Goal: Task Accomplishment & Management: Manage account settings

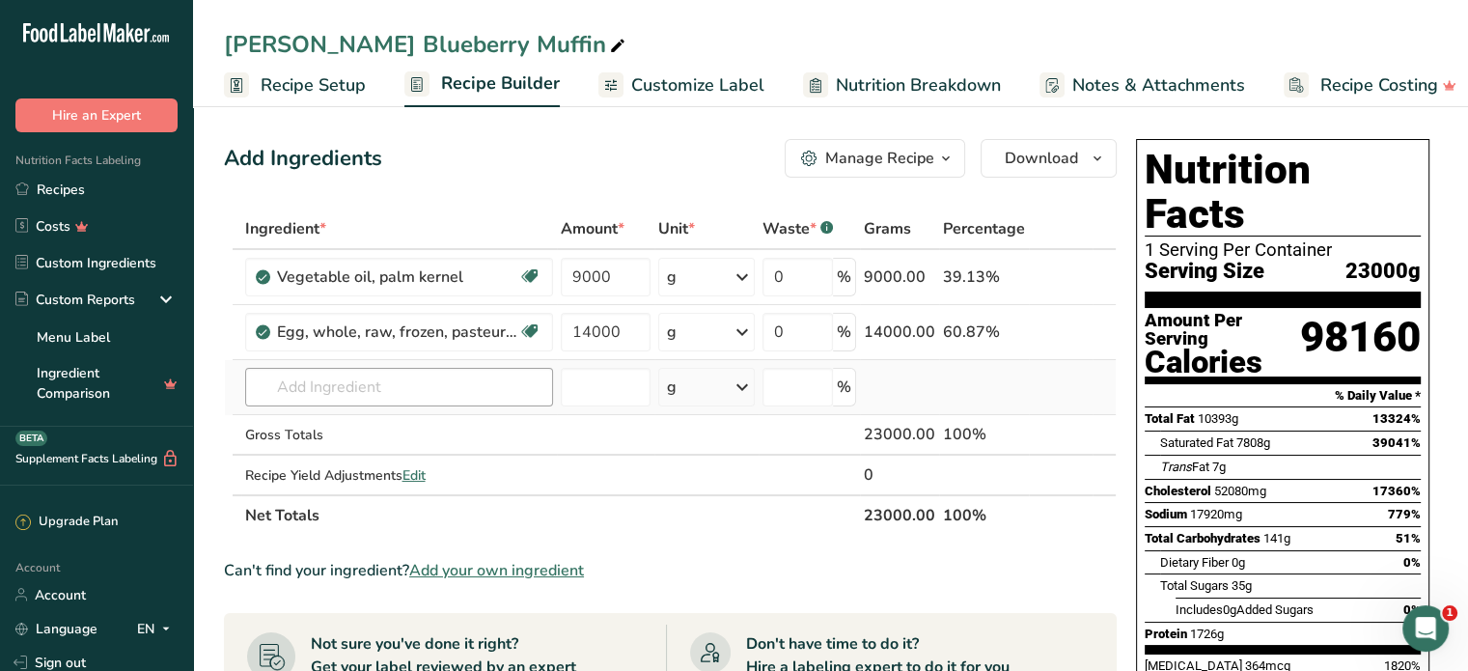
click at [336, 377] on input "text" at bounding box center [399, 387] width 308 height 39
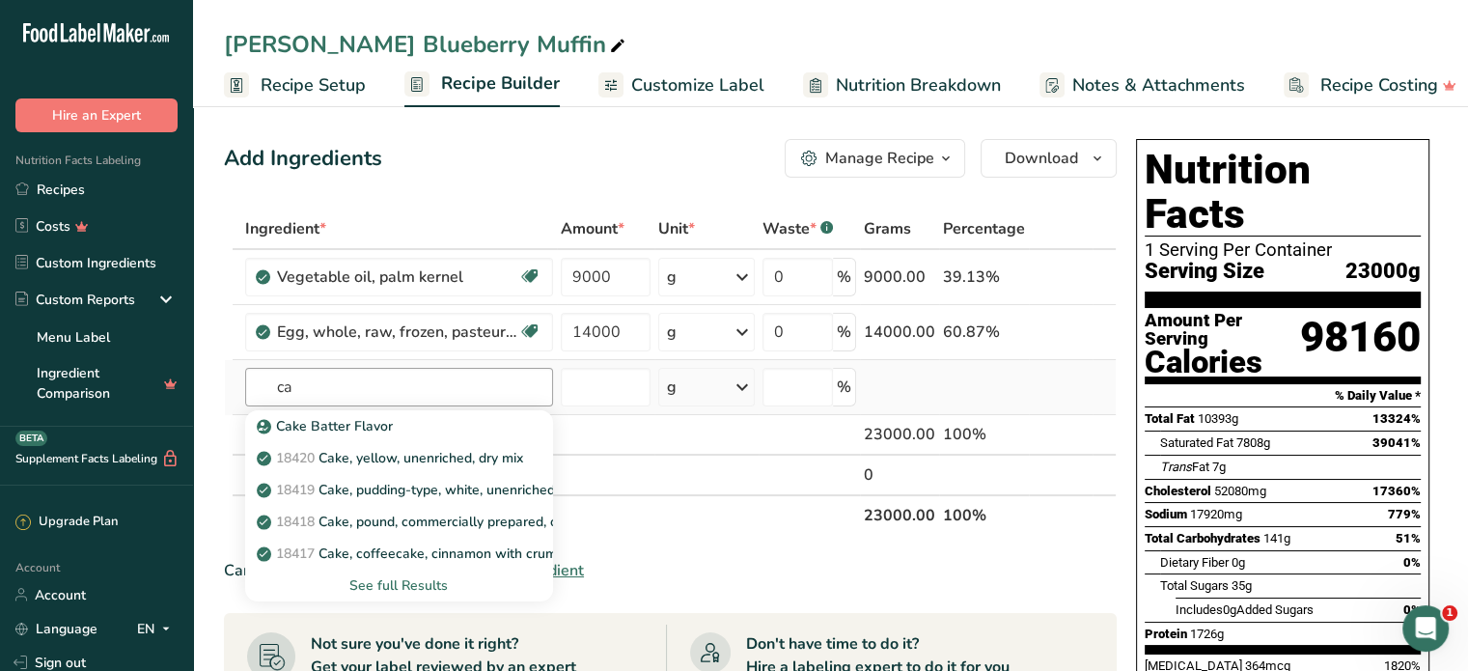
type input "c"
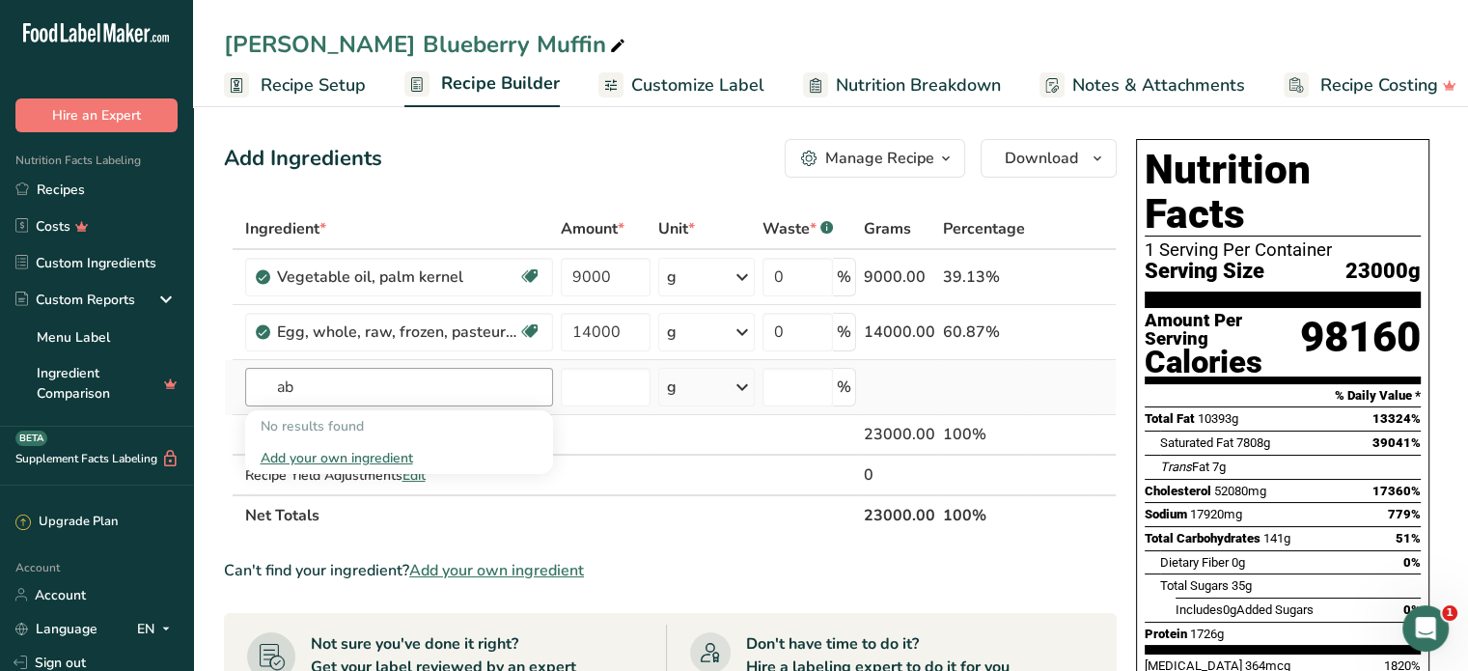
type input "a"
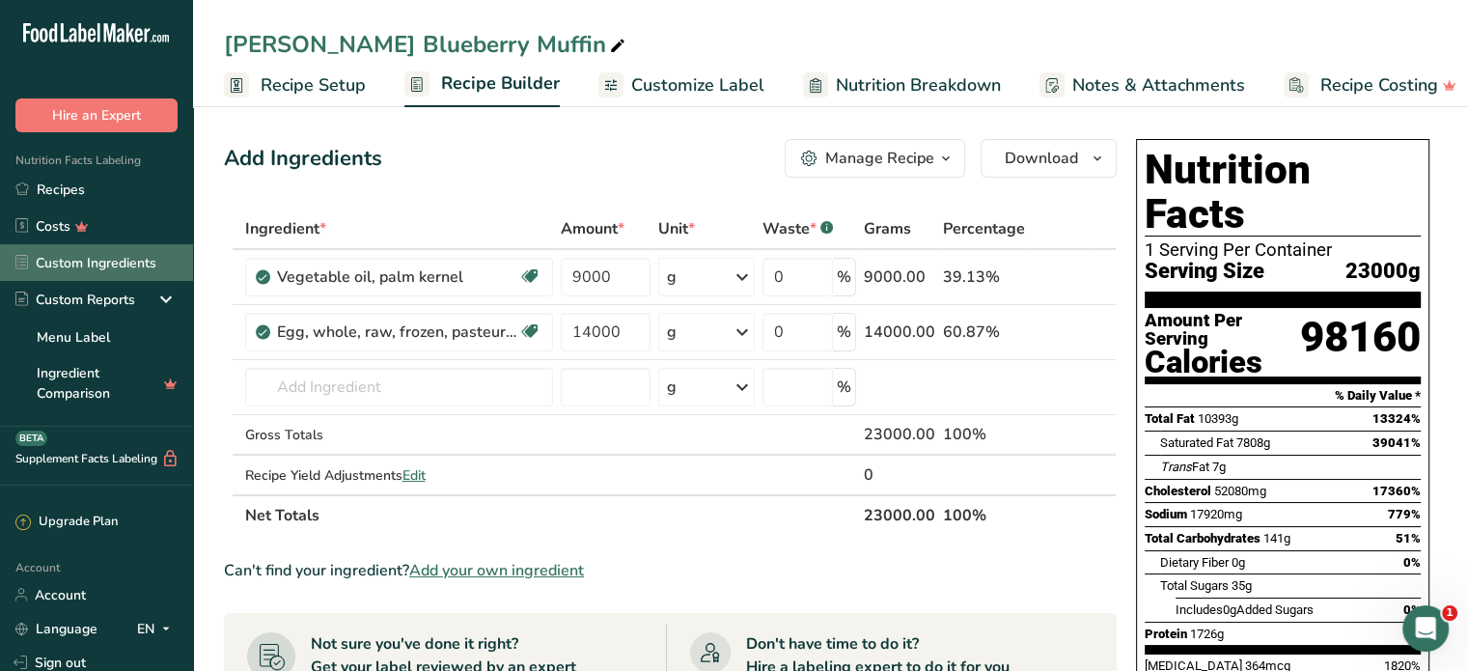
click at [106, 258] on link "Custom Ingredients" at bounding box center [96, 262] width 193 height 37
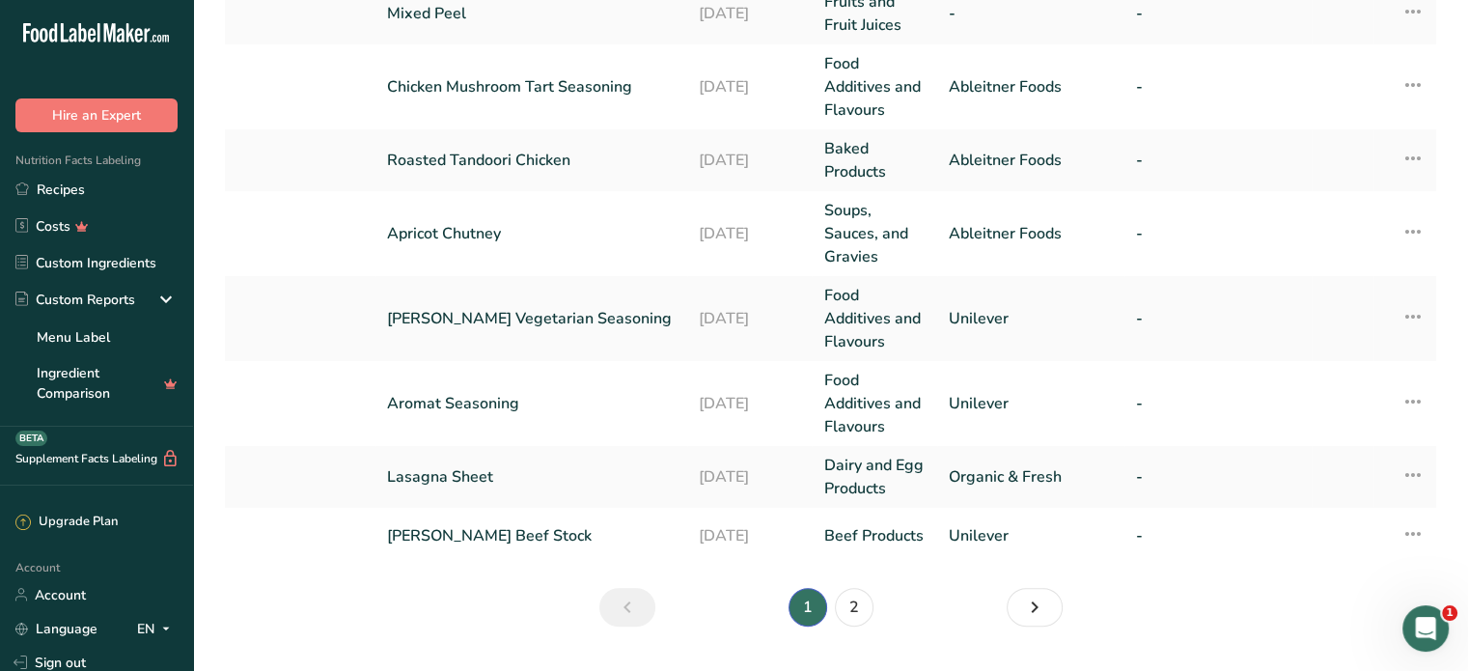
scroll to position [699, 0]
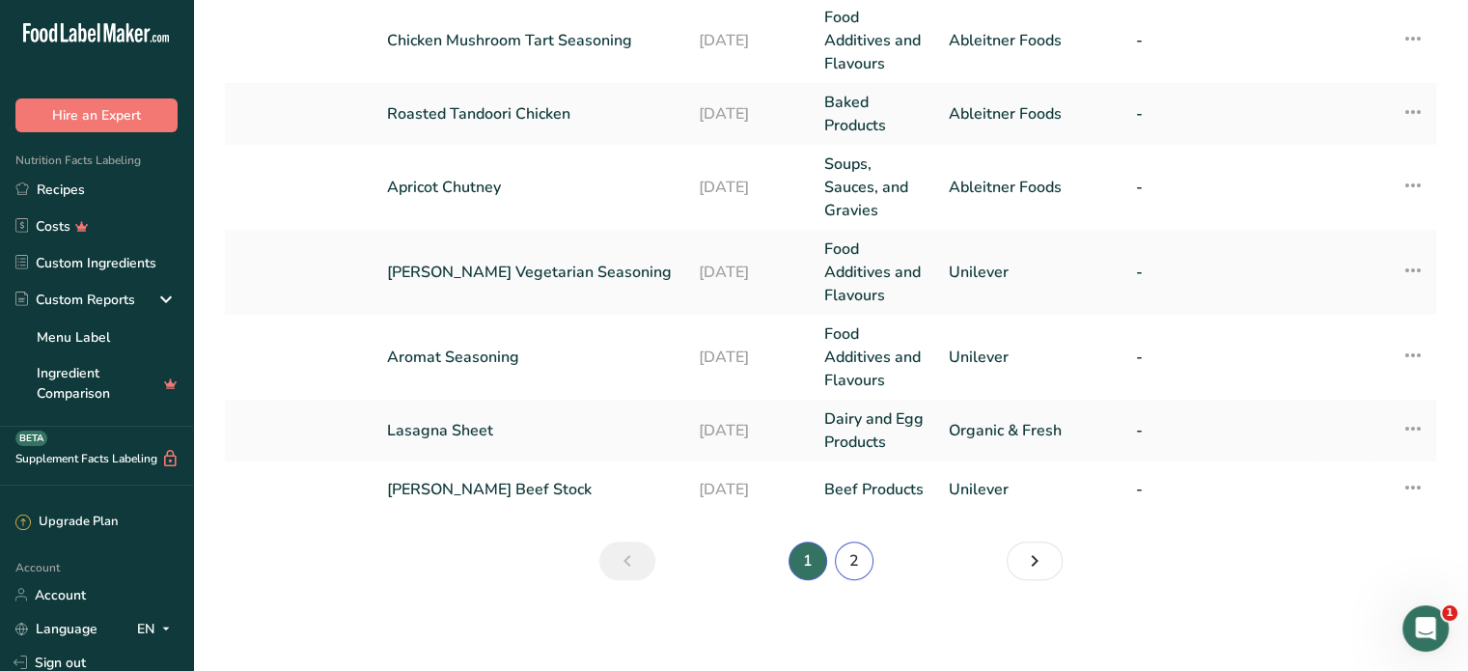
click at [868, 564] on link "2" at bounding box center [854, 560] width 39 height 39
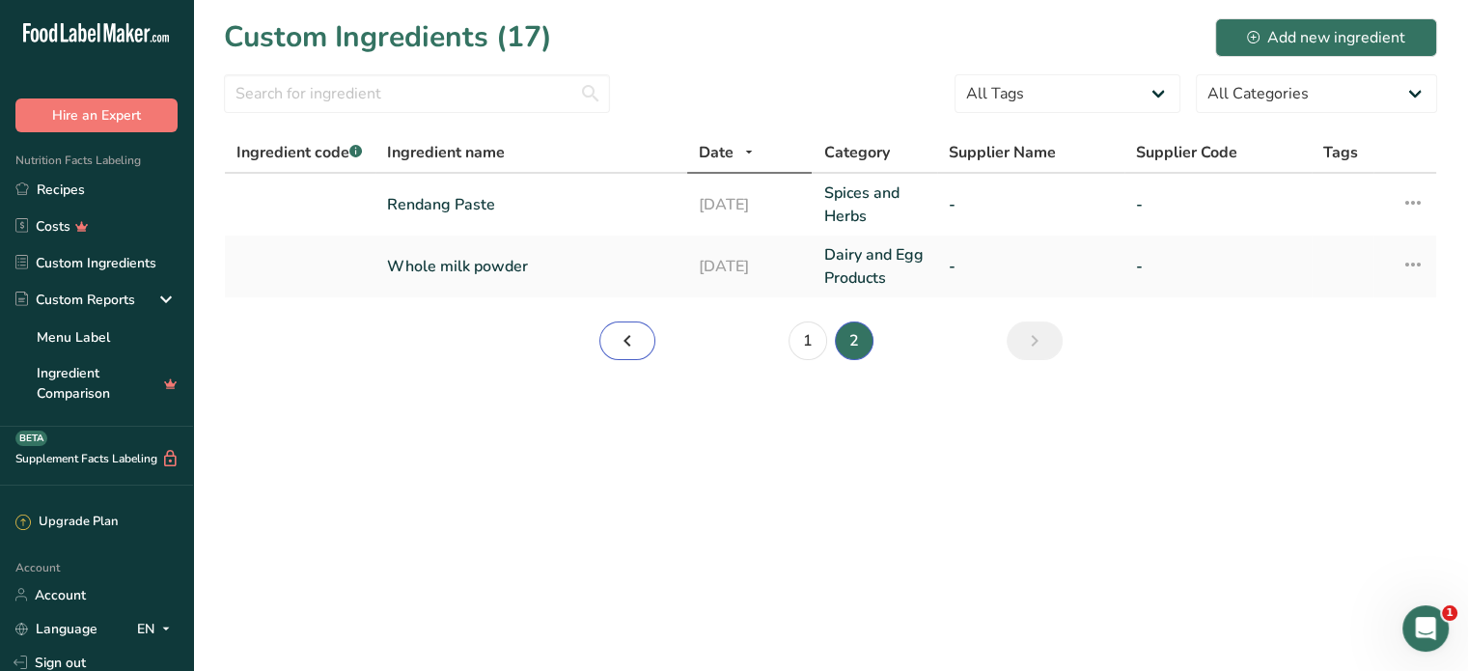
click at [647, 345] on link "Page 1." at bounding box center [627, 340] width 56 height 39
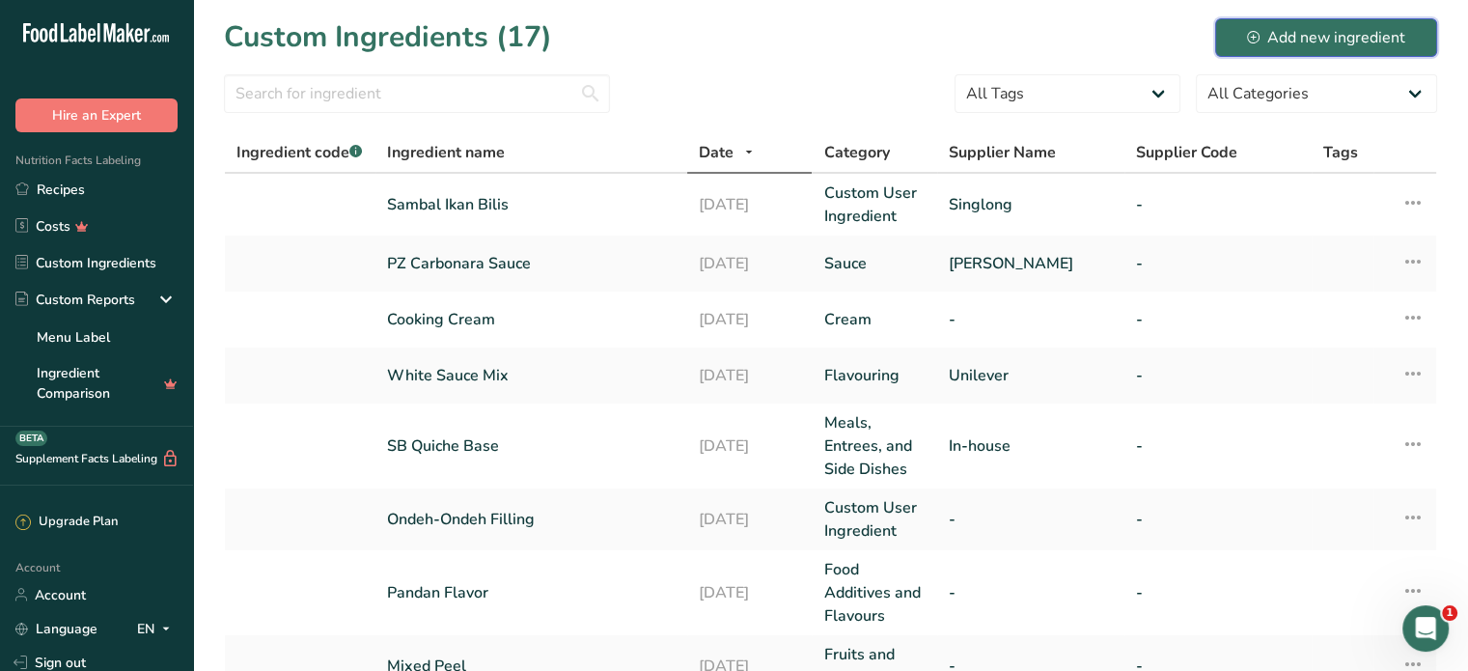
click at [1323, 39] on div "Add new ingredient" at bounding box center [1326, 37] width 158 height 23
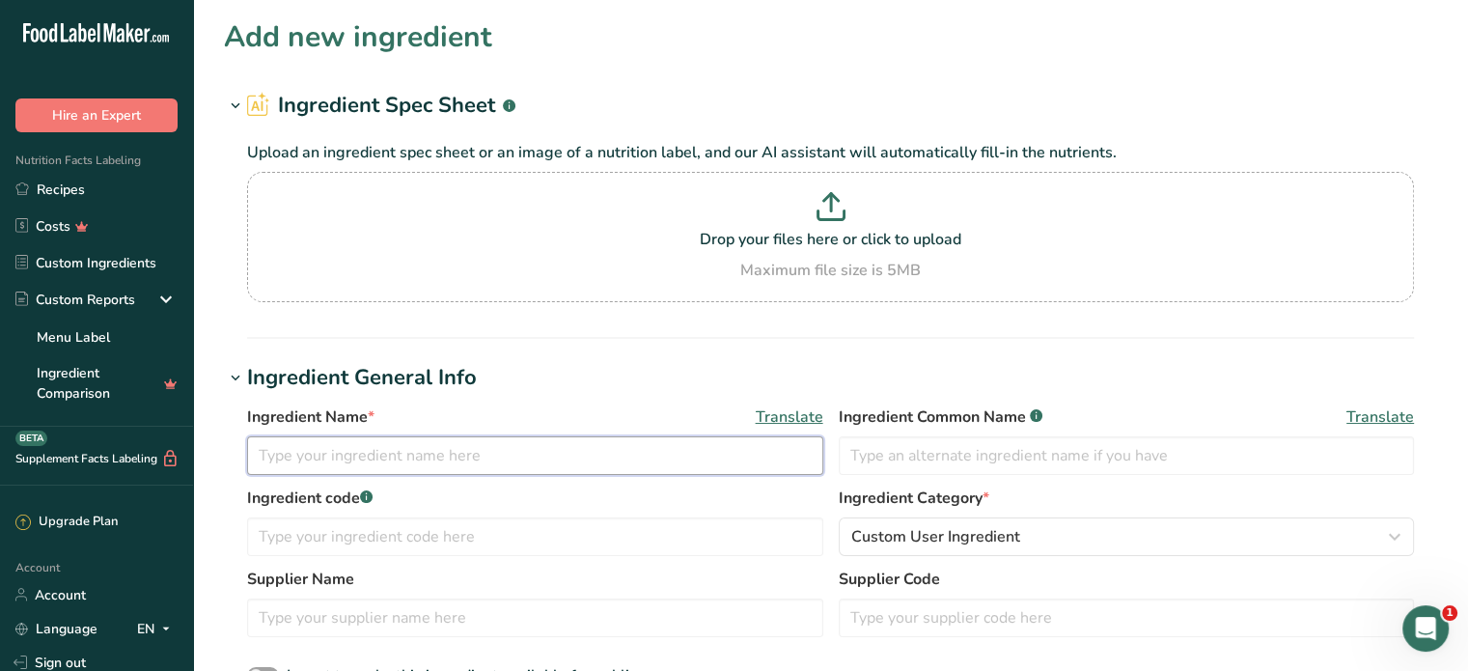
click at [390, 448] on input "text" at bounding box center [535, 455] width 576 height 39
type input "A"
type input "Cake Mix - AB Mauri"
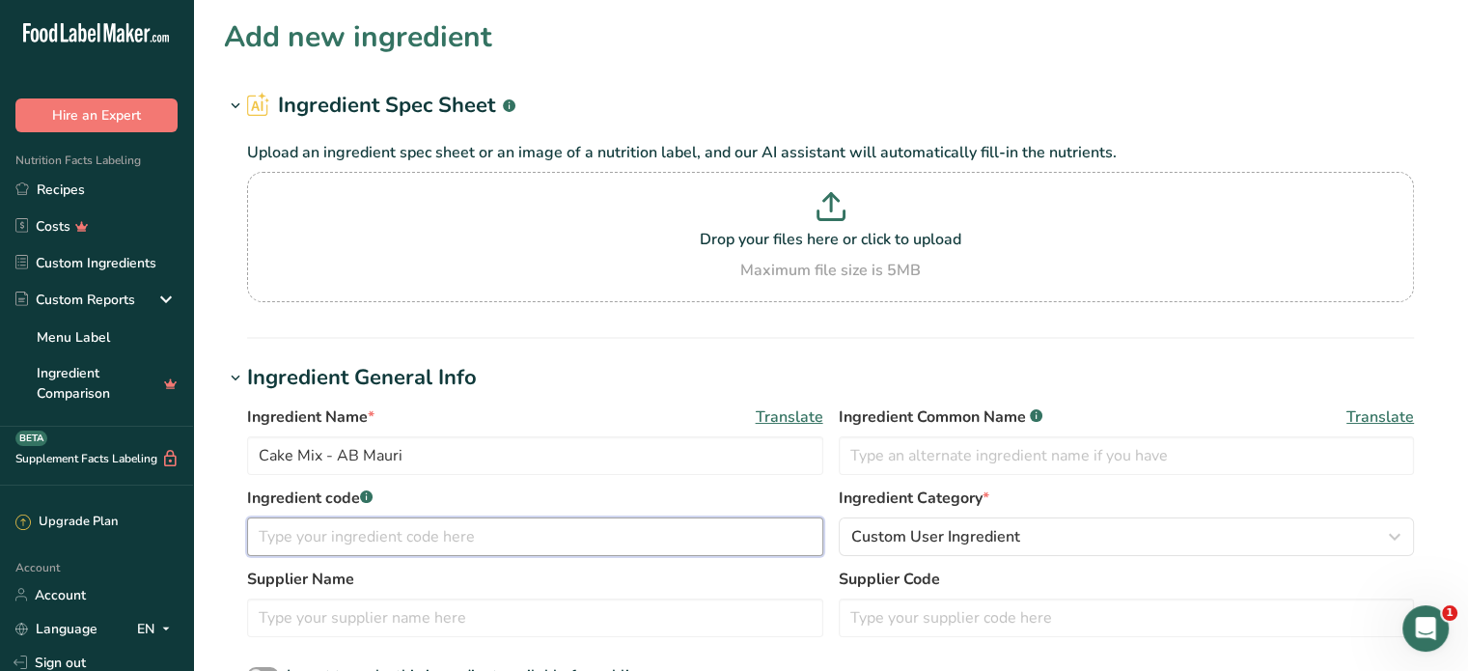
click at [408, 538] on input "text" at bounding box center [535, 536] width 576 height 39
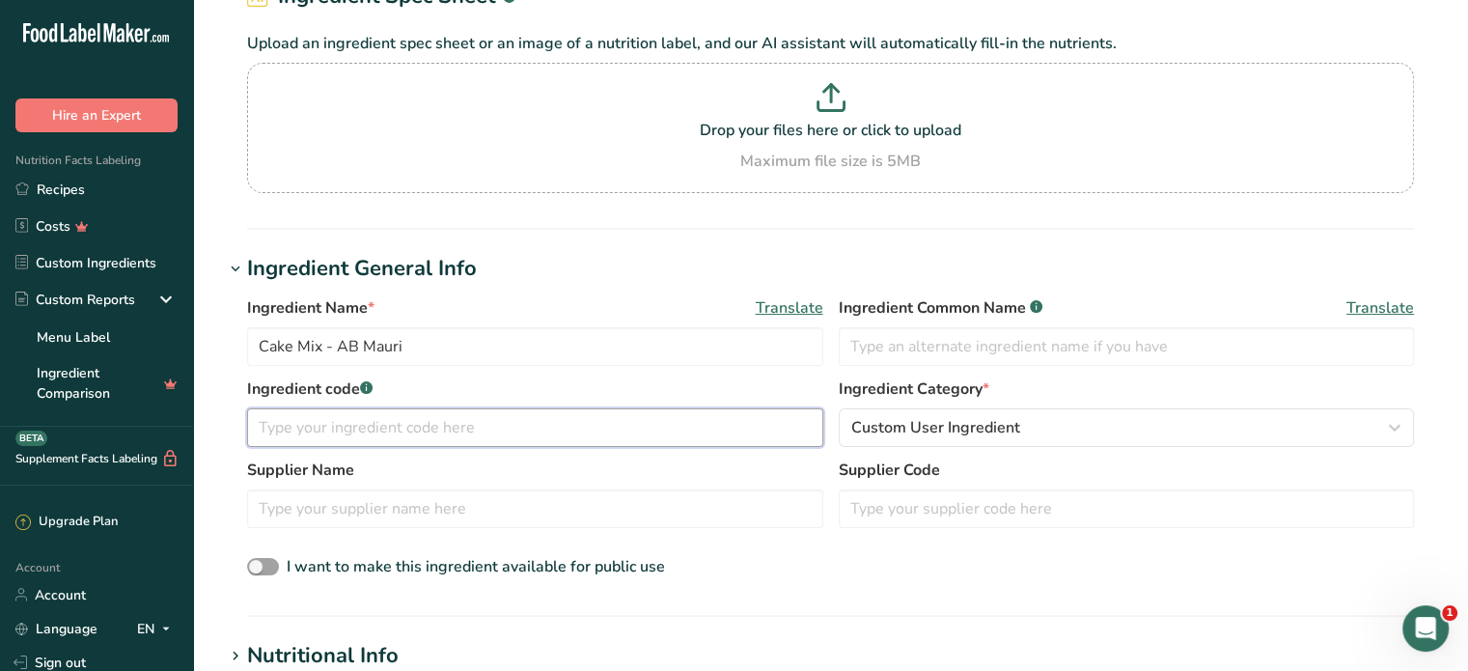
scroll to position [193, 0]
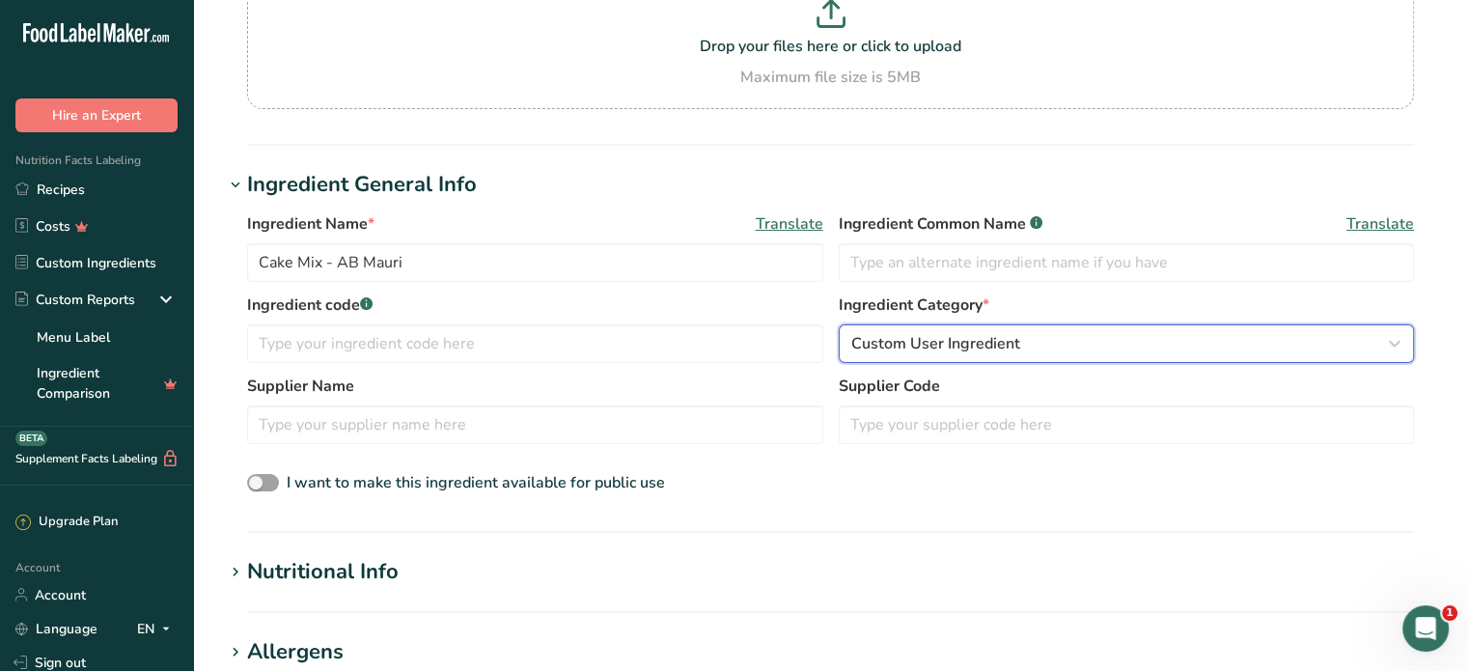
click at [1006, 340] on span "Custom User Ingredient" at bounding box center [935, 343] width 169 height 23
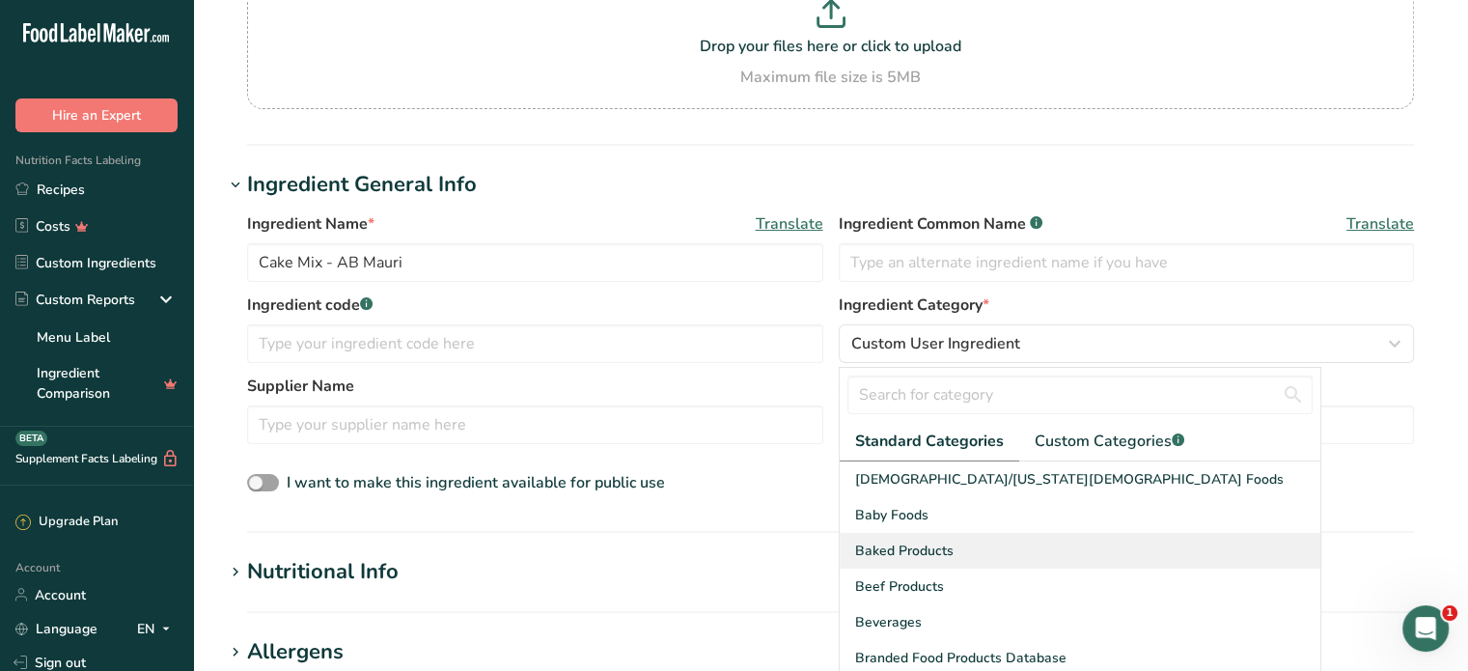
click at [1061, 551] on div "Baked Products" at bounding box center [1080, 551] width 481 height 36
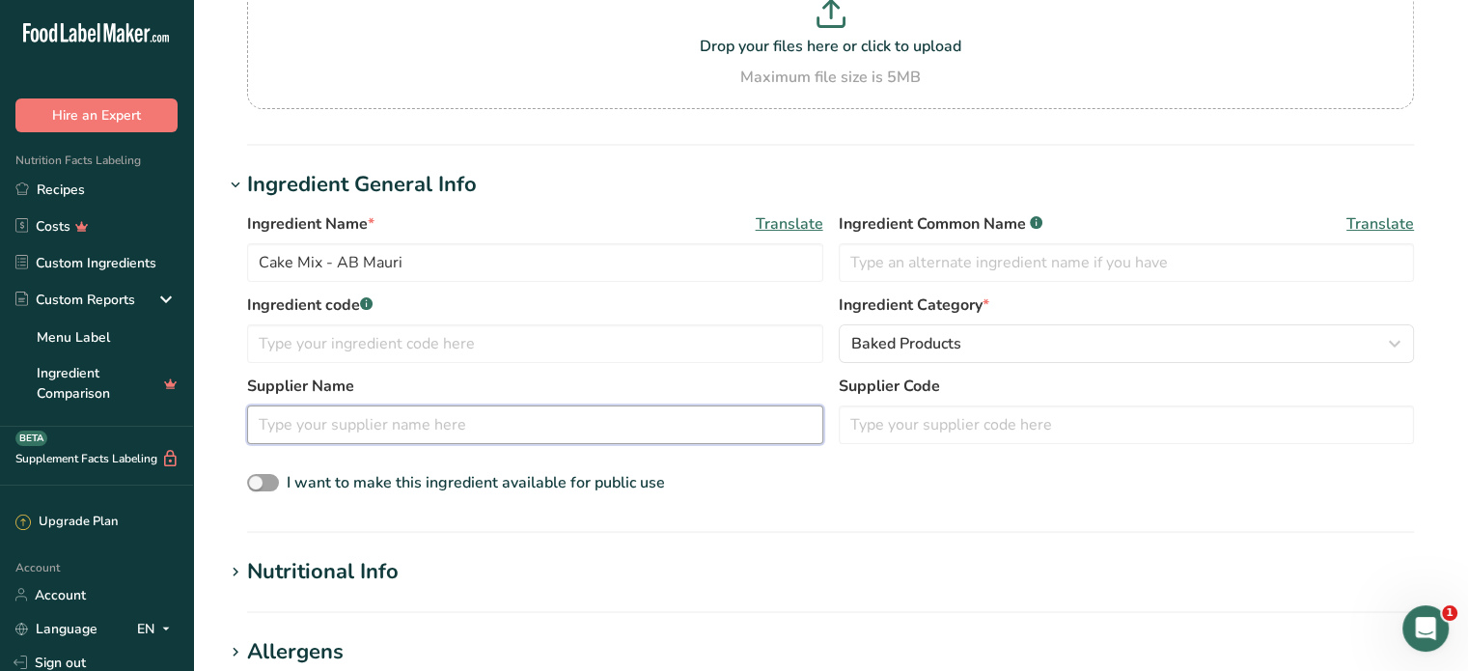
click at [378, 419] on input "text" at bounding box center [535, 424] width 576 height 39
type input "AB Mauri"
drag, startPoint x: 413, startPoint y: 258, endPoint x: 339, endPoint y: 258, distance: 74.3
click at [339, 258] on input "Cake Mix - AB Mauri" at bounding box center [535, 262] width 576 height 39
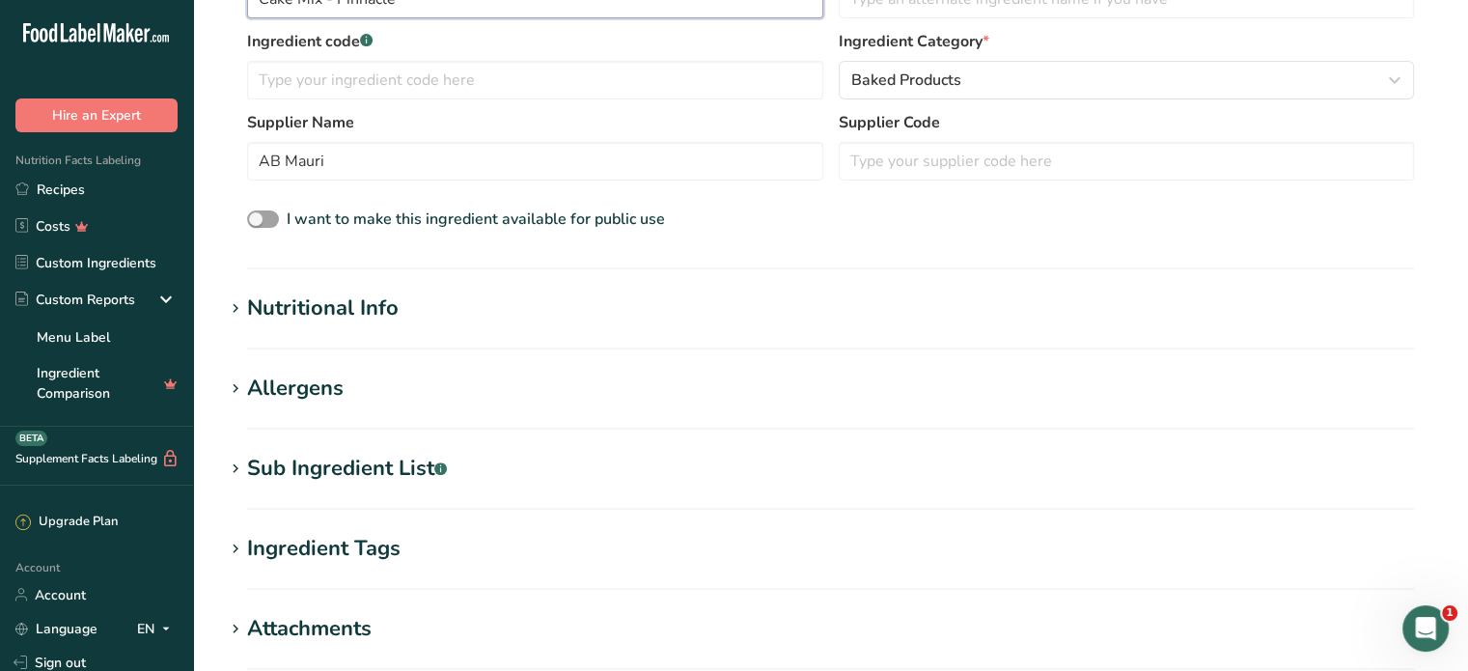
scroll to position [482, 0]
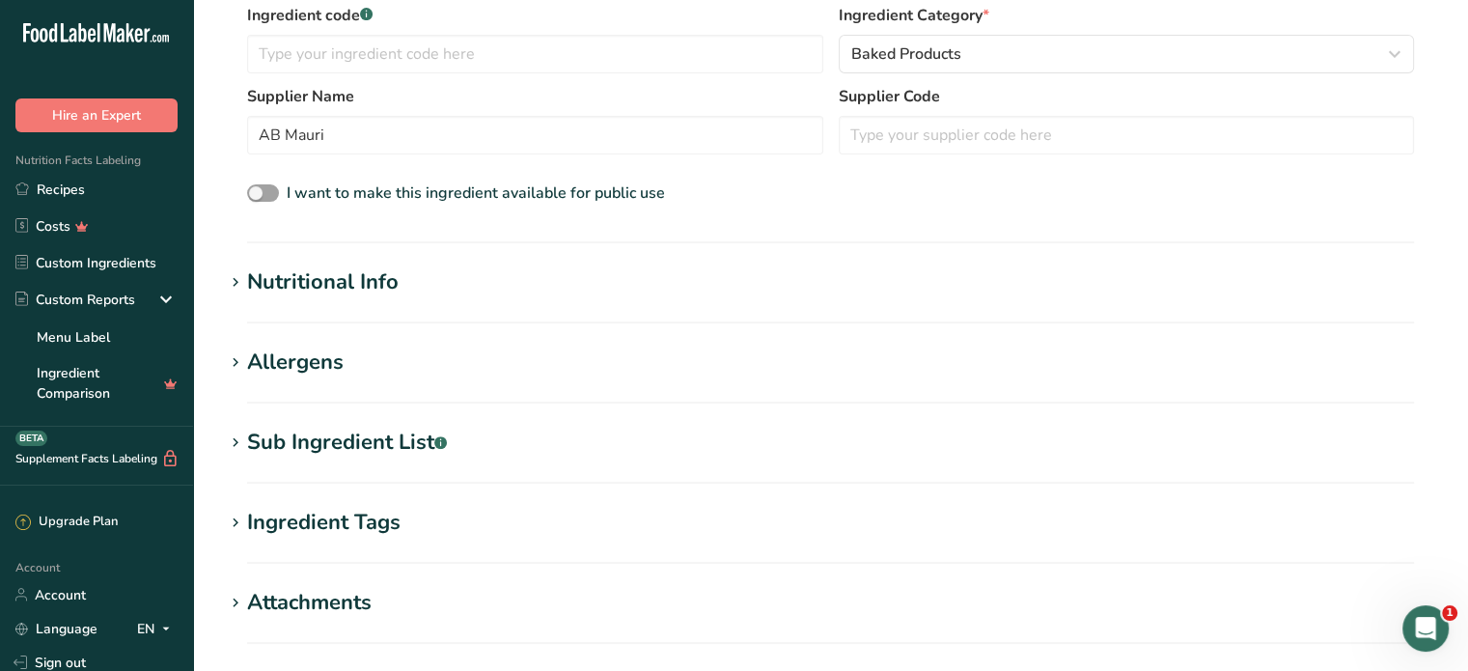
type input "Cake Mix - Pinnacle"
click at [315, 274] on div "Nutritional Info" at bounding box center [322, 282] width 151 height 32
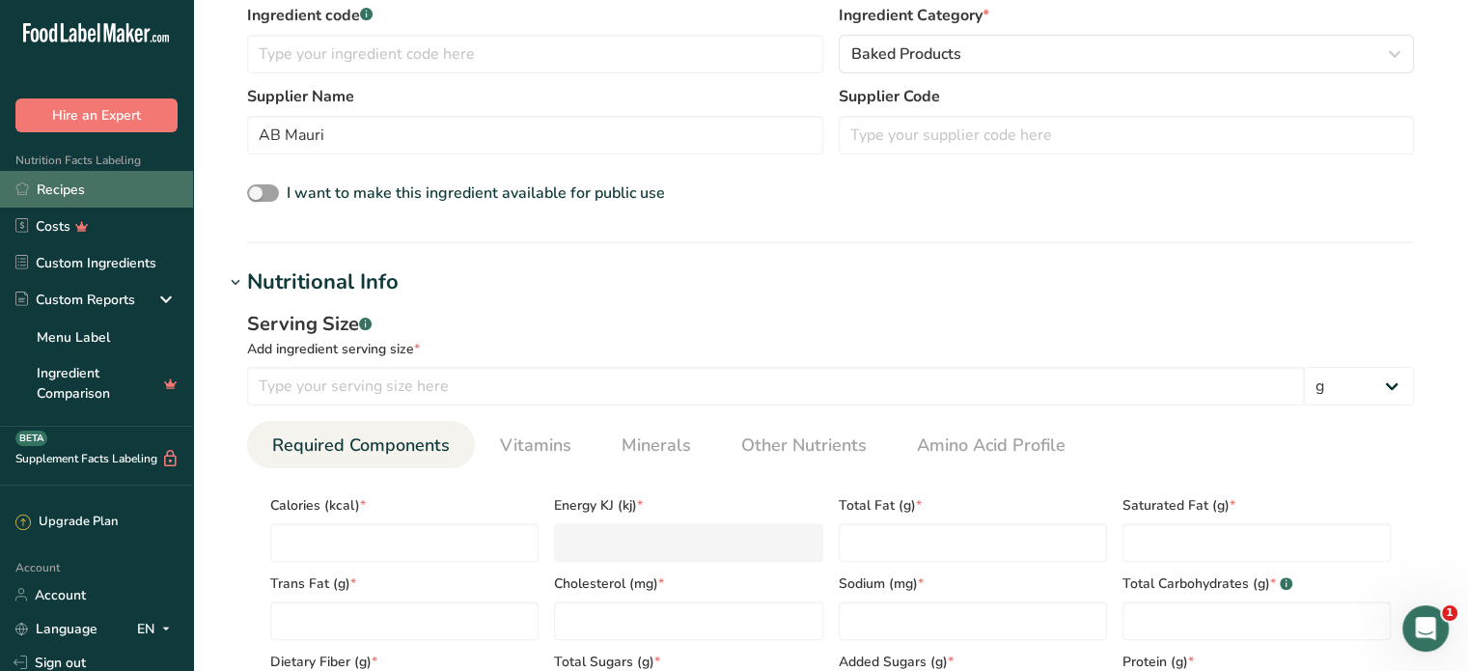
click at [86, 186] on link "Recipes" at bounding box center [96, 189] width 193 height 37
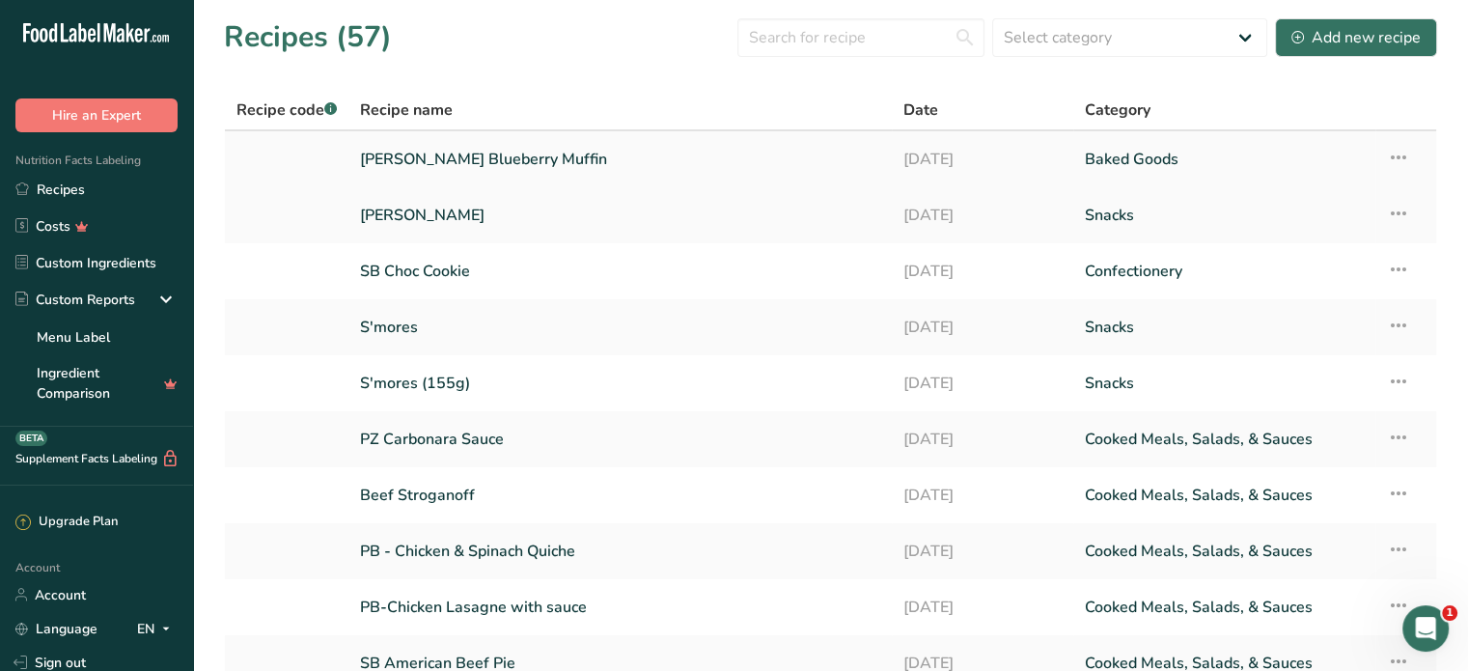
click at [440, 160] on link "[PERSON_NAME] Blueberry Muffin" at bounding box center [620, 159] width 520 height 41
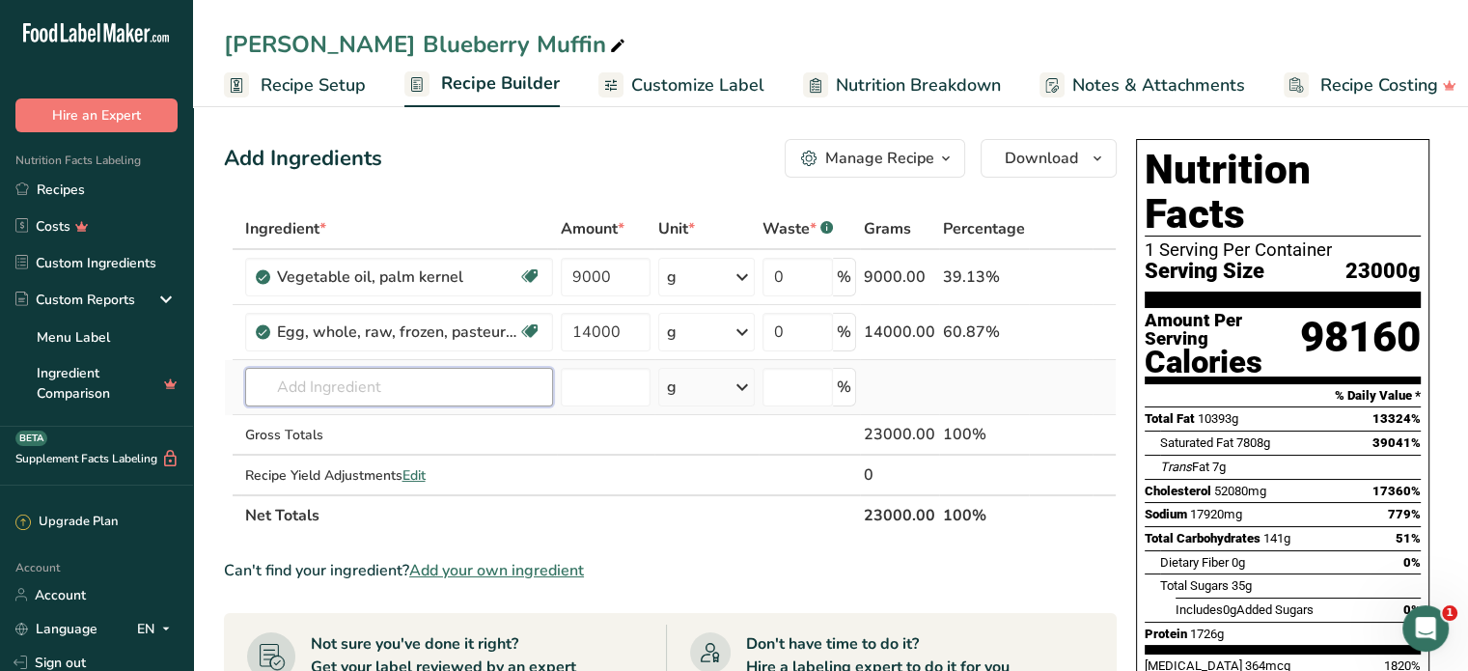
click at [371, 389] on input "text" at bounding box center [399, 387] width 308 height 39
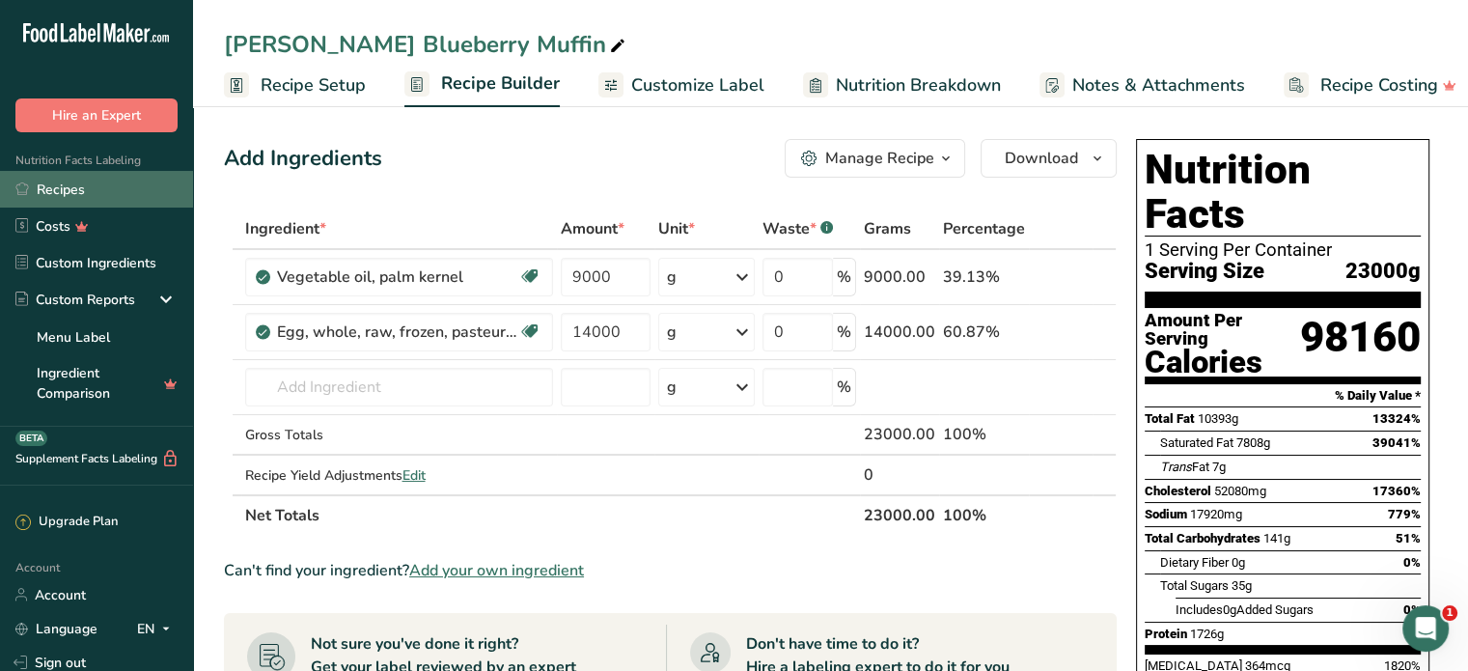
click at [46, 186] on link "Recipes" at bounding box center [96, 189] width 193 height 37
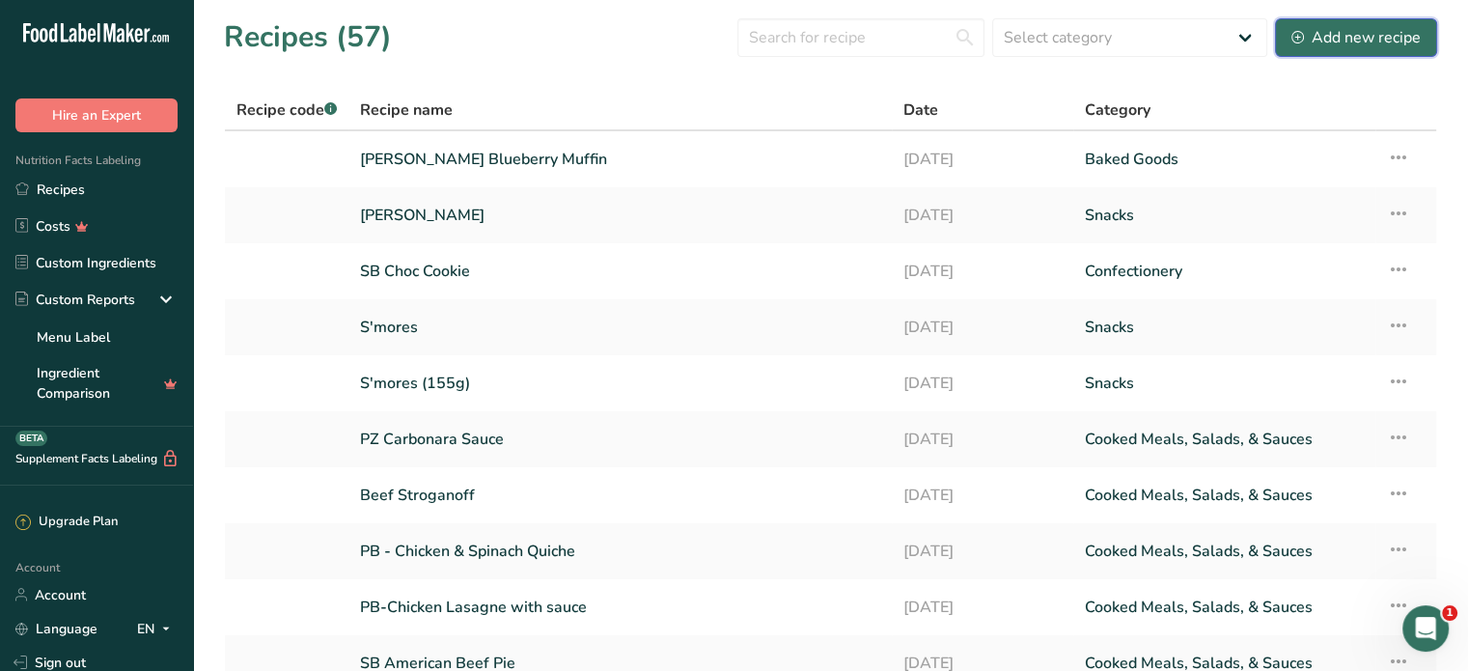
click at [1324, 42] on div "Add new recipe" at bounding box center [1355, 37] width 129 height 23
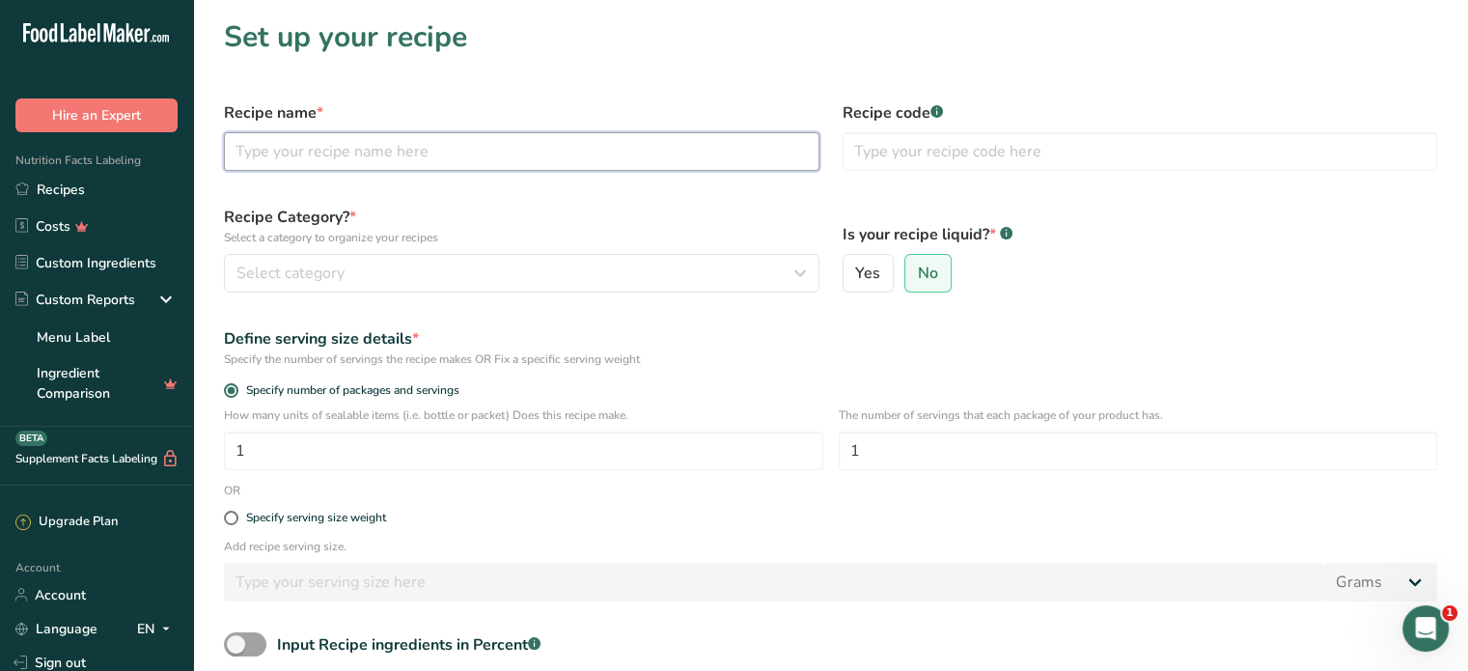
click at [473, 146] on input "text" at bounding box center [521, 151] width 595 height 39
type input "[PERSON_NAME] Chocolate Chip Muffin"
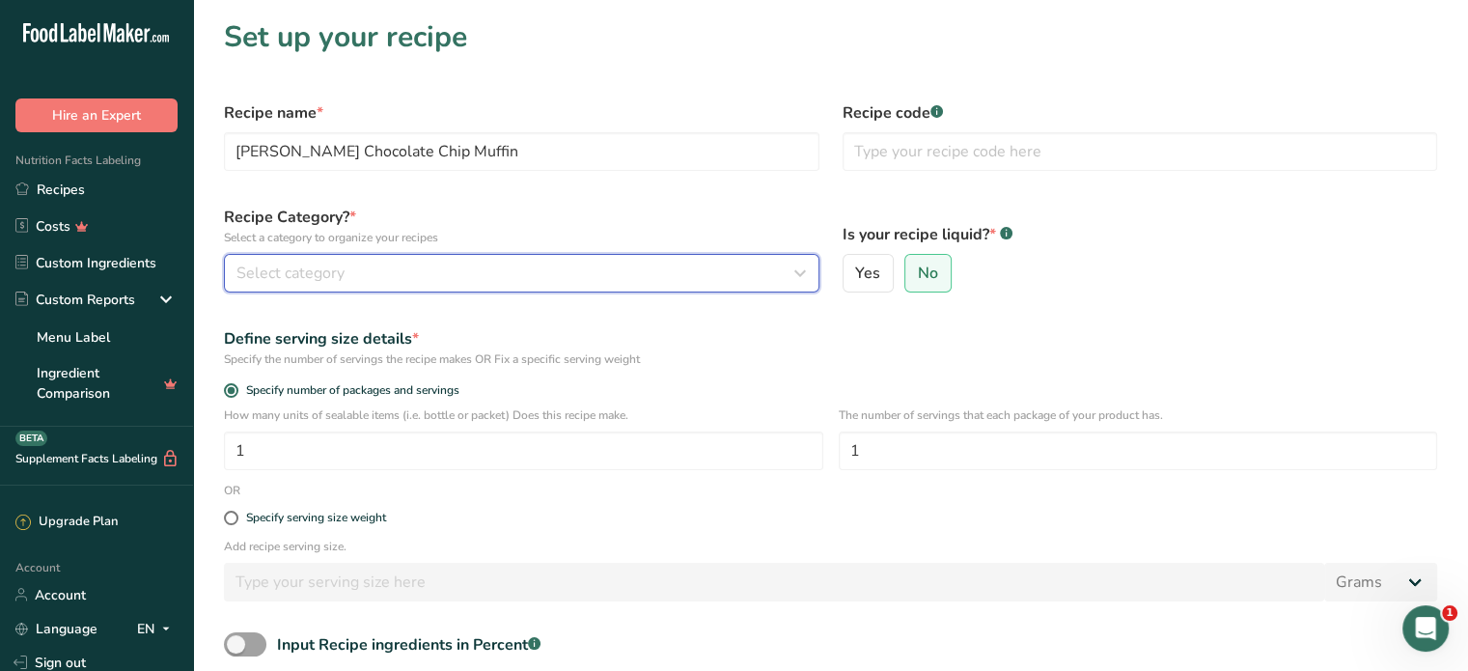
click at [428, 277] on div "Select category" at bounding box center [515, 272] width 559 height 23
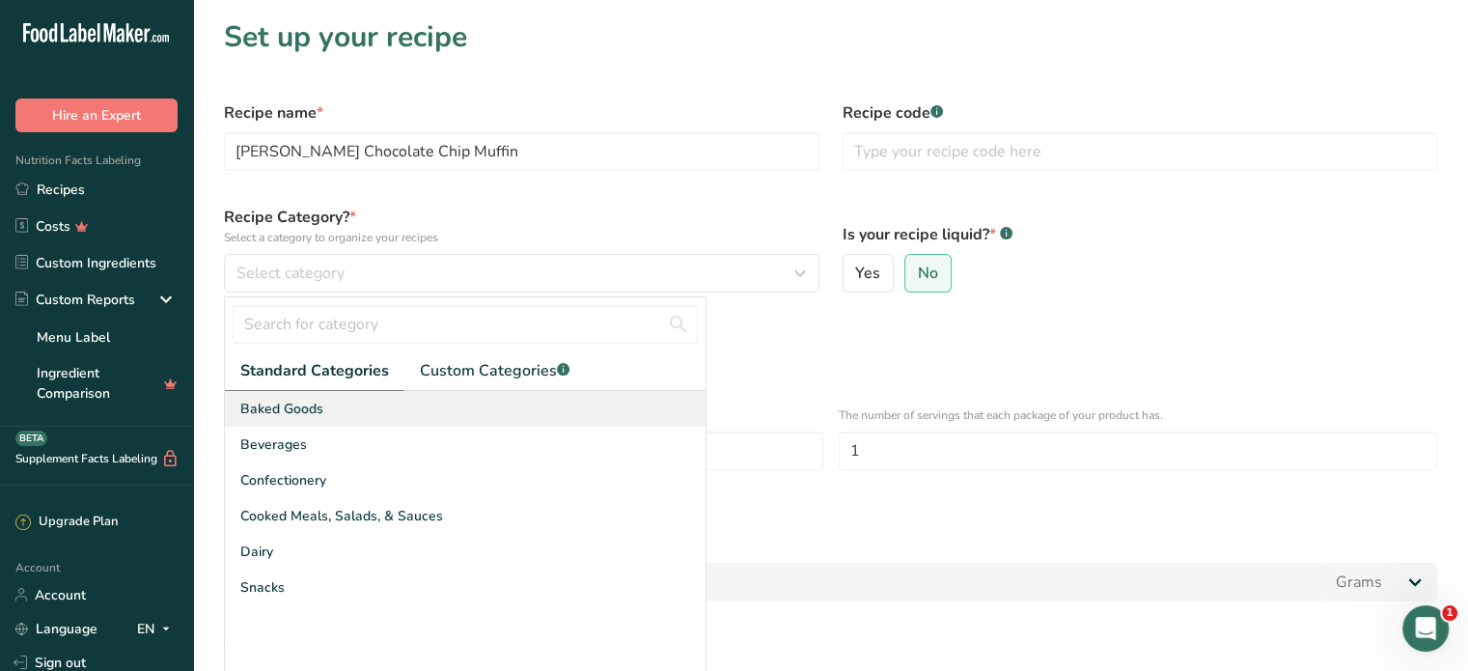
click at [442, 401] on div "Baked Goods" at bounding box center [465, 409] width 481 height 36
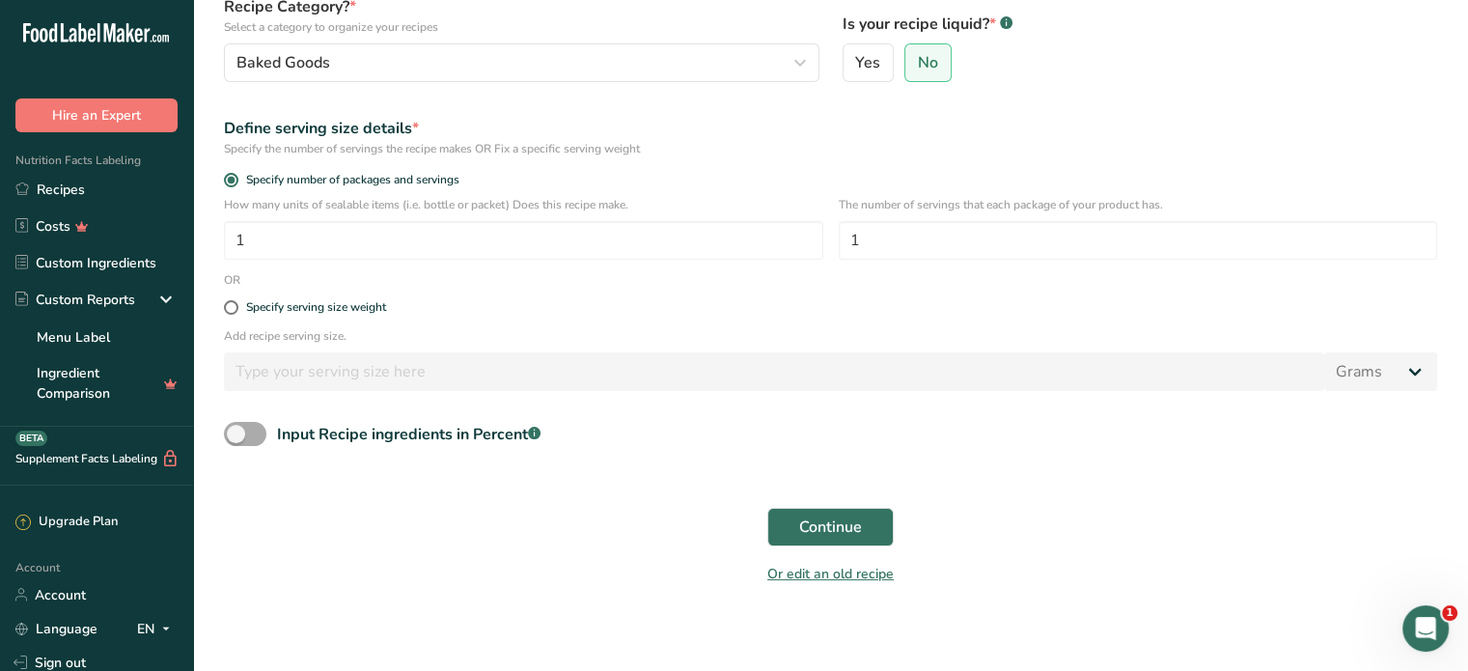
scroll to position [217, 0]
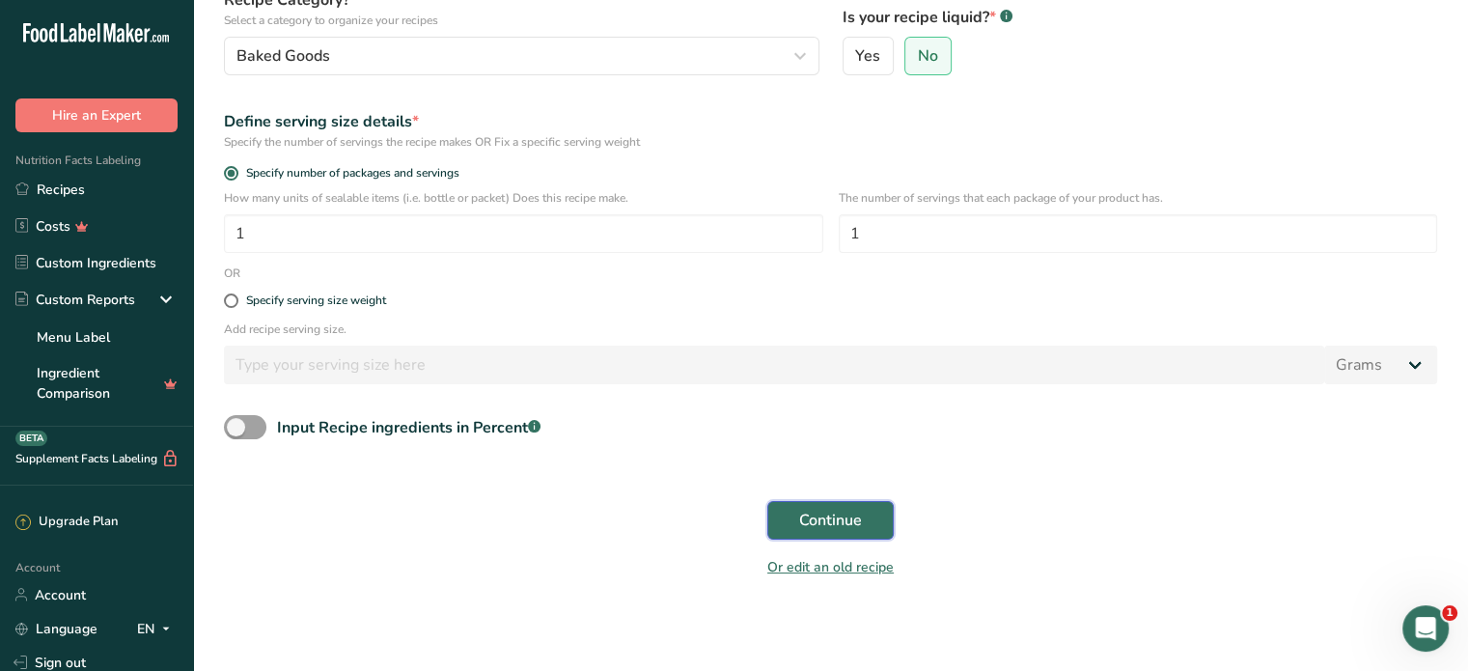
click at [812, 516] on span "Continue" at bounding box center [830, 520] width 63 height 23
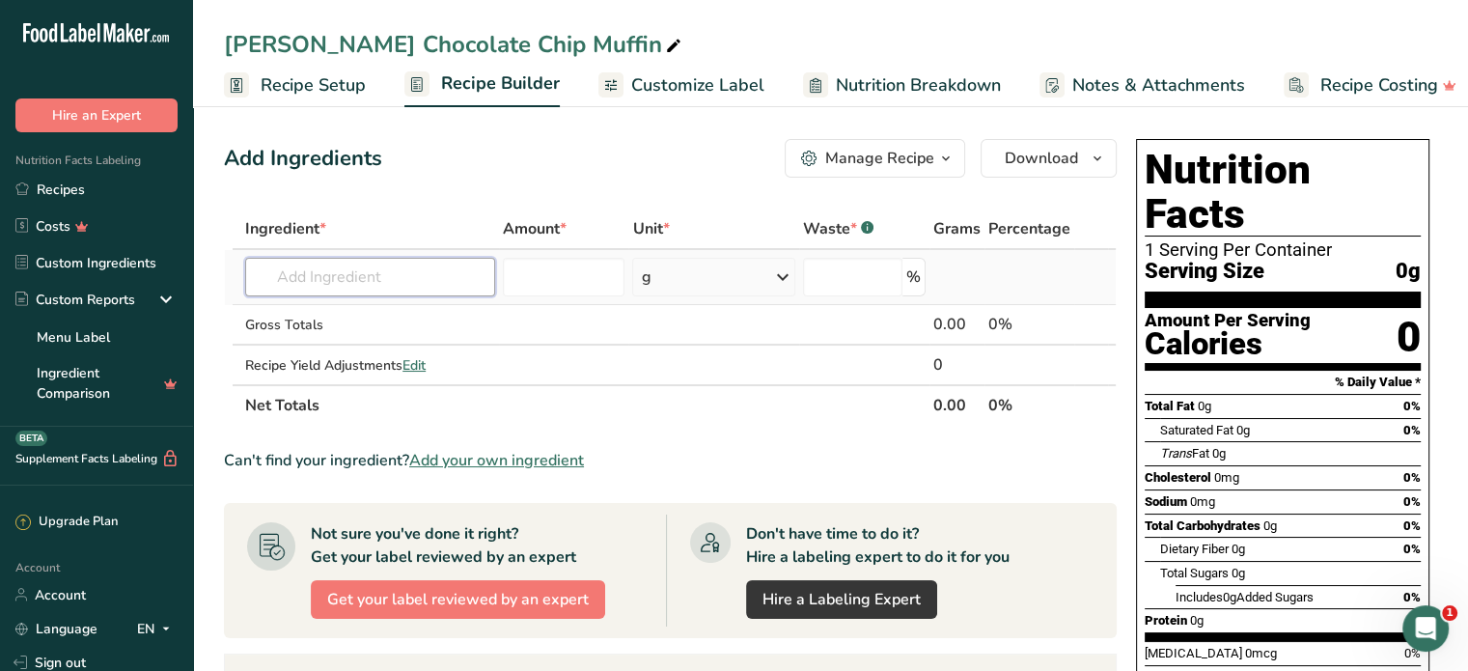
click at [398, 268] on input "text" at bounding box center [370, 277] width 250 height 39
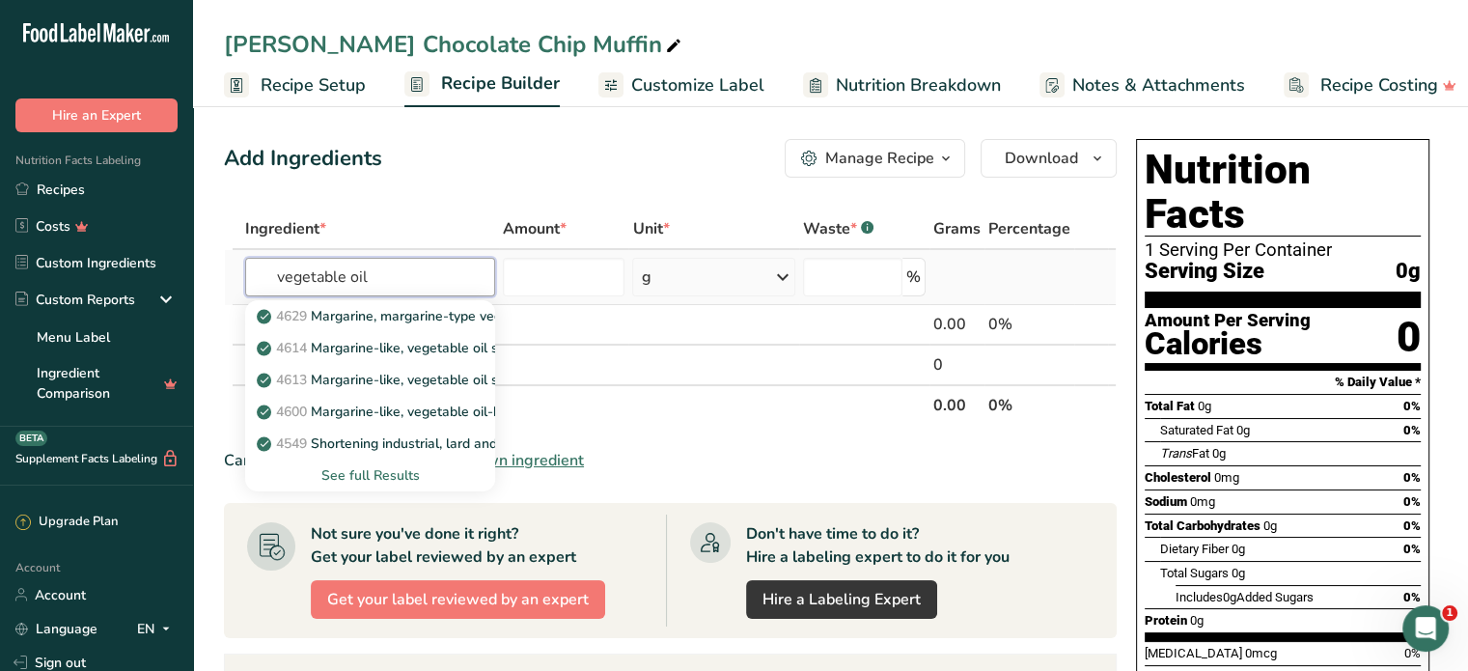
type input "vegetable oil"
click at [351, 470] on div "See full Results" at bounding box center [370, 475] width 219 height 20
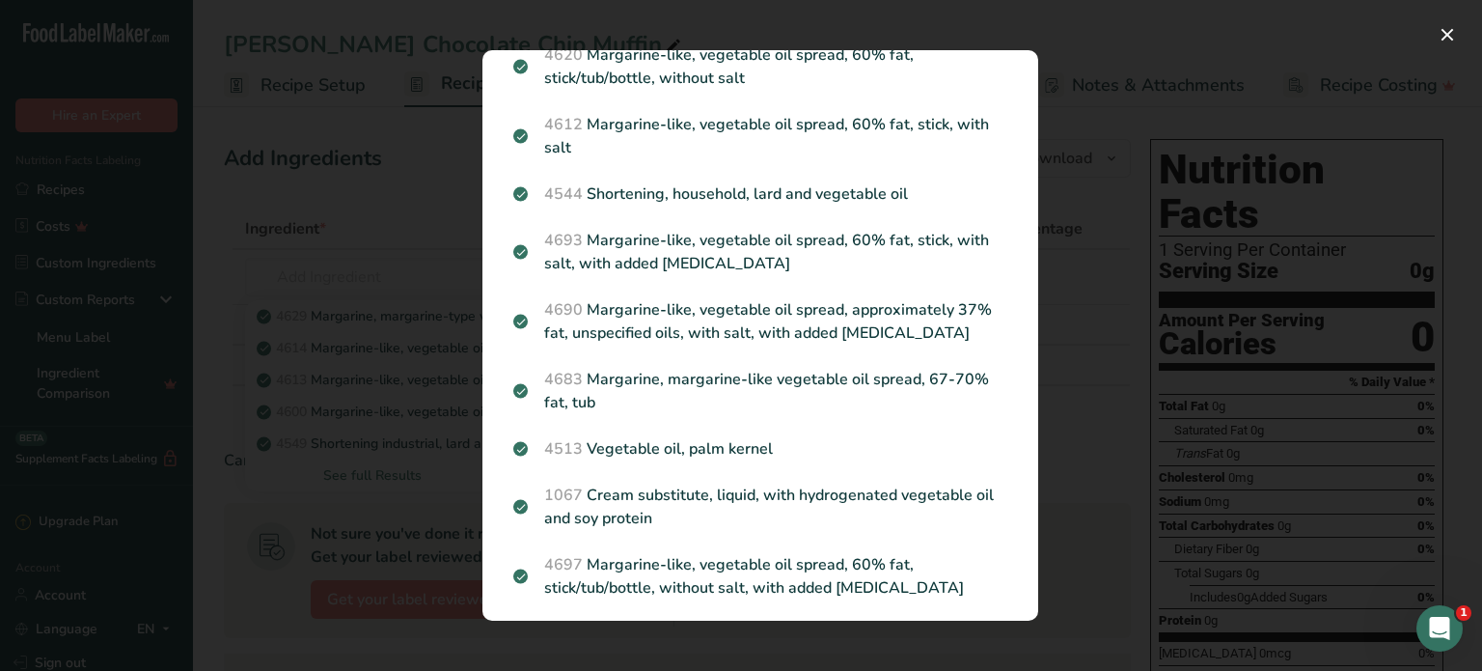
scroll to position [675, 0]
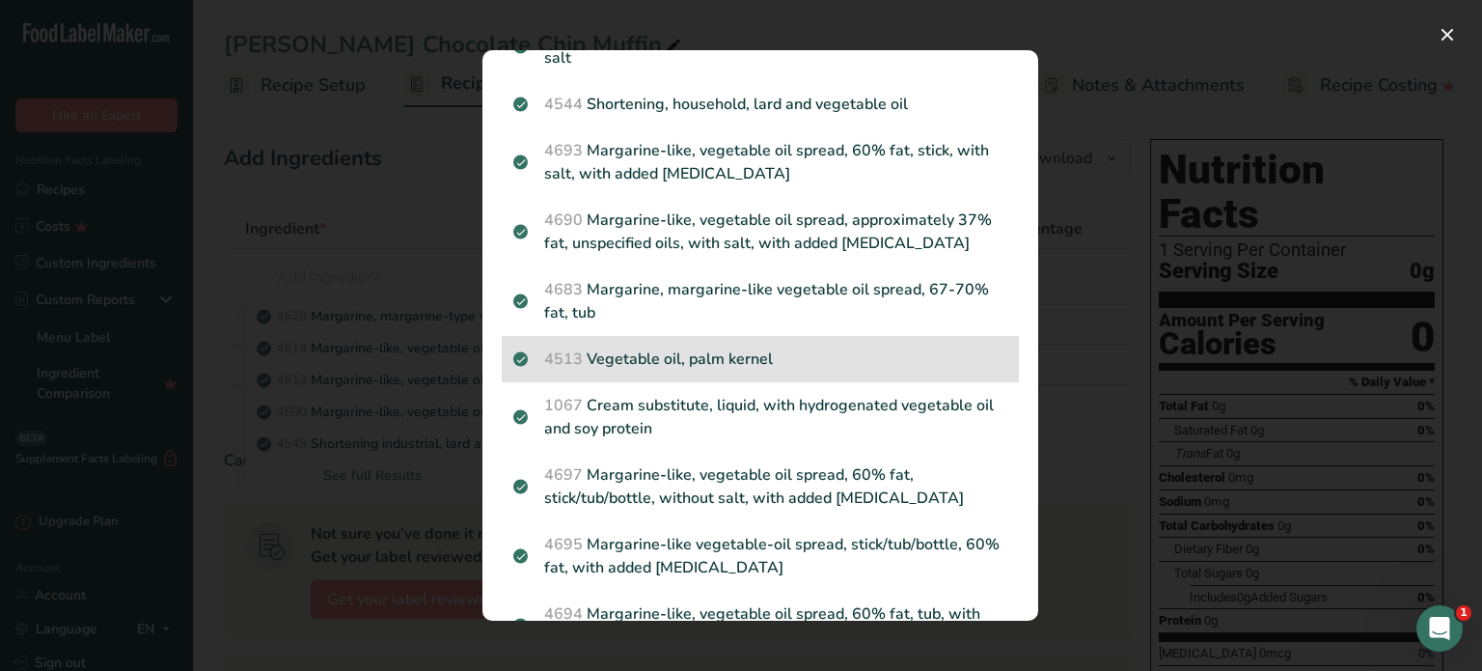
click at [688, 371] on p "4513 Vegetable oil, palm kernel" at bounding box center [760, 358] width 494 height 23
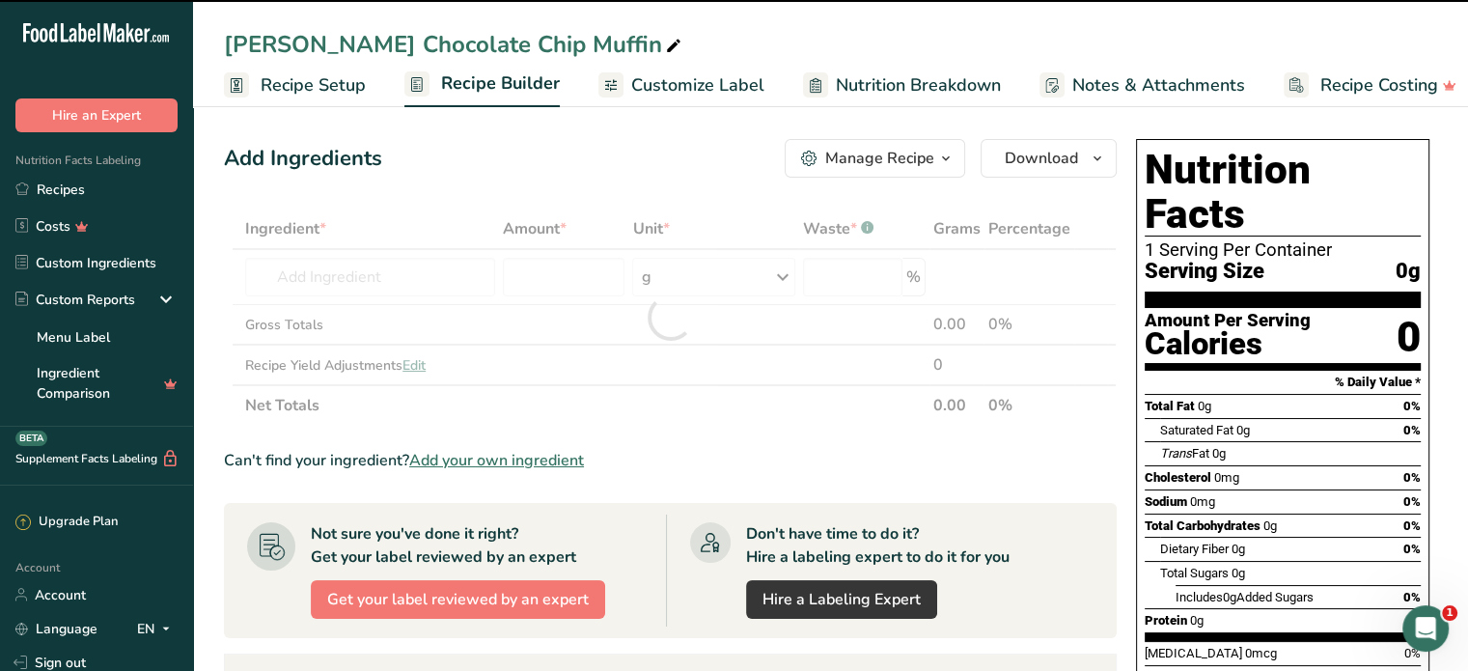
type input "0"
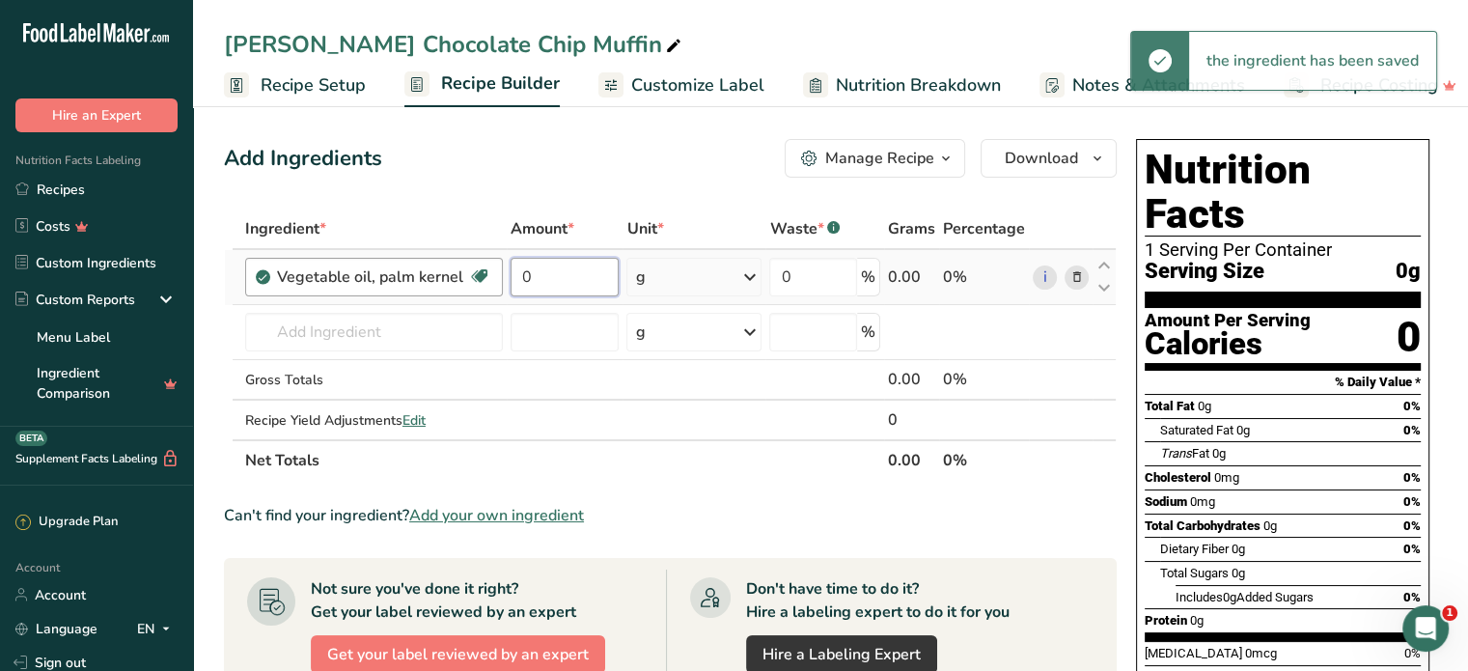
drag, startPoint x: 559, startPoint y: 284, endPoint x: 499, endPoint y: 284, distance: 59.8
click at [499, 284] on tr "Vegetable oil, palm kernel Dairy free Gluten free Vegan Vegetarian Soy free 0 g…" at bounding box center [670, 277] width 891 height 55
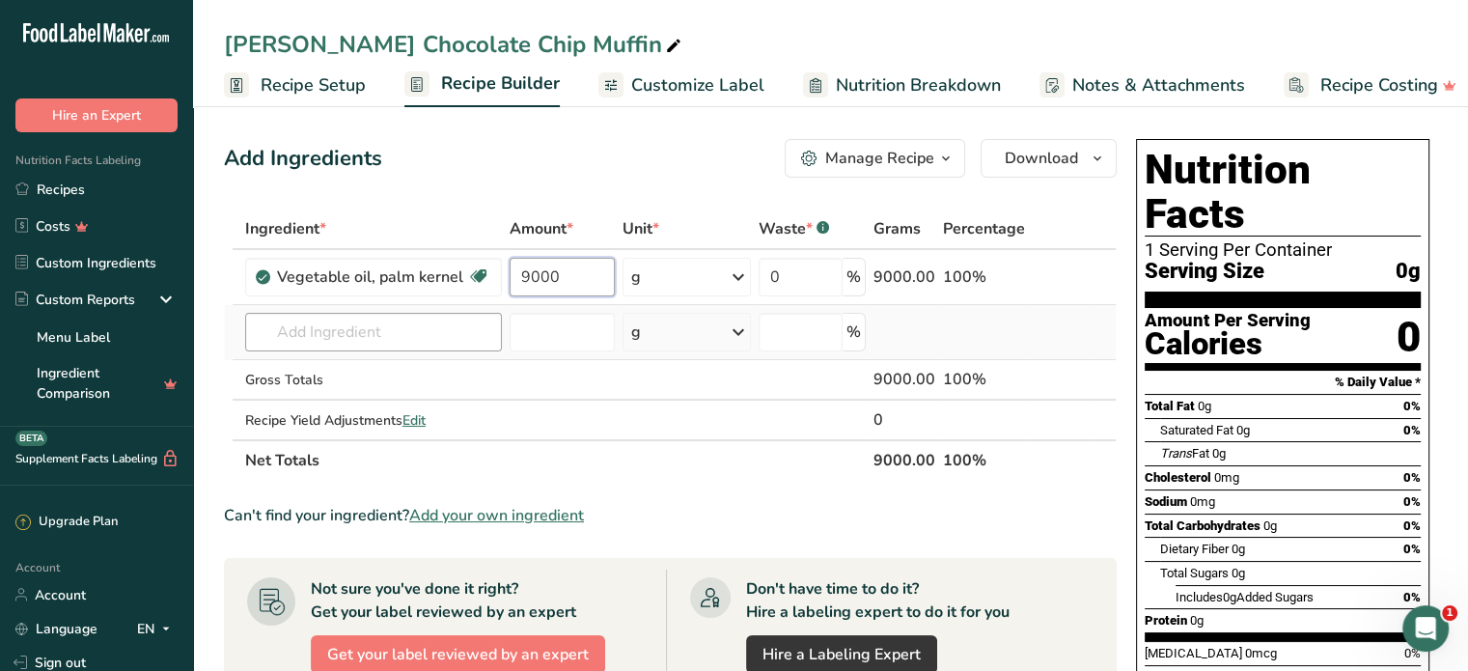
type input "9000"
click at [328, 341] on div "Ingredient * Amount * Unit * Waste * .a-a{fill:#347362;}.b-a{fill:#fff;} Grams …" at bounding box center [670, 344] width 893 height 272
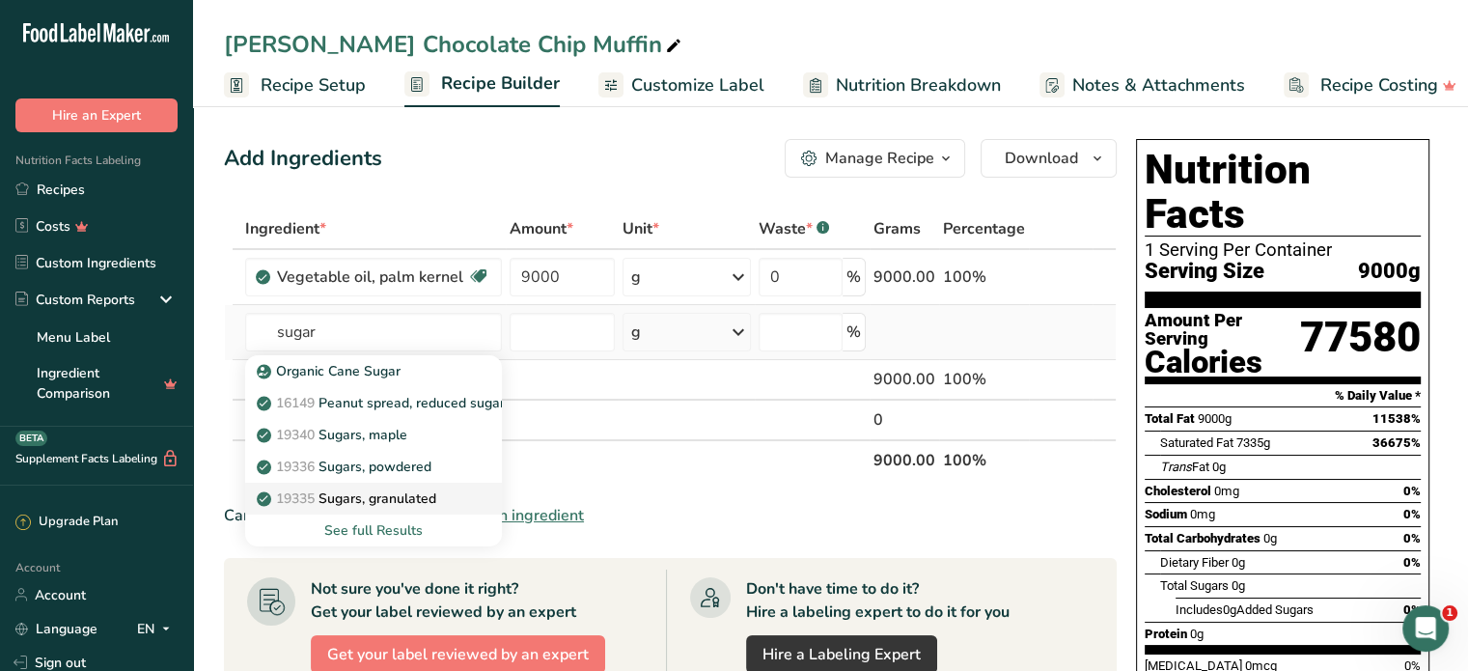
click at [405, 493] on p "19335 [GEOGRAPHIC_DATA], granulated" at bounding box center [349, 498] width 176 height 20
type input "Sugars, granulated"
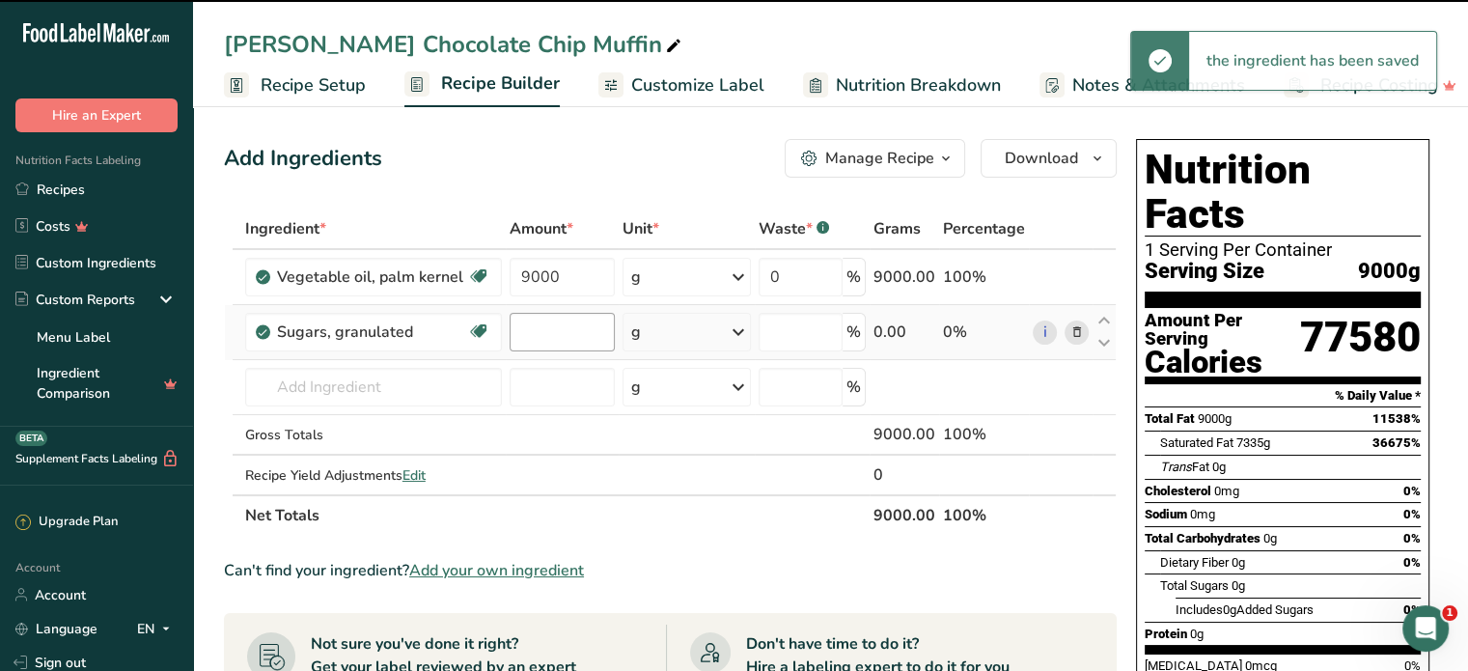
type input "0"
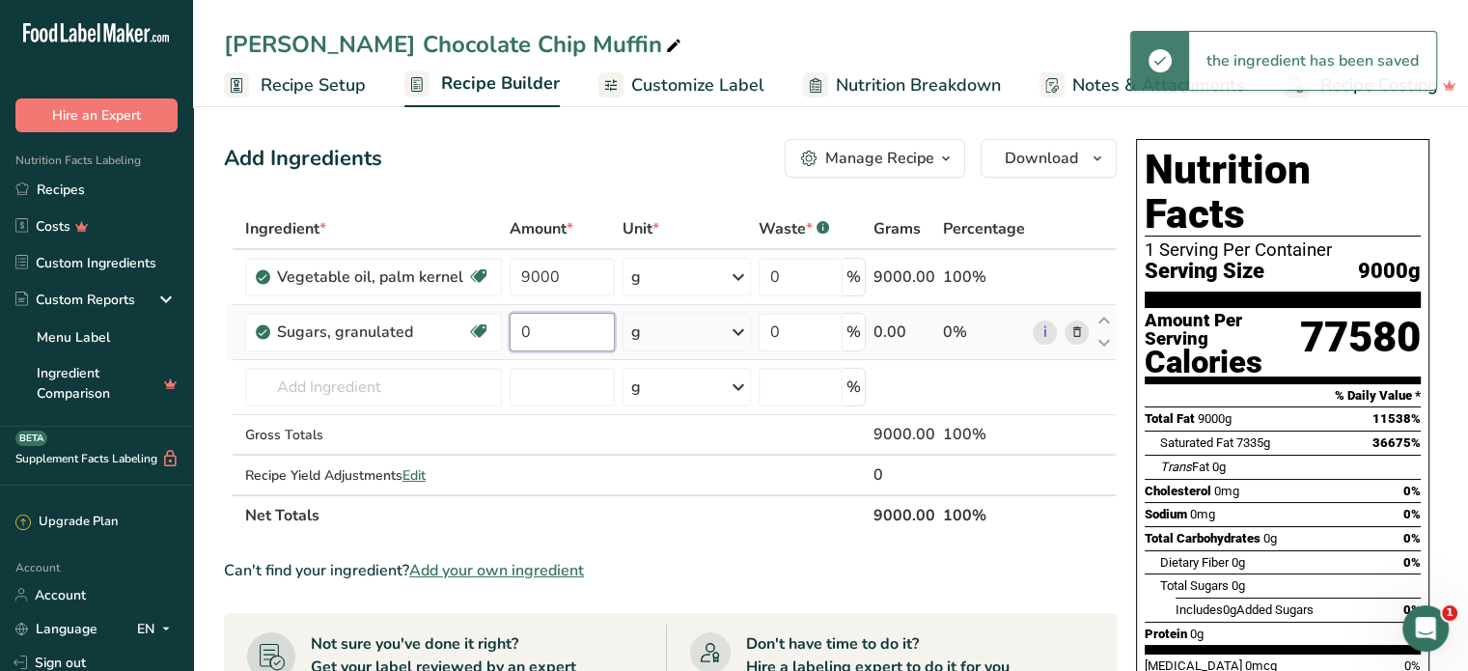
drag, startPoint x: 525, startPoint y: 336, endPoint x: 544, endPoint y: 335, distance: 19.3
click at [544, 335] on input "0" at bounding box center [561, 332] width 105 height 39
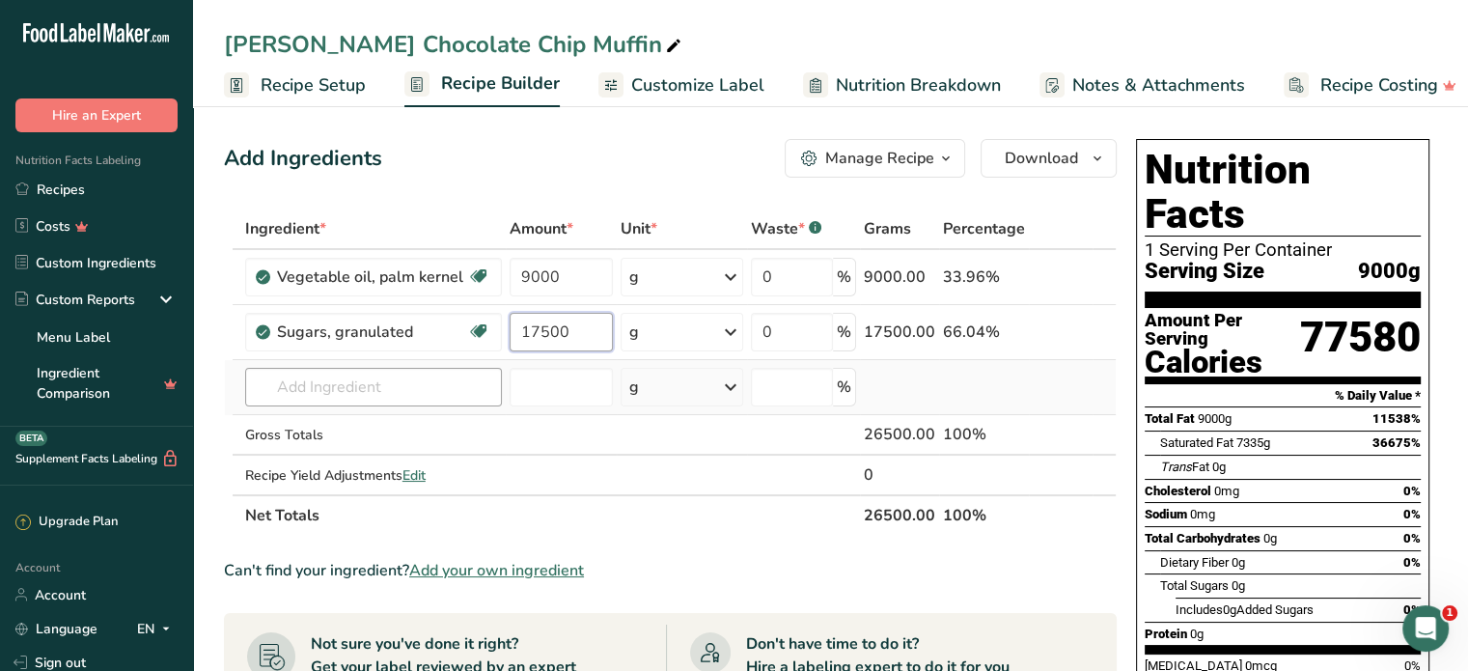
type input "17500"
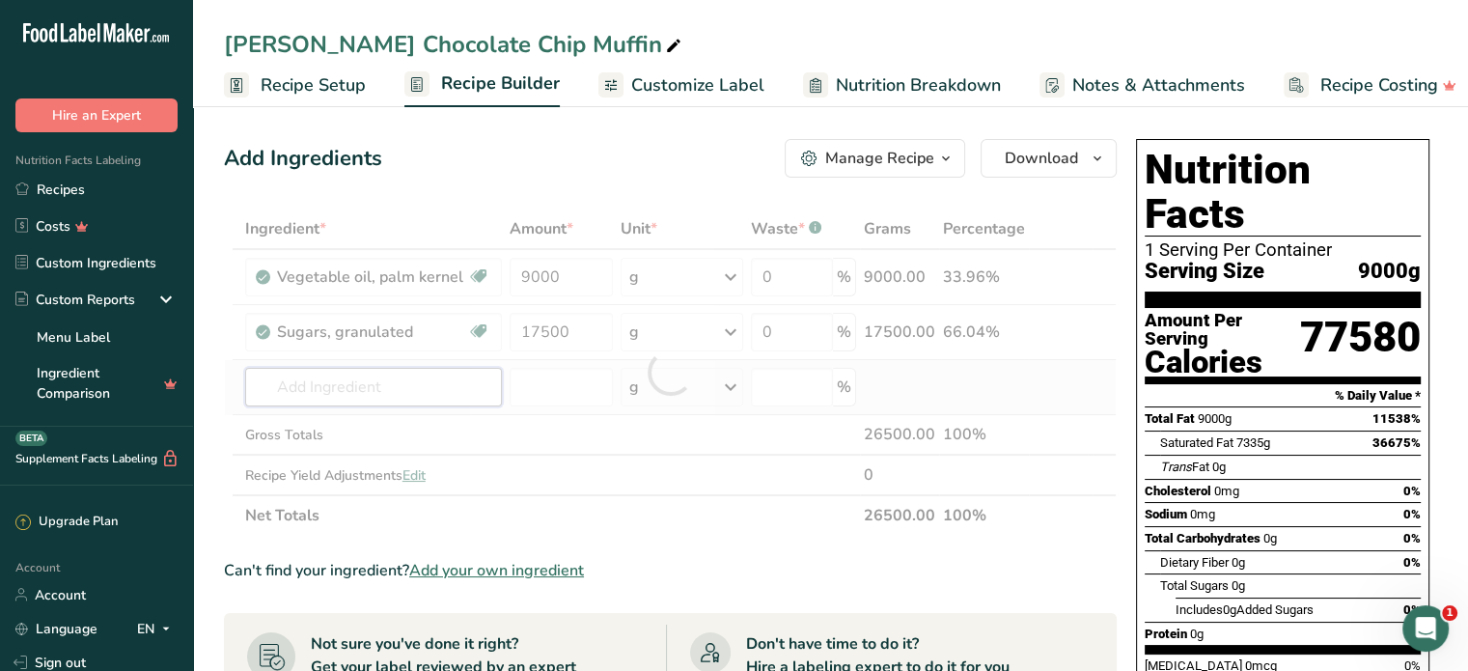
click at [310, 377] on div "Ingredient * Amount * Unit * Waste * .a-a{fill:#347362;}.b-a{fill:#fff;} Grams …" at bounding box center [670, 371] width 893 height 327
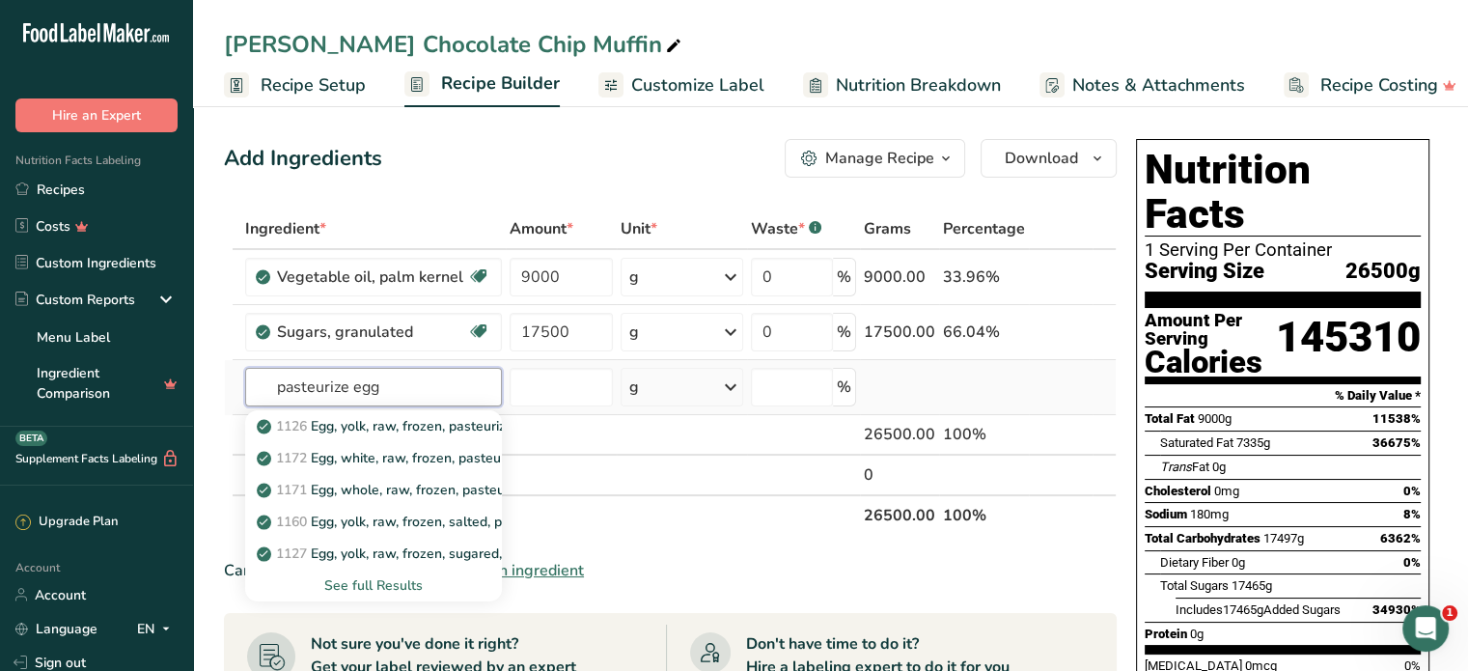
type input "pasteurize egg"
click at [405, 580] on div "See full Results" at bounding box center [374, 585] width 226 height 20
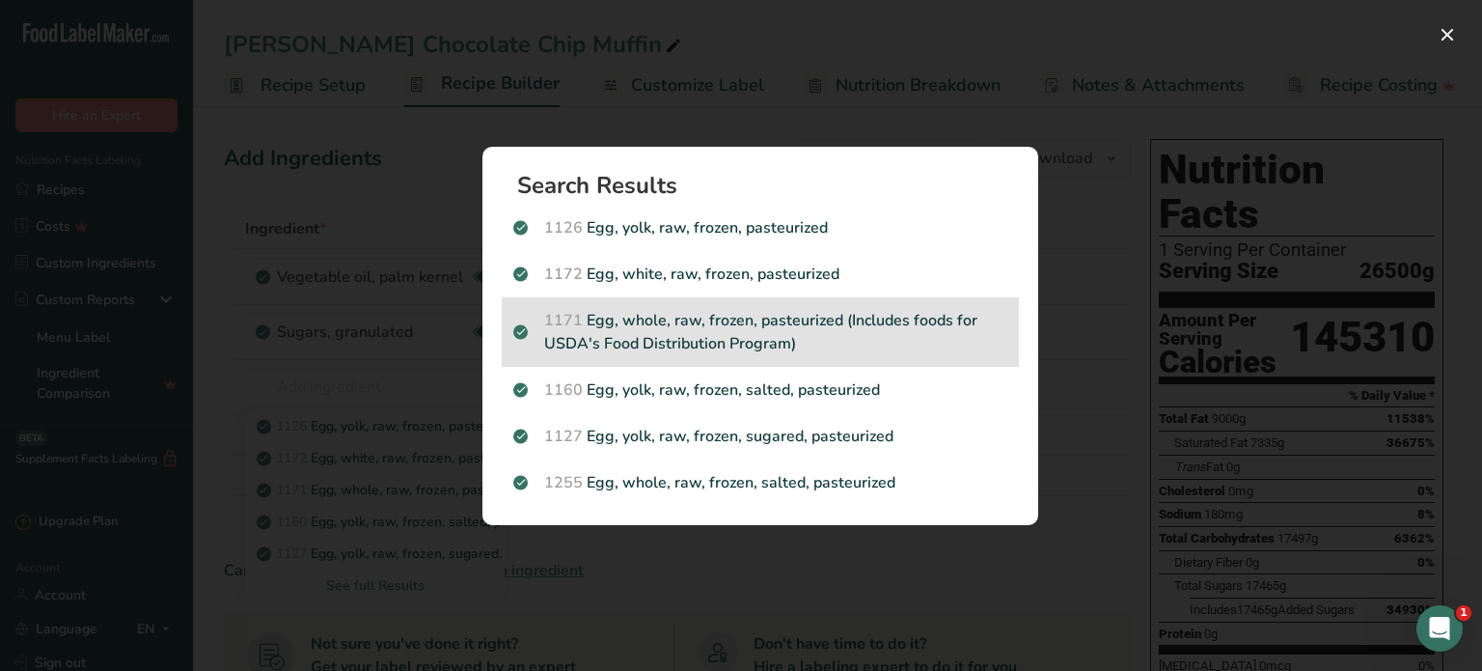
click at [746, 334] on p "1171 Egg, whole, raw, frozen, pasteurized (Includes foods for USDA's Food Distr…" at bounding box center [760, 332] width 494 height 46
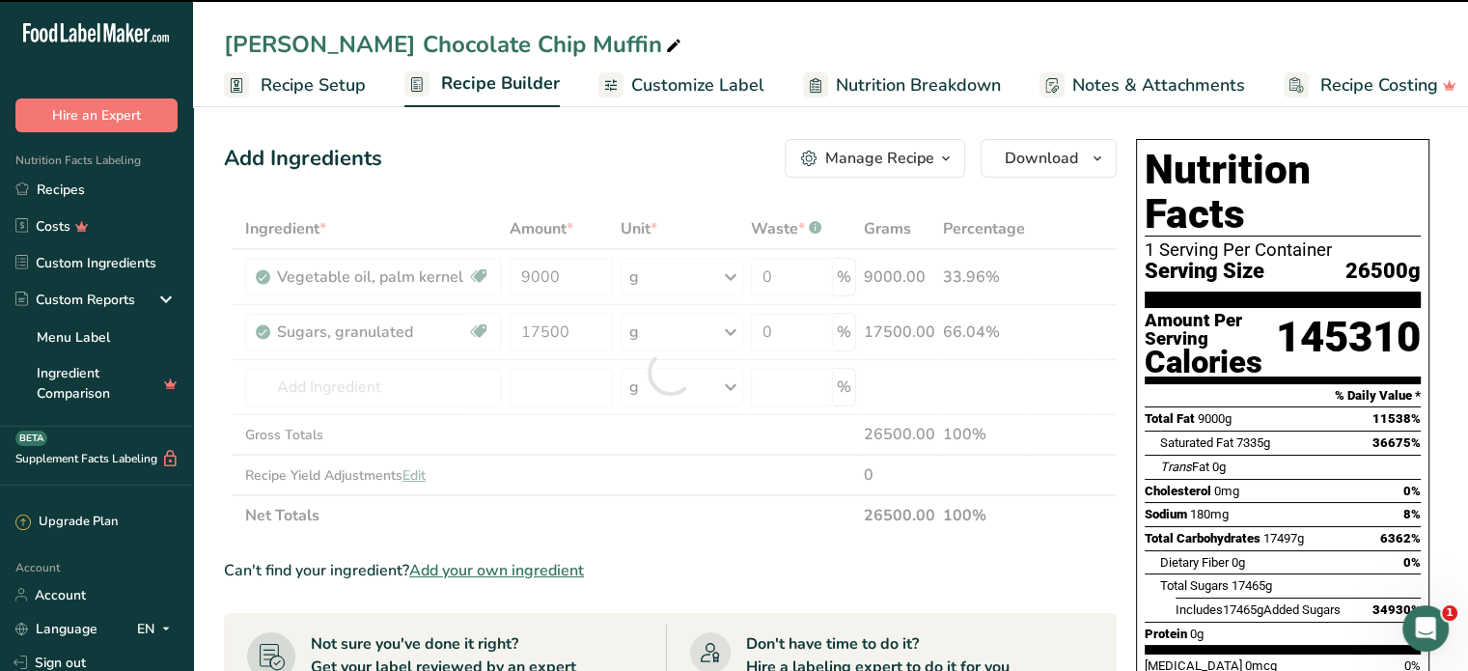
type input "0"
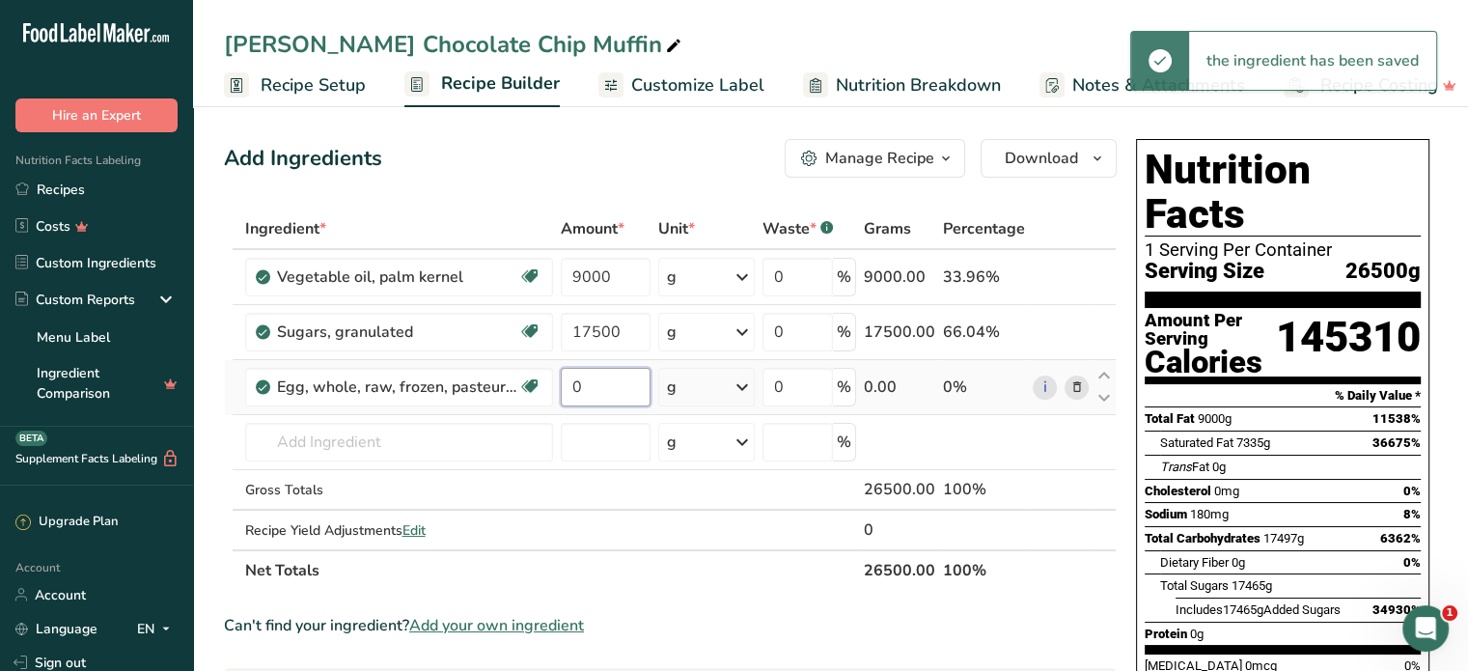
drag, startPoint x: 569, startPoint y: 382, endPoint x: 592, endPoint y: 389, distance: 24.1
click at [592, 389] on input "0" at bounding box center [606, 387] width 90 height 39
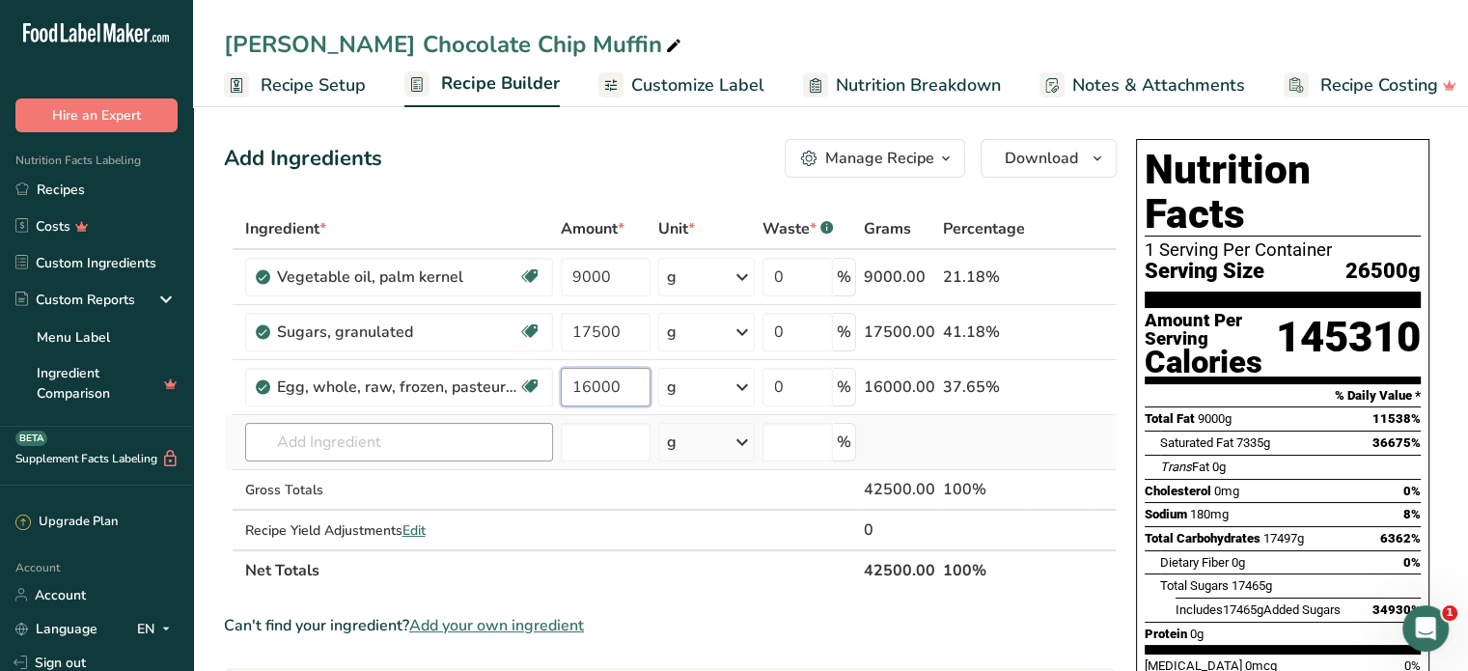
type input "16000"
click at [398, 447] on div "Ingredient * Amount * Unit * Waste * .a-a{fill:#347362;}.b-a{fill:#fff;} Grams …" at bounding box center [670, 399] width 893 height 382
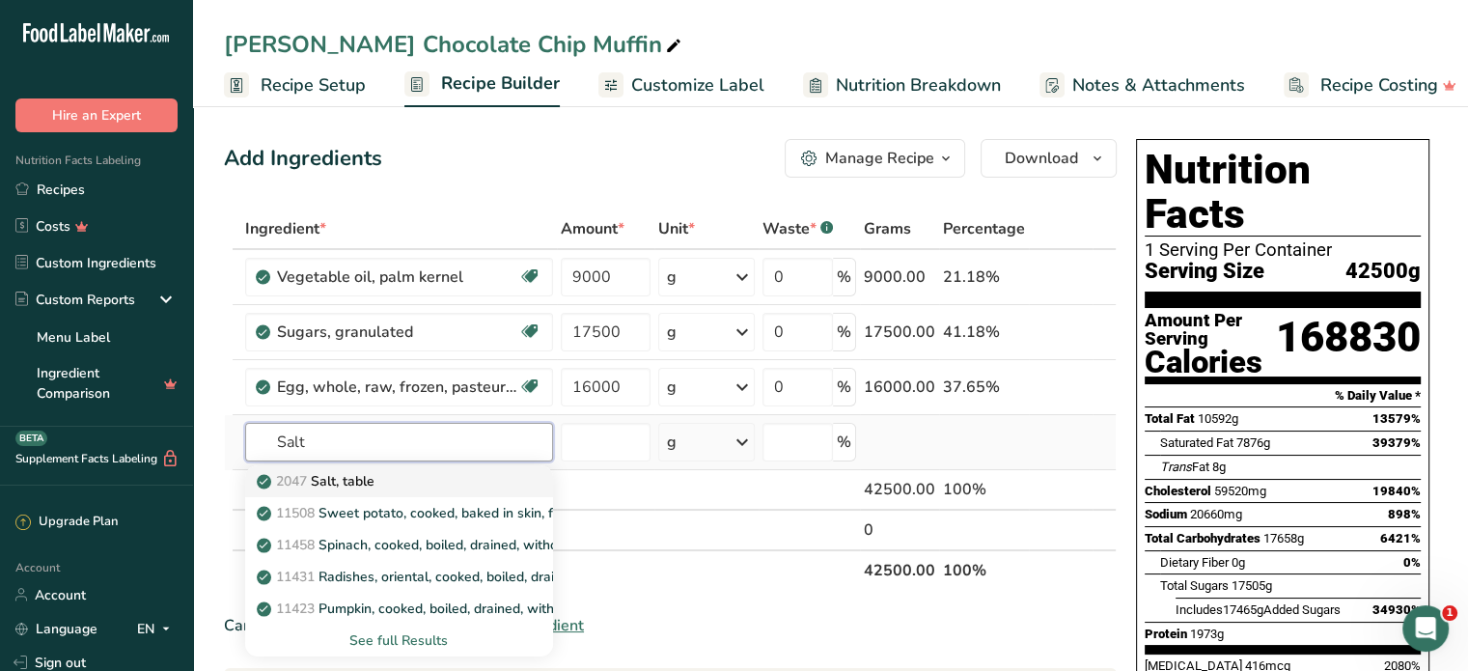
type input "Salt"
click at [360, 488] on p "2047 Salt, table" at bounding box center [318, 481] width 114 height 20
type input "Salt, table"
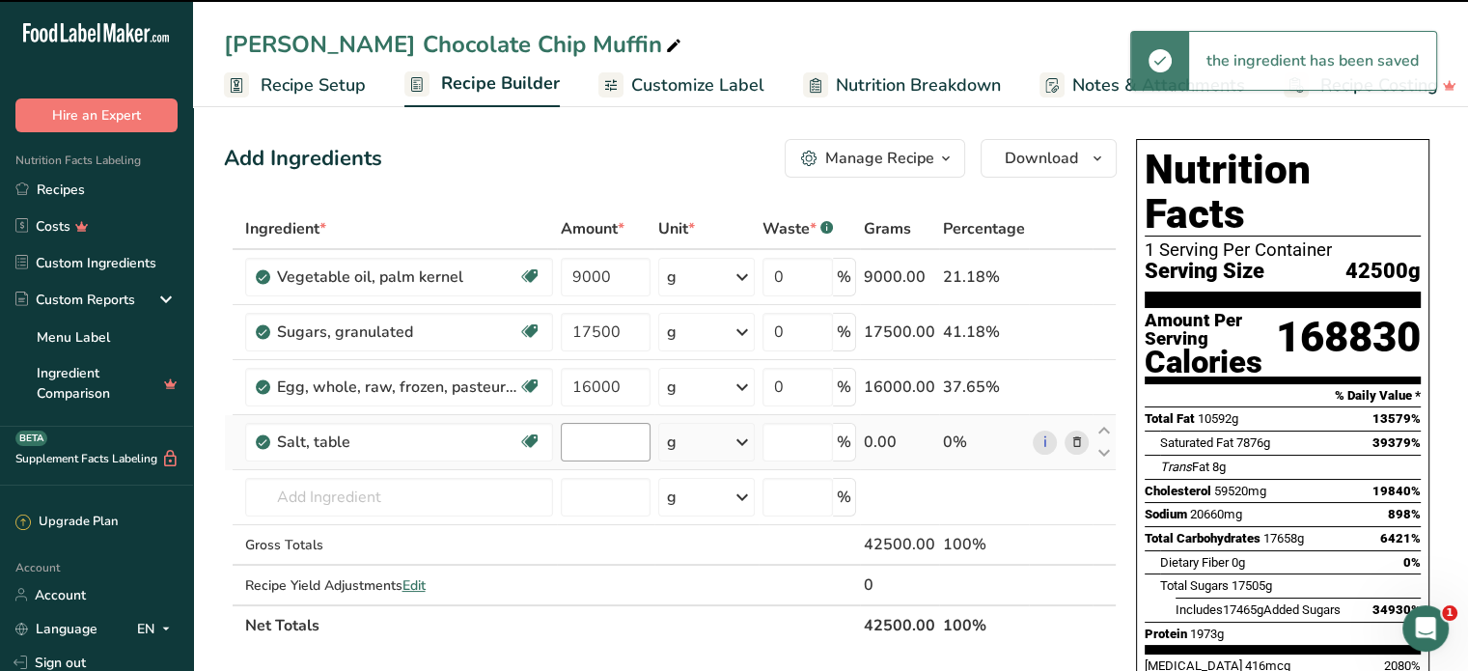
type input "0"
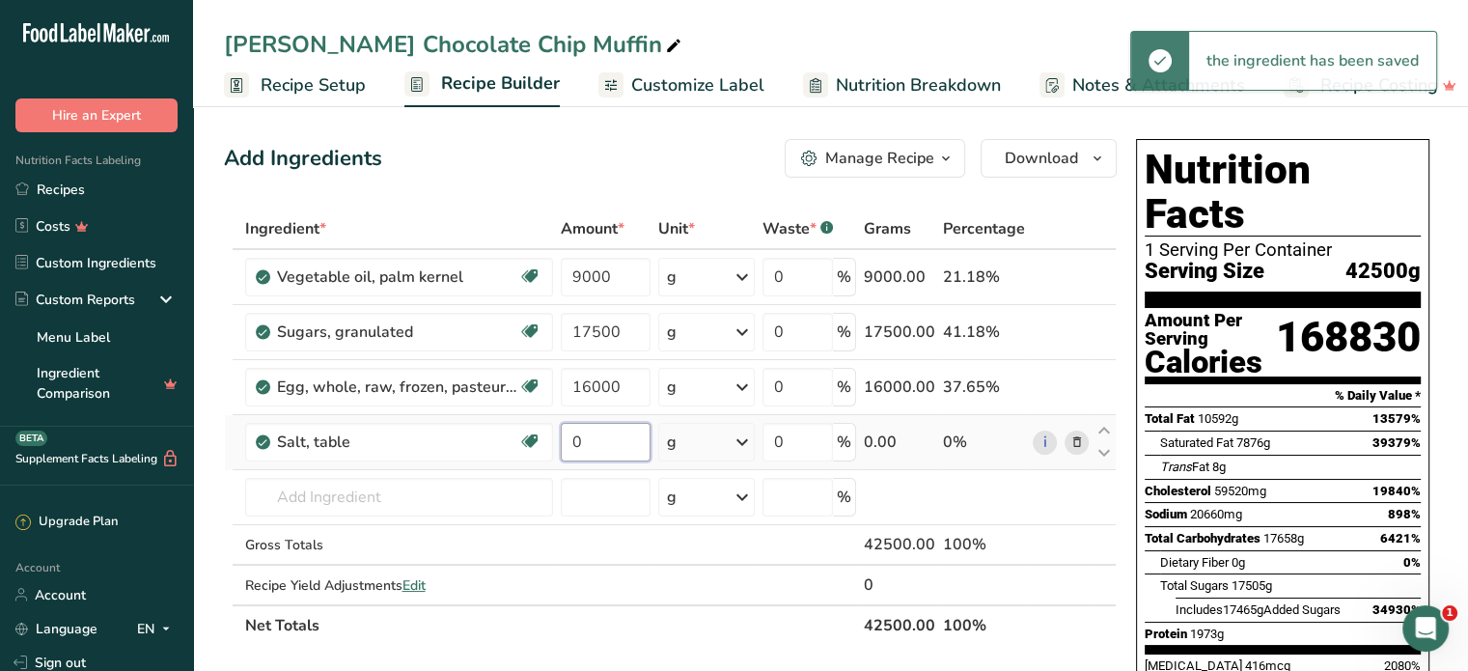
drag, startPoint x: 593, startPoint y: 448, endPoint x: 566, endPoint y: 444, distance: 27.3
click at [566, 444] on input "0" at bounding box center [606, 442] width 90 height 39
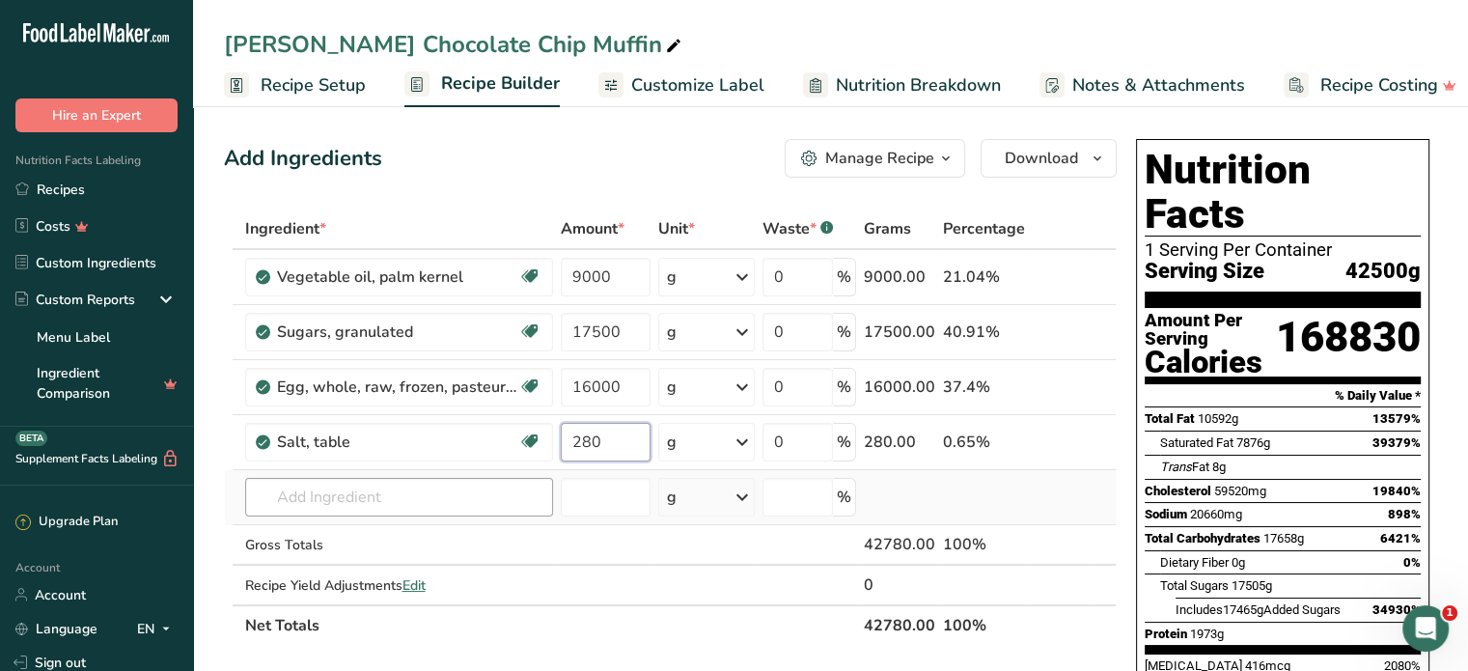
type input "280"
click at [337, 485] on div "Ingredient * Amount * Unit * Waste * .a-a{fill:#347362;}.b-a{fill:#fff;} Grams …" at bounding box center [670, 426] width 893 height 437
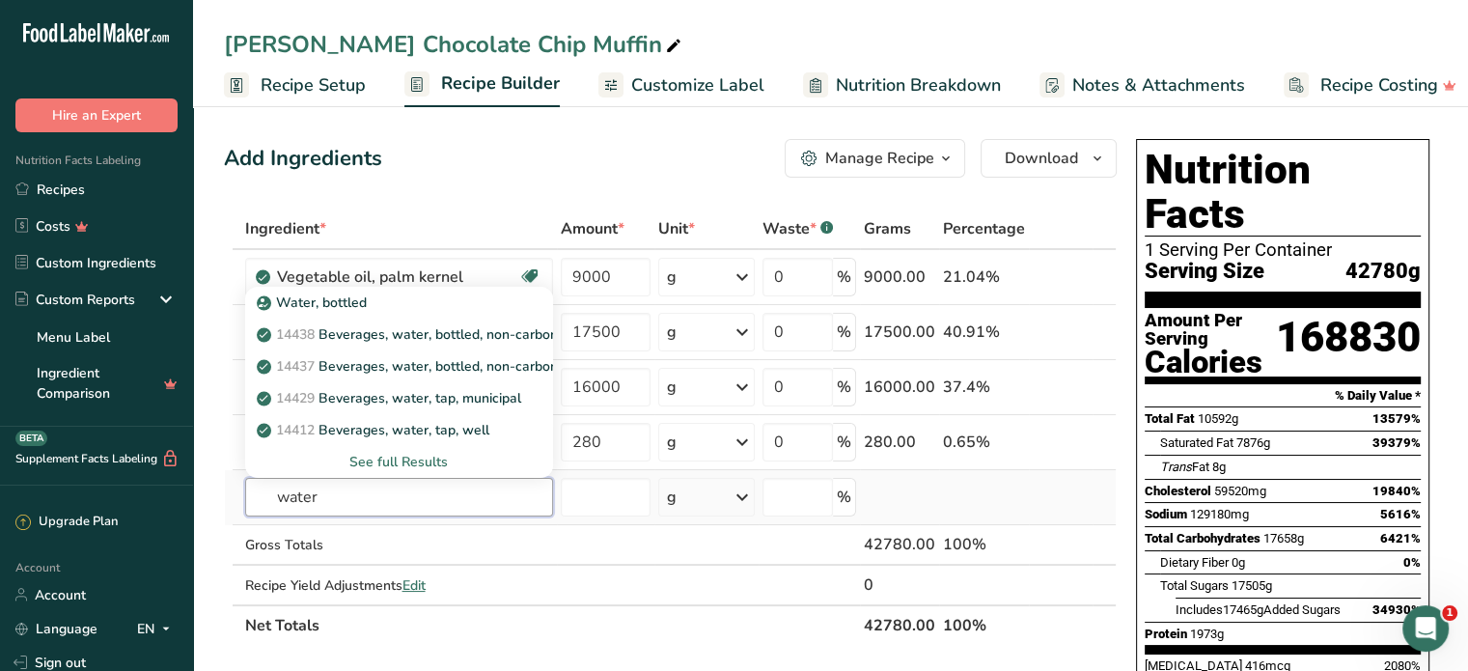
type input "water"
click at [437, 461] on div "See full Results" at bounding box center [399, 462] width 277 height 20
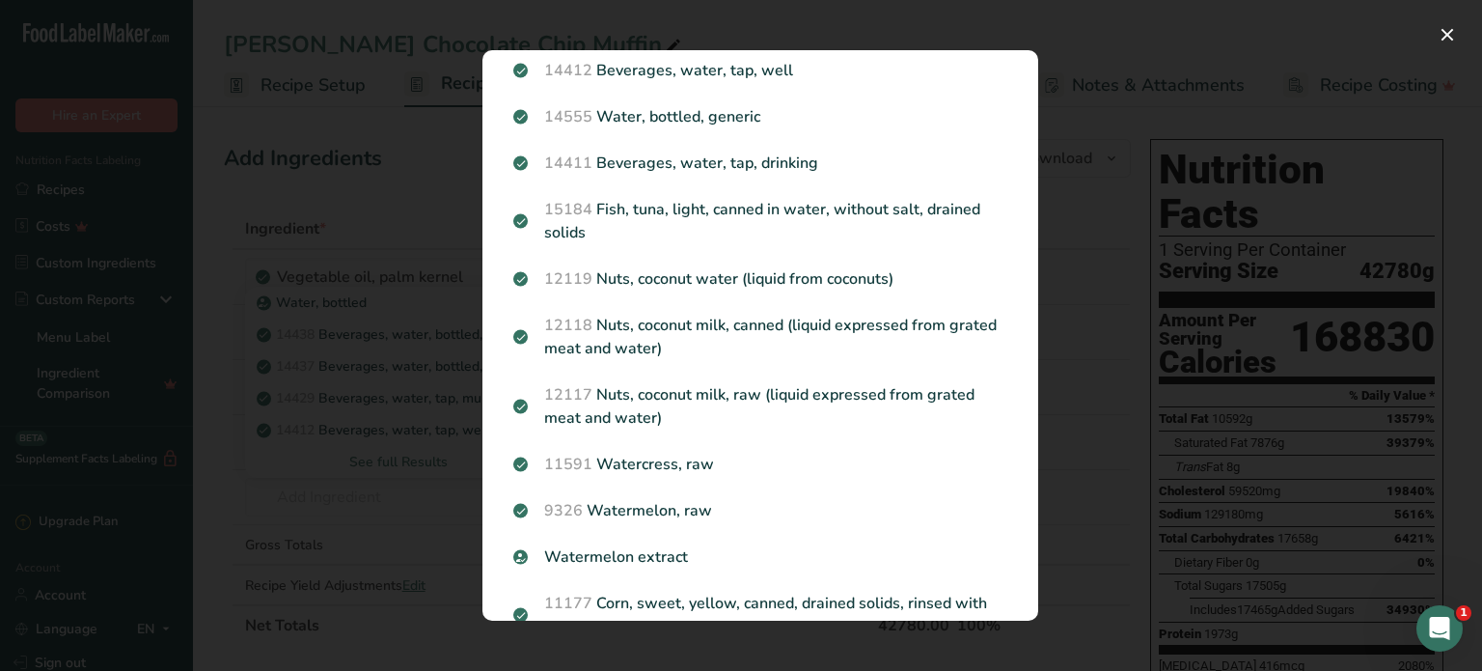
scroll to position [77, 0]
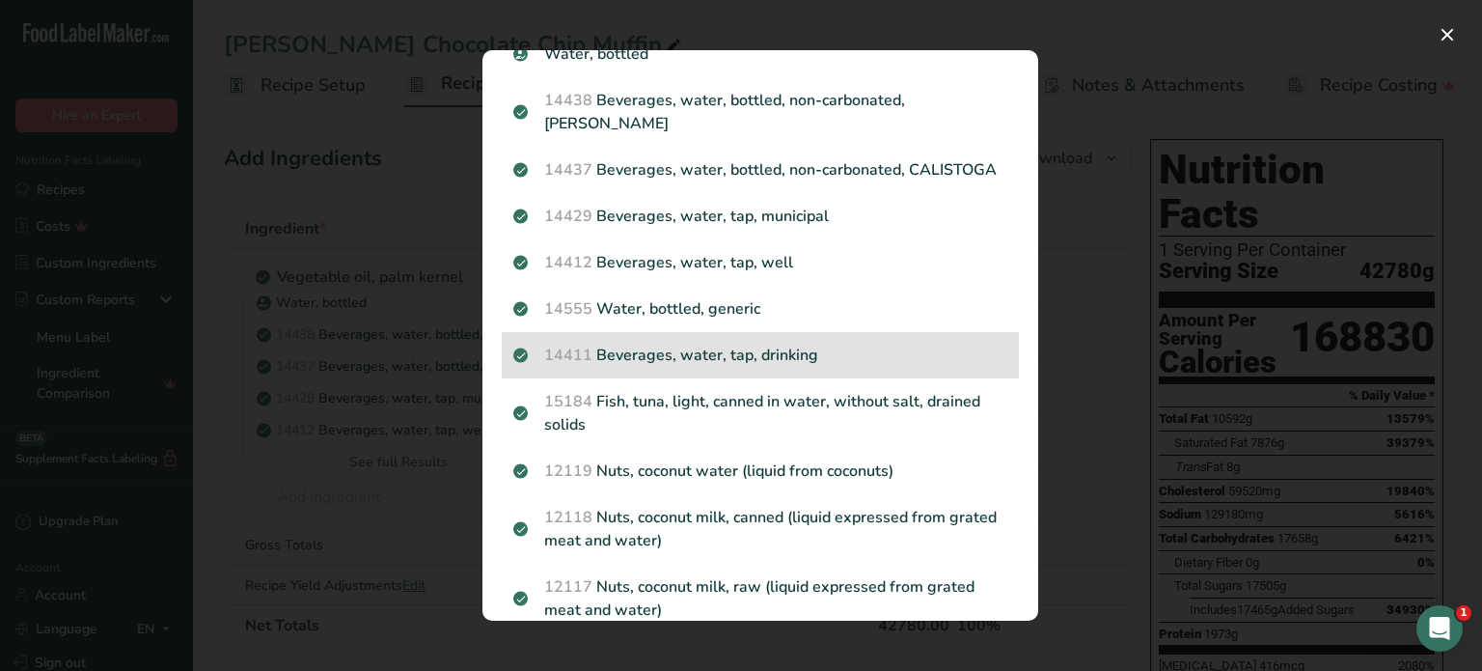
click at [806, 367] on p "14411 Beverages, water, tap, drinking" at bounding box center [760, 355] width 494 height 23
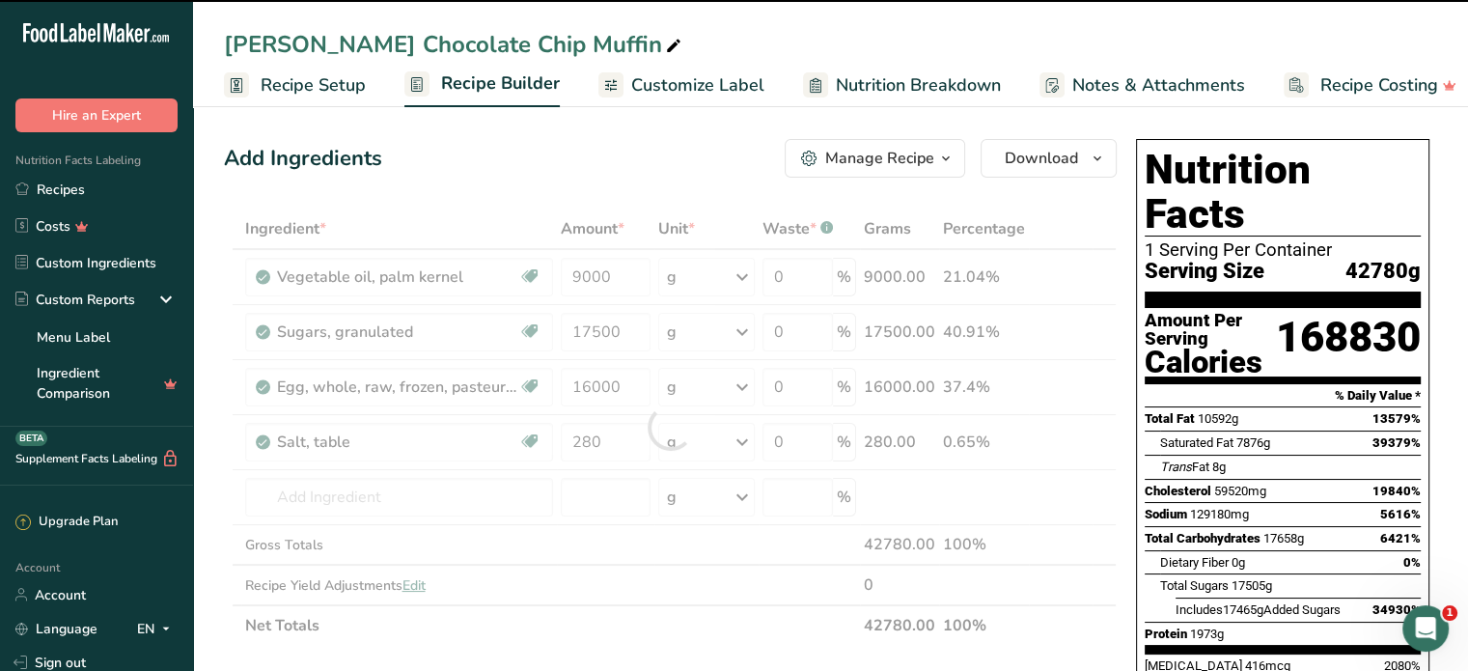
type input "0"
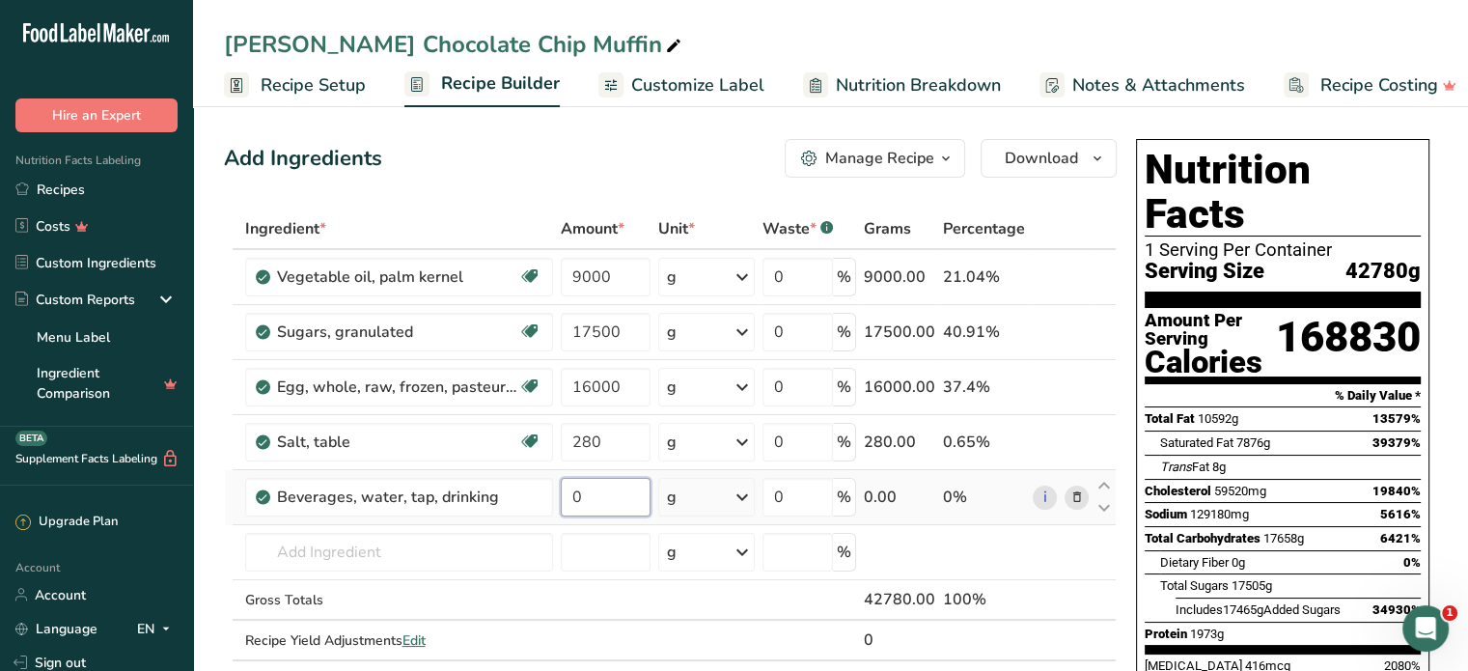
drag, startPoint x: 582, startPoint y: 498, endPoint x: 564, endPoint y: 500, distance: 18.4
click at [564, 500] on input "0" at bounding box center [606, 497] width 90 height 39
type input "10000"
click at [384, 559] on div "Ingredient * Amount * Unit * Waste * .a-a{fill:#347362;}.b-a{fill:#fff;} Grams …" at bounding box center [670, 454] width 893 height 492
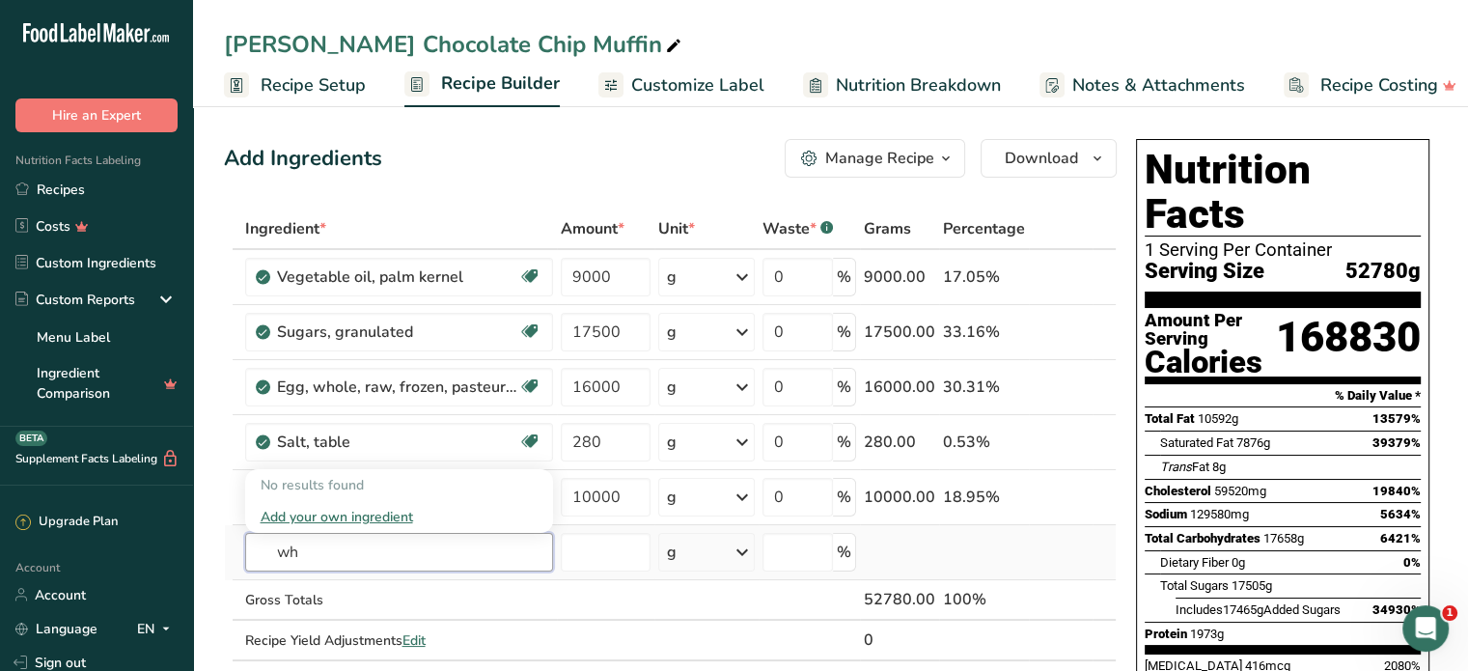
type input "w"
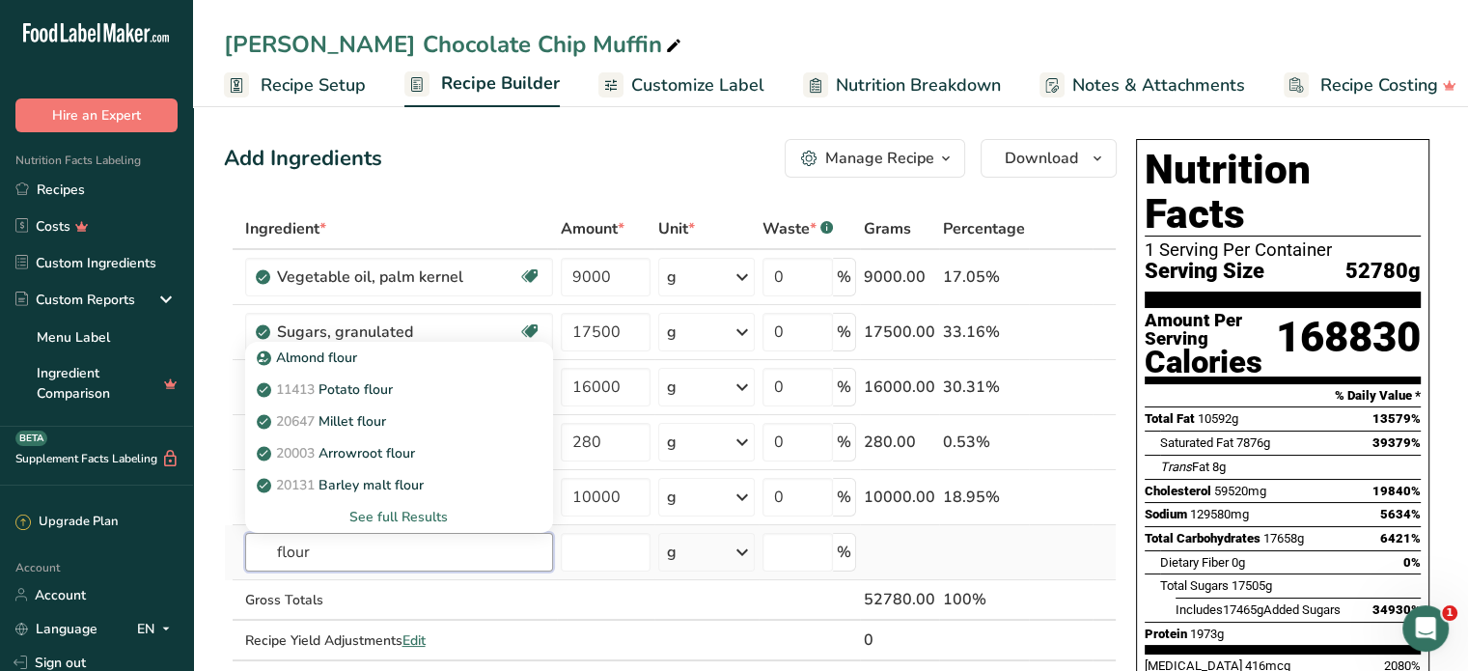
type input "flour"
click at [386, 517] on div "See full Results" at bounding box center [399, 517] width 277 height 20
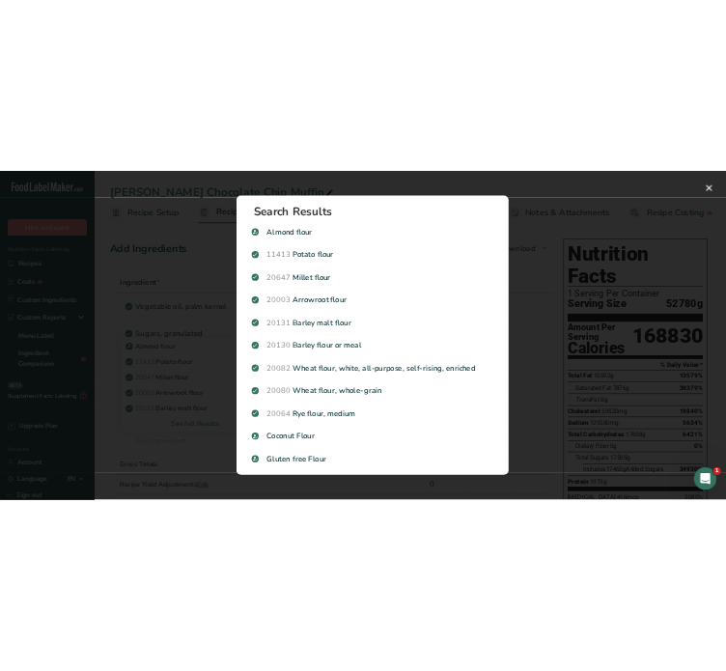
scroll to position [0, 0]
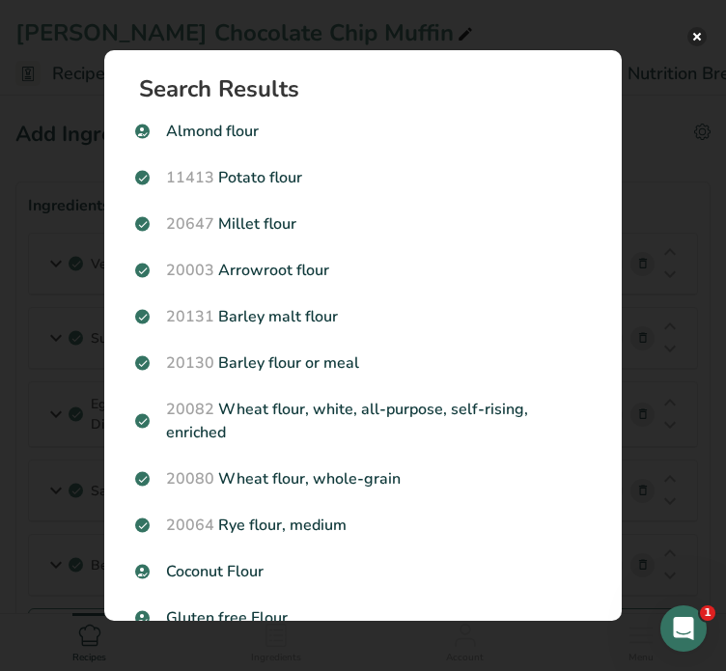
click at [693, 38] on button "Search results modal" at bounding box center [696, 36] width 19 height 19
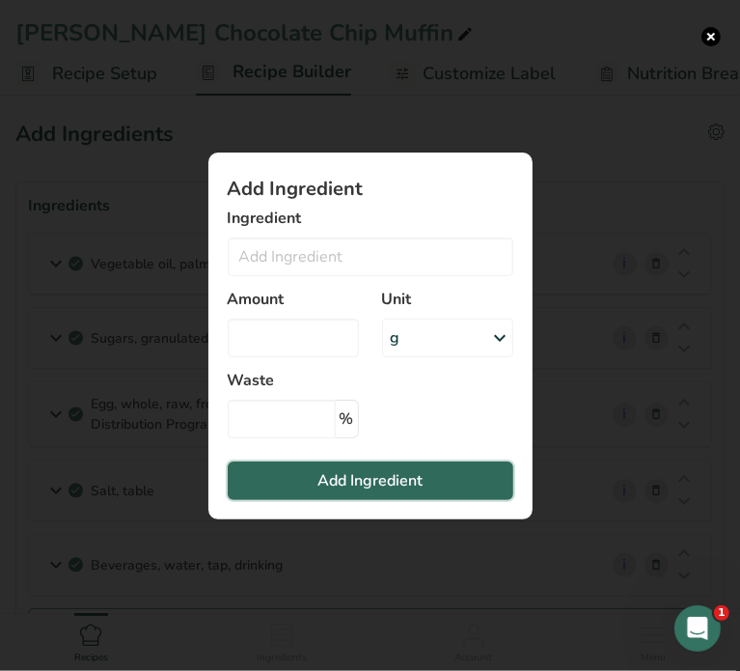
click at [286, 477] on button "Add Ingredient" at bounding box center [371, 480] width 286 height 39
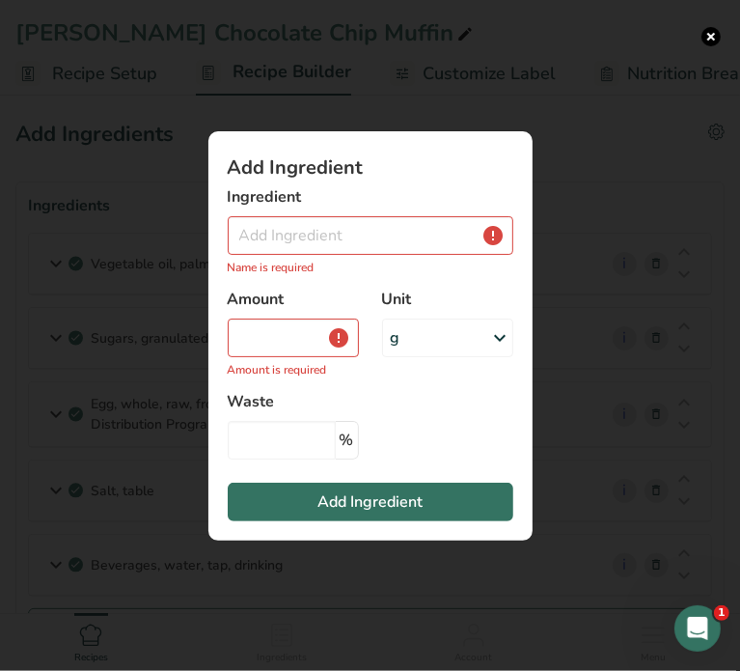
click at [583, 292] on div "Add ingredient modal" at bounding box center [370, 335] width 740 height 671
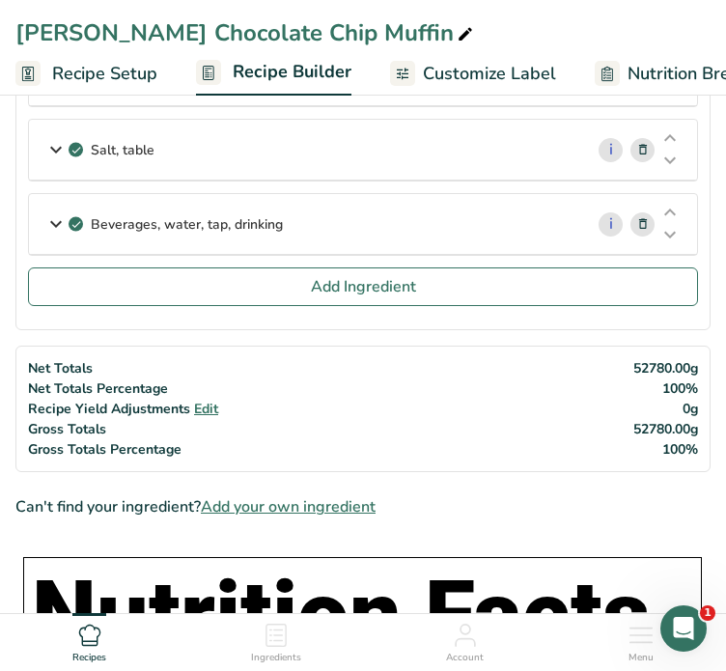
scroll to position [386, 0]
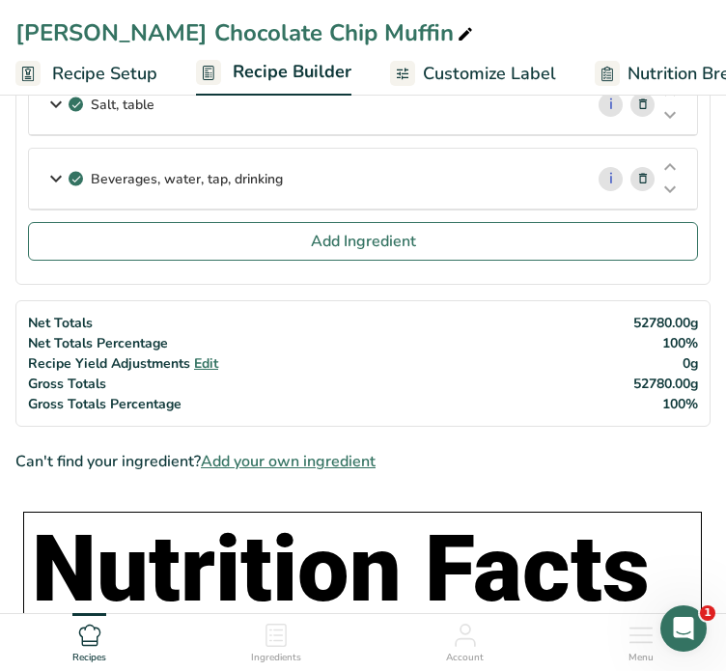
click at [352, 461] on span "Add your own ingredient" at bounding box center [288, 461] width 175 height 23
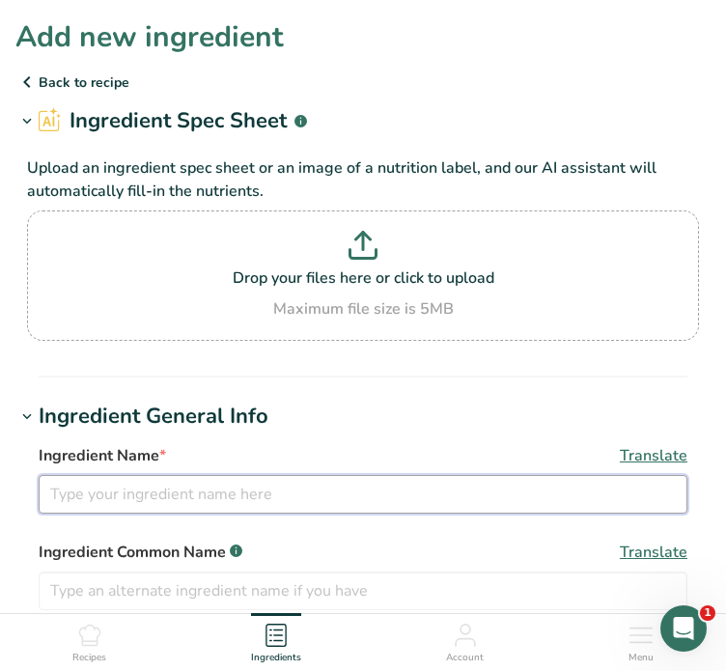
click at [129, 486] on input "text" at bounding box center [363, 494] width 648 height 39
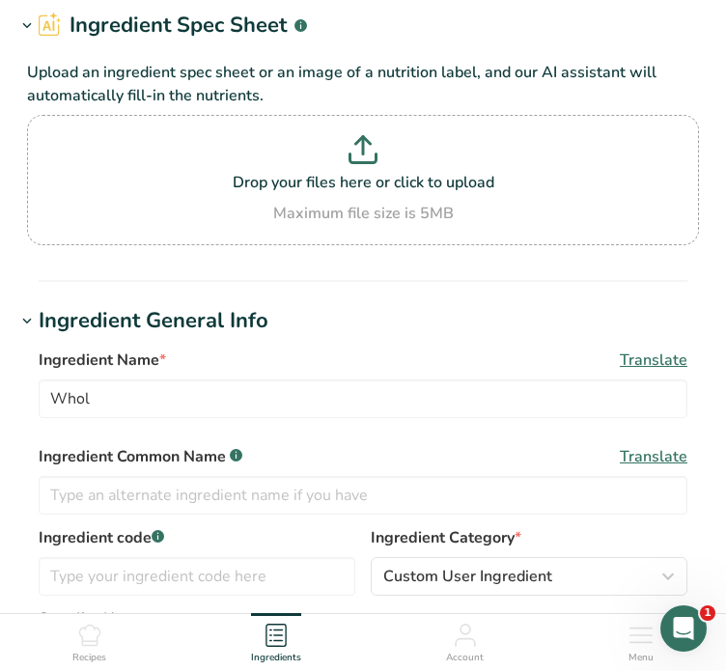
scroll to position [96, 0]
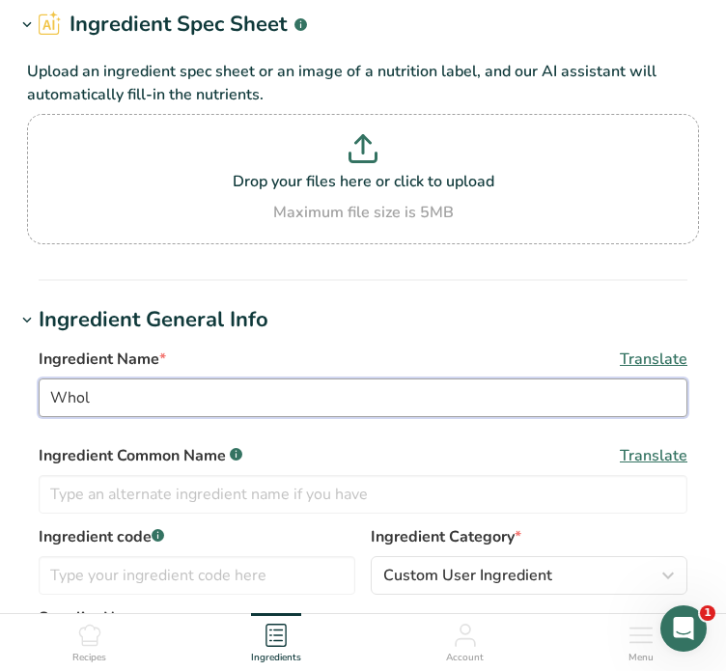
click at [100, 402] on input "Whol" at bounding box center [363, 397] width 648 height 39
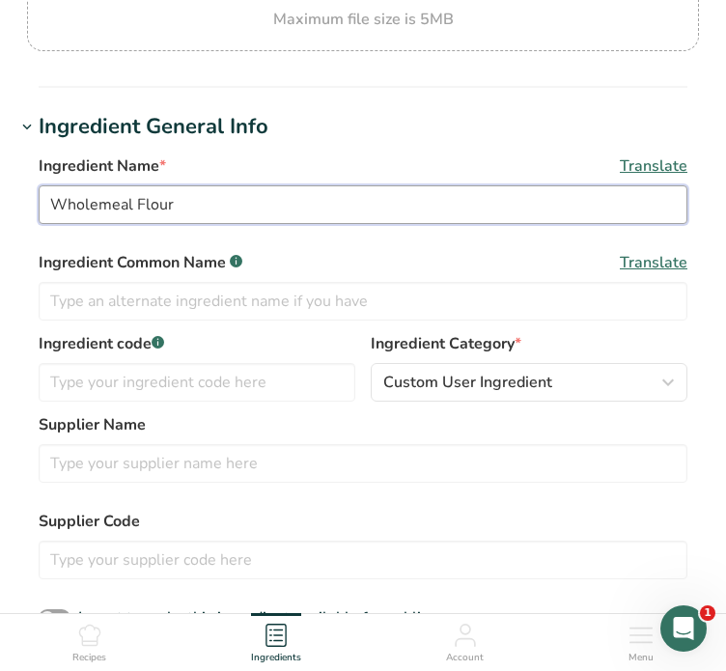
scroll to position [386, 0]
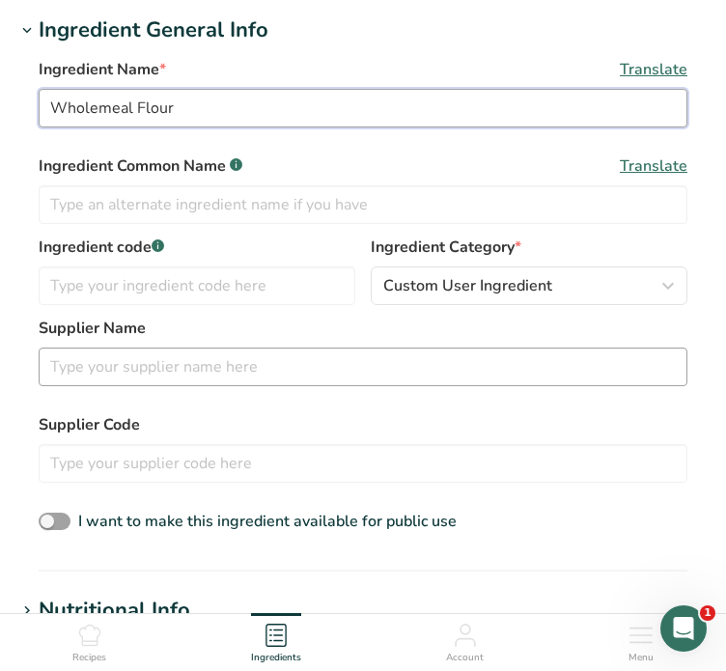
type input "Wholemeal Flour"
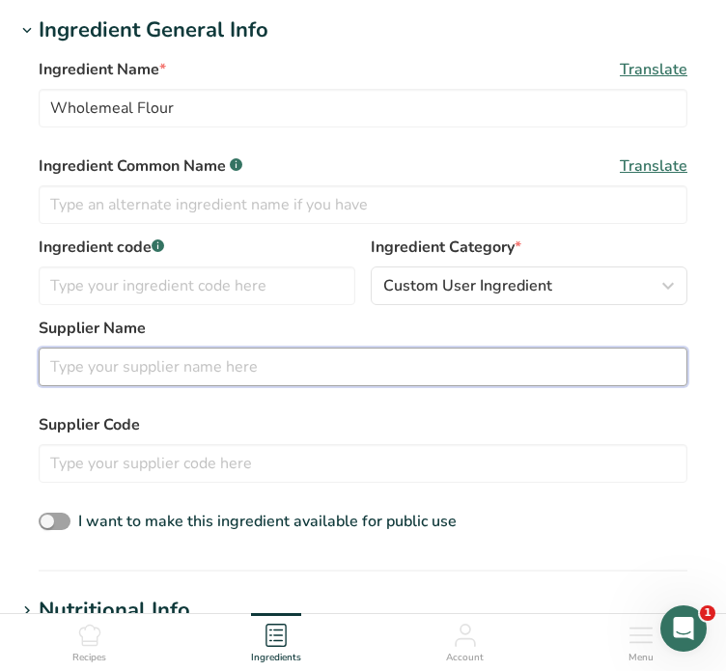
click at [150, 363] on input "text" at bounding box center [363, 366] width 648 height 39
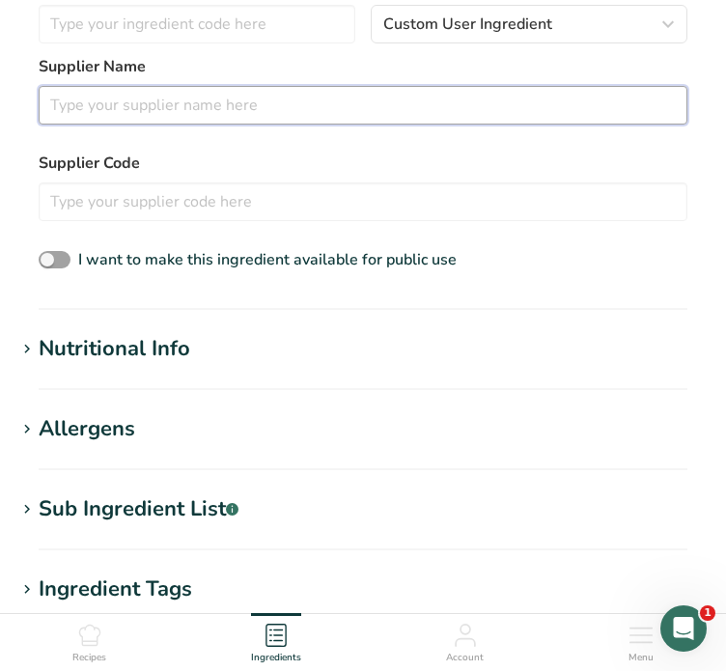
scroll to position [675, 0]
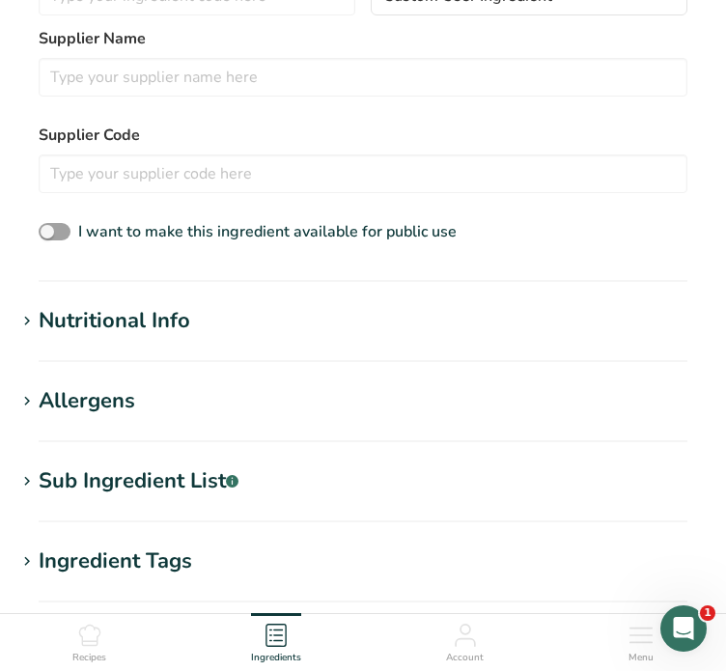
click at [112, 343] on section "Nutritional Info Serving Size .a-a{fill:#347362;}.b-a{fill:#fff;} Add ingredien…" at bounding box center [362, 333] width 695 height 57
click at [86, 326] on div "Nutritional Info" at bounding box center [114, 321] width 151 height 32
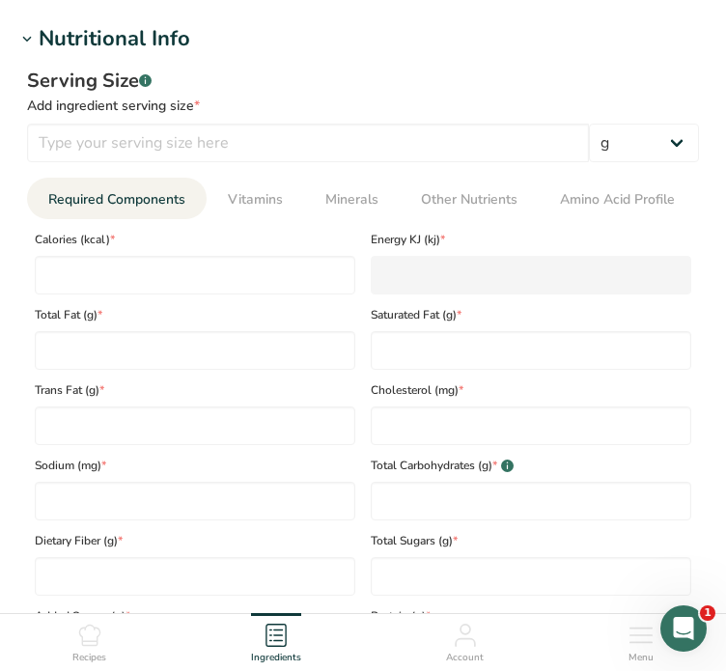
scroll to position [965, 0]
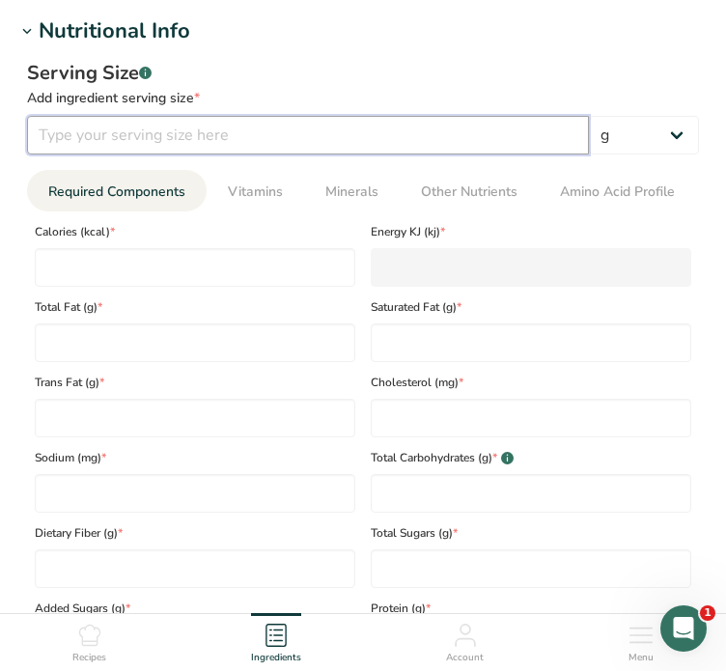
click at [136, 129] on input "number" at bounding box center [308, 135] width 562 height 39
type input "100"
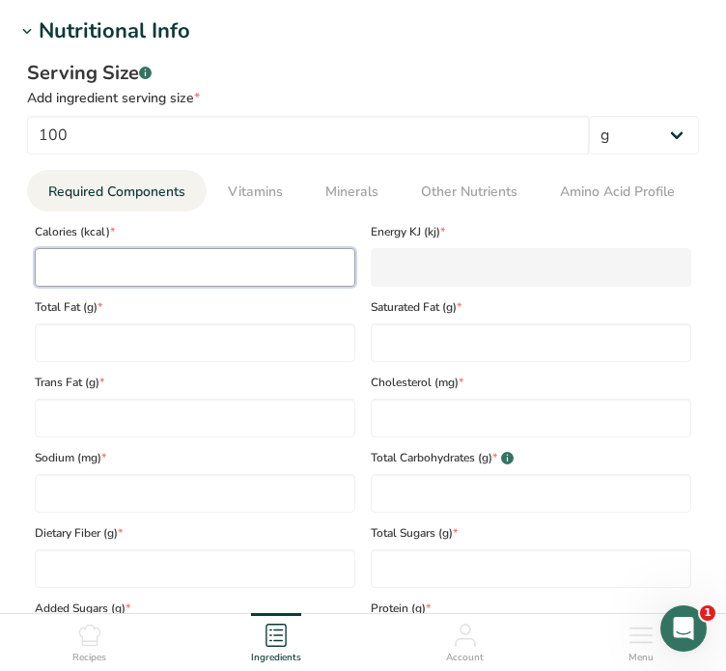
click at [130, 258] on input "number" at bounding box center [195, 267] width 320 height 39
type input "3"
type KJ "12.6"
type input "33"
type KJ "138.1"
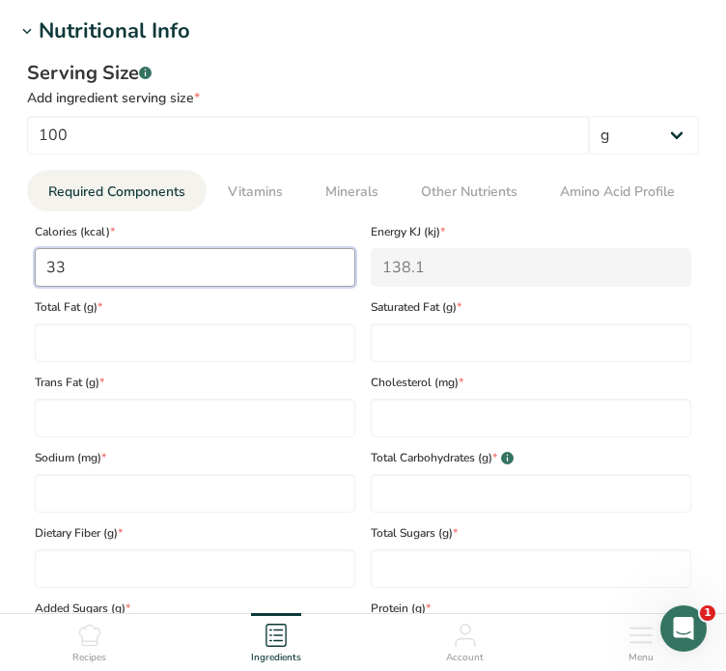
type input "339"
type KJ "1418.4"
type input "339"
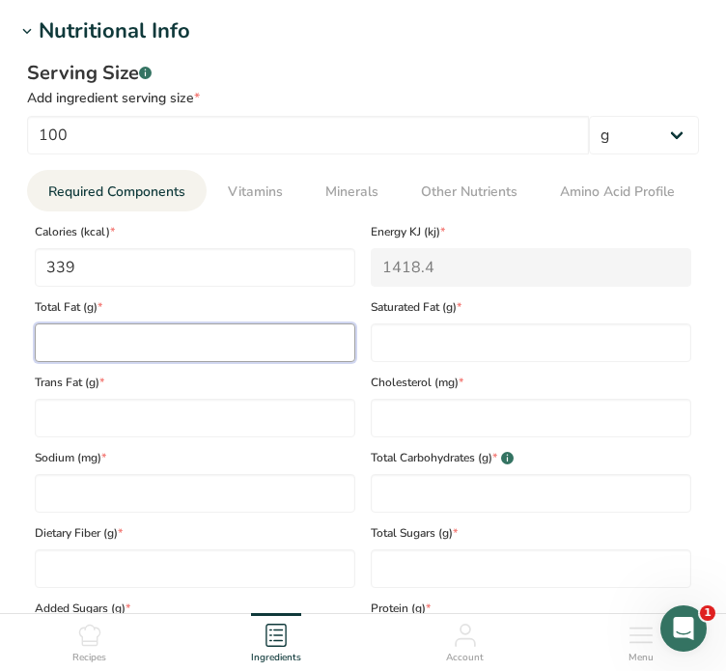
click at [58, 354] on Fat "number" at bounding box center [195, 342] width 320 height 39
type Fat "1.87"
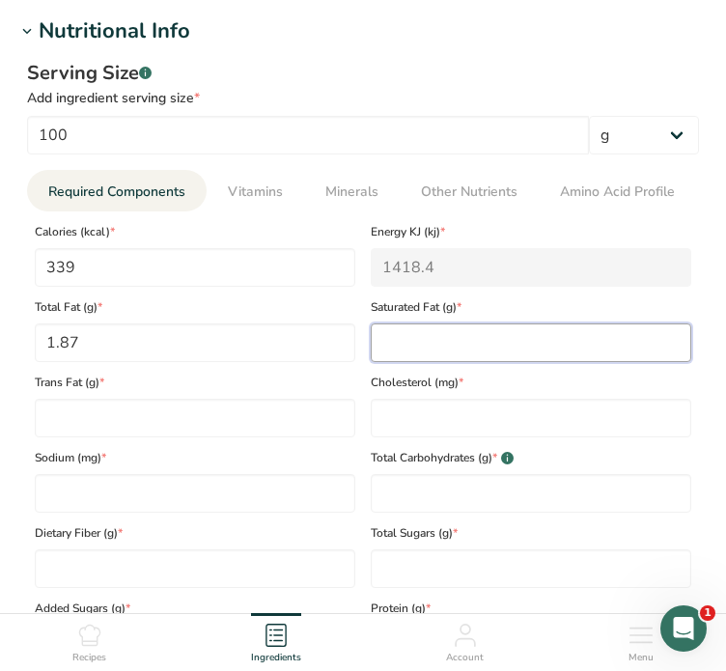
click at [392, 341] on Fat "number" at bounding box center [531, 342] width 320 height 39
type Fat "0.322"
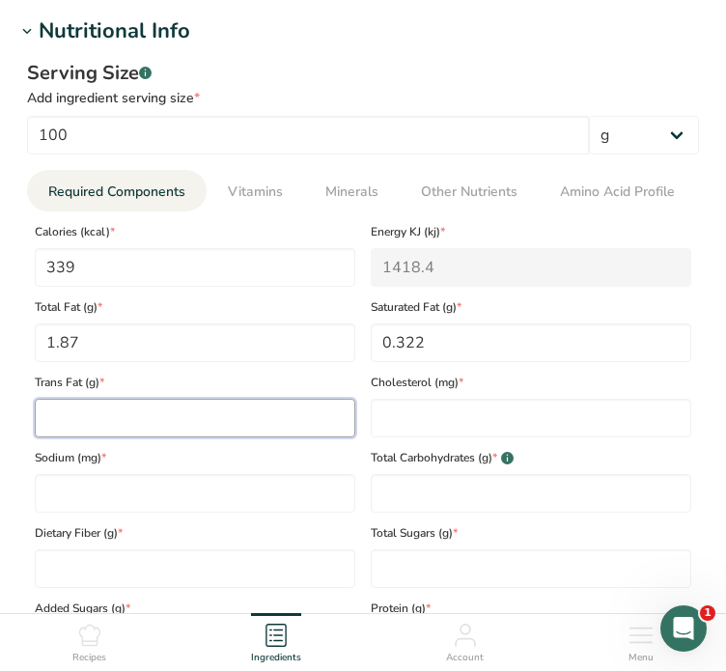
click at [278, 424] on Fat "number" at bounding box center [195, 418] width 320 height 39
type Fat "0"
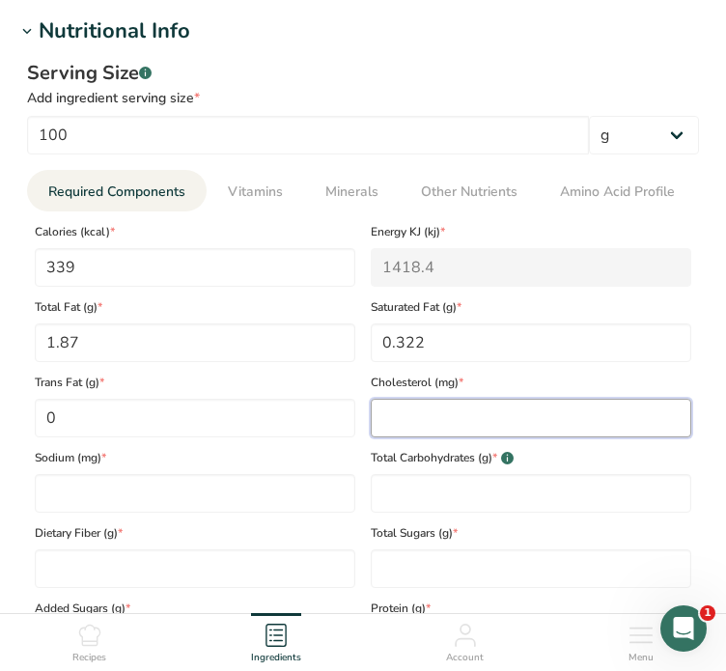
click at [399, 412] on input "number" at bounding box center [531, 418] width 320 height 39
type input "0"
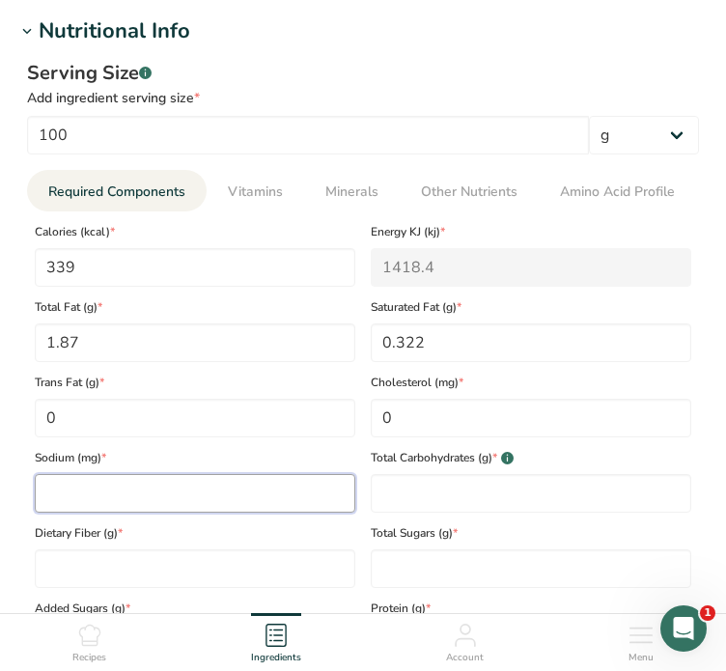
click at [71, 497] on input "number" at bounding box center [195, 493] width 320 height 39
type input "5"
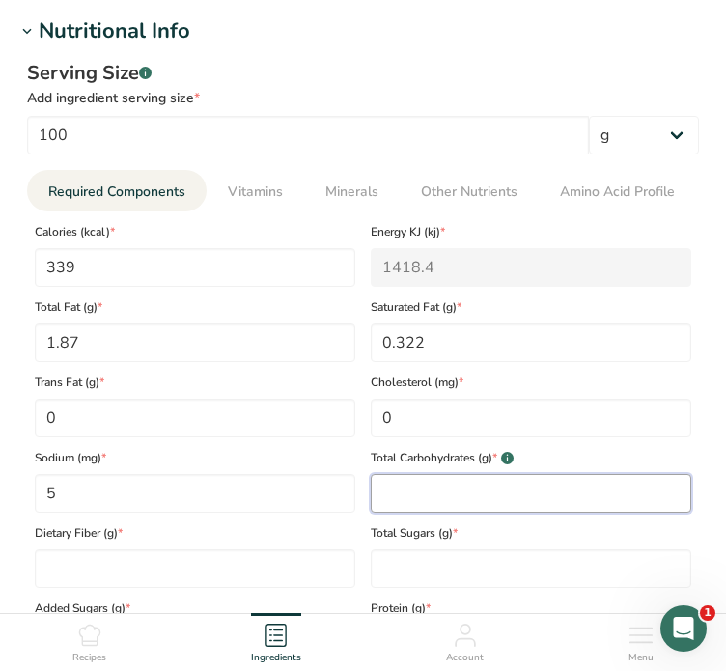
click at [437, 496] on Carbohydrates "number" at bounding box center [531, 493] width 320 height 39
type Carbohydrates "72.57"
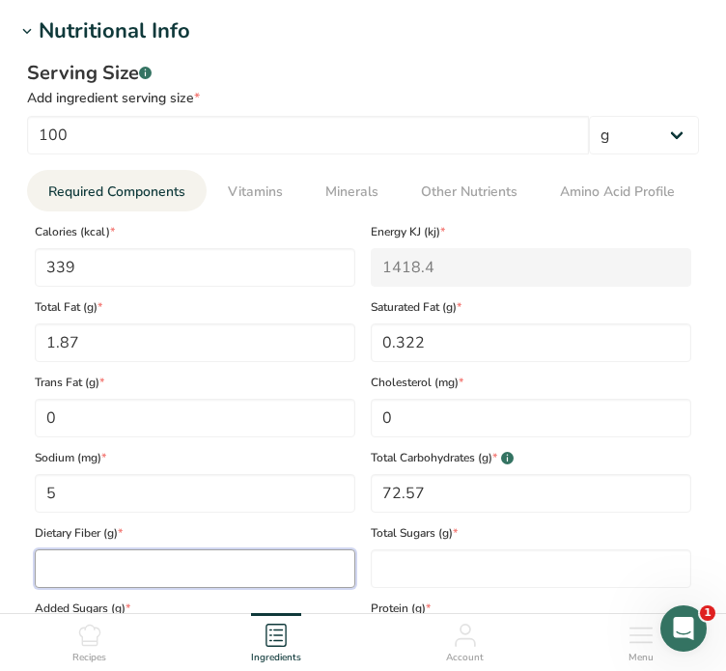
click at [146, 574] on Fiber "number" at bounding box center [195, 568] width 320 height 39
type Fiber "12.2"
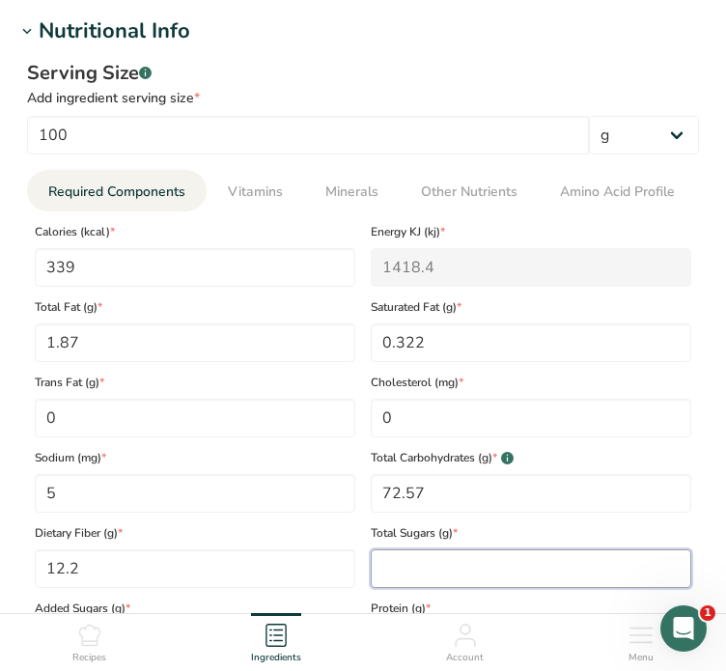
click at [407, 570] on Sugars "number" at bounding box center [531, 568] width 320 height 39
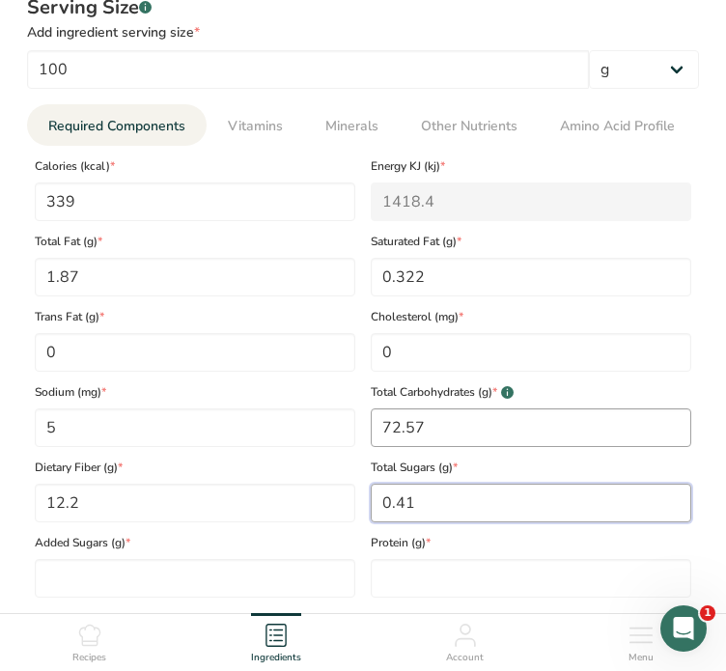
scroll to position [1061, 0]
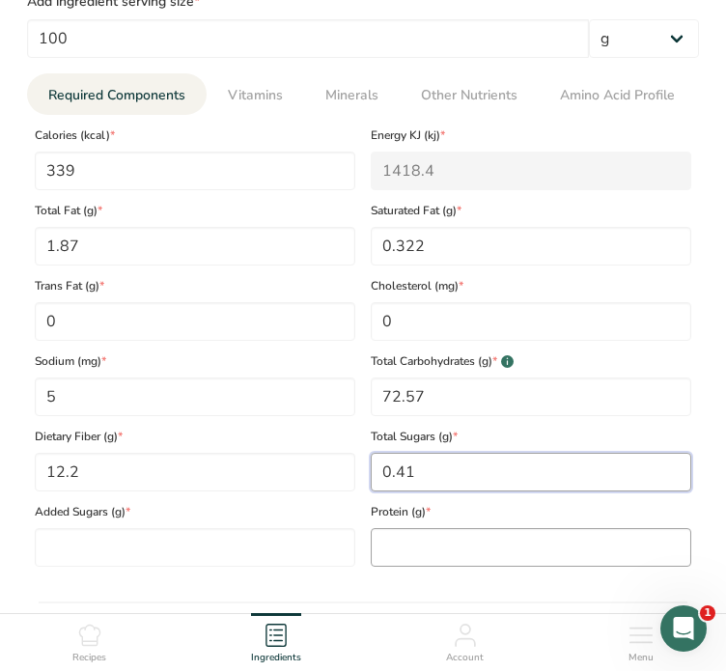
type Sugars "0.41"
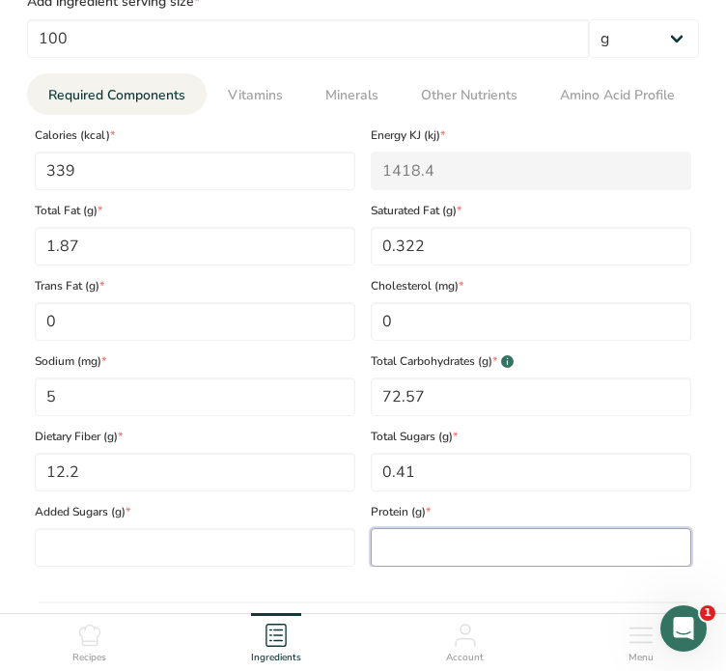
click at [388, 545] on input "number" at bounding box center [531, 547] width 320 height 39
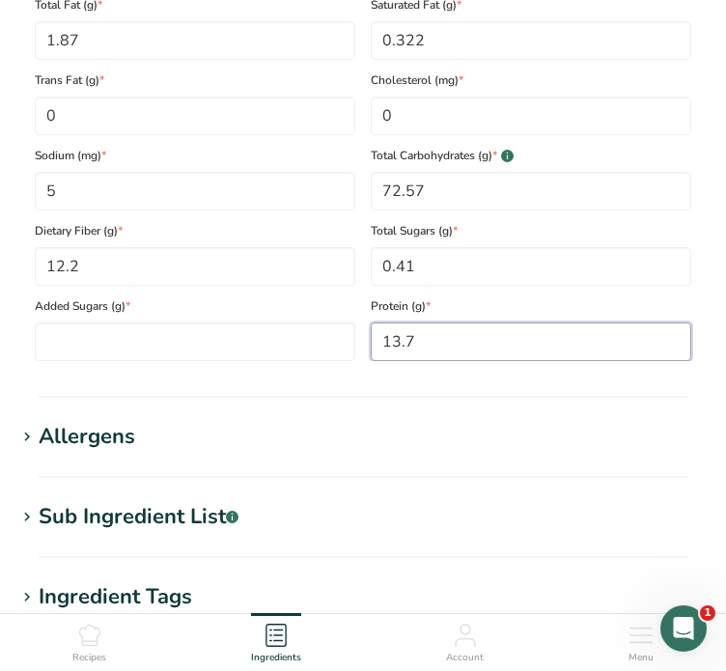
scroll to position [1351, 0]
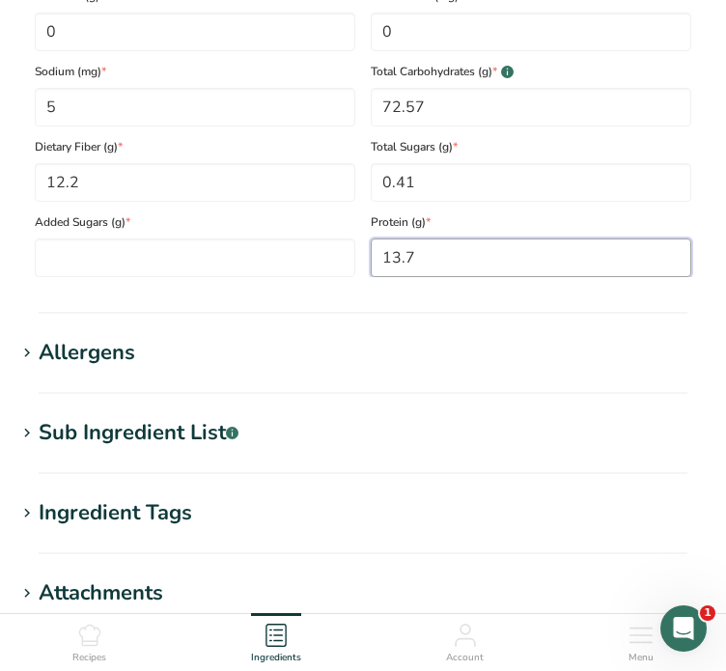
type input "13.7"
click at [124, 357] on div "Allergens" at bounding box center [87, 353] width 96 height 32
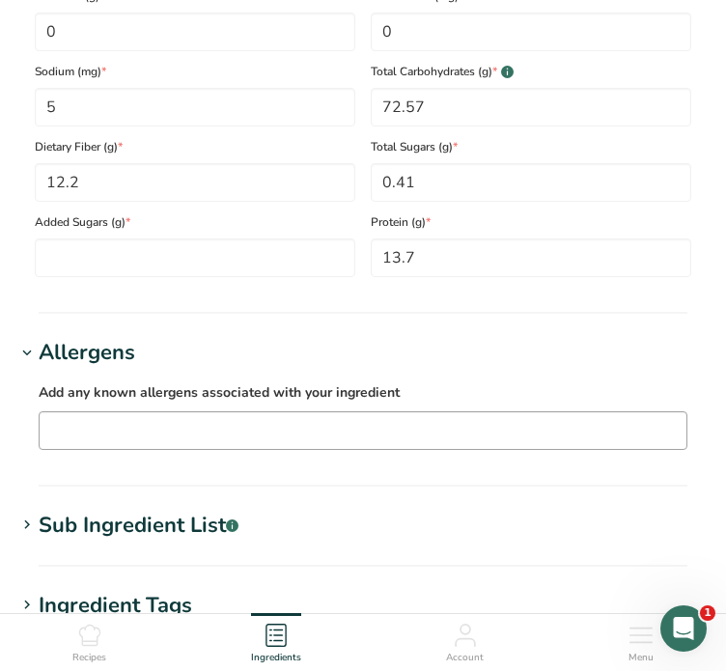
click at [189, 416] on input "text" at bounding box center [363, 430] width 647 height 30
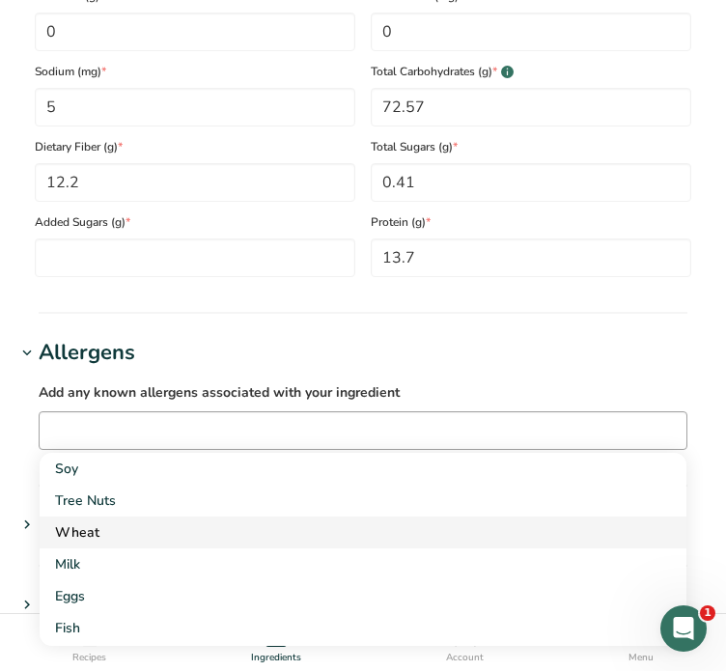
click at [156, 530] on div "Wheat" at bounding box center [347, 532] width 585 height 20
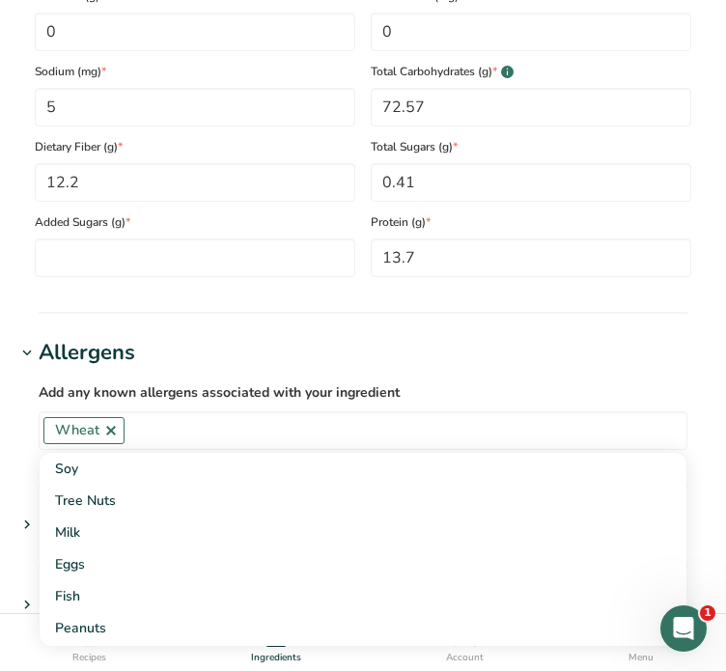
click at [363, 339] on h1 "Allergens" at bounding box center [362, 353] width 695 height 32
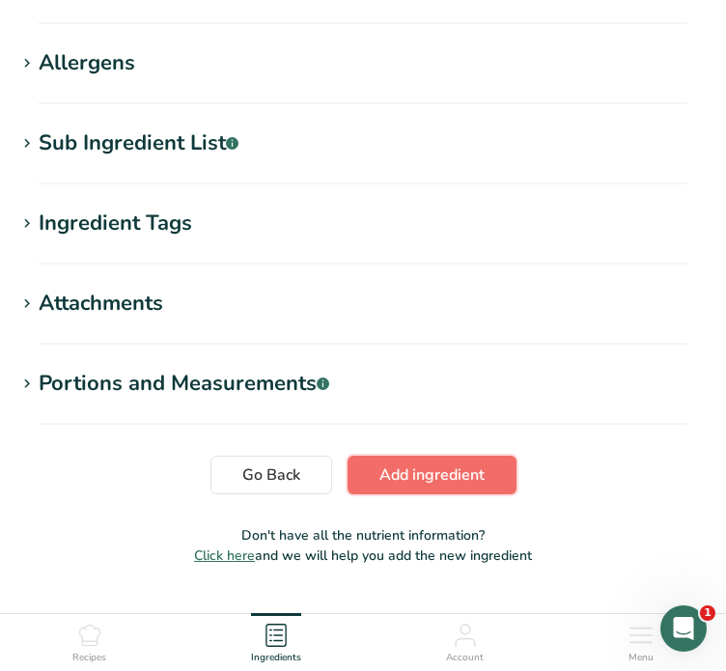
click at [422, 474] on span "Add ingredient" at bounding box center [431, 474] width 105 height 23
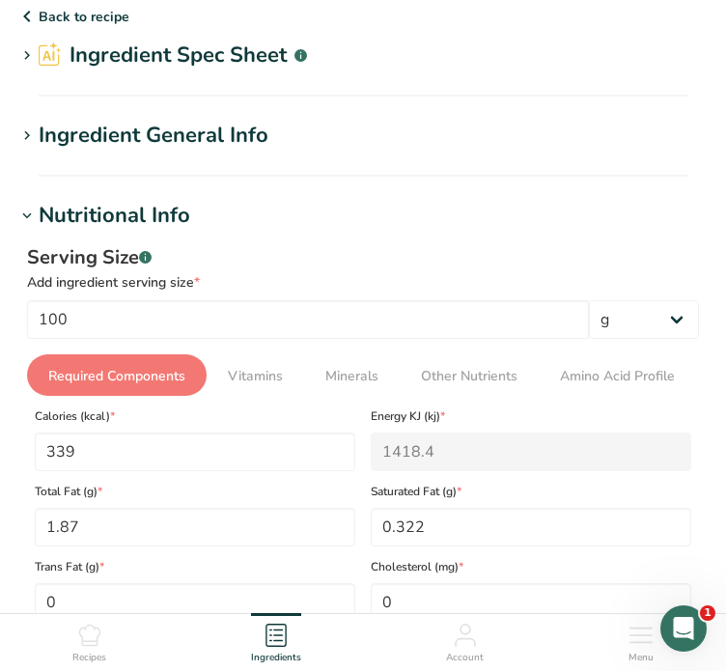
scroll to position [0, 0]
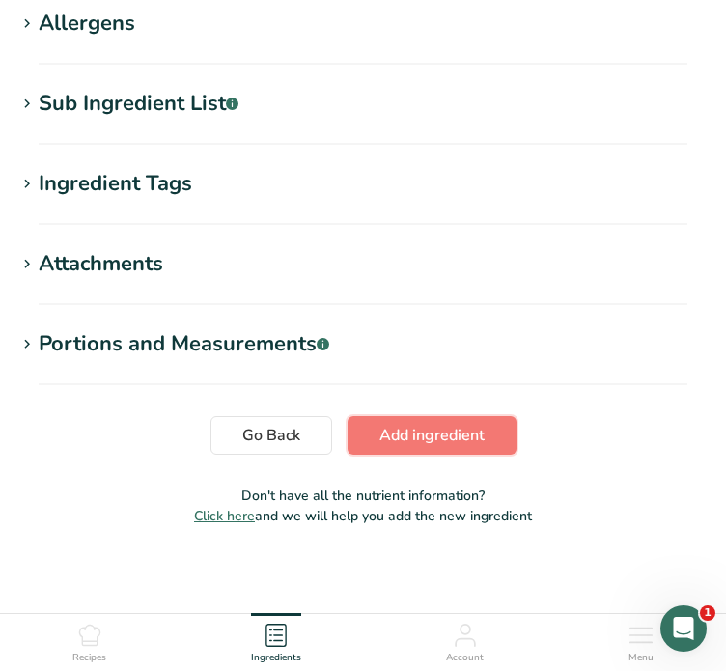
click at [452, 431] on span "Add ingredient" at bounding box center [431, 435] width 105 height 23
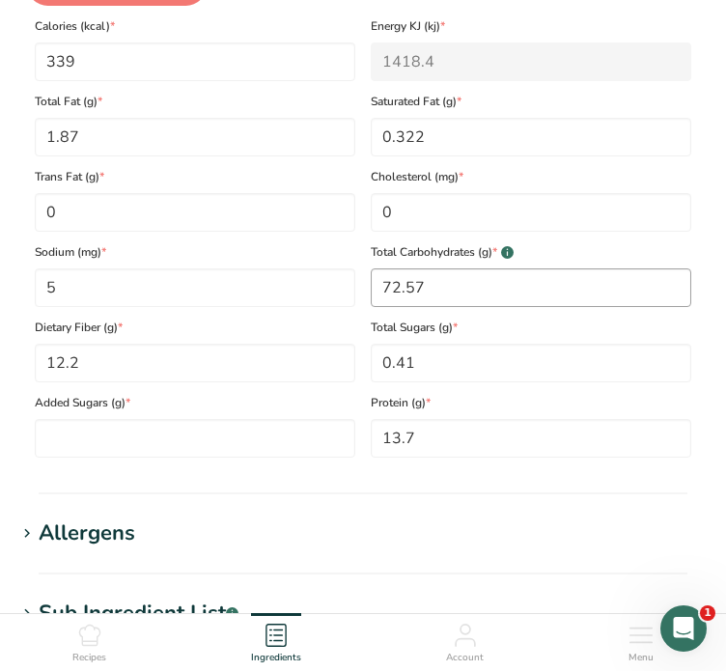
scroll to position [458, 0]
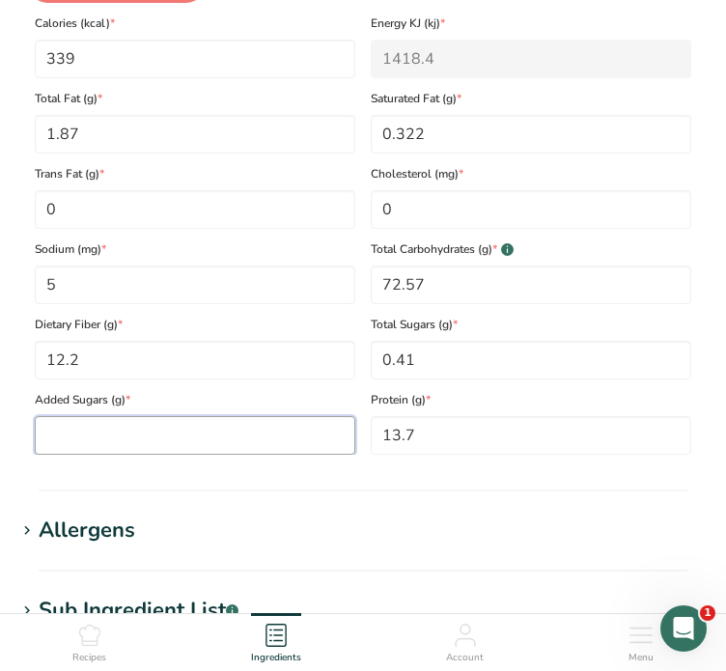
click at [195, 432] on Sugars "number" at bounding box center [195, 435] width 320 height 39
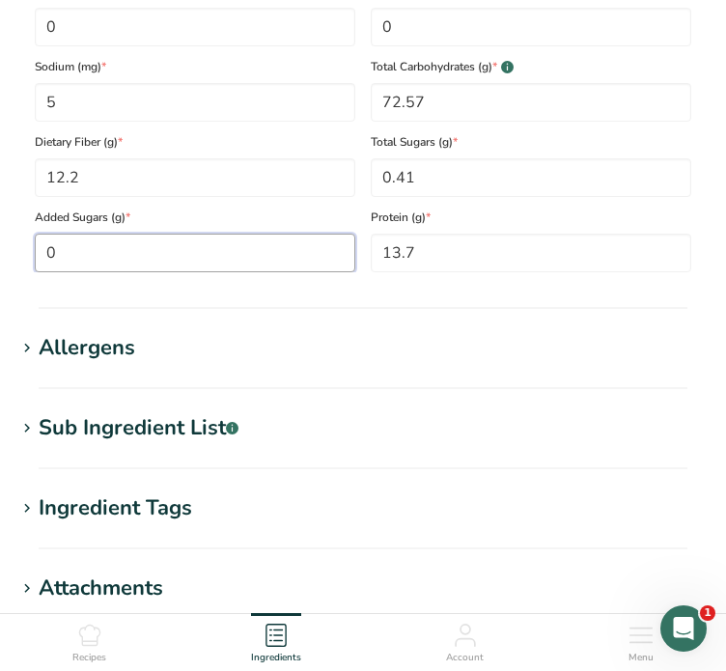
scroll to position [844, 0]
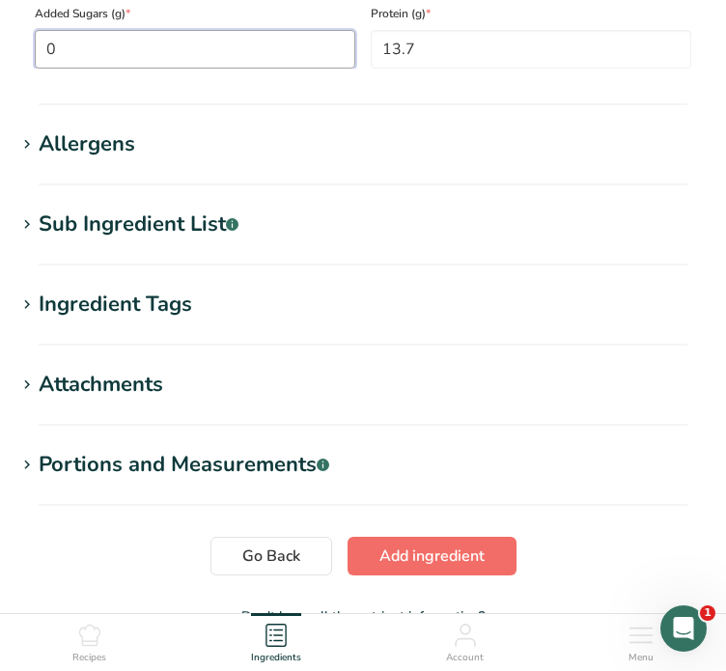
type Sugars "0"
click at [437, 563] on span "Add ingredient" at bounding box center [431, 555] width 105 height 23
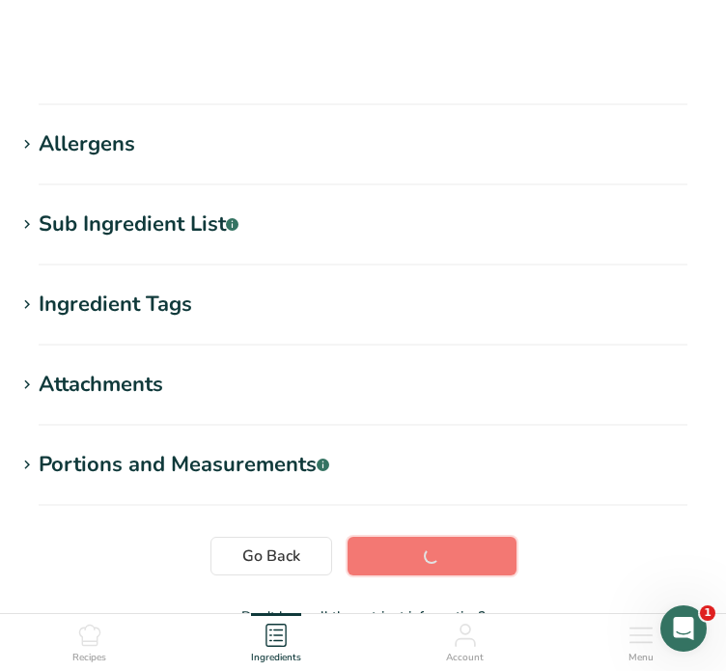
scroll to position [344, 0]
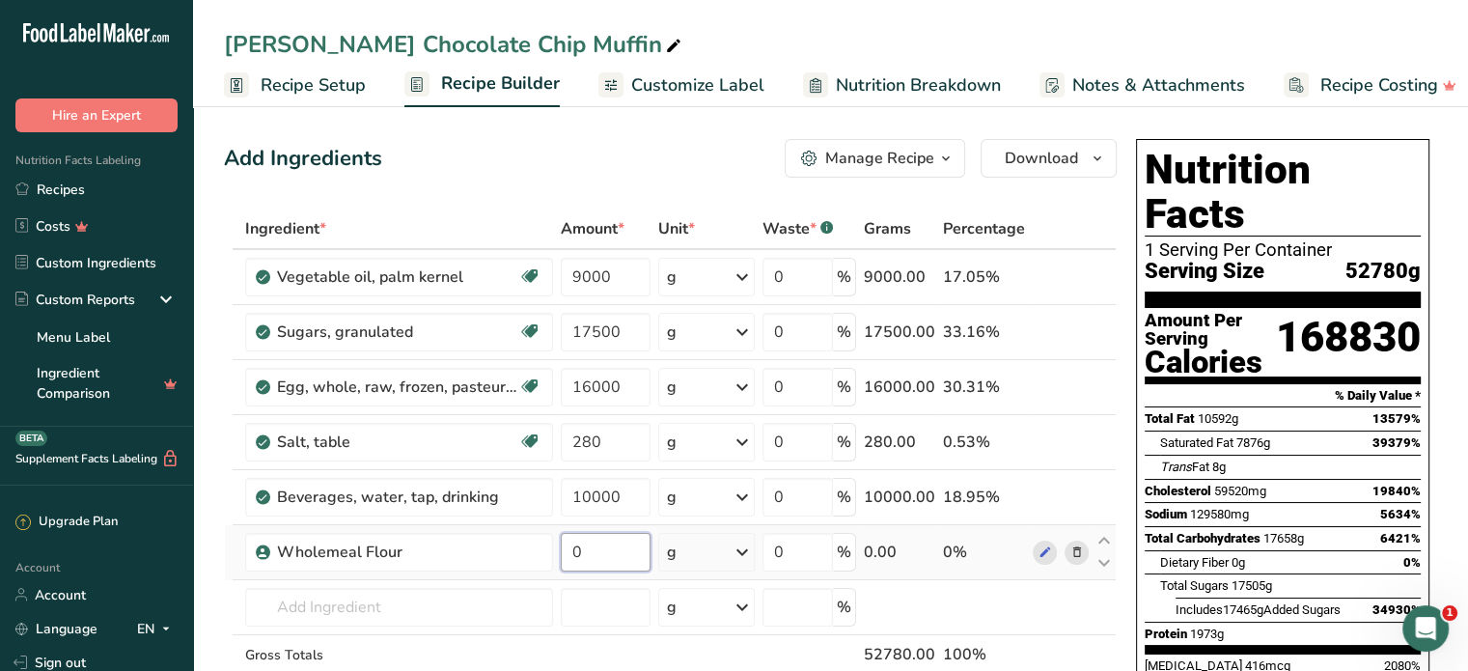
drag, startPoint x: 591, startPoint y: 555, endPoint x: 577, endPoint y: 558, distance: 13.8
click at [577, 558] on input "0" at bounding box center [606, 552] width 90 height 39
click at [575, 558] on input "0" at bounding box center [606, 552] width 90 height 39
type input "8000"
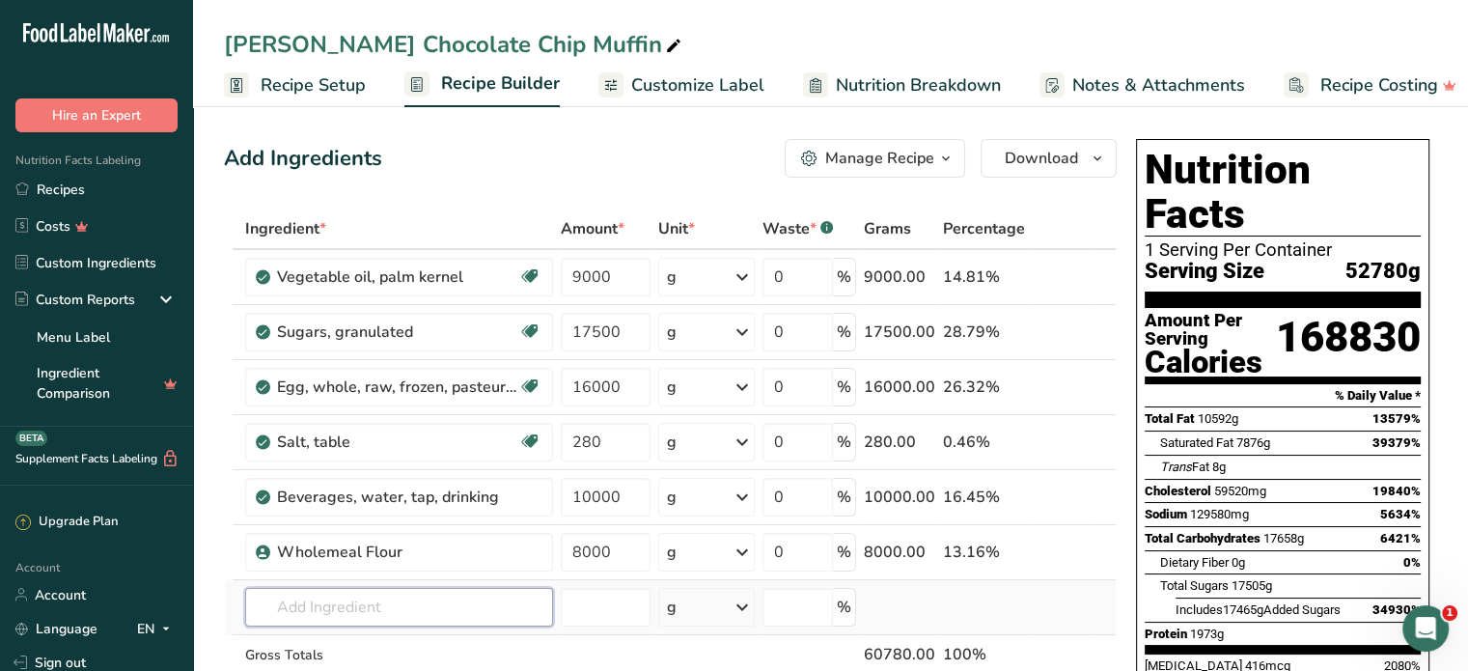
click at [371, 602] on div "Ingredient * Amount * Unit * Waste * .a-a{fill:#347362;}.b-a{fill:#fff;} Grams …" at bounding box center [670, 481] width 893 height 547
click at [396, 603] on input "text" at bounding box center [399, 607] width 308 height 39
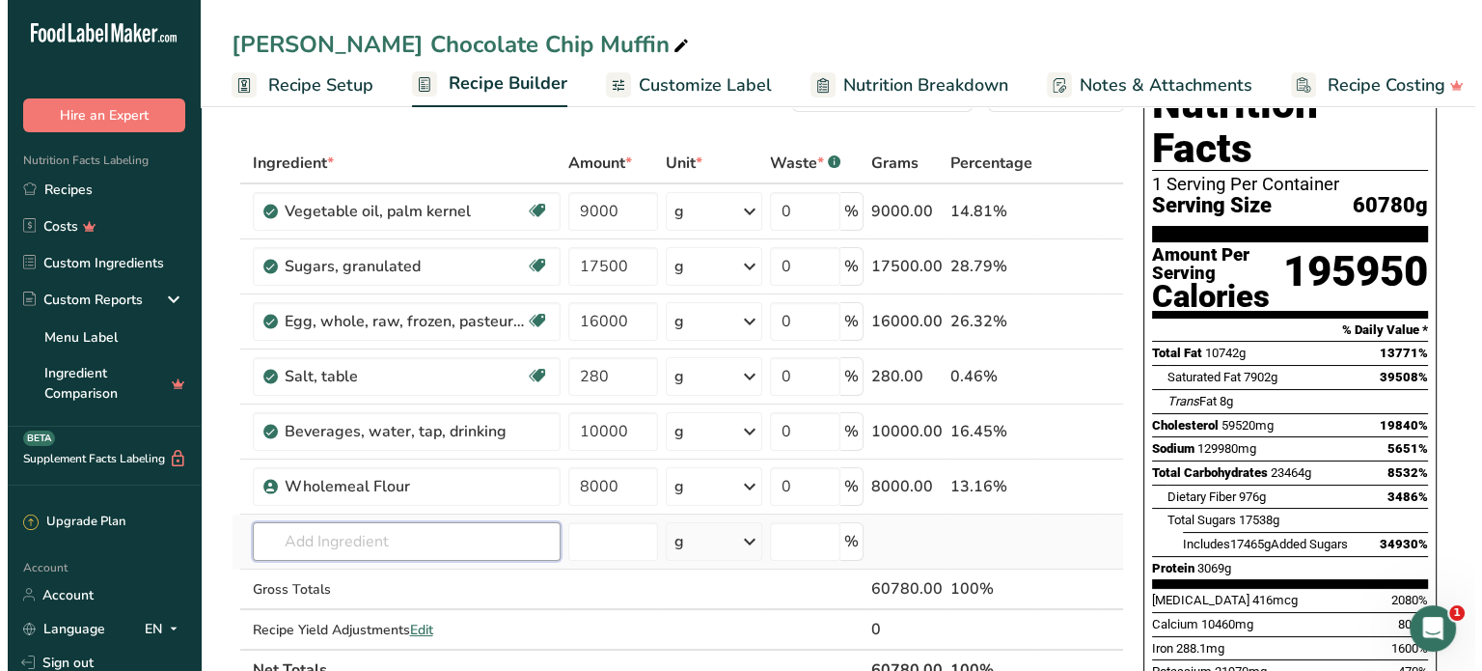
scroll to position [96, 0]
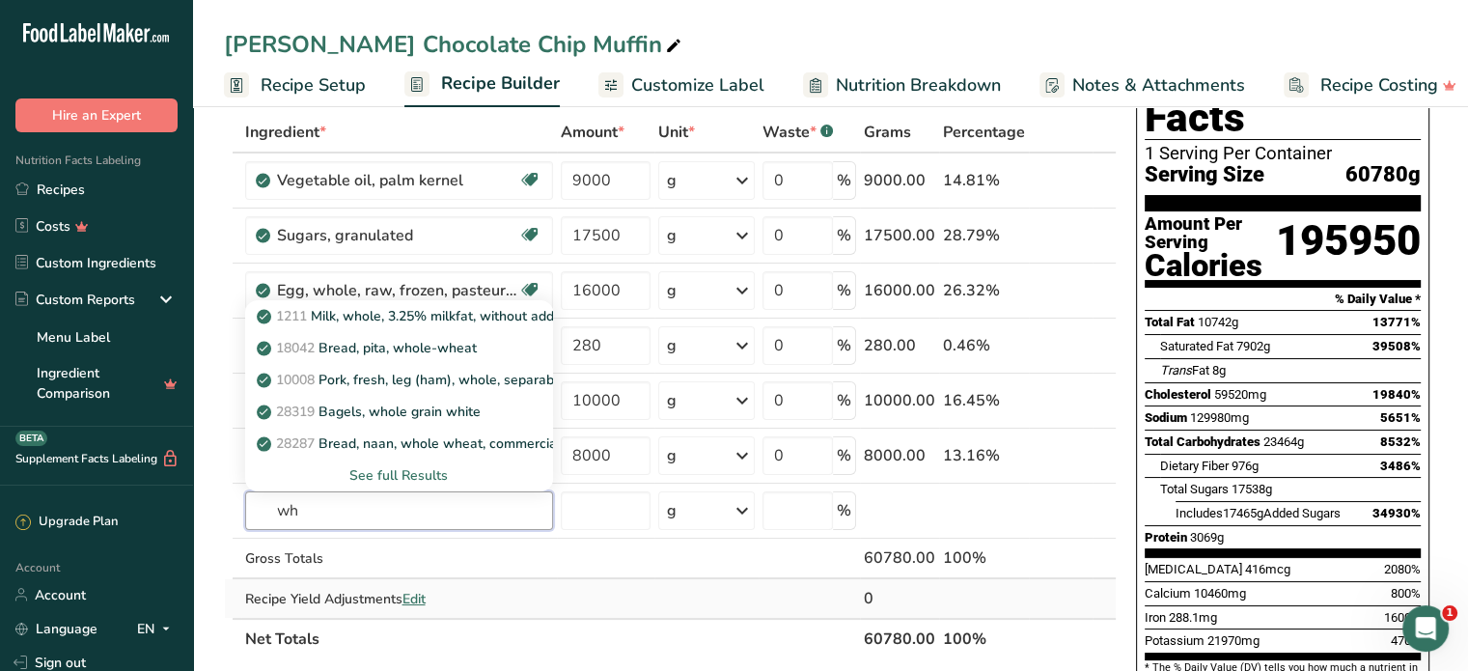
type input "w"
type input "wheat flour"
click at [407, 475] on div "See full Results" at bounding box center [399, 475] width 277 height 20
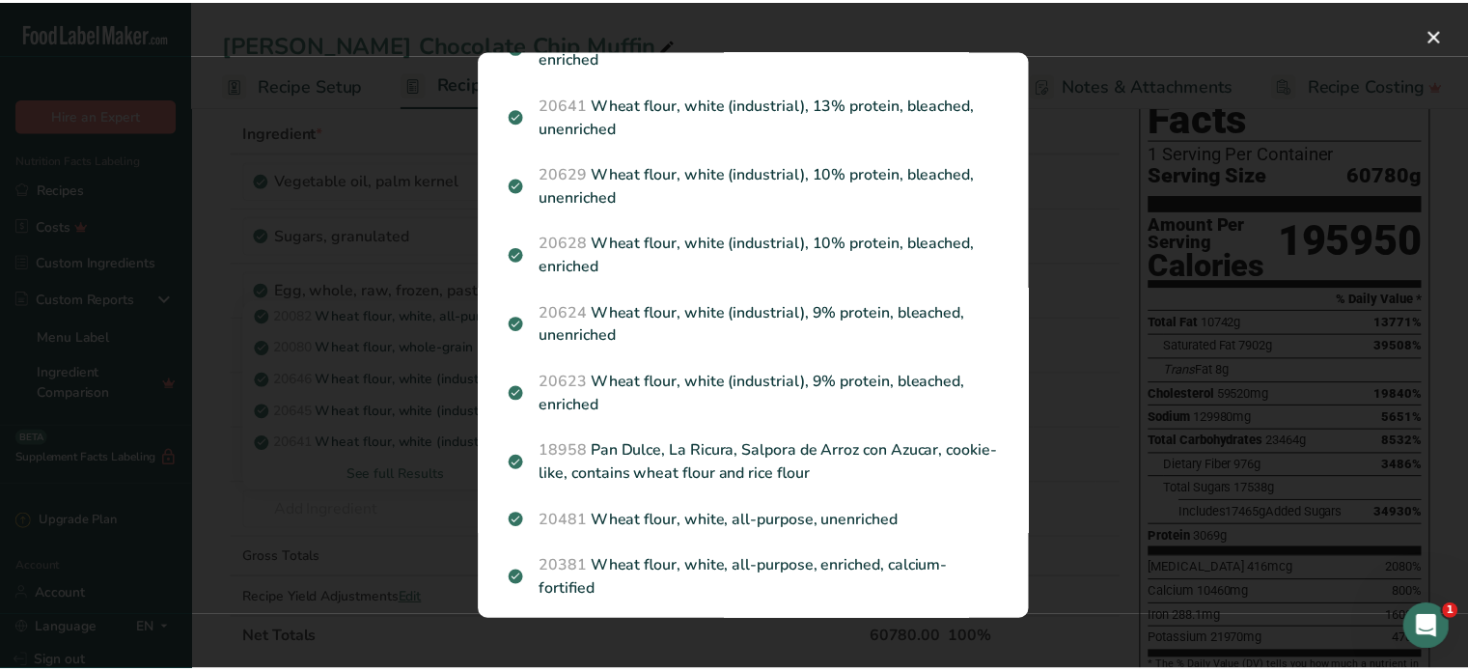
scroll to position [289, 0]
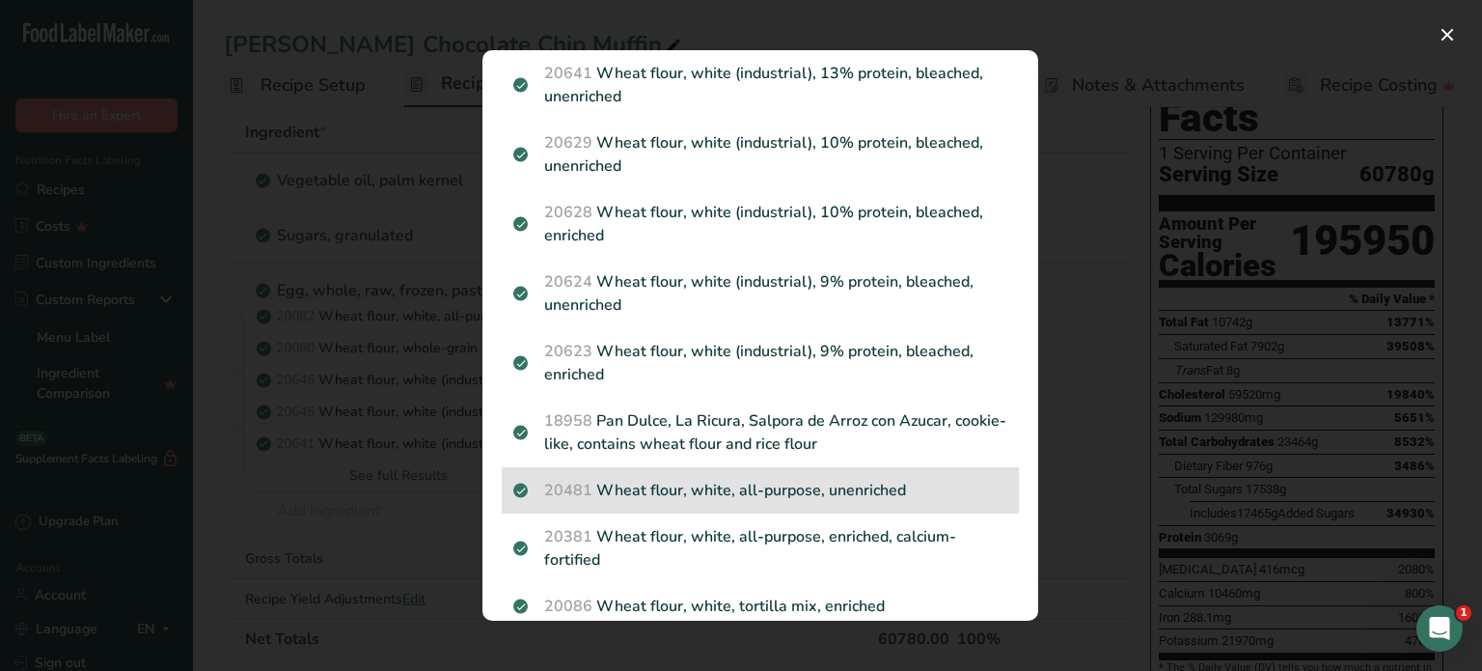
click at [922, 492] on p "20481 Wheat flour, white, all-purpose, unenriched" at bounding box center [760, 490] width 494 height 23
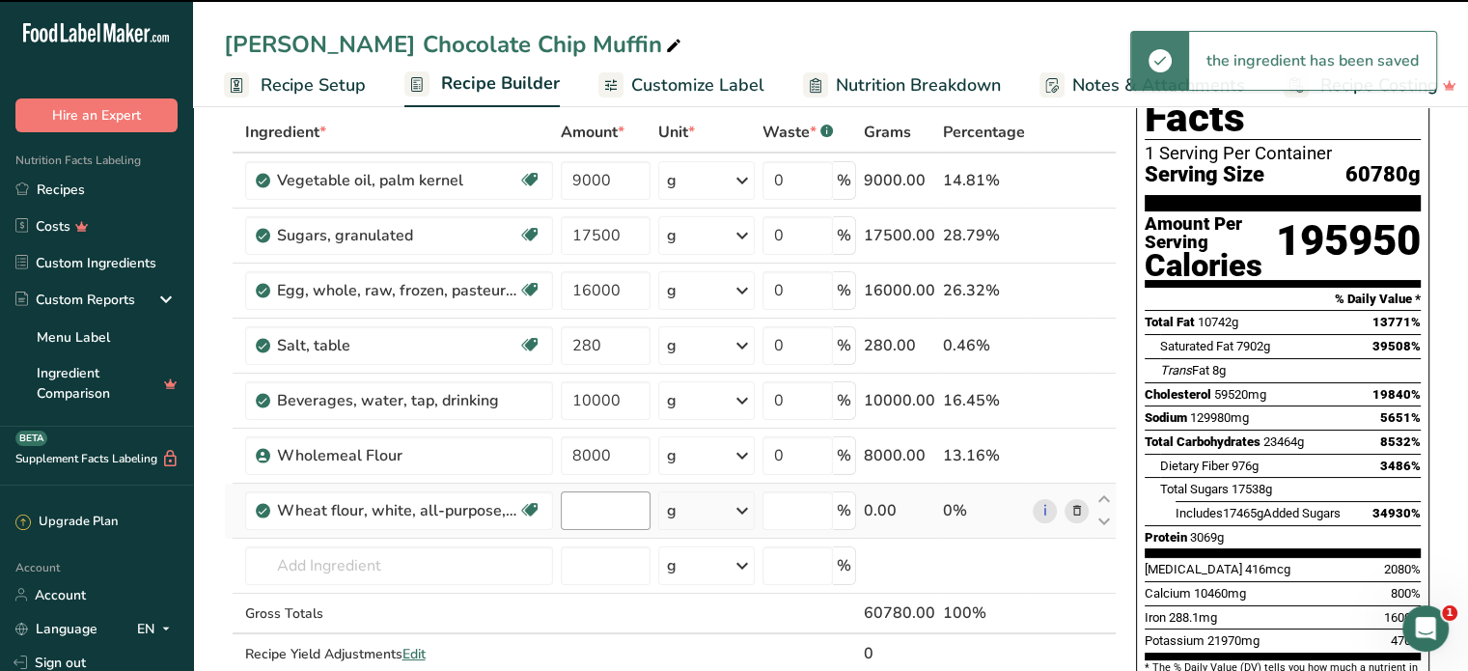
type input "0"
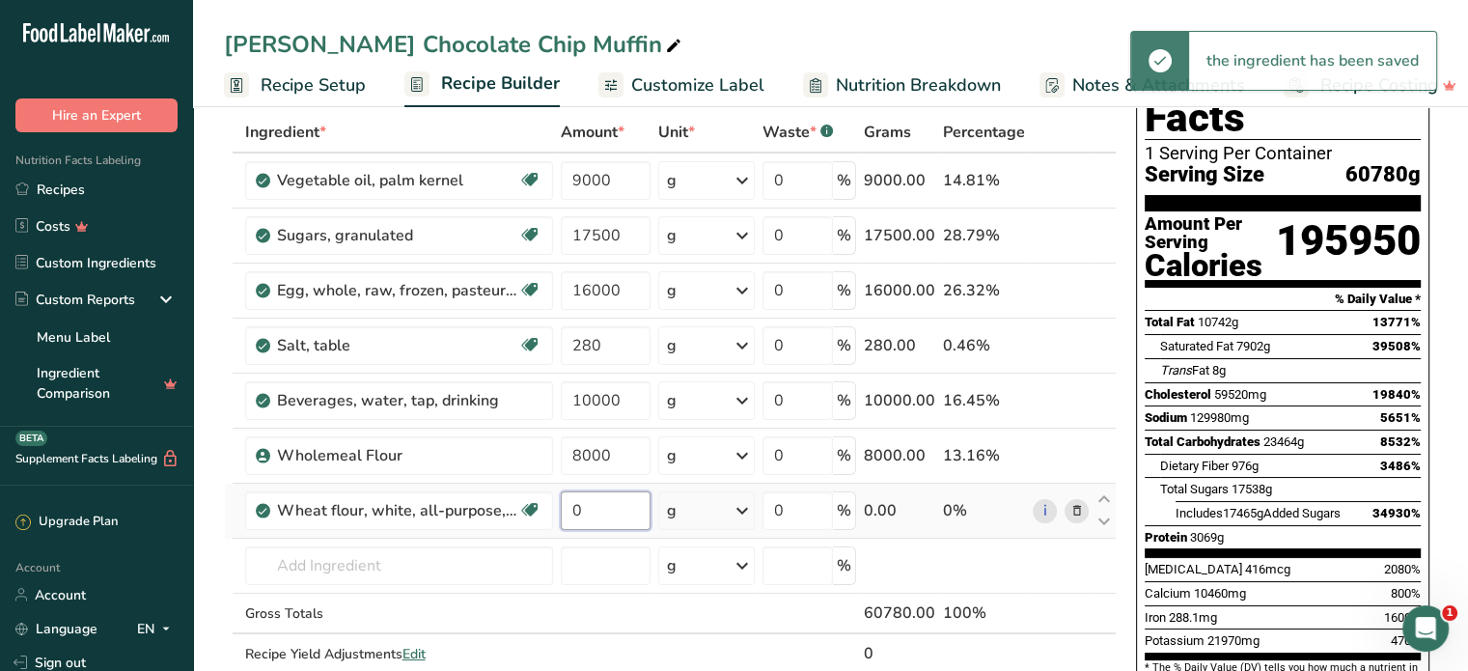
drag, startPoint x: 578, startPoint y: 509, endPoint x: 556, endPoint y: 512, distance: 22.5
click at [557, 512] on td "0" at bounding box center [605, 510] width 97 height 55
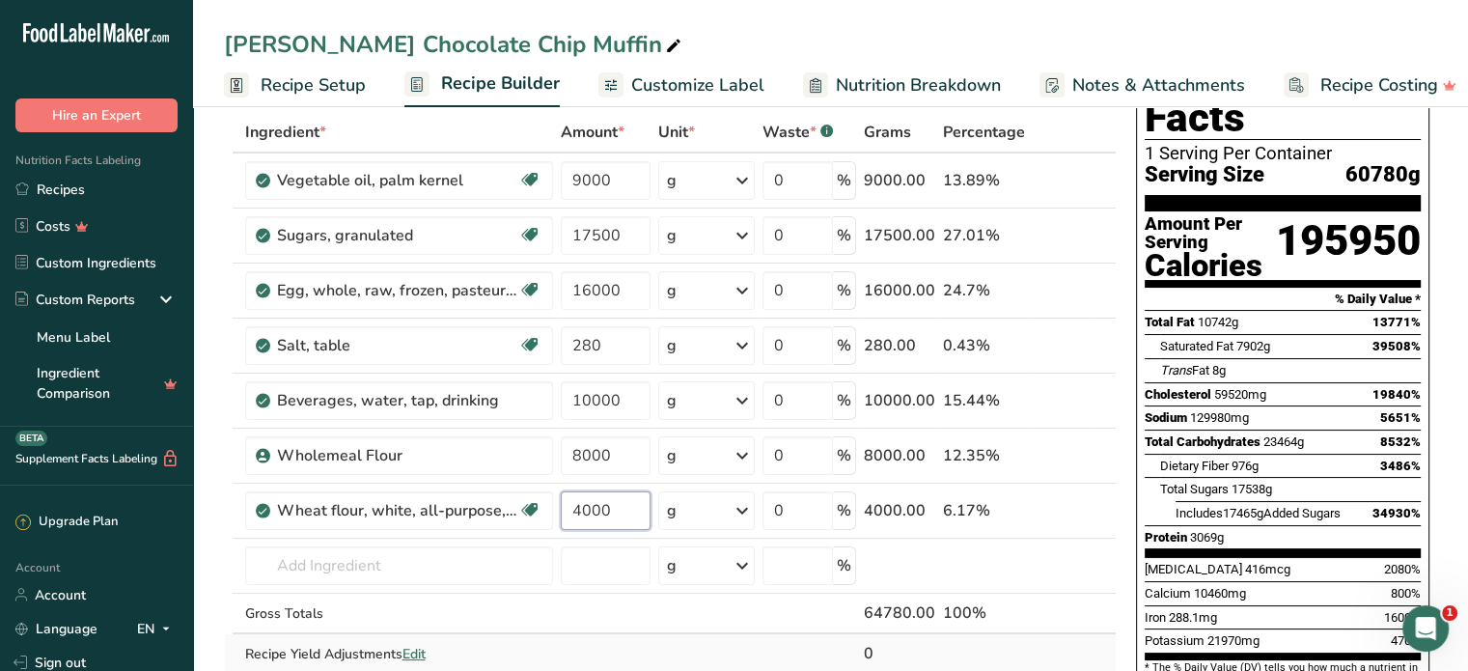
type input "4000"
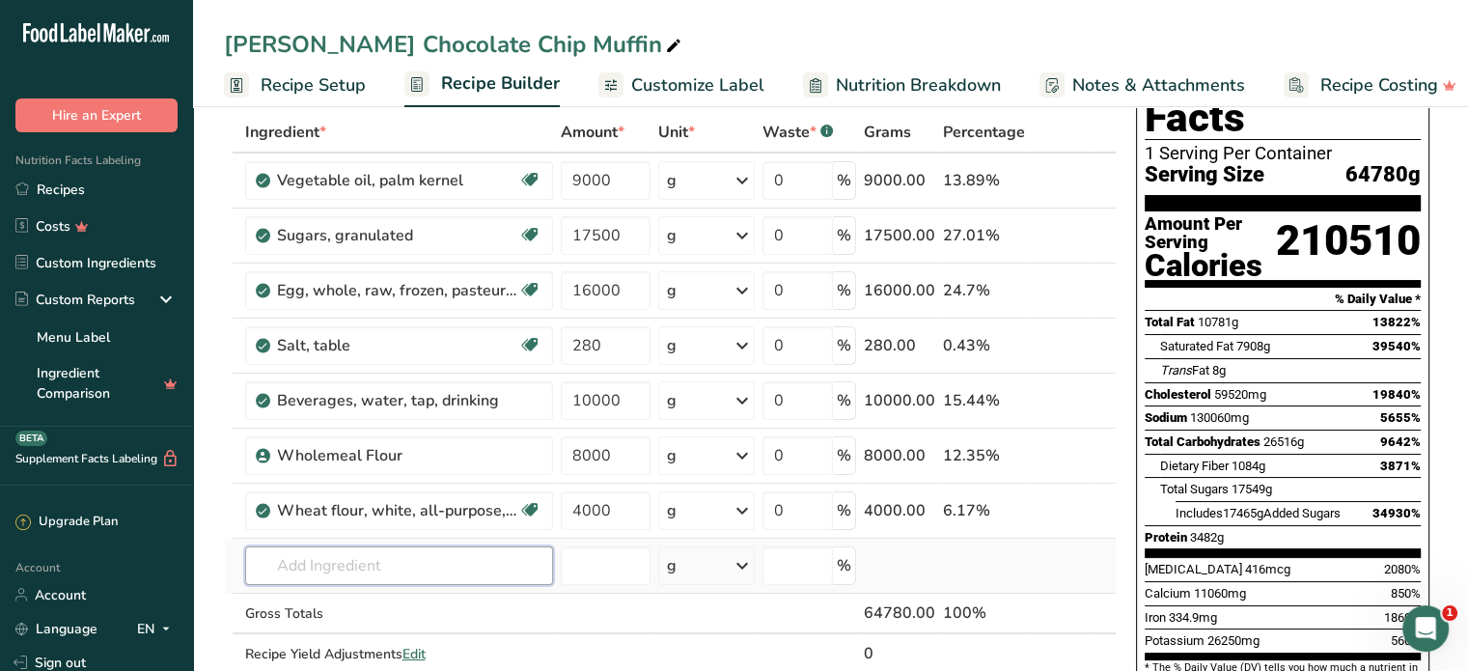
click at [410, 557] on div "Ingredient * Amount * Unit * Waste * .a-a{fill:#347362;}.b-a{fill:#fff;} Grams …" at bounding box center [670, 413] width 893 height 602
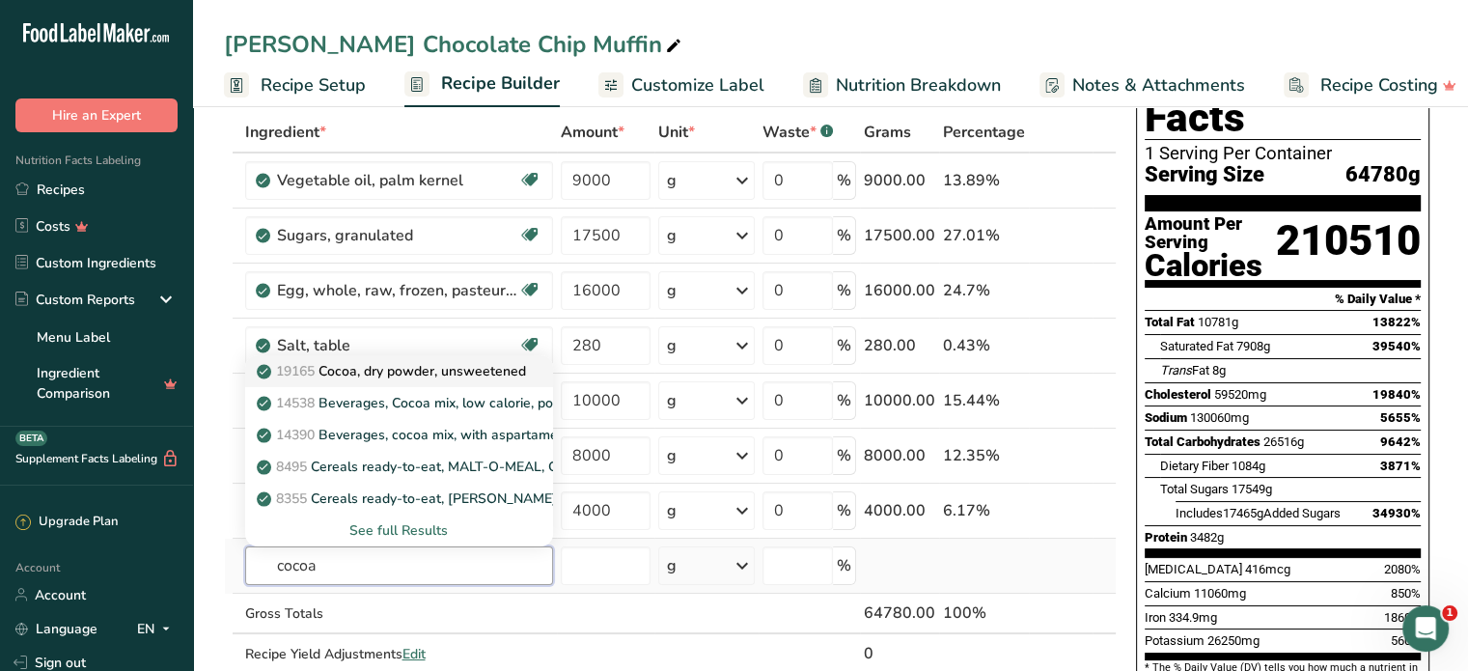
type input "cocoa"
click at [403, 374] on p "19165 Cocoa, dry powder, unsweetened" at bounding box center [393, 371] width 265 height 20
type input "Cocoa, dry powder, unsweetened"
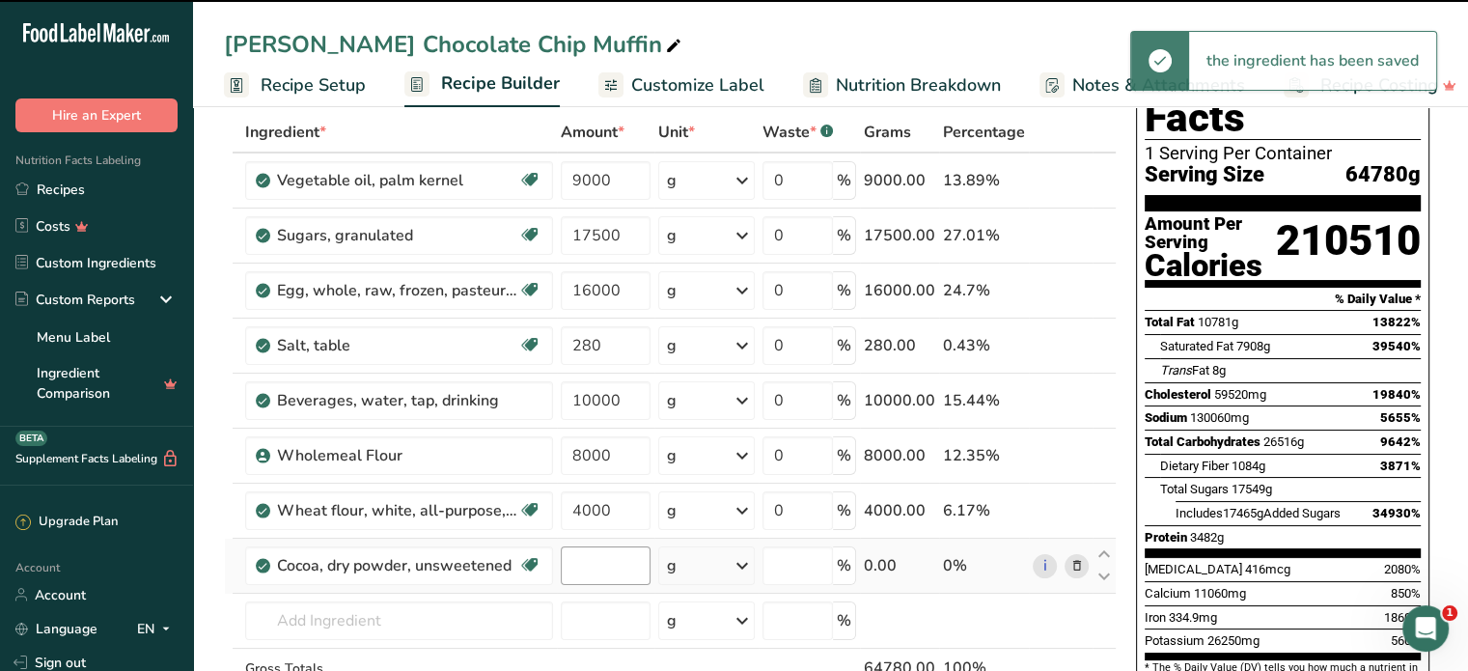
type input "0"
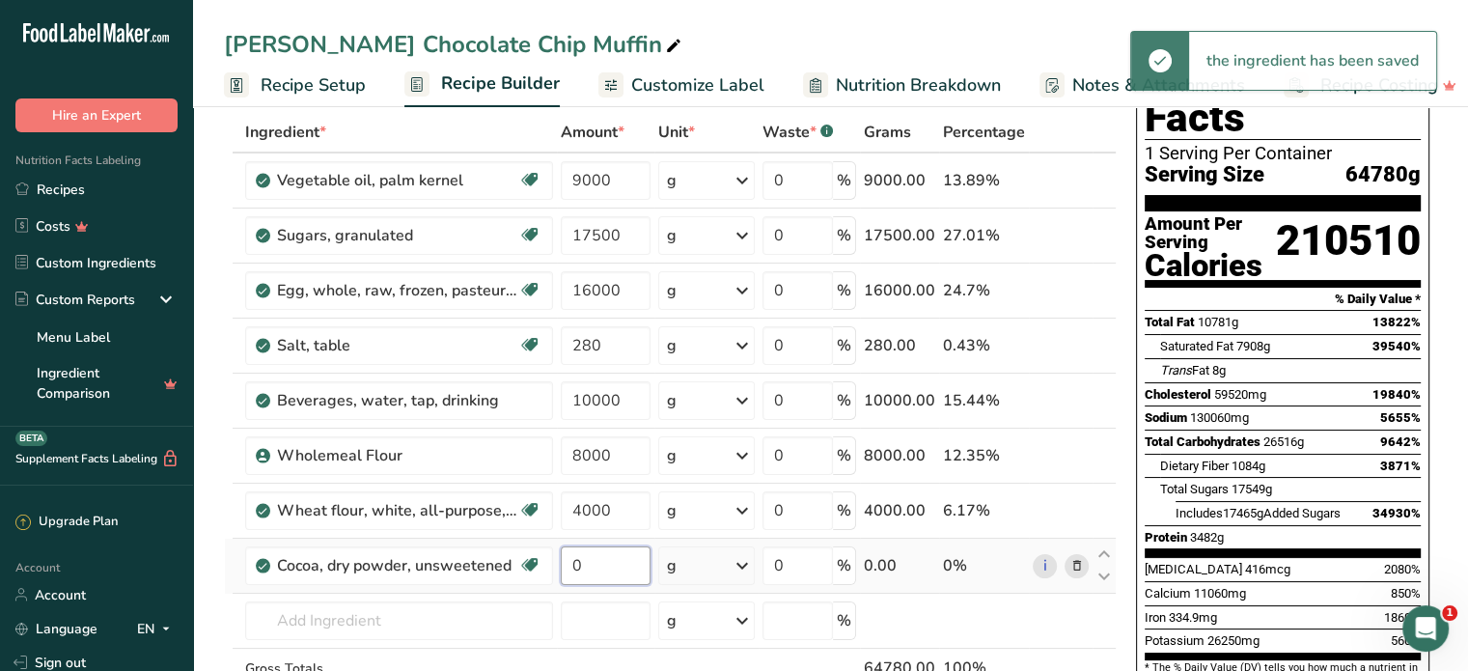
drag, startPoint x: 587, startPoint y: 562, endPoint x: 572, endPoint y: 570, distance: 16.9
click at [572, 570] on input "0" at bounding box center [606, 565] width 90 height 39
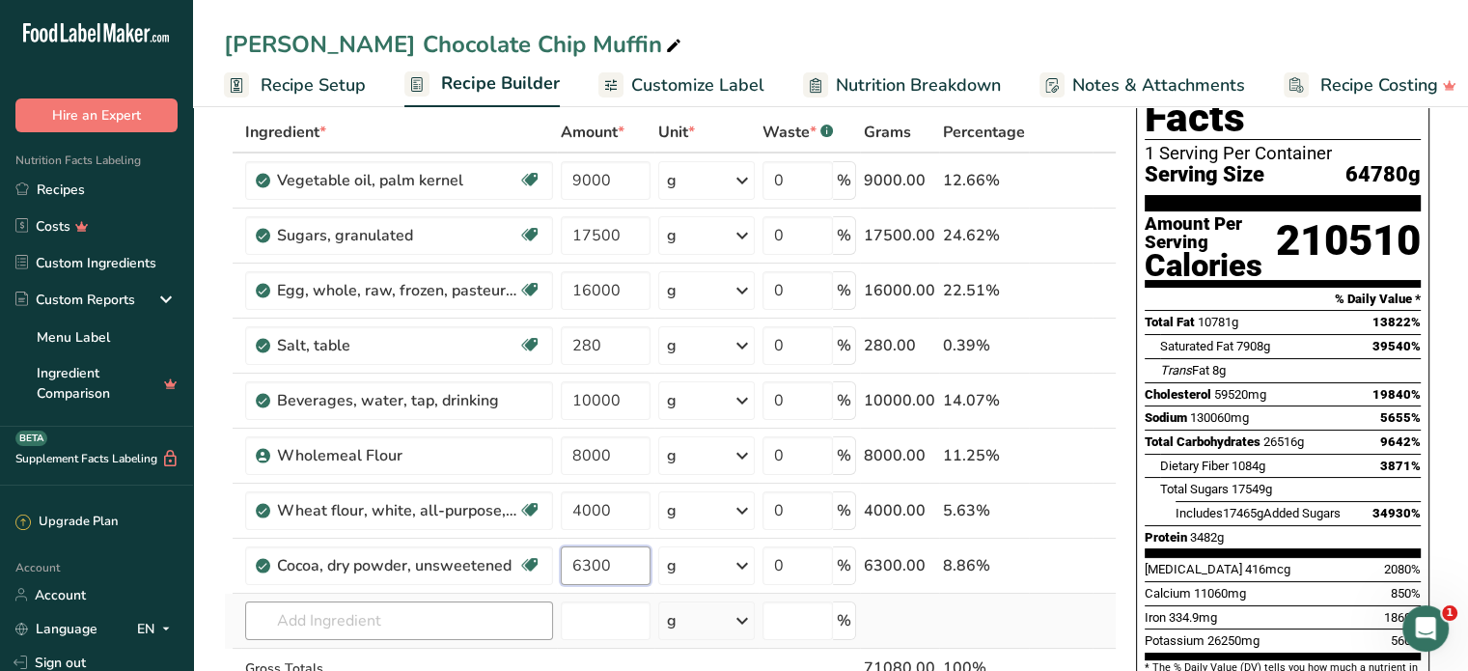
type input "6300"
click at [399, 606] on div "Ingredient * Amount * Unit * Waste * .a-a{fill:#347362;}.b-a{fill:#fff;} Grams …" at bounding box center [670, 440] width 893 height 657
click at [480, 613] on input "text" at bounding box center [399, 620] width 308 height 39
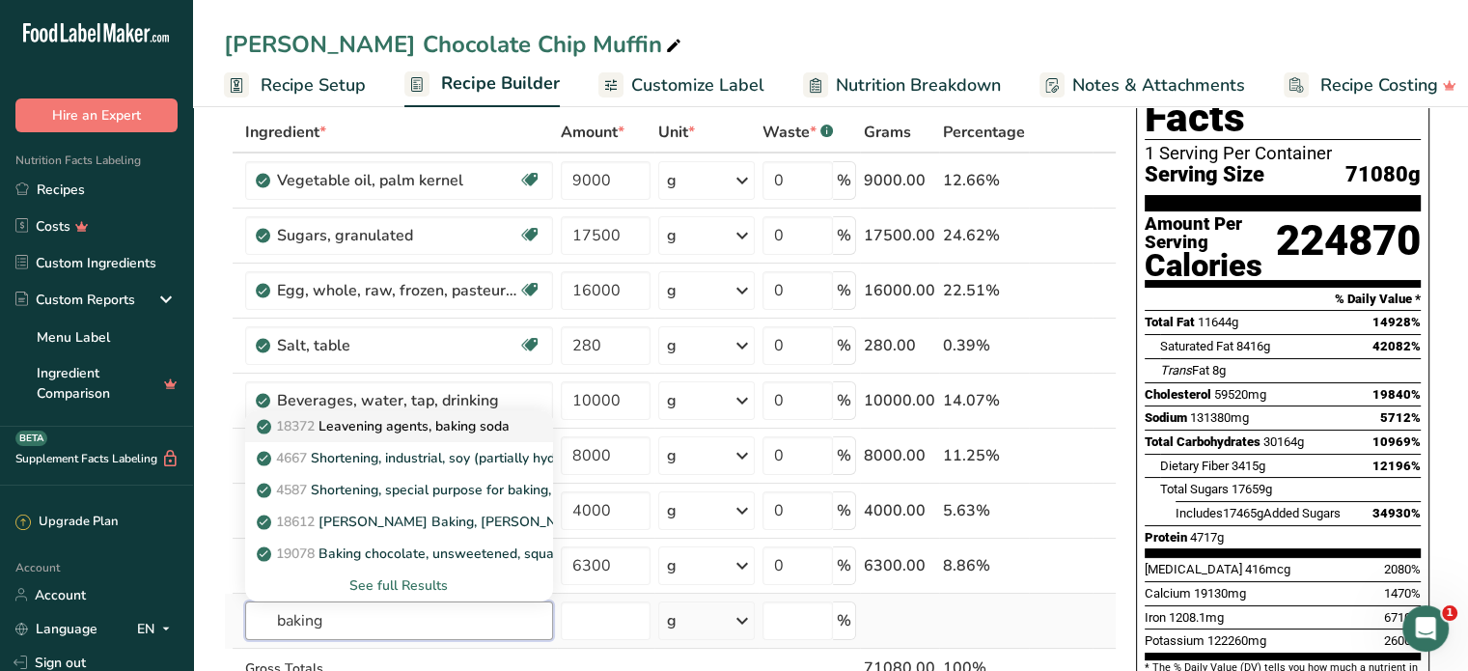
type input "baking"
click at [509, 425] on p "18372 Leavening agents, baking soda" at bounding box center [385, 426] width 249 height 20
type input "Leavening agents, baking soda"
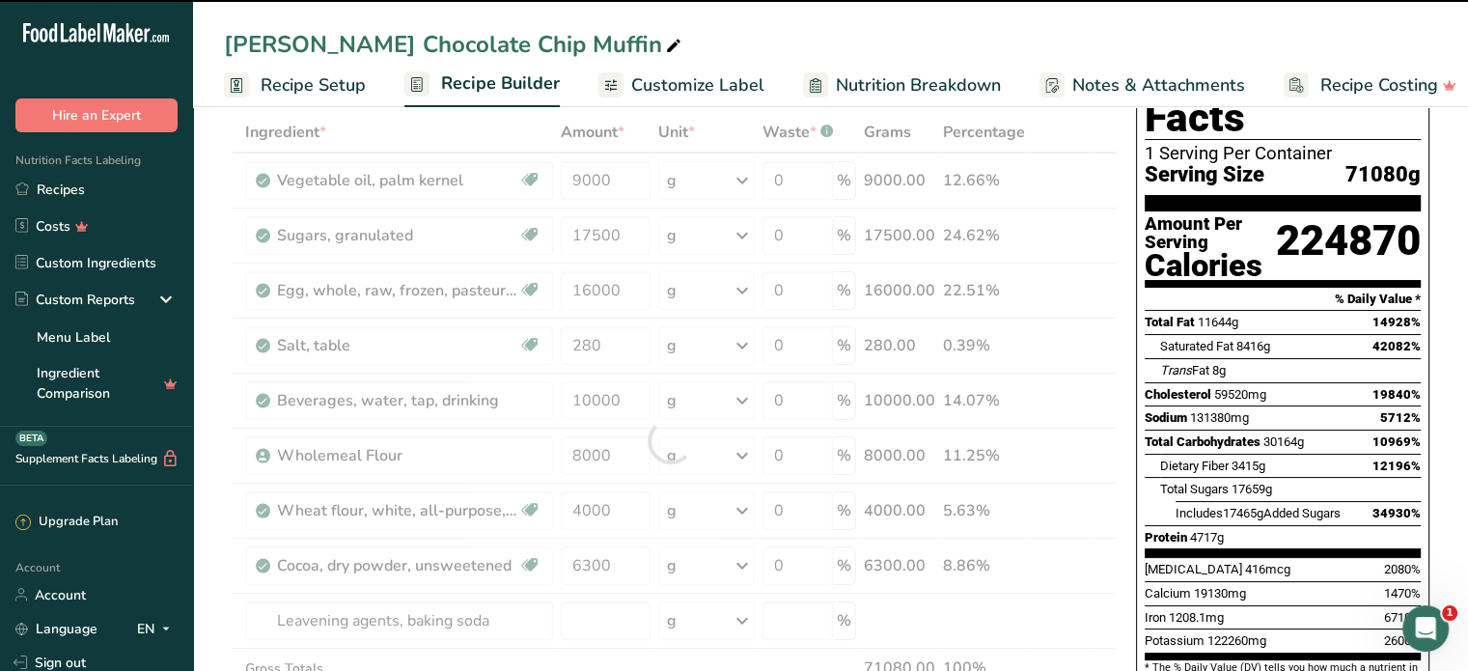
type input "0"
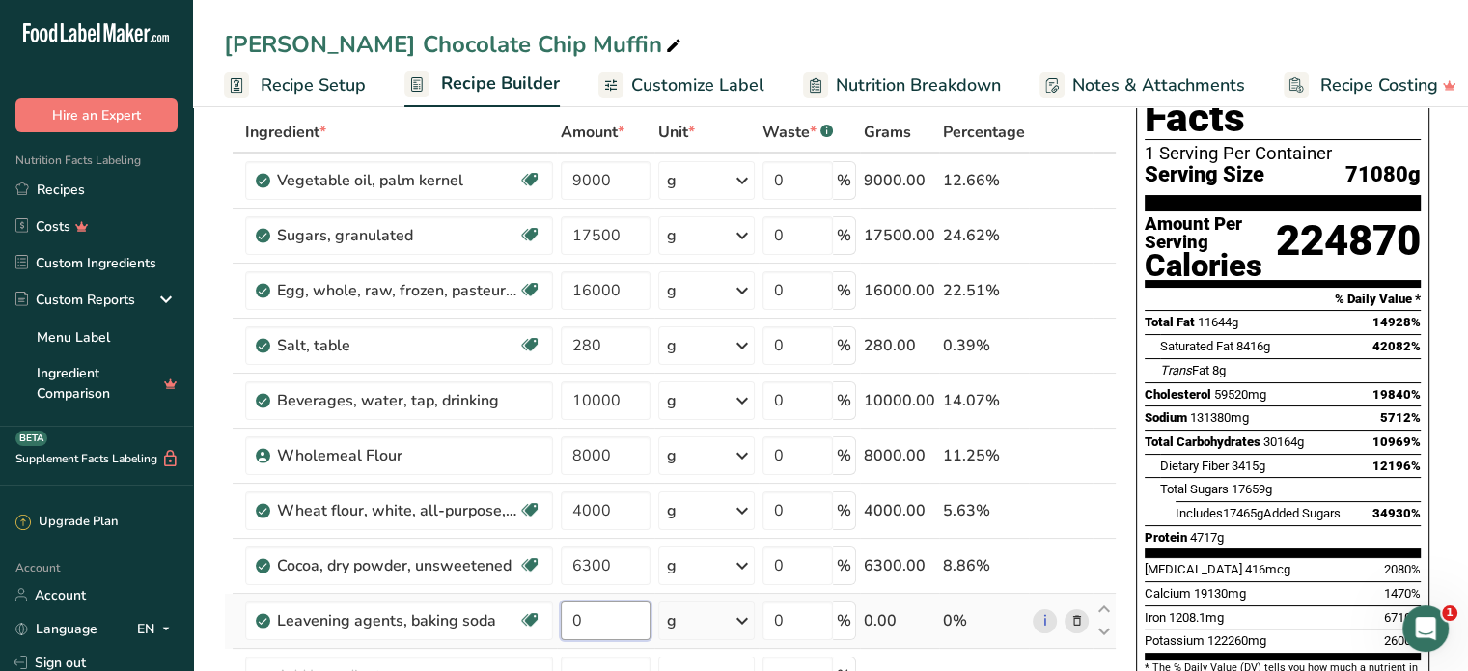
drag, startPoint x: 598, startPoint y: 613, endPoint x: 580, endPoint y: 618, distance: 19.0
click at [580, 618] on input "0" at bounding box center [606, 620] width 90 height 39
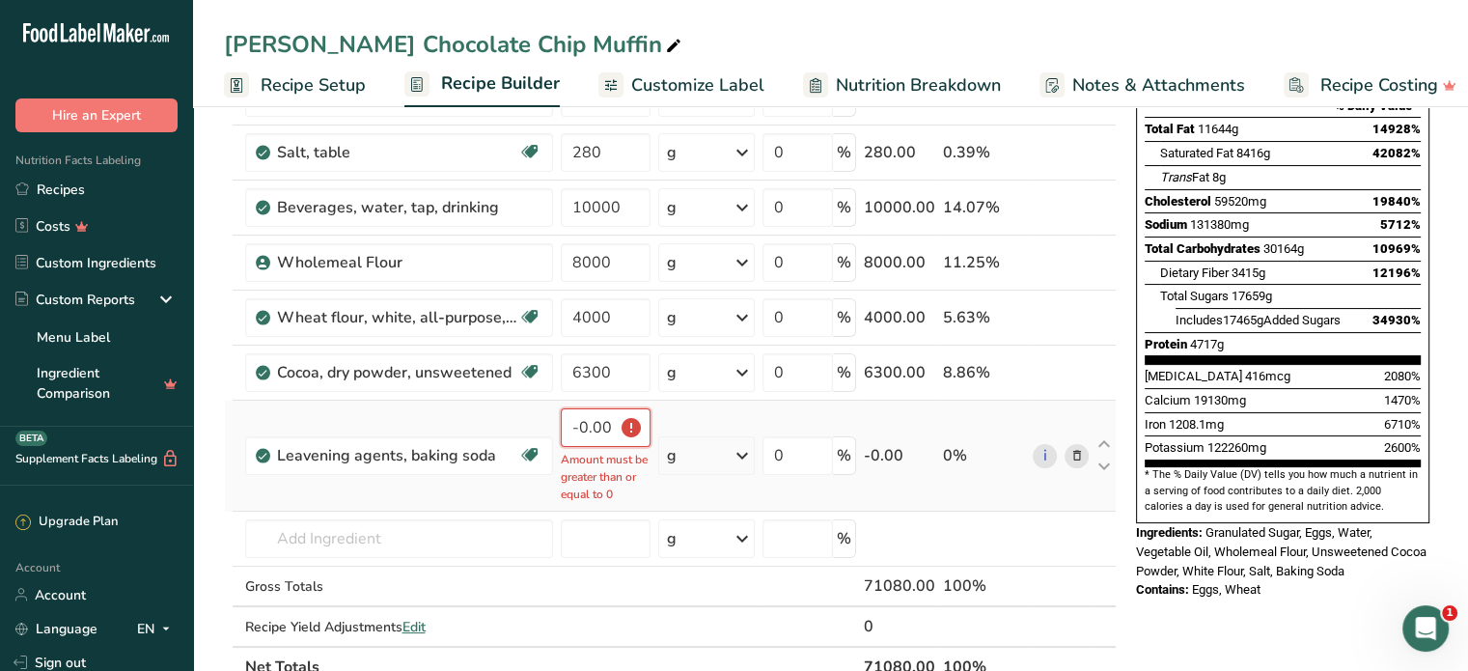
click at [600, 427] on input "-0.000001" at bounding box center [606, 427] width 90 height 39
drag, startPoint x: 614, startPoint y: 426, endPoint x: 585, endPoint y: 425, distance: 29.0
click at [585, 425] on input "-0.000001" at bounding box center [606, 427] width 90 height 39
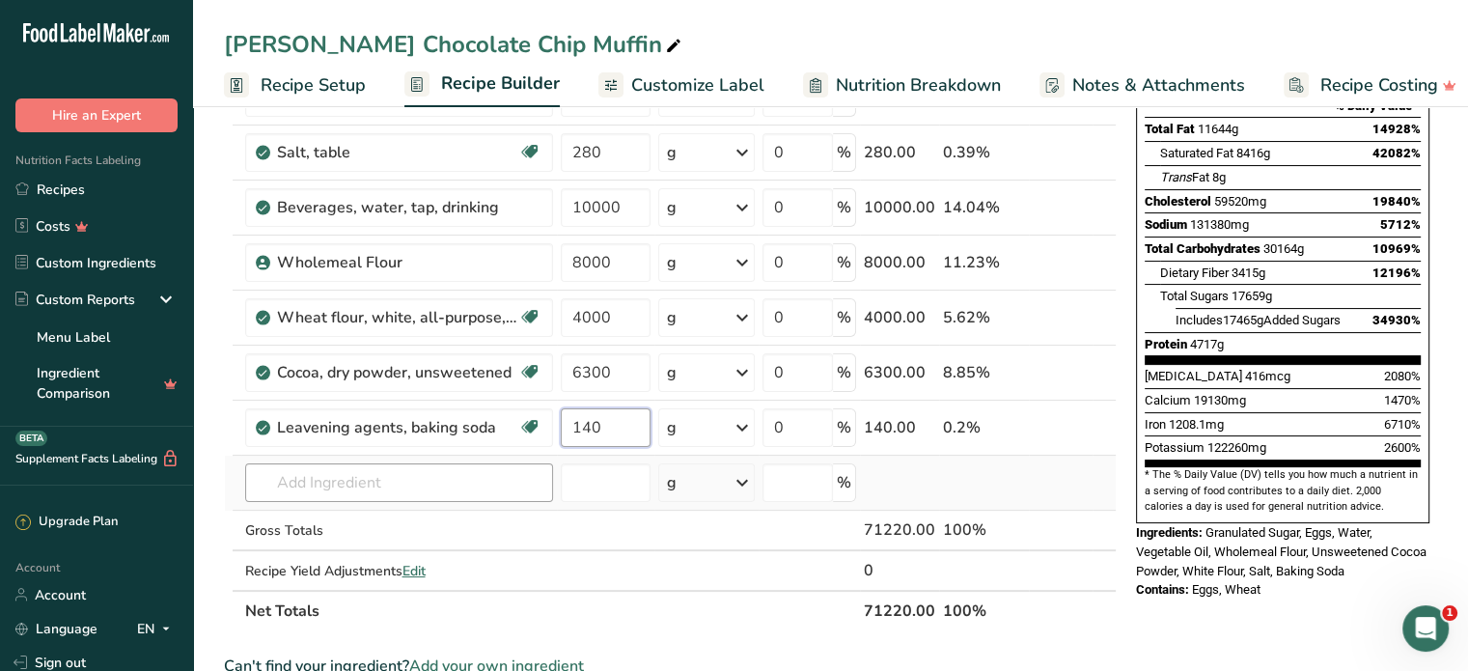
type input "140"
click at [382, 488] on div "Ingredient * Amount * Unit * Waste * .a-a{fill:#347362;}.b-a{fill:#fff;} Grams …" at bounding box center [670, 275] width 893 height 712
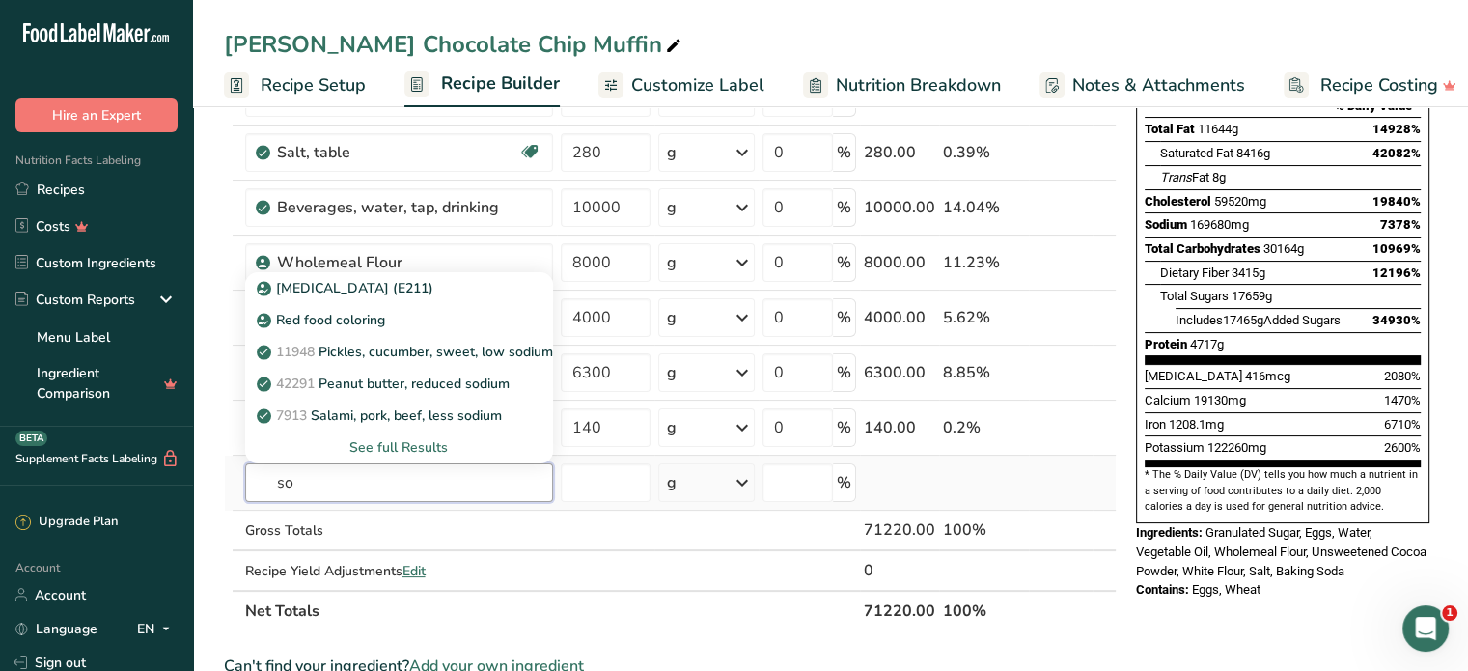
type input "s"
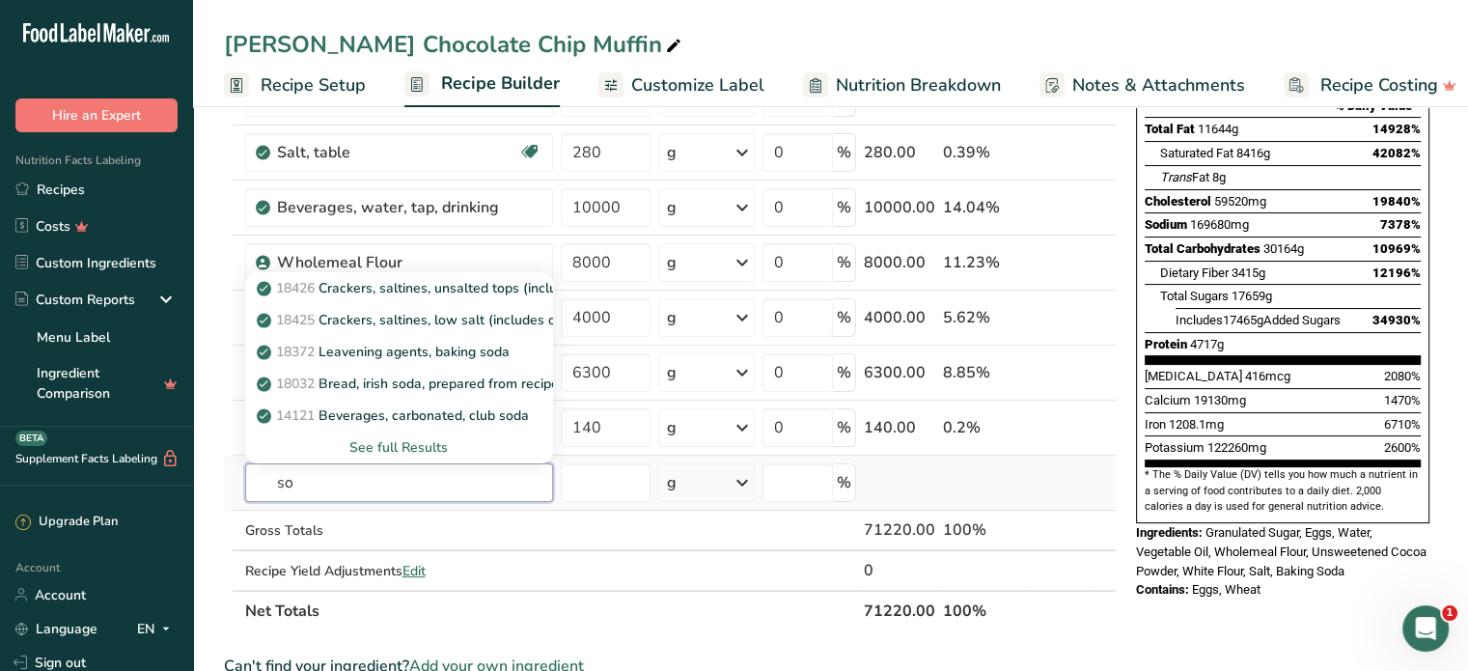
type input "s"
type input "leaveing"
click at [431, 444] on div "See full Results" at bounding box center [399, 447] width 277 height 20
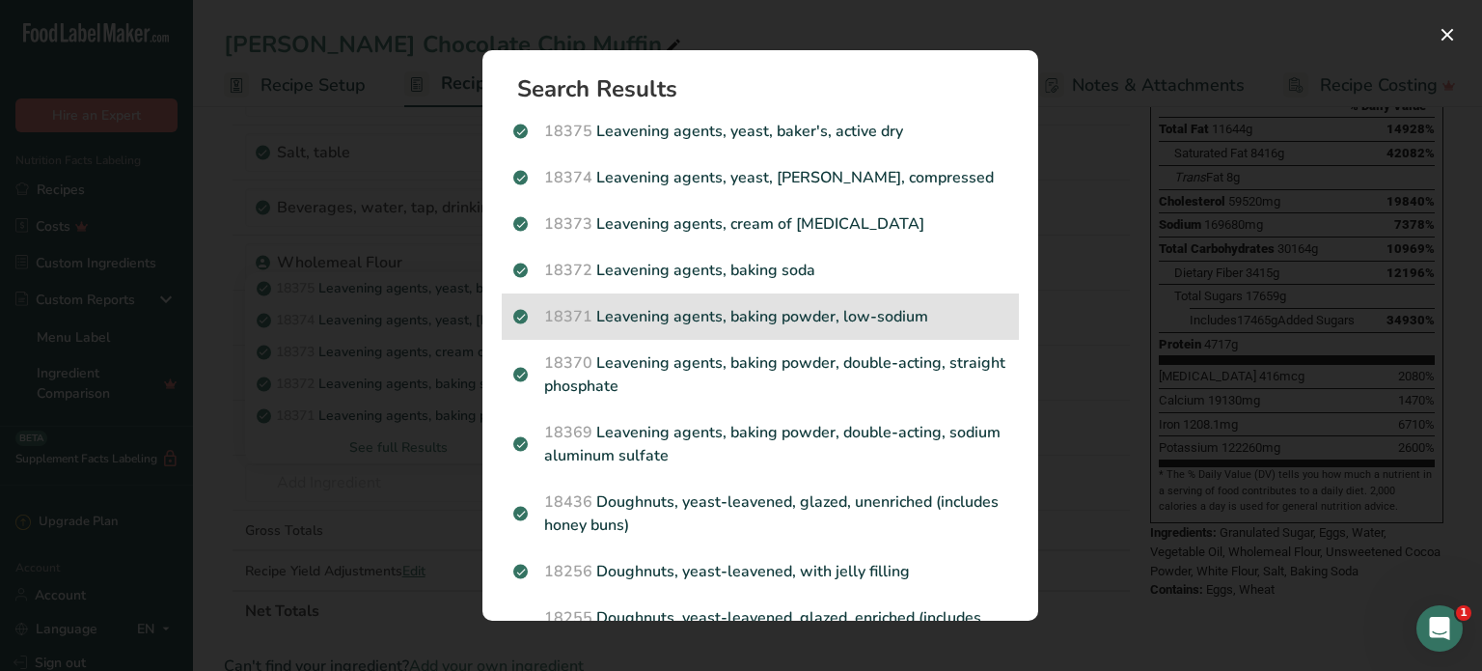
click at [820, 317] on p "18371 Leavening agents, baking powder, low-sodium" at bounding box center [760, 316] width 494 height 23
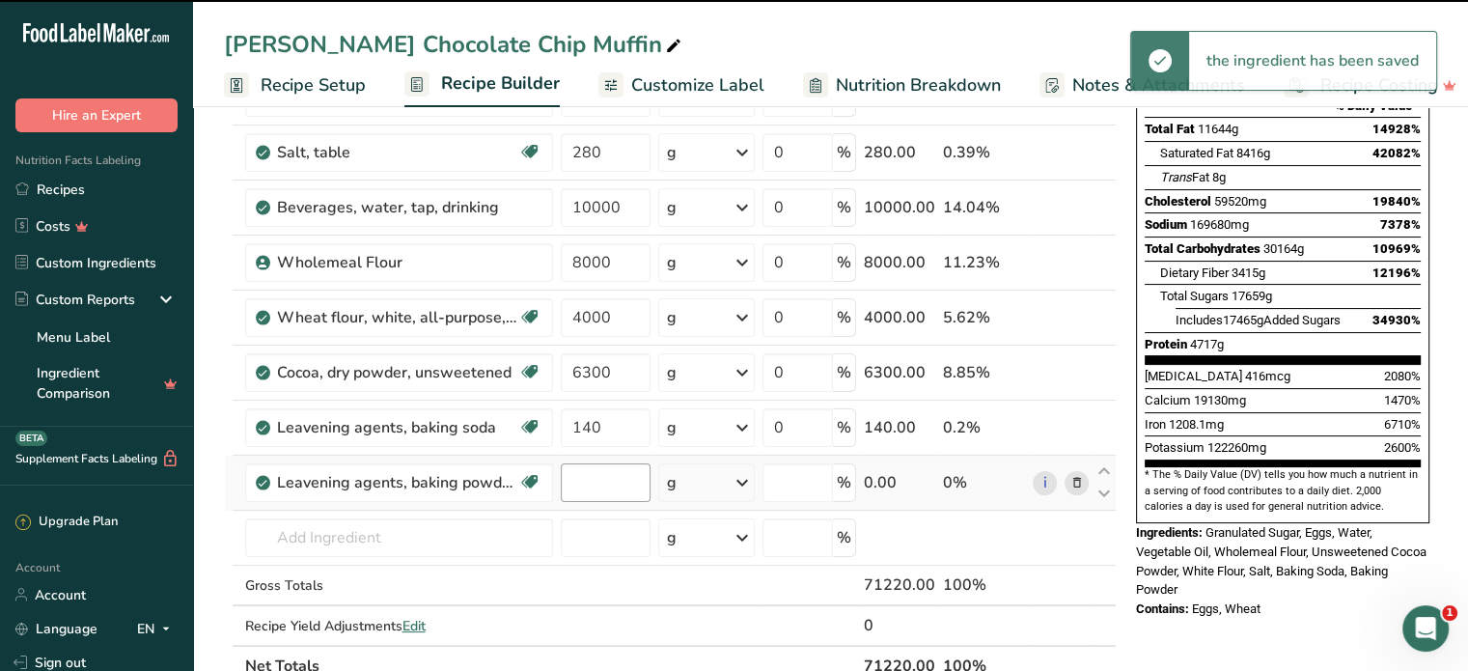
type input "0"
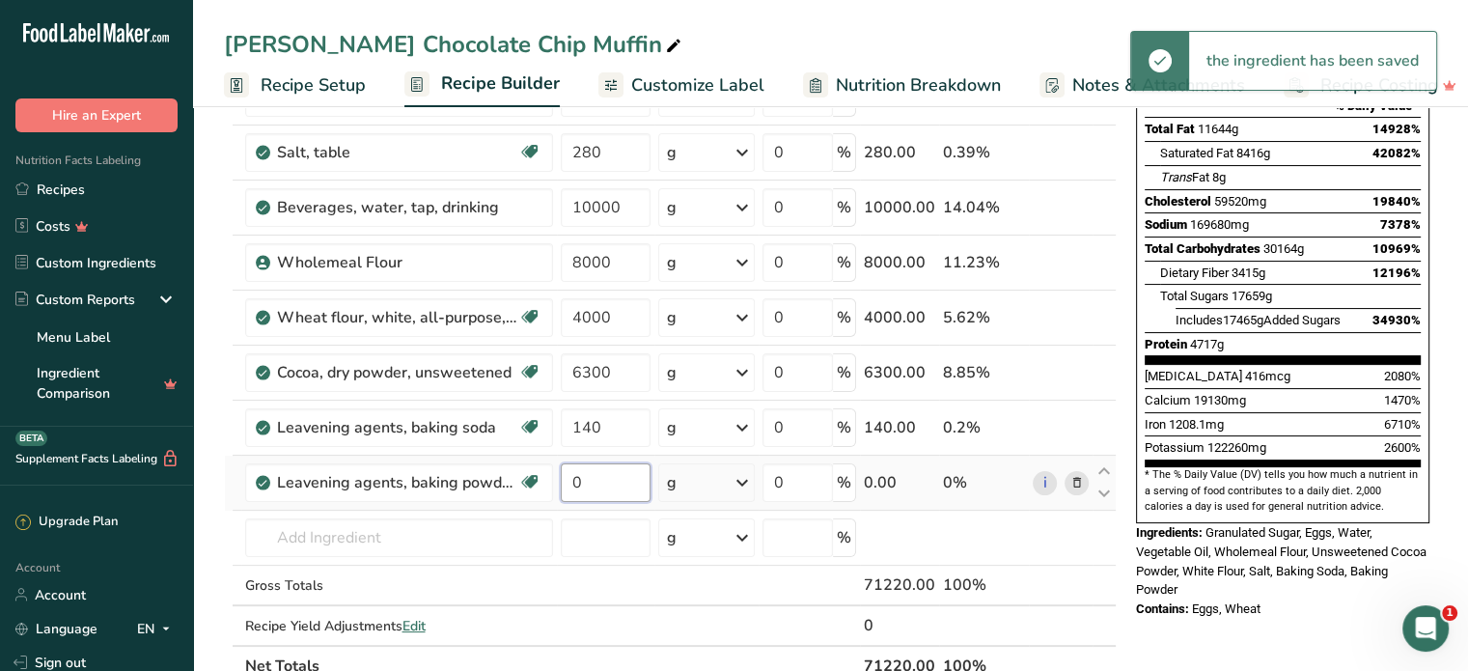
drag, startPoint x: 586, startPoint y: 482, endPoint x: 571, endPoint y: 478, distance: 15.3
click at [571, 478] on input "0" at bounding box center [606, 482] width 90 height 39
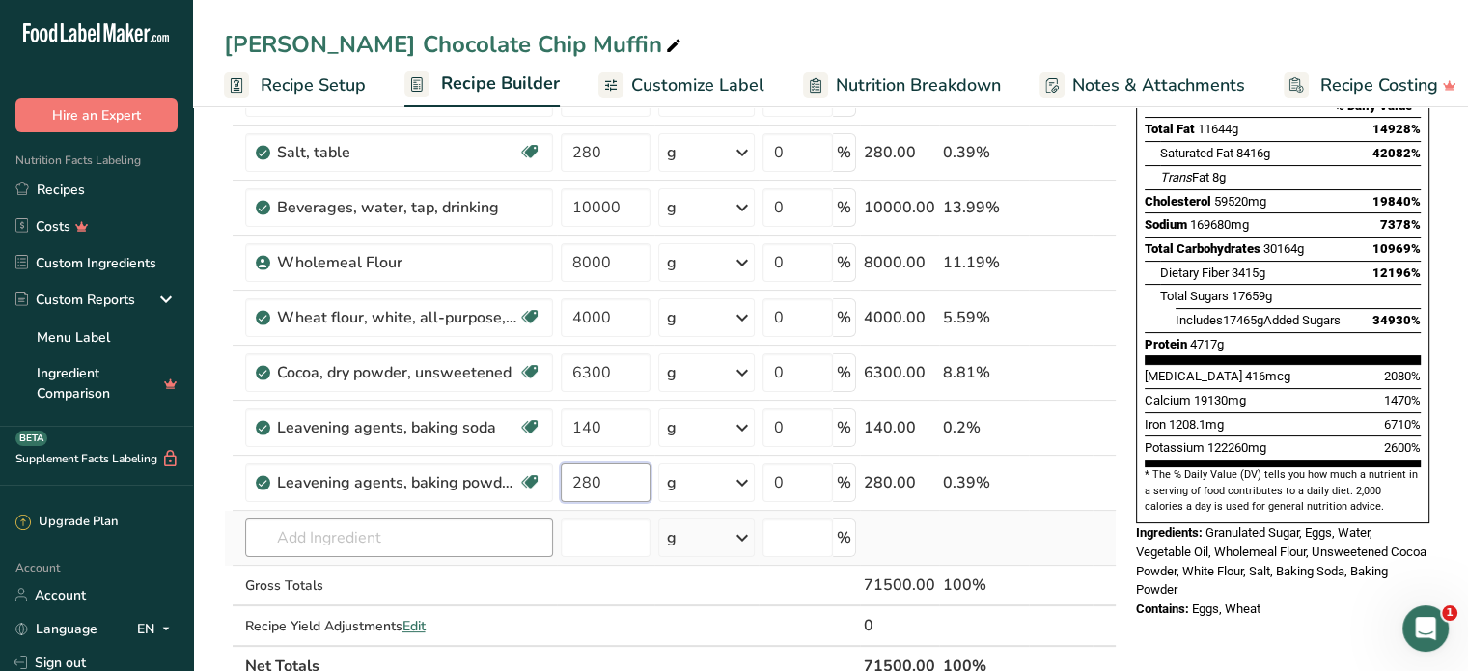
type input "280"
click at [331, 531] on div "Ingredient * Amount * Unit * Waste * .a-a{fill:#347362;}.b-a{fill:#fff;} Grams …" at bounding box center [670, 302] width 893 height 767
type input "d"
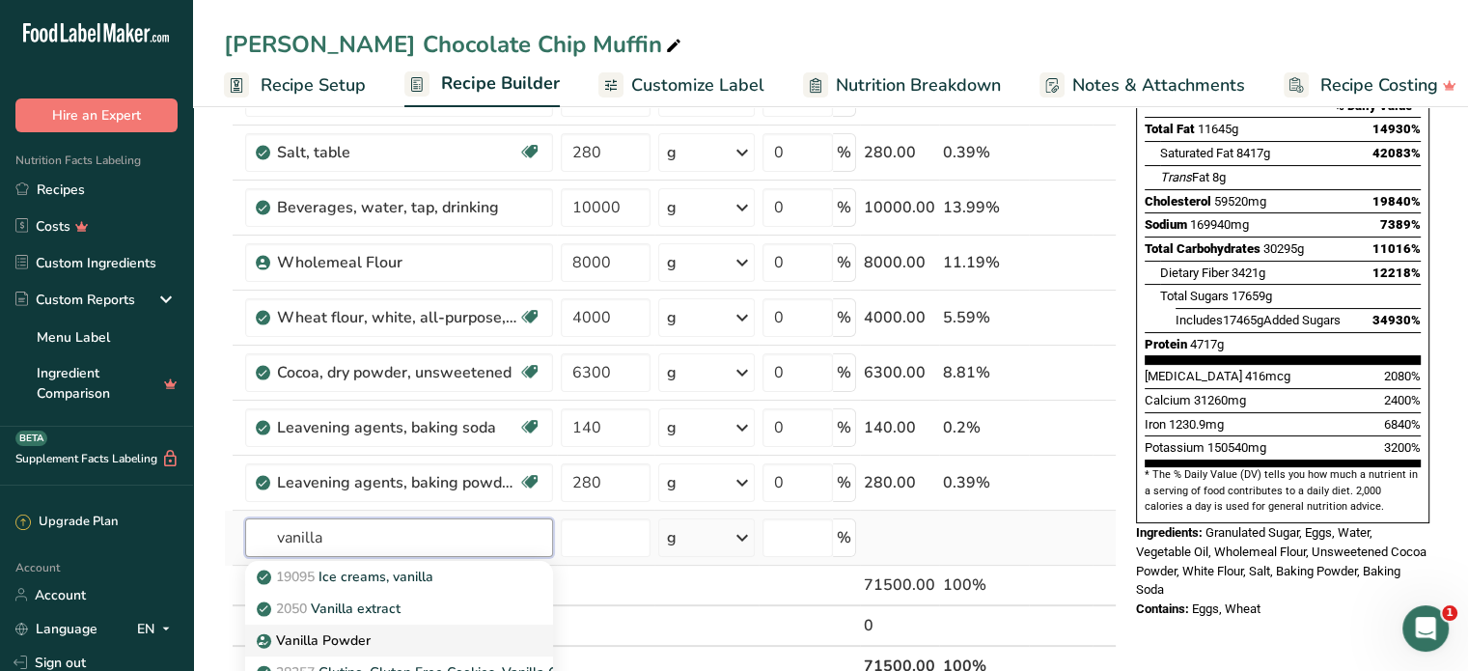
type input "vanilla"
click at [350, 639] on p "Vanilla Powder" at bounding box center [316, 640] width 110 height 20
type input "Vanilla Powder"
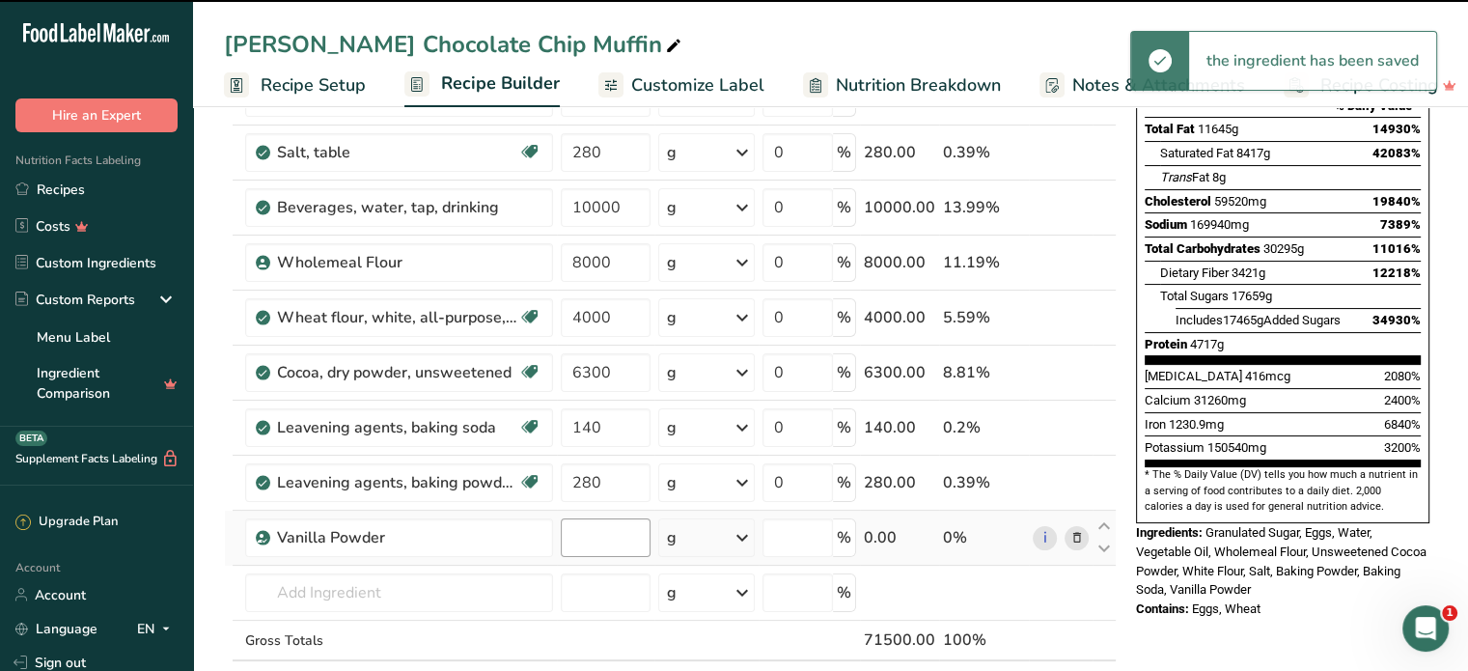
type input "0"
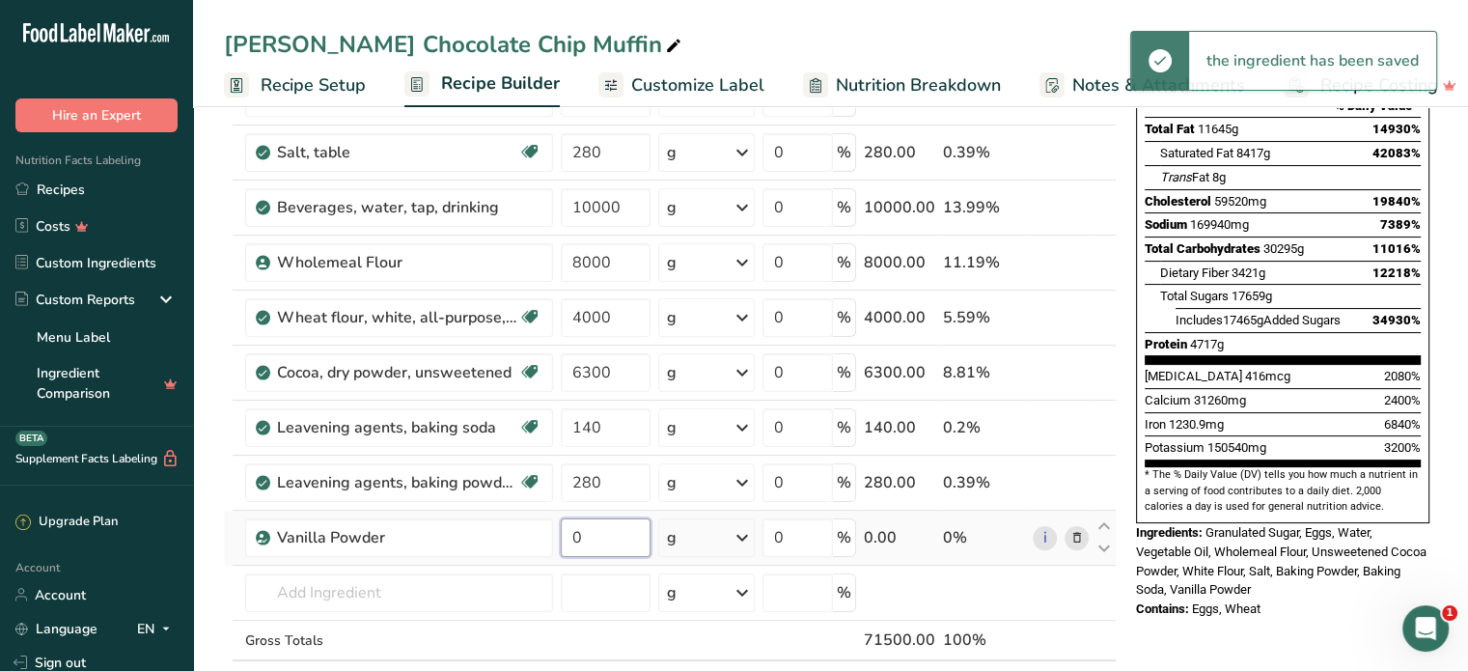
drag, startPoint x: 584, startPoint y: 543, endPoint x: 567, endPoint y: 544, distance: 16.4
click at [567, 544] on input "0" at bounding box center [606, 537] width 90 height 39
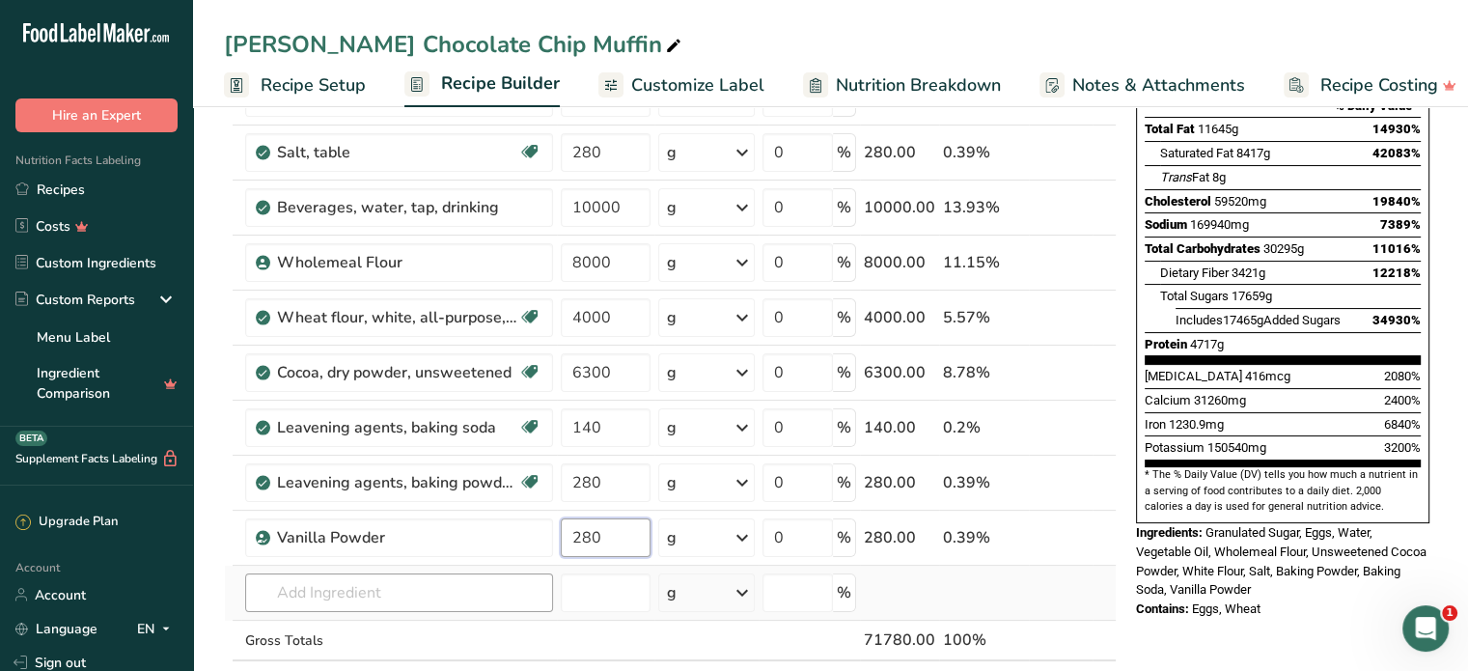
type input "280"
click at [293, 573] on div "Ingredient * Amount * Unit * Waste * .a-a{fill:#347362;}.b-a{fill:#fff;} Grams …" at bounding box center [670, 330] width 893 height 822
type input "a"
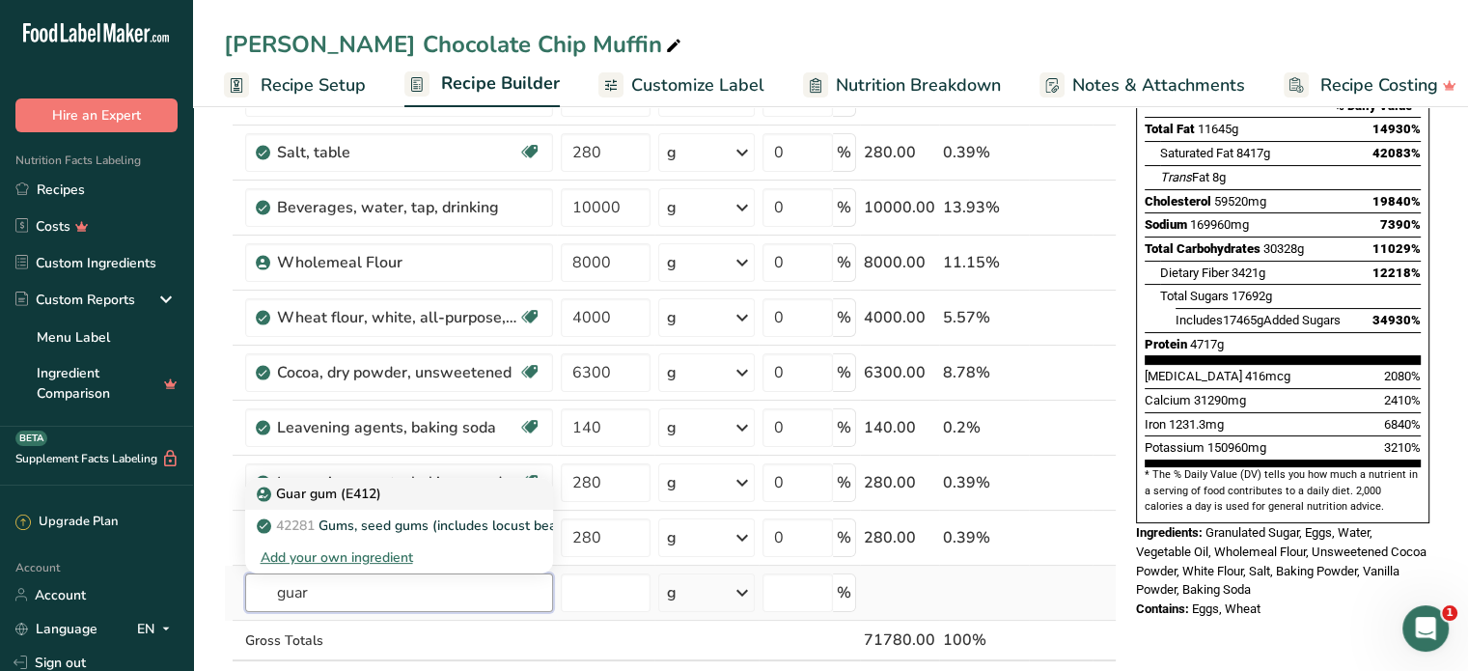
type input "guar"
click at [333, 495] on p "Guar gum (E412)" at bounding box center [321, 493] width 121 height 20
type input "Guar gum (E412)"
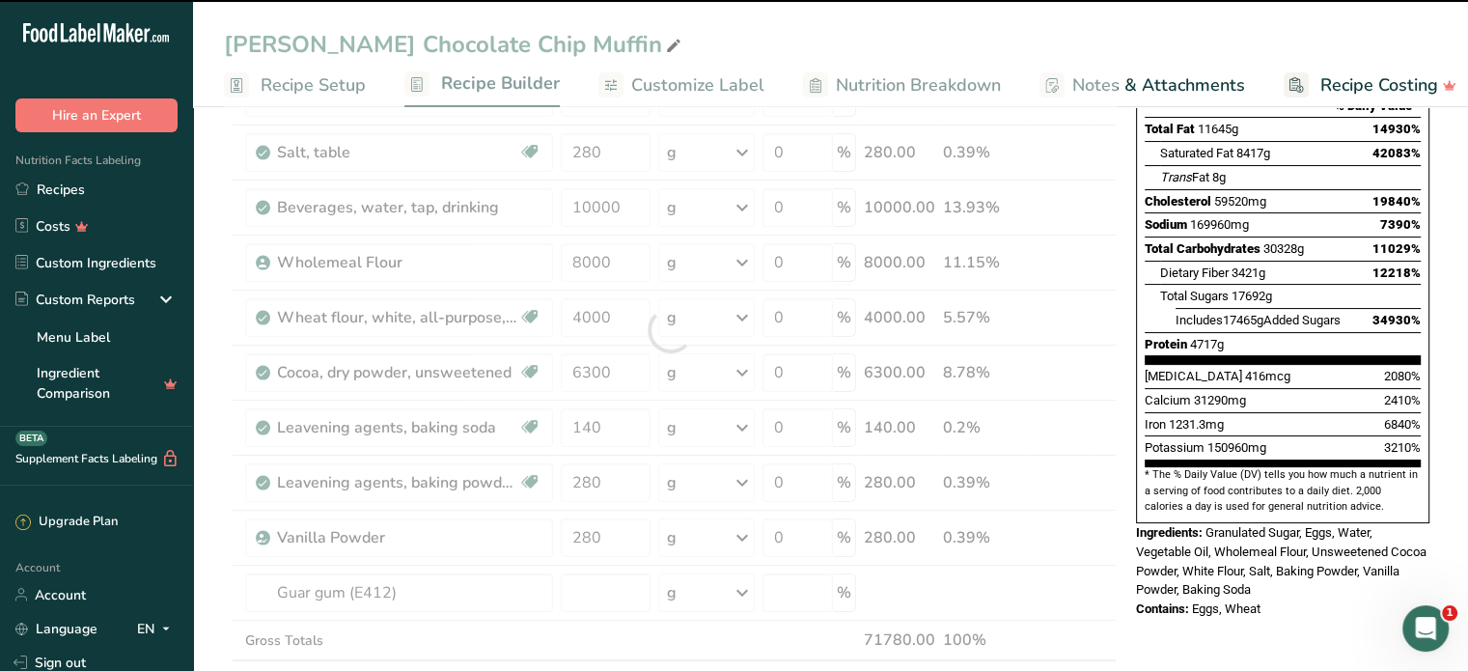
type input "0"
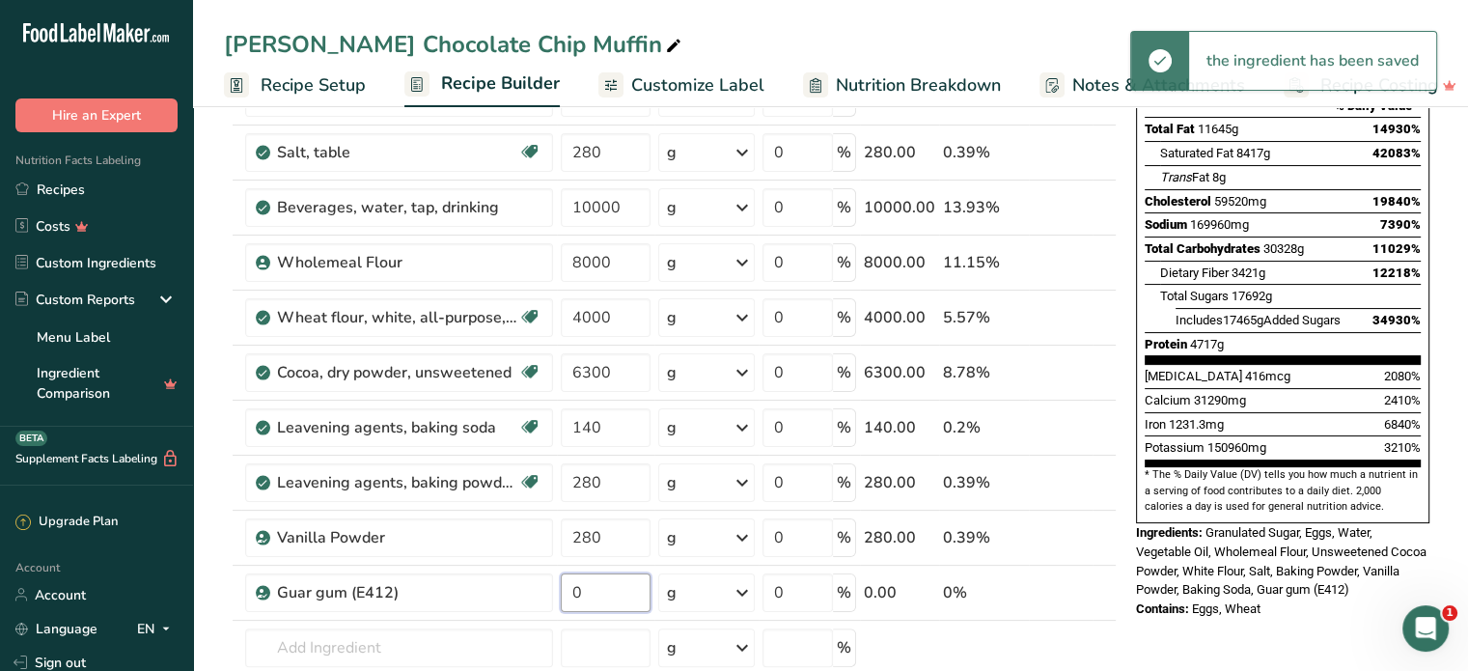
click at [591, 597] on input "0" at bounding box center [606, 592] width 90 height 39
drag, startPoint x: 591, startPoint y: 589, endPoint x: 570, endPoint y: 592, distance: 20.5
click at [570, 592] on input "0" at bounding box center [606, 592] width 90 height 39
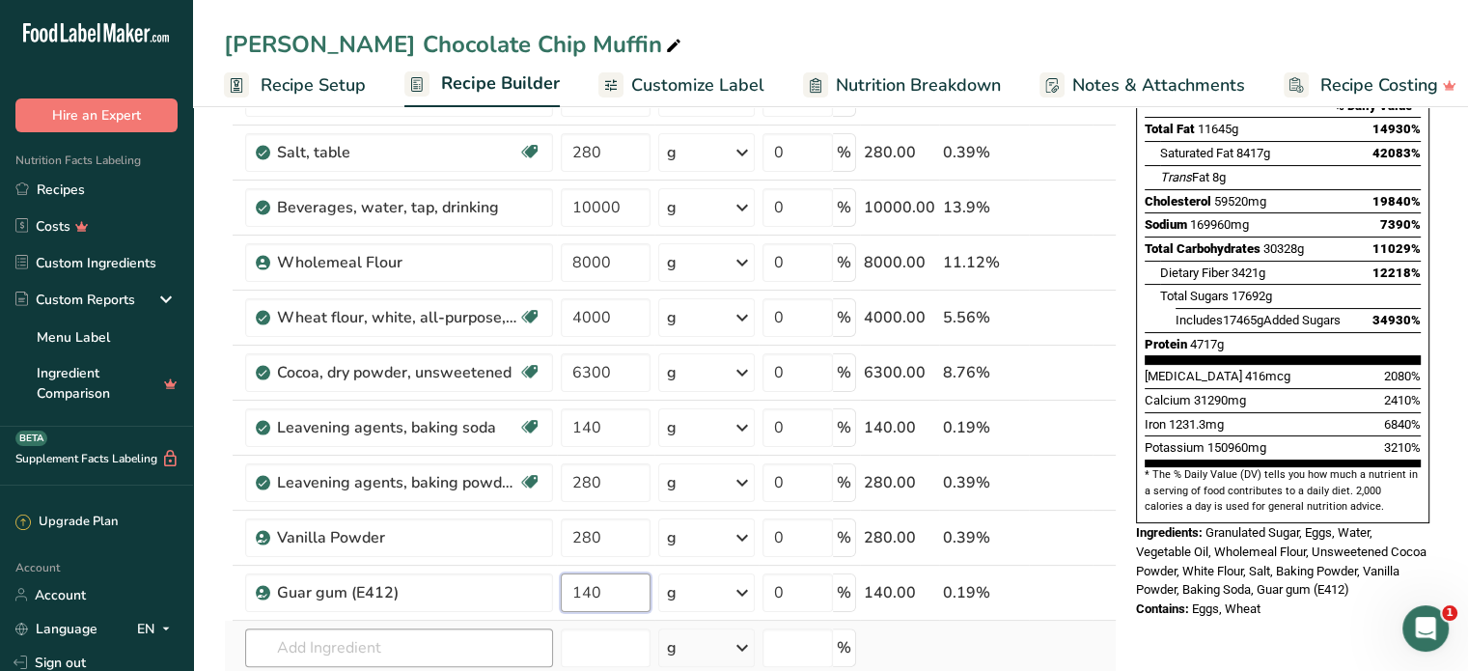
type input "140"
click at [312, 627] on div "Ingredient * Amount * Unit * Waste * .a-a{fill:#347362;}.b-a{fill:#fff;} Grams …" at bounding box center [670, 357] width 893 height 877
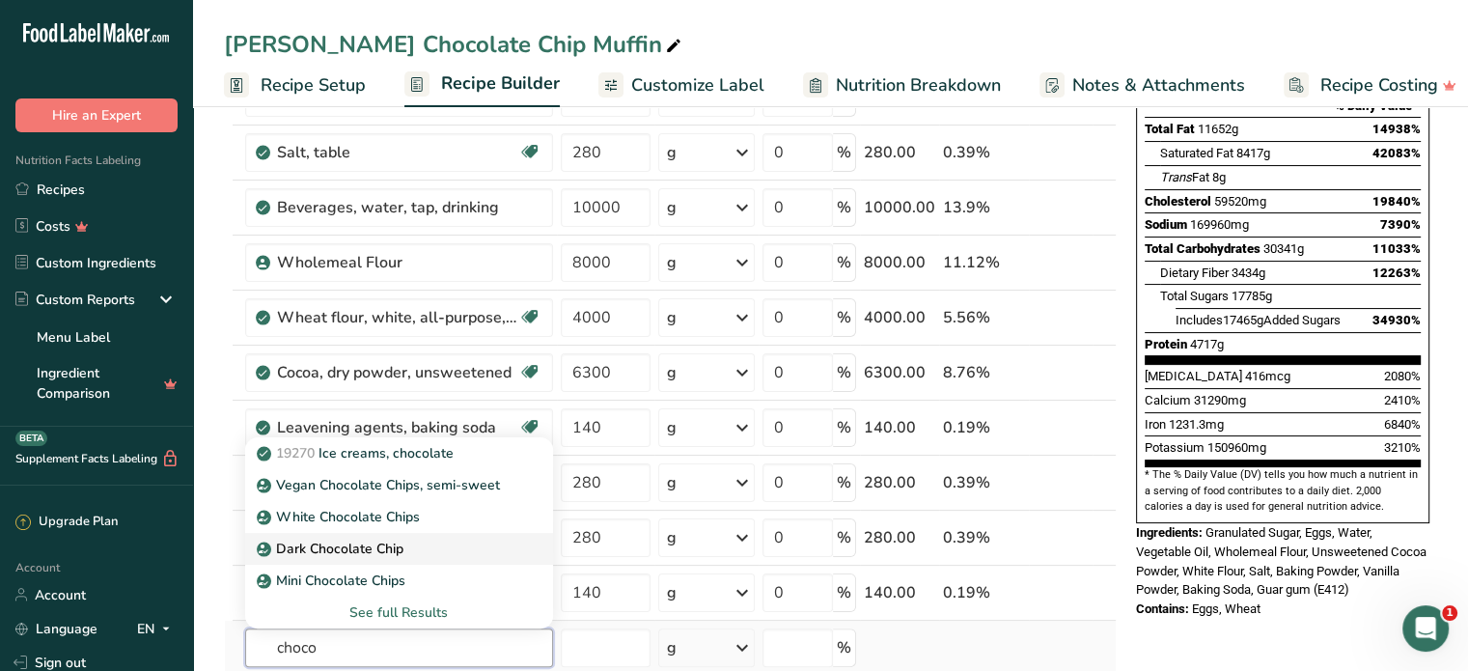
type input "choco"
click at [320, 547] on p "Dark Chocolate Chip" at bounding box center [332, 548] width 143 height 20
type input "Dark Chocolate Chip"
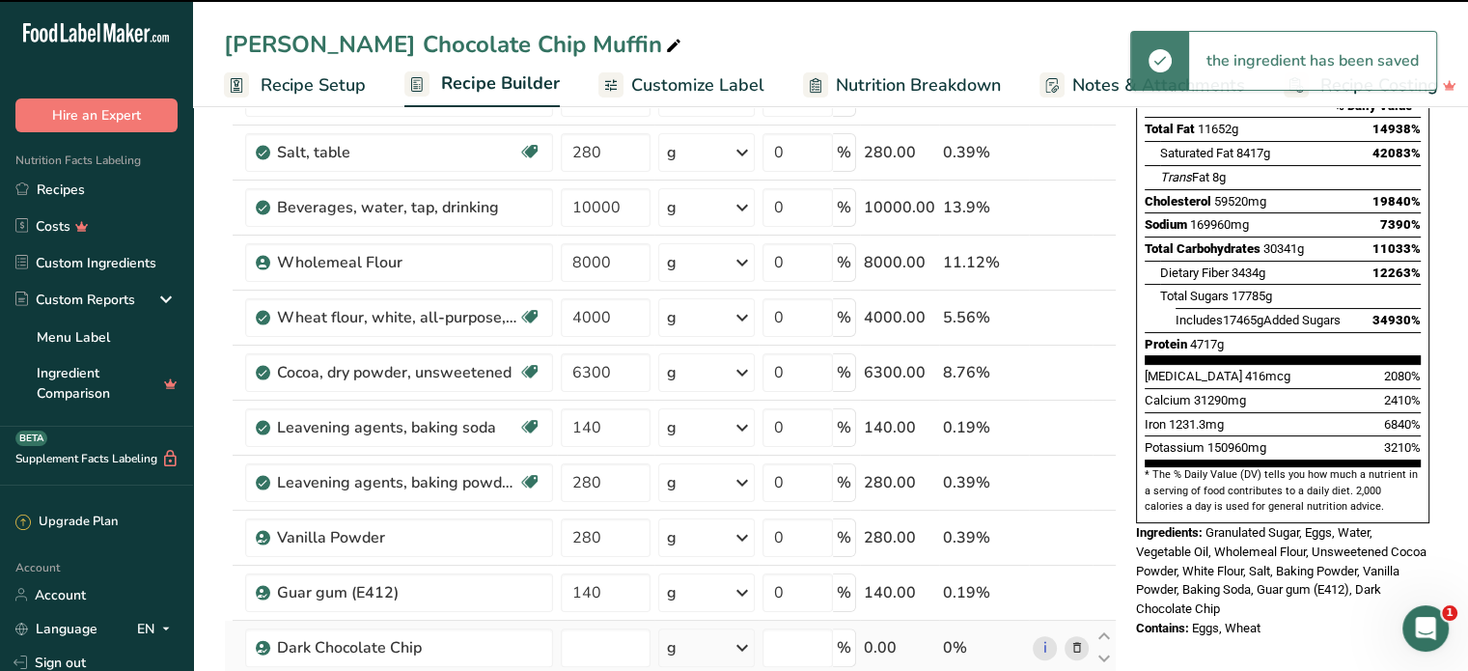
type input "0"
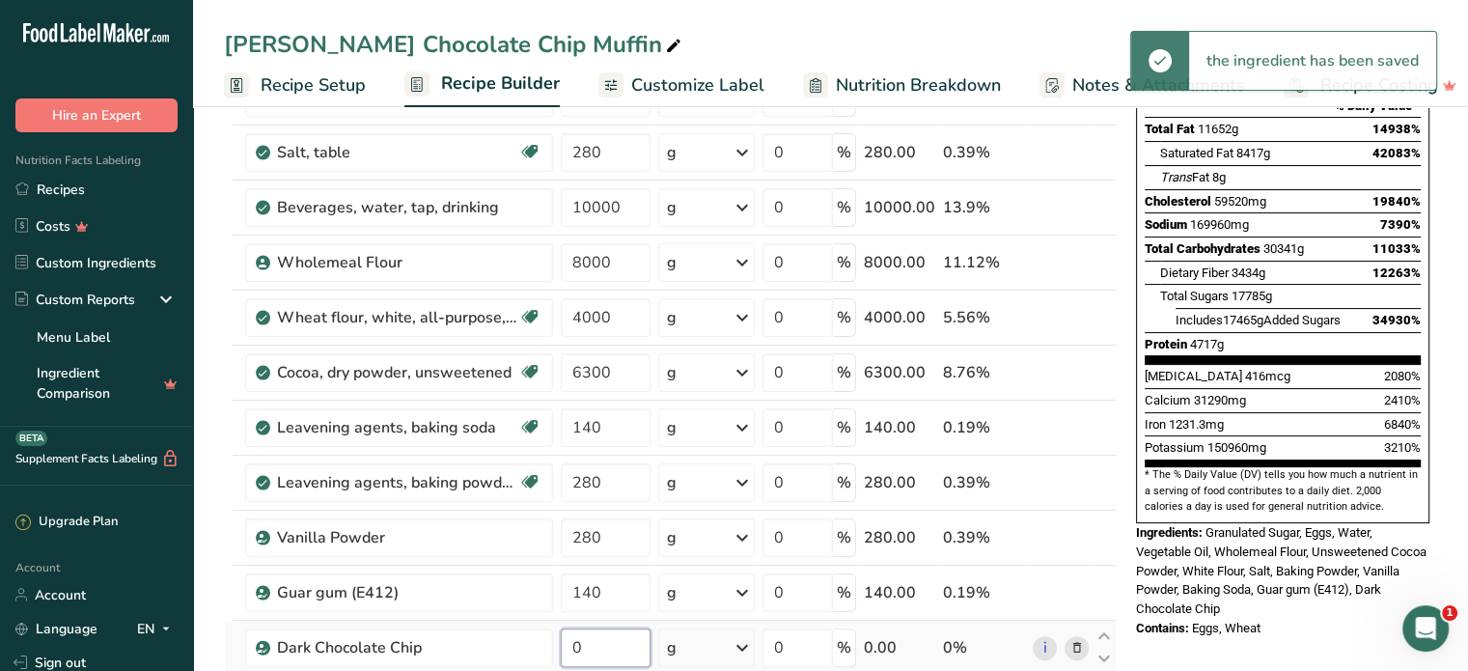
drag, startPoint x: 600, startPoint y: 647, endPoint x: 559, endPoint y: 651, distance: 41.7
click at [561, 651] on input "0" at bounding box center [606, 647] width 90 height 39
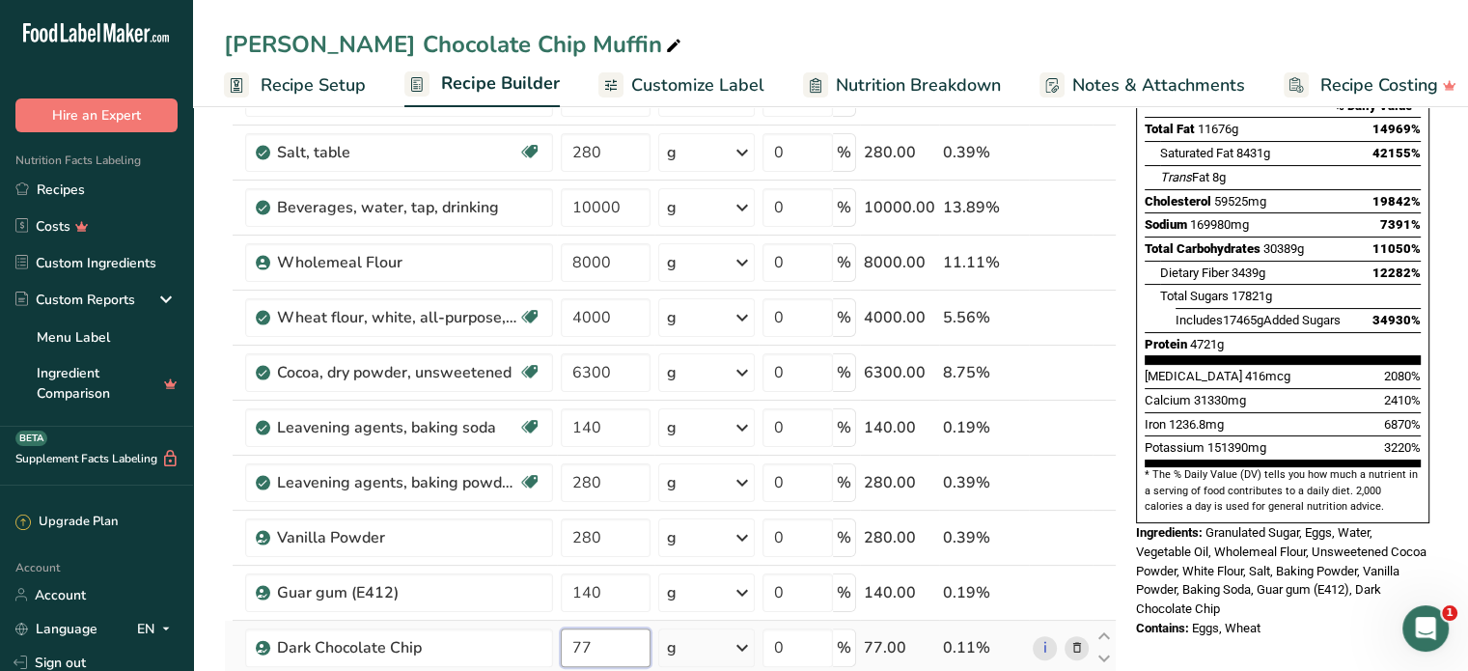
click at [574, 640] on input "77" at bounding box center [606, 647] width 90 height 39
drag, startPoint x: 595, startPoint y: 640, endPoint x: 567, endPoint y: 647, distance: 29.0
click at [567, 647] on input "77" at bounding box center [606, 647] width 90 height 39
type input "10220"
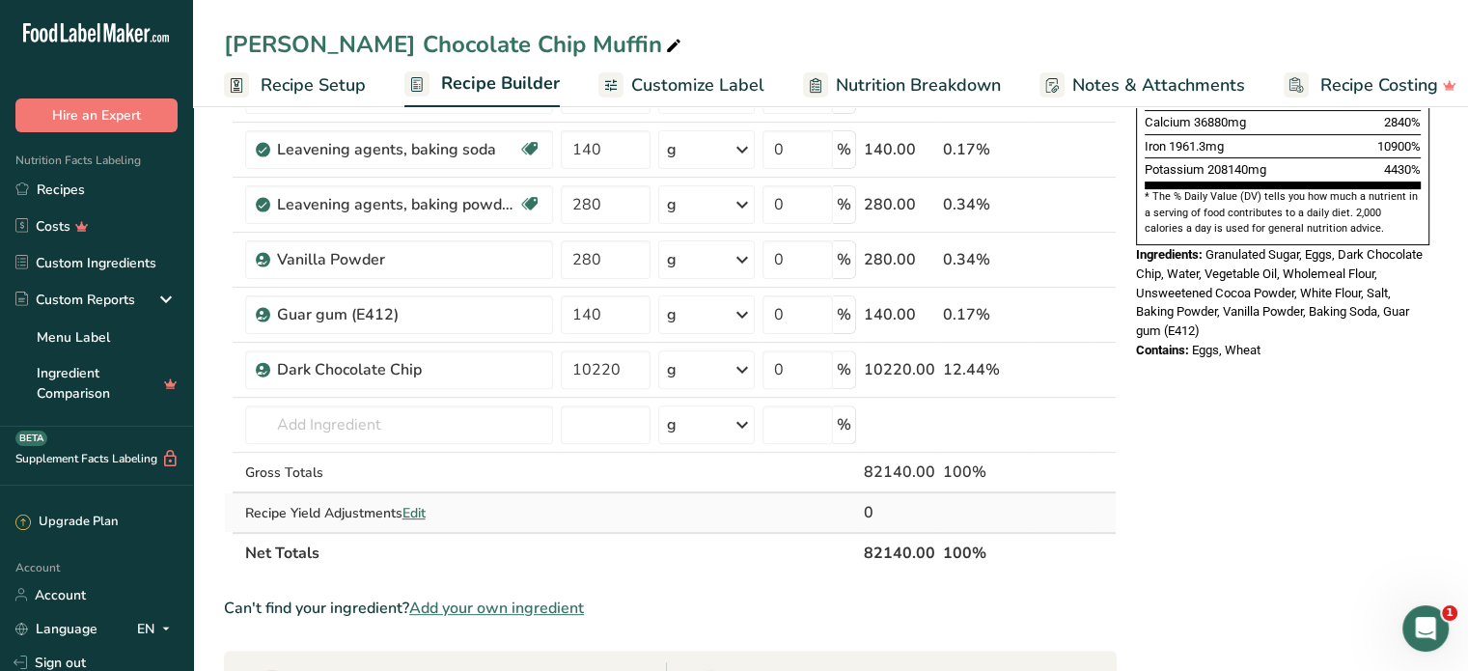
scroll to position [579, 0]
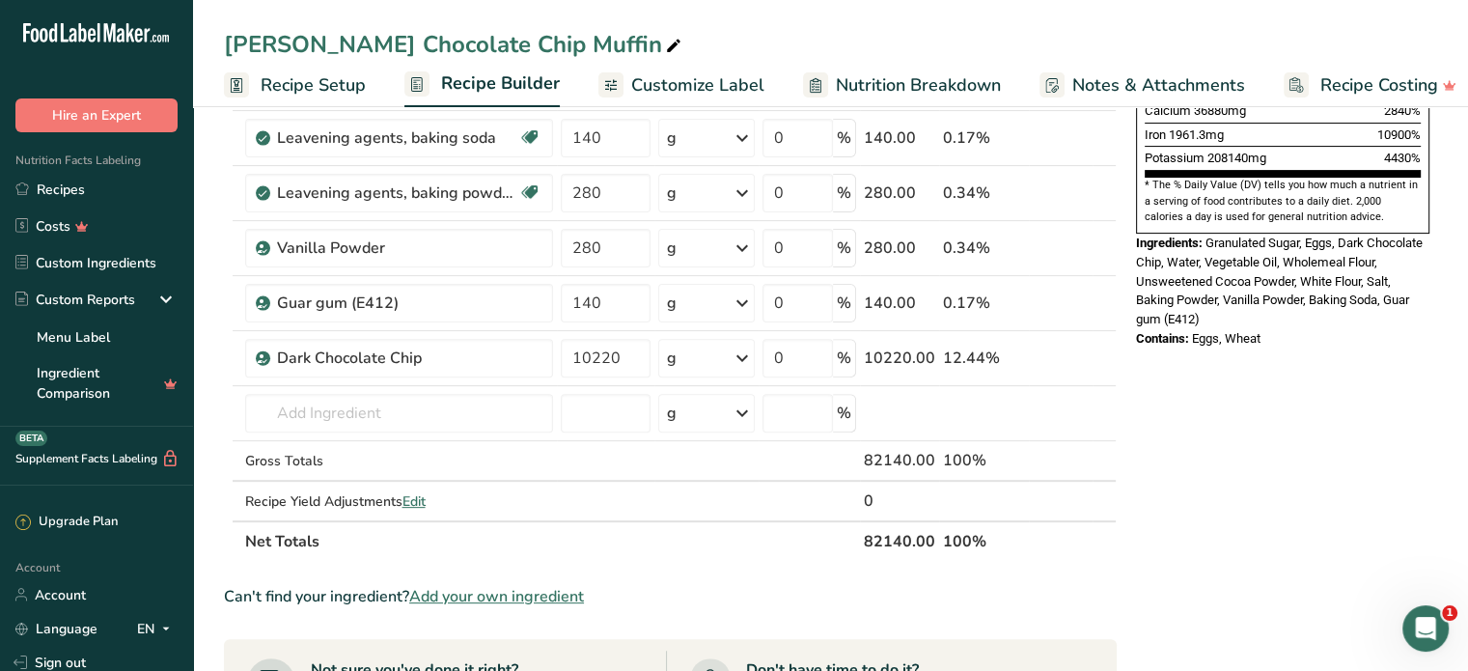
click at [524, 595] on span "Add your own ingredient" at bounding box center [496, 596] width 175 height 23
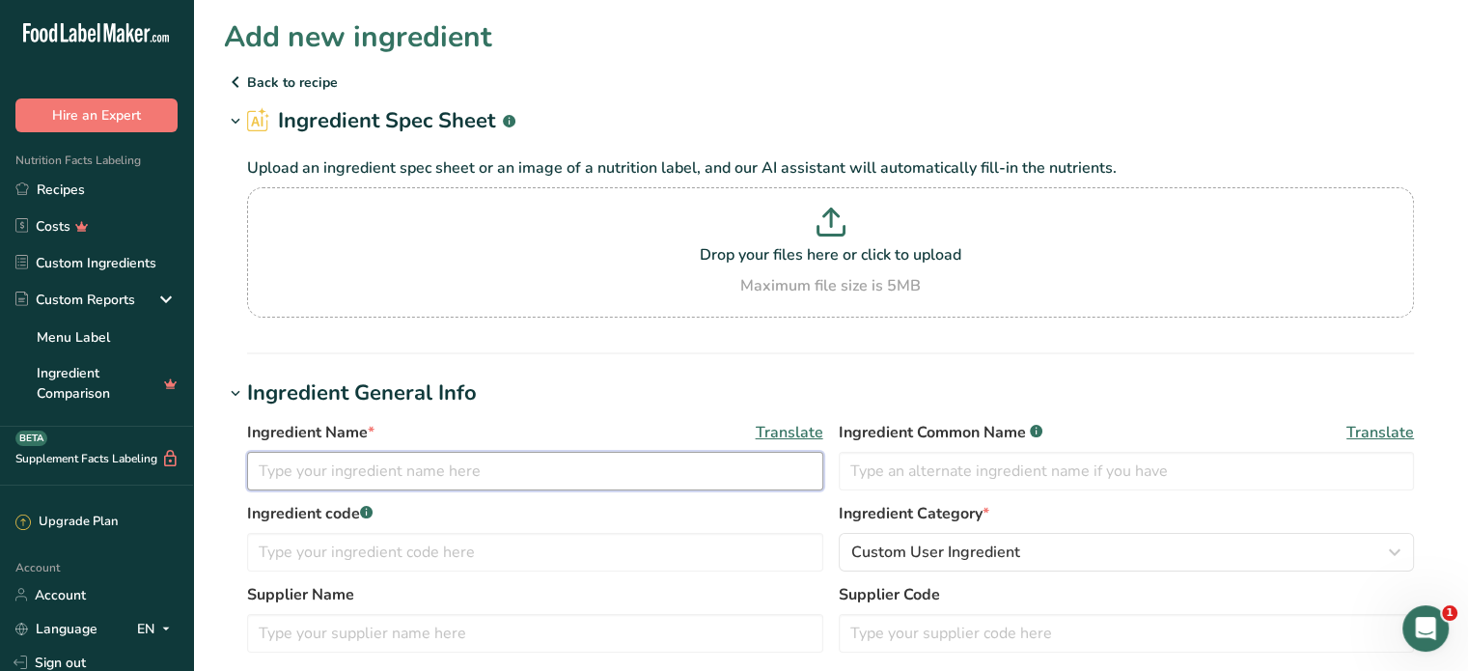
click at [366, 460] on input "text" at bounding box center [535, 471] width 576 height 39
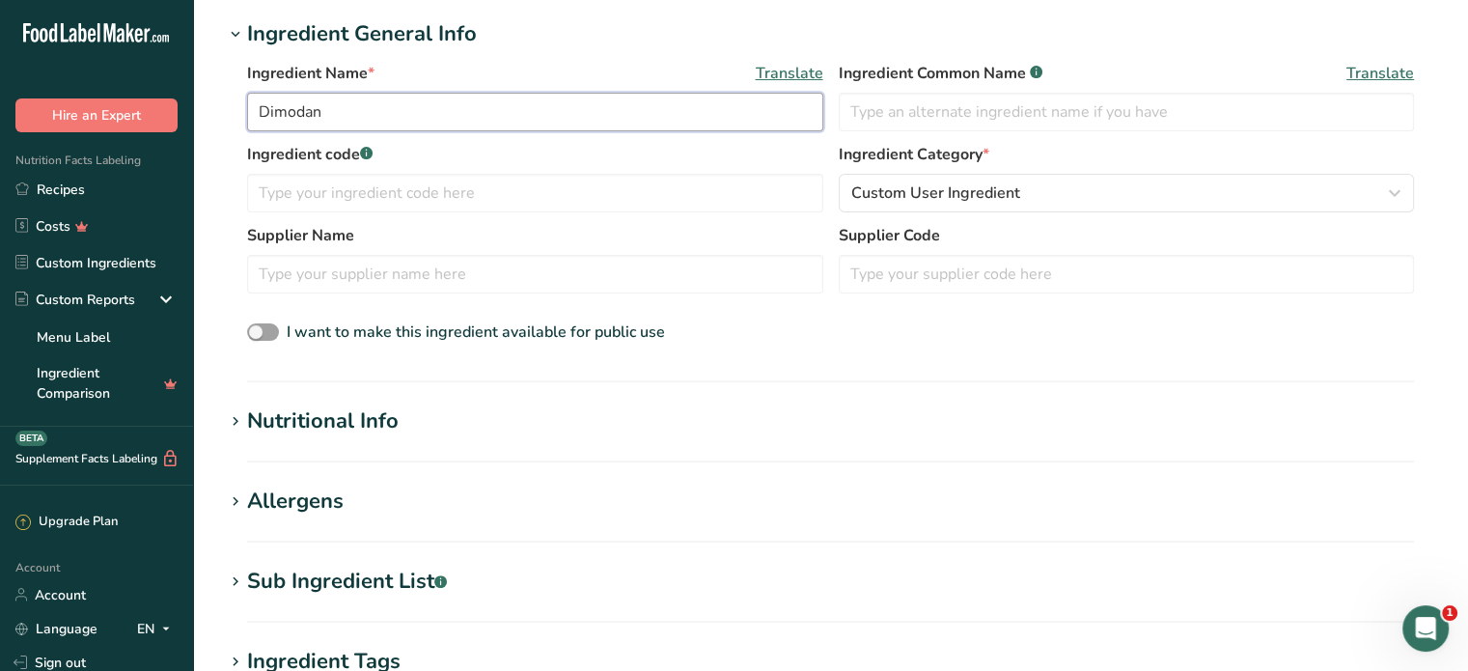
scroll to position [386, 0]
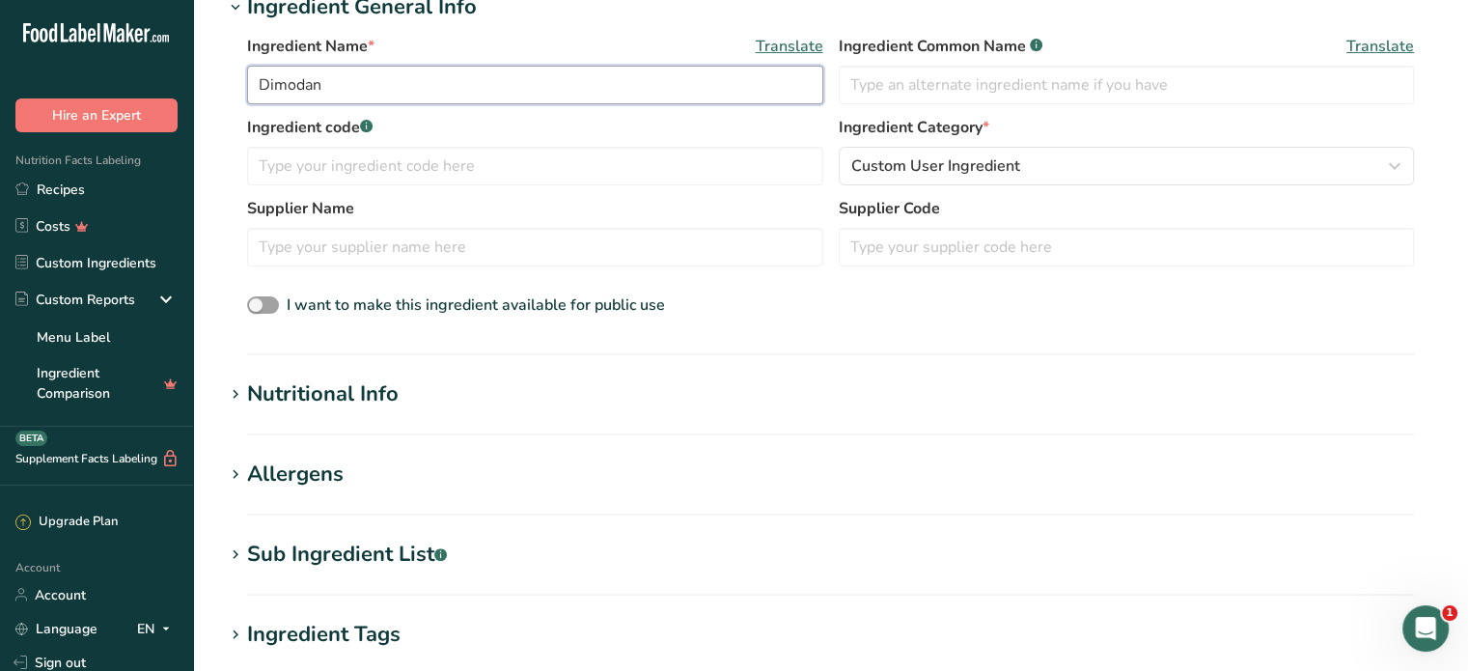
type input "Dimodan"
click at [353, 408] on div "Nutritional Info" at bounding box center [322, 394] width 151 height 32
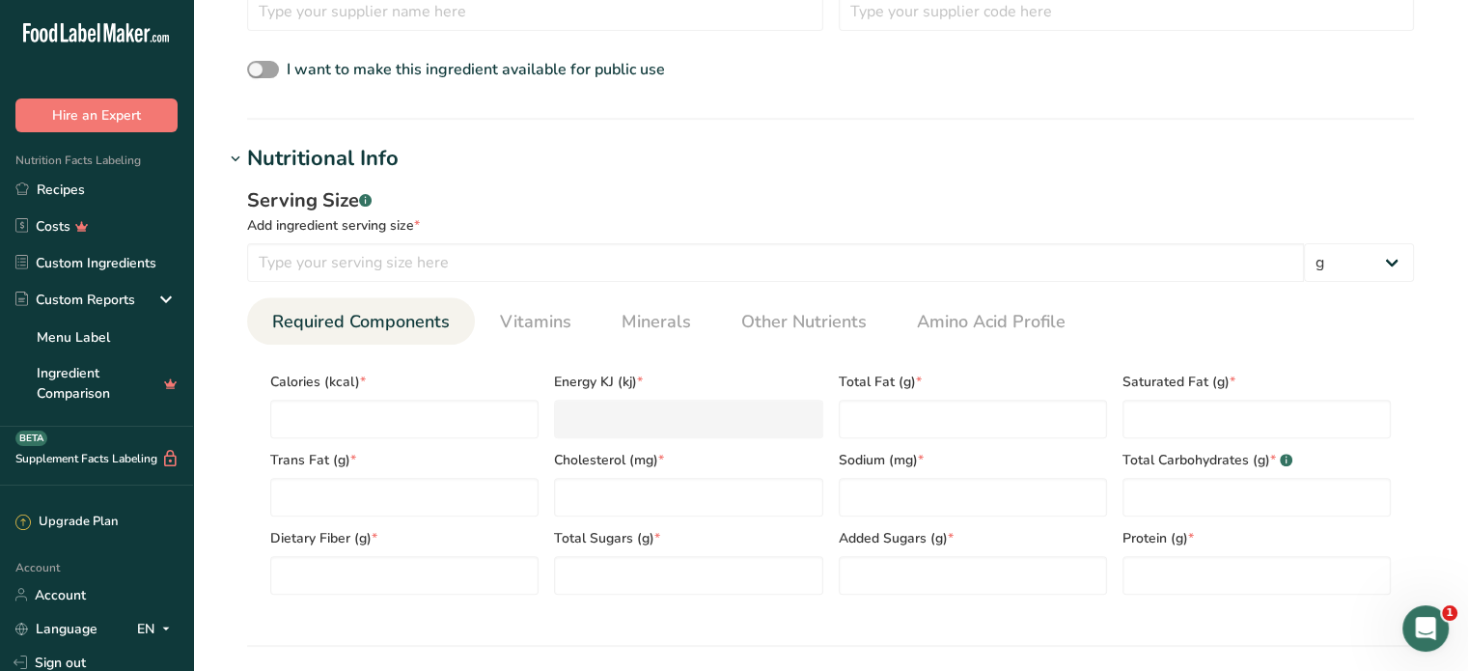
scroll to position [675, 0]
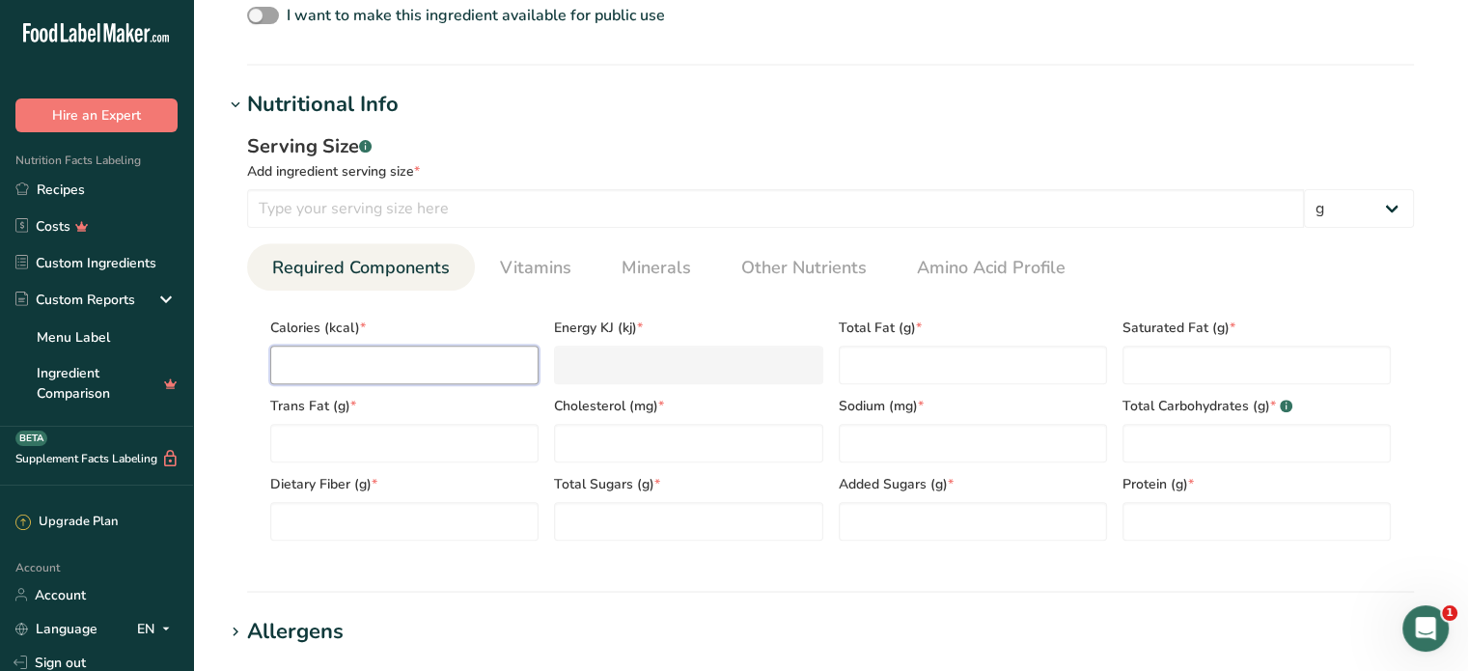
click at [435, 372] on input "number" at bounding box center [404, 364] width 268 height 39
type input "0"
type KJ "0"
type input "0"
click at [905, 362] on Fat "number" at bounding box center [973, 364] width 268 height 39
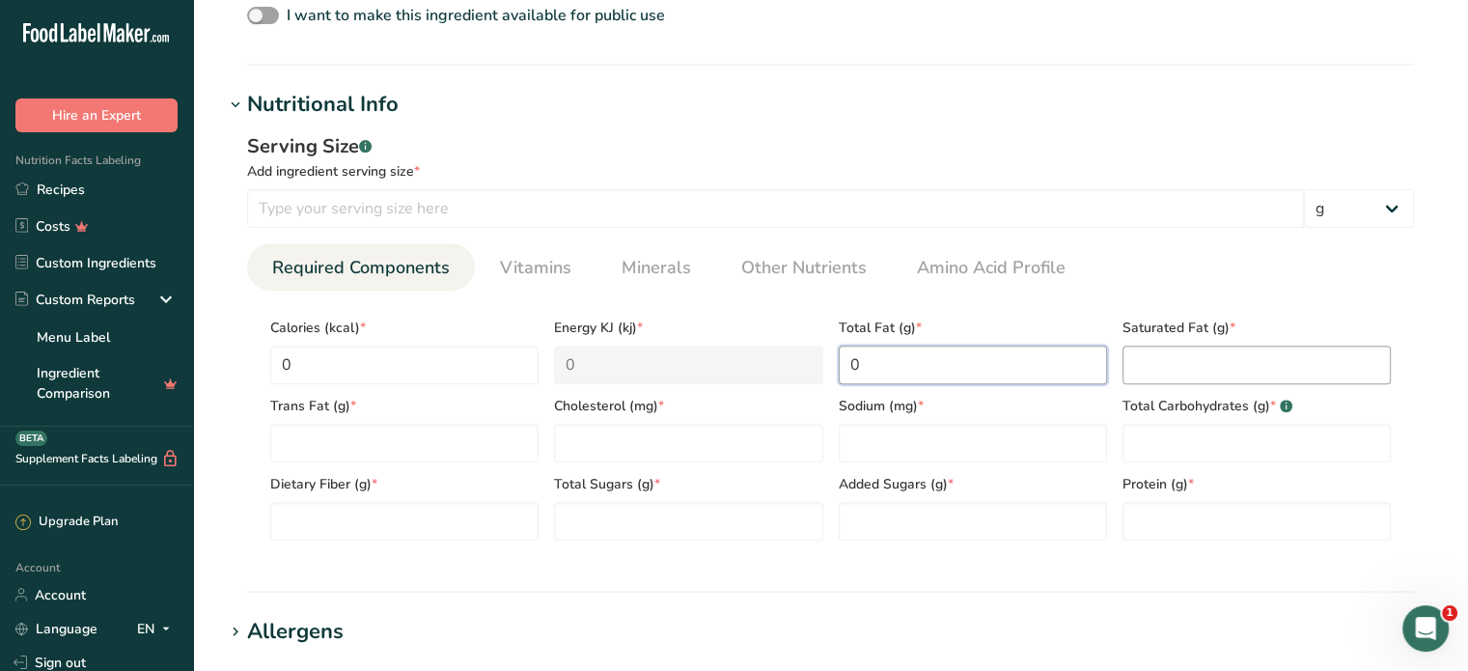
type Fat "0"
click at [1177, 358] on Fat "number" at bounding box center [1256, 364] width 268 height 39
type Fat "0"
click at [1159, 440] on Carbohydrates "number" at bounding box center [1256, 443] width 268 height 39
type Carbohydrates "0"
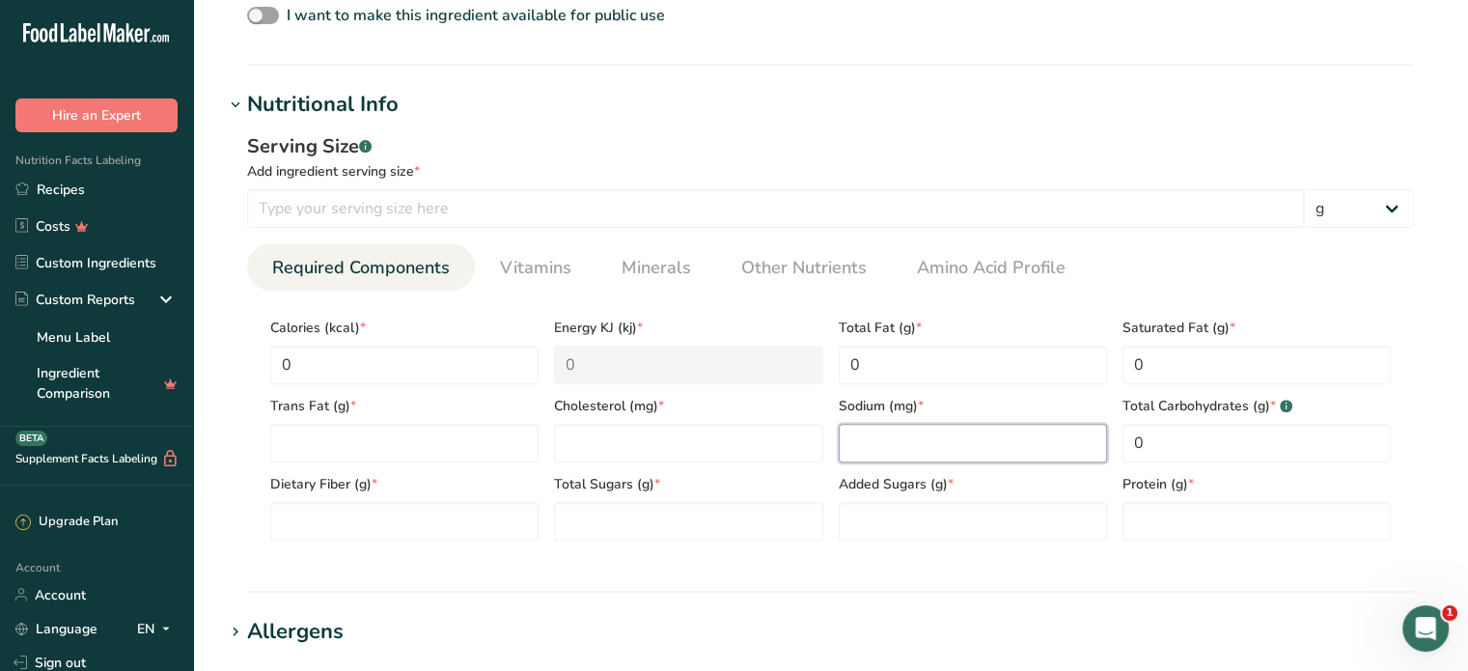
click at [884, 444] on input "number" at bounding box center [973, 443] width 268 height 39
type input "0"
click at [691, 452] on input "number" at bounding box center [688, 443] width 268 height 39
type input "0"
click at [405, 454] on Fat "number" at bounding box center [404, 443] width 268 height 39
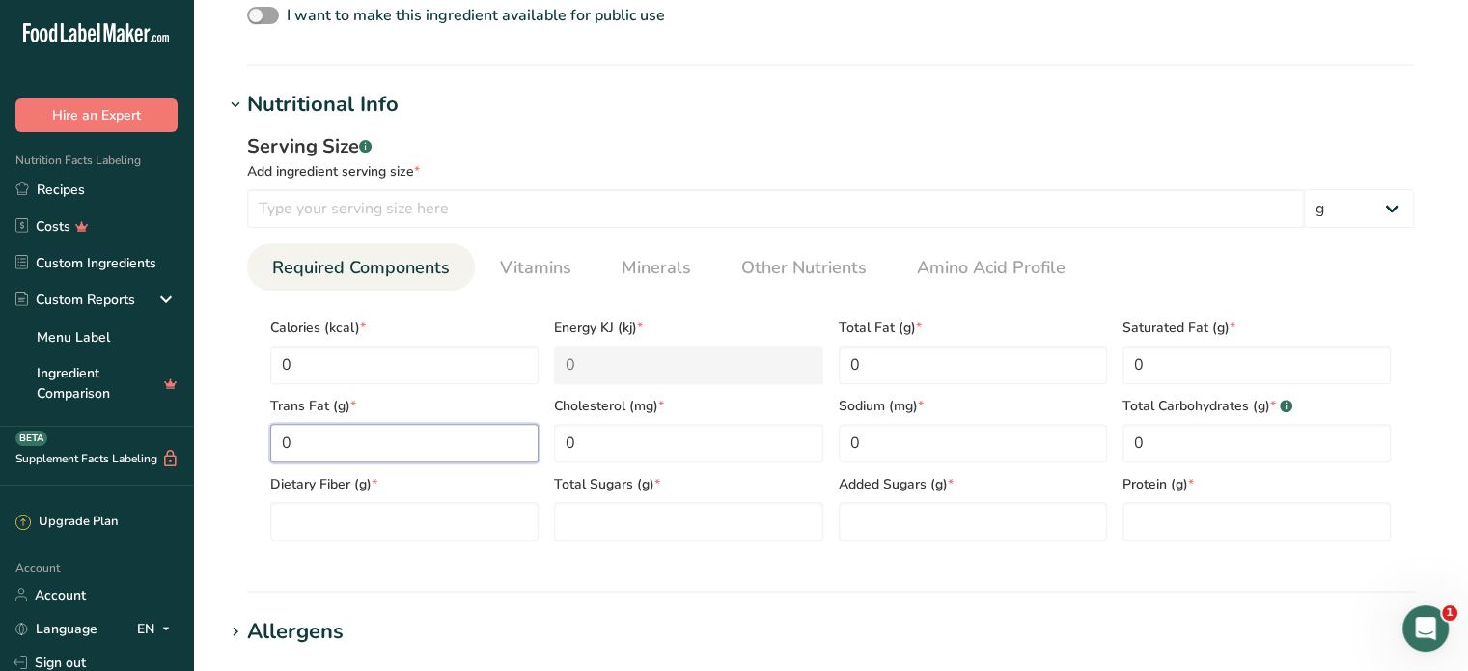
type Fat "0"
click at [359, 548] on section "Calories (kcal) * 0 Energy KJ (kj) * 0 Total Fat (g) * 0 Saturated Fat (g) * 0 …" at bounding box center [830, 422] width 1167 height 265
click at [371, 524] on Fiber "number" at bounding box center [404, 521] width 268 height 39
type Fiber "0"
click at [664, 532] on Sugars "number" at bounding box center [688, 521] width 268 height 39
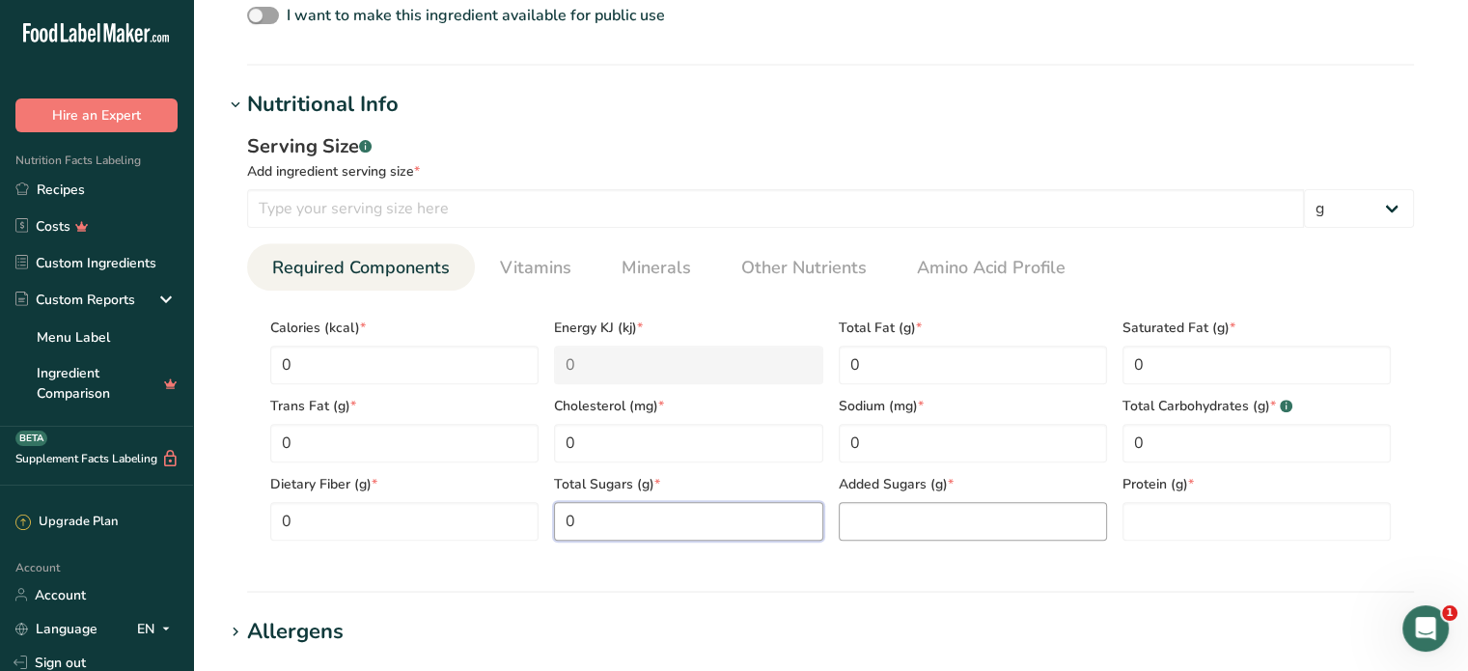
type Sugars "0"
click at [892, 520] on Sugars "number" at bounding box center [973, 521] width 268 height 39
type Sugars "0"
click at [1231, 530] on input "number" at bounding box center [1256, 521] width 268 height 39
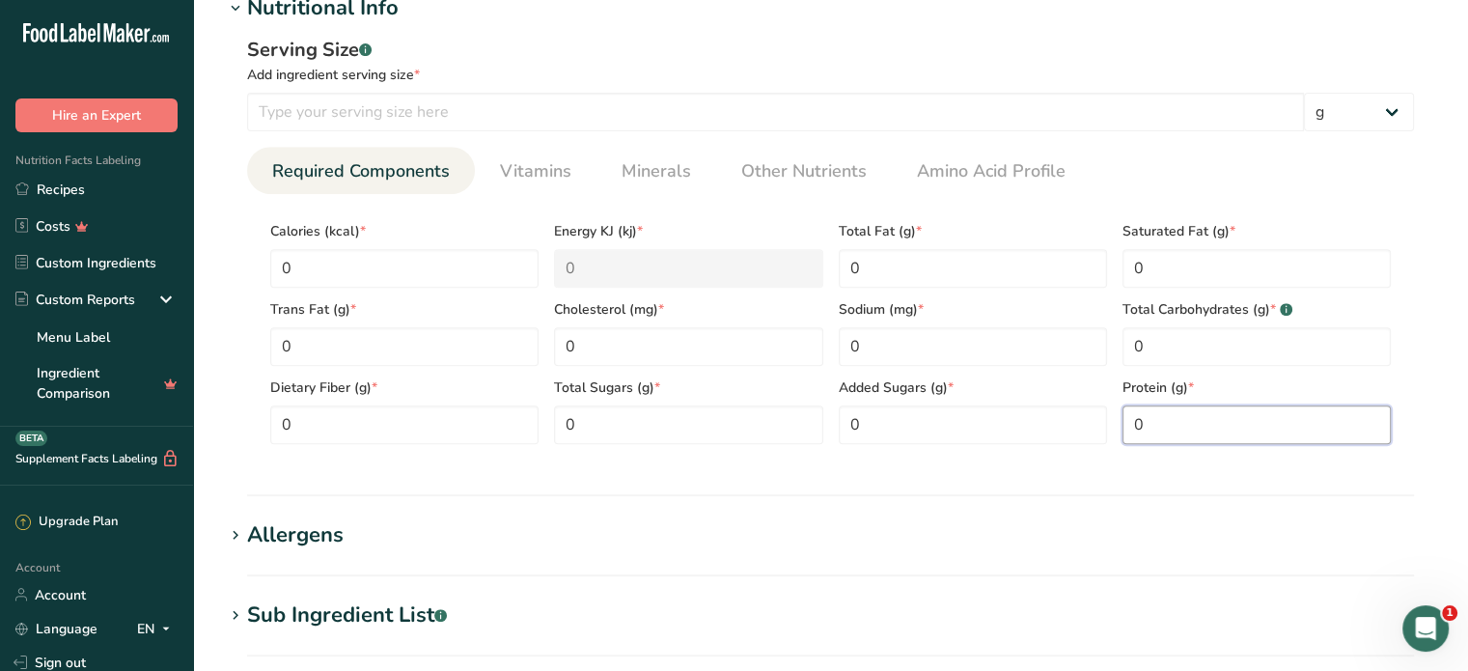
type input "0"
click at [652, 570] on section "Allergens Add any known allergens associated with your ingredient Soy Tree Nuts…" at bounding box center [830, 547] width 1213 height 57
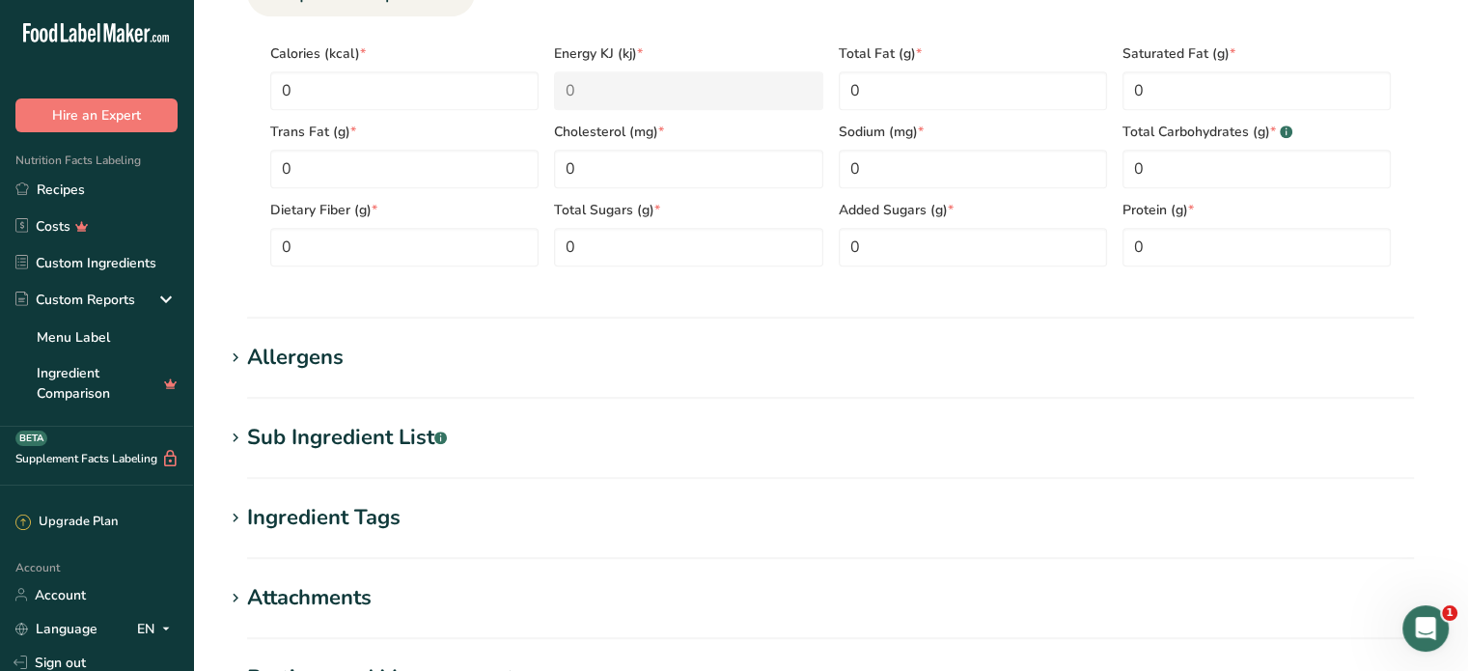
scroll to position [1158, 0]
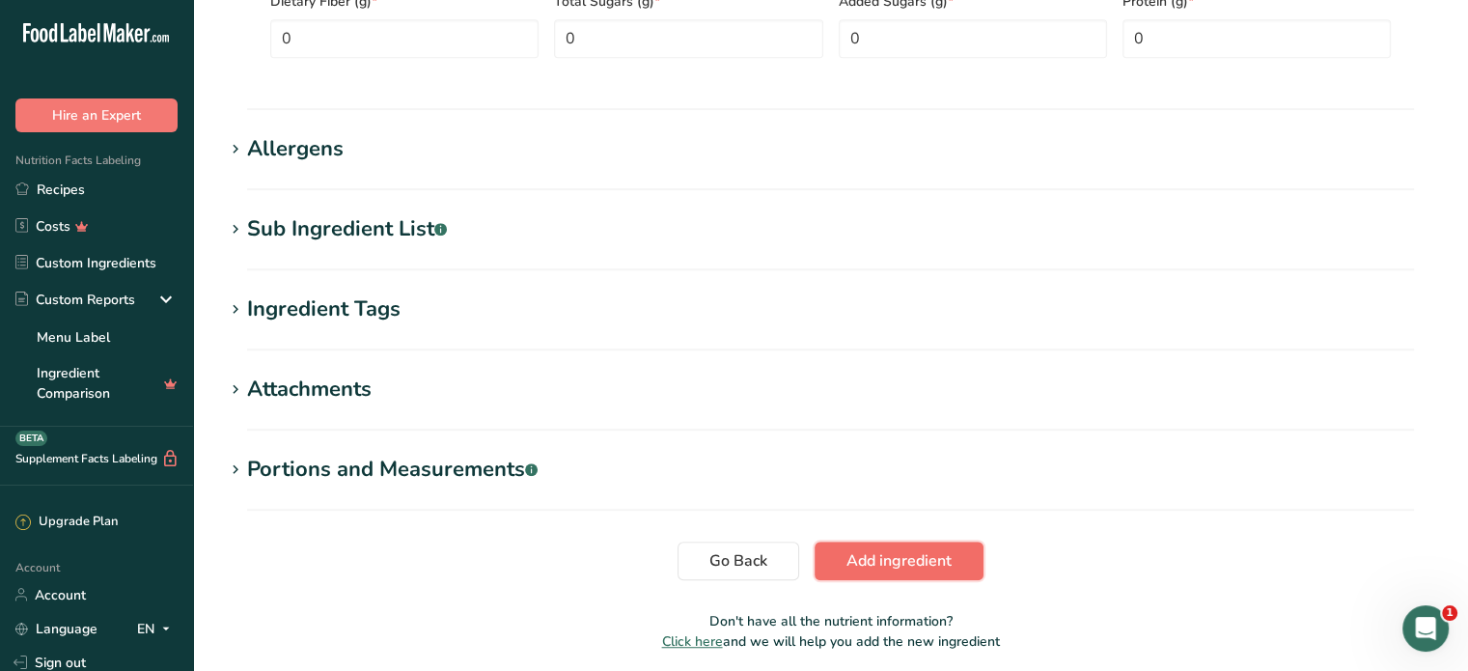
click at [907, 564] on span "Add ingredient" at bounding box center [898, 560] width 105 height 23
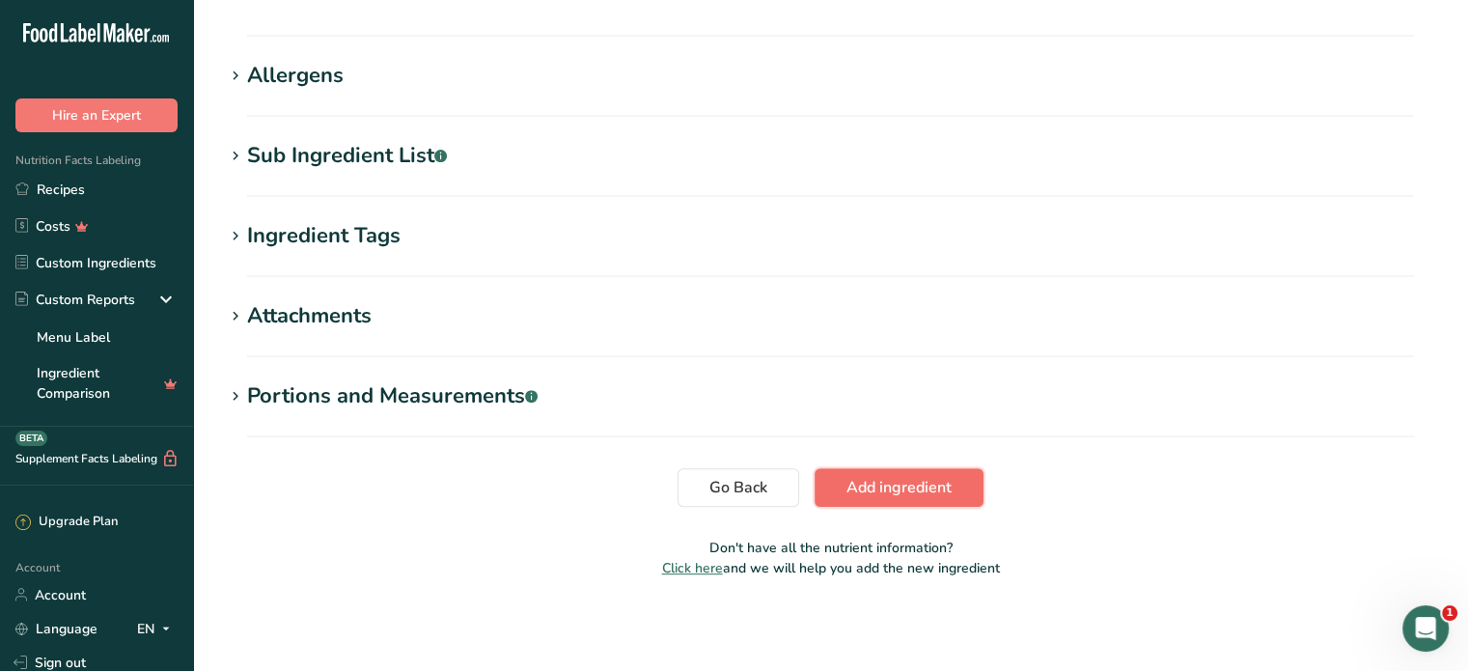
scroll to position [753, 0]
click at [865, 482] on span "Add ingredient" at bounding box center [898, 488] width 105 height 23
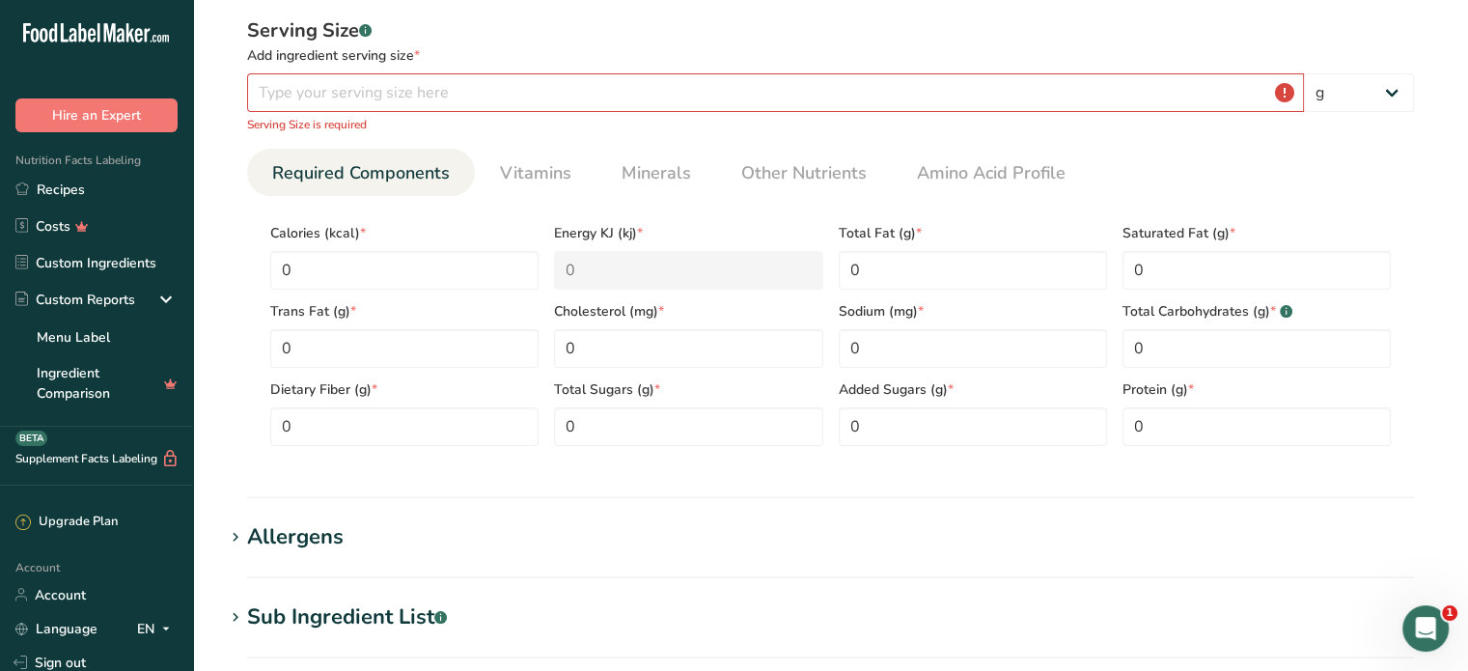
scroll to position [265, 0]
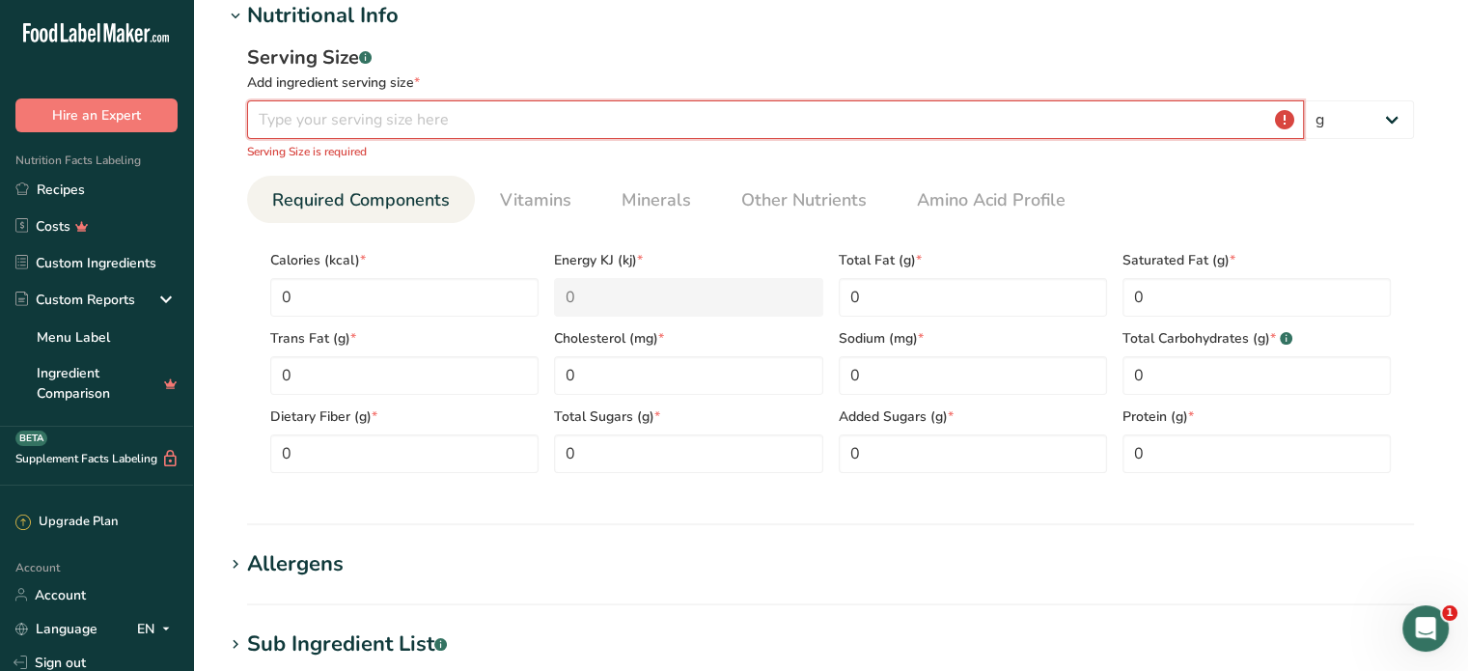
click at [436, 123] on input "number" at bounding box center [775, 119] width 1057 height 39
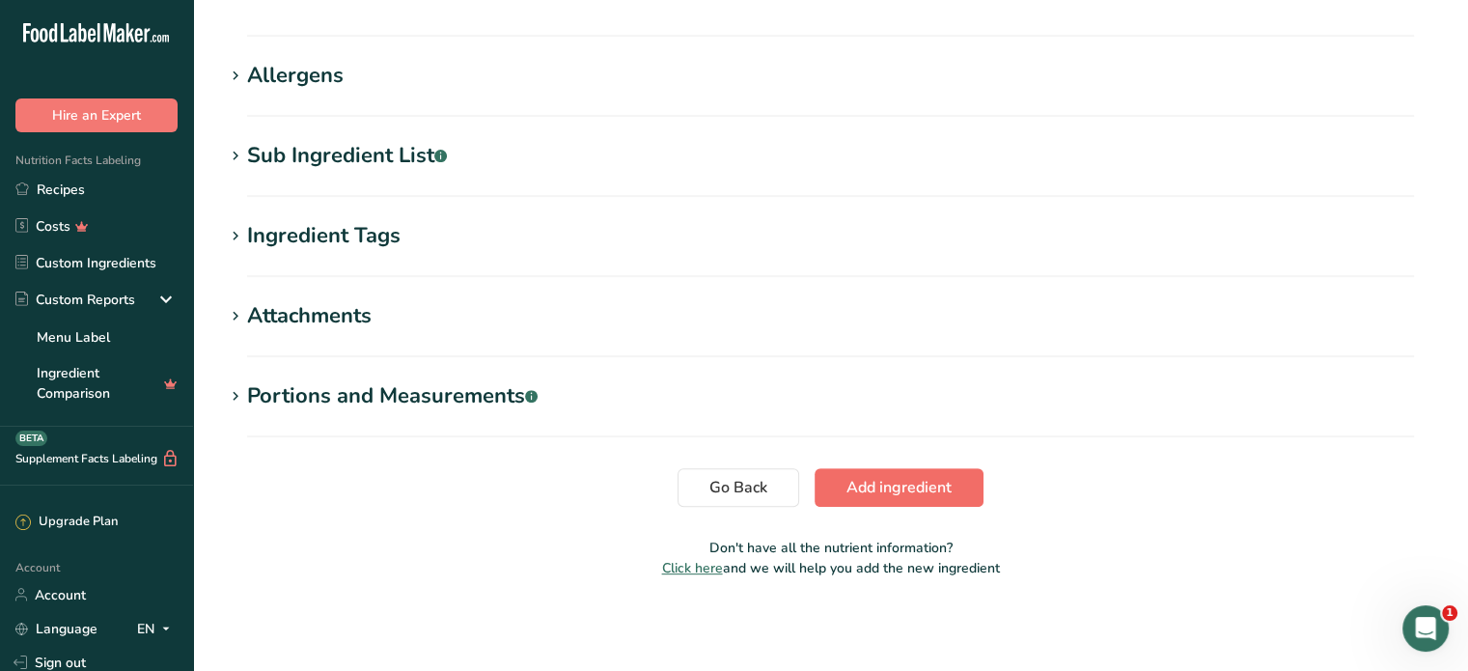
type input "100"
click at [932, 491] on span "Add ingredient" at bounding box center [898, 487] width 105 height 23
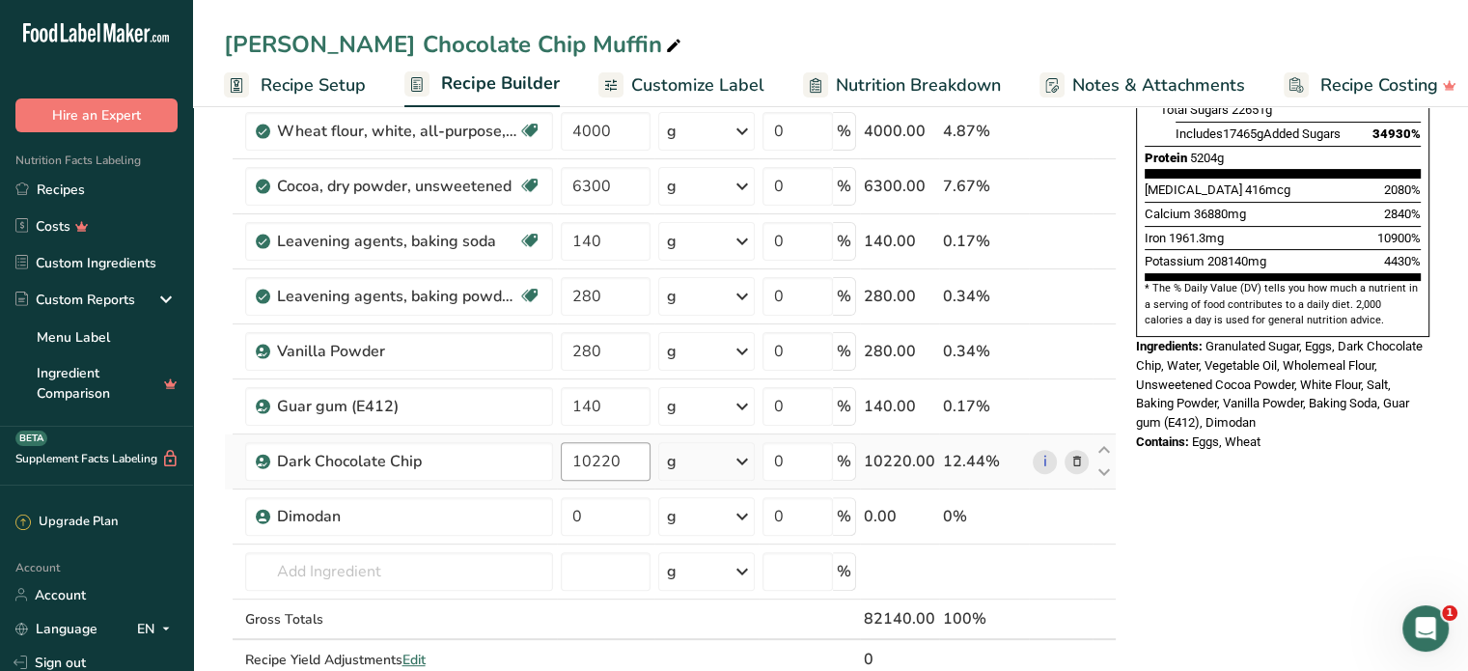
scroll to position [482, 0]
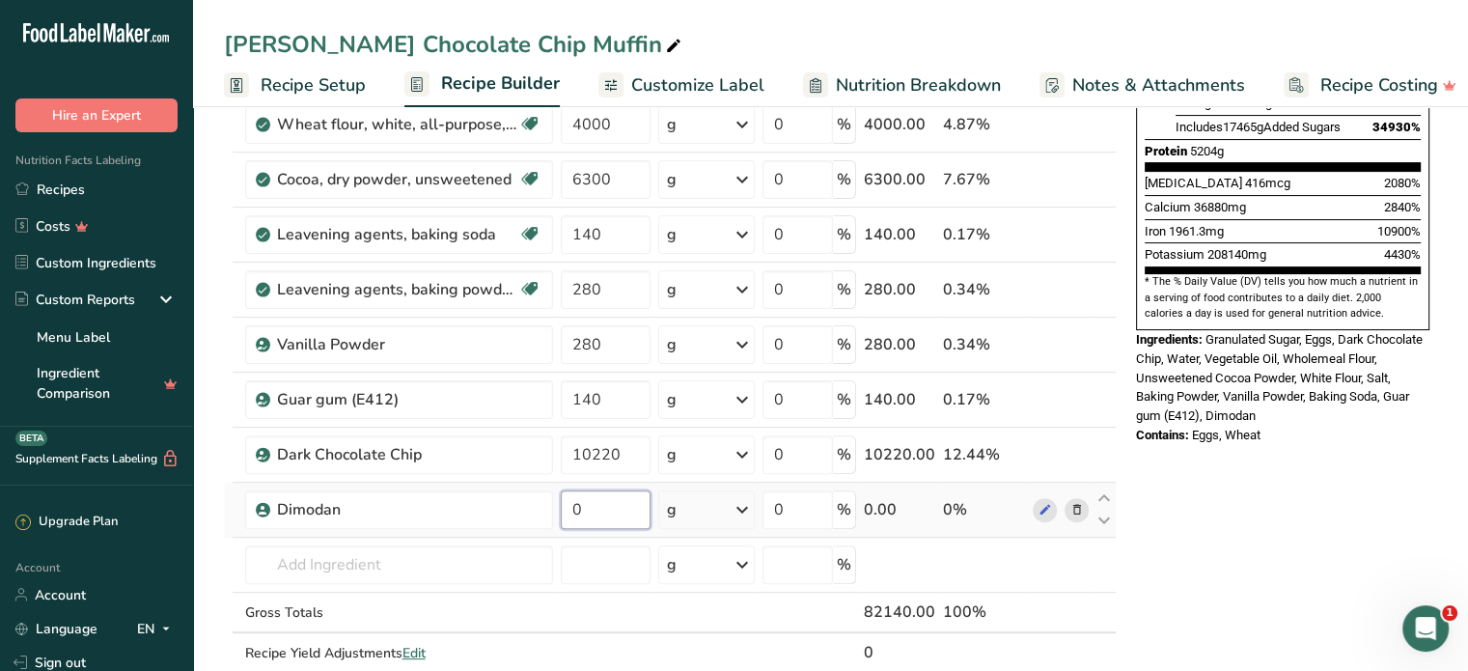
drag, startPoint x: 576, startPoint y: 498, endPoint x: 564, endPoint y: 507, distance: 15.3
click at [564, 507] on input "0" at bounding box center [606, 509] width 90 height 39
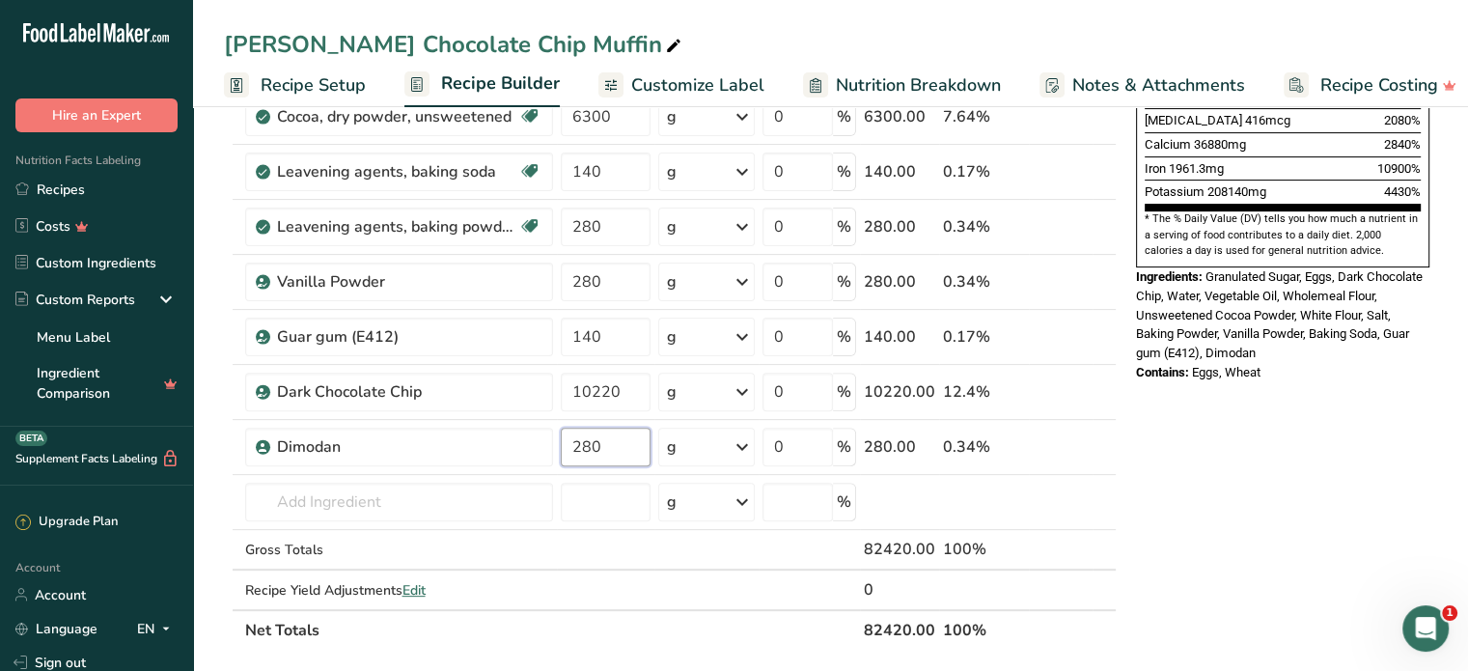
scroll to position [579, 0]
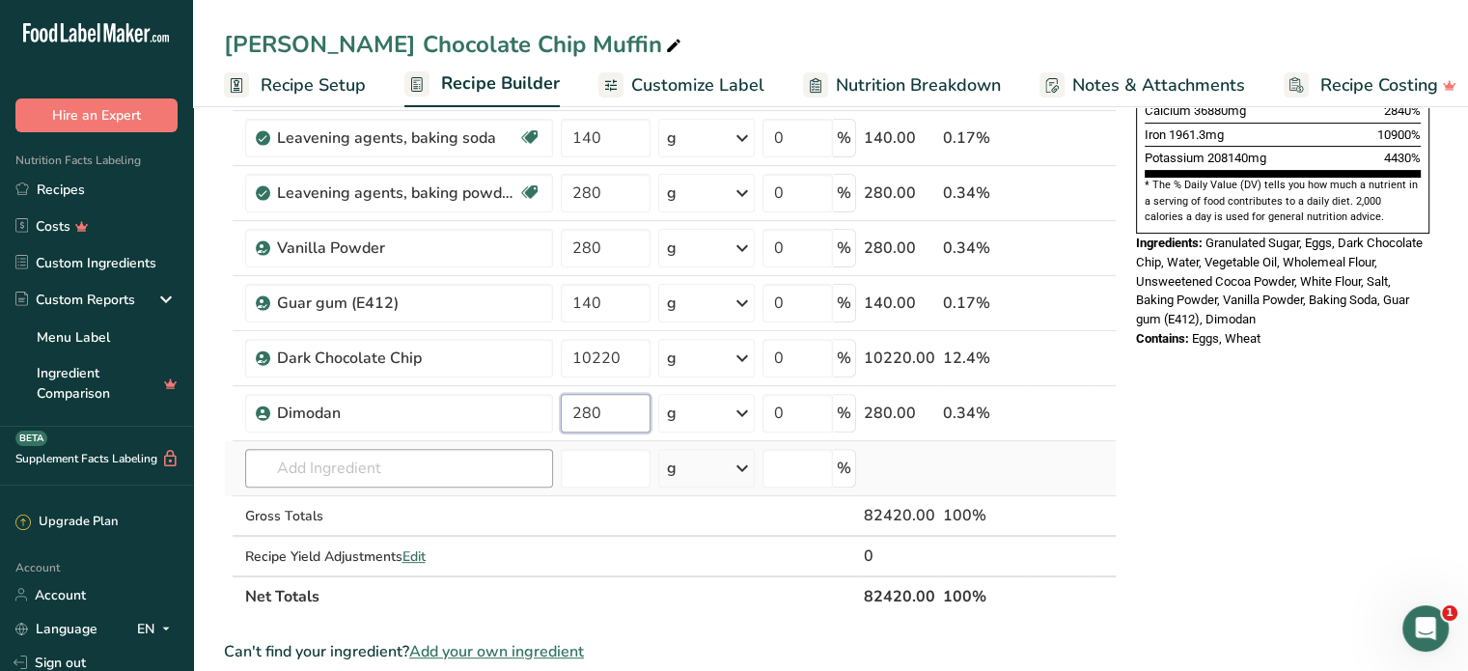
type input "280"
click at [394, 460] on div "Ingredient * Amount * Unit * Waste * .a-a{fill:#347362;}.b-a{fill:#fff;} Grams …" at bounding box center [670, 122] width 893 height 987
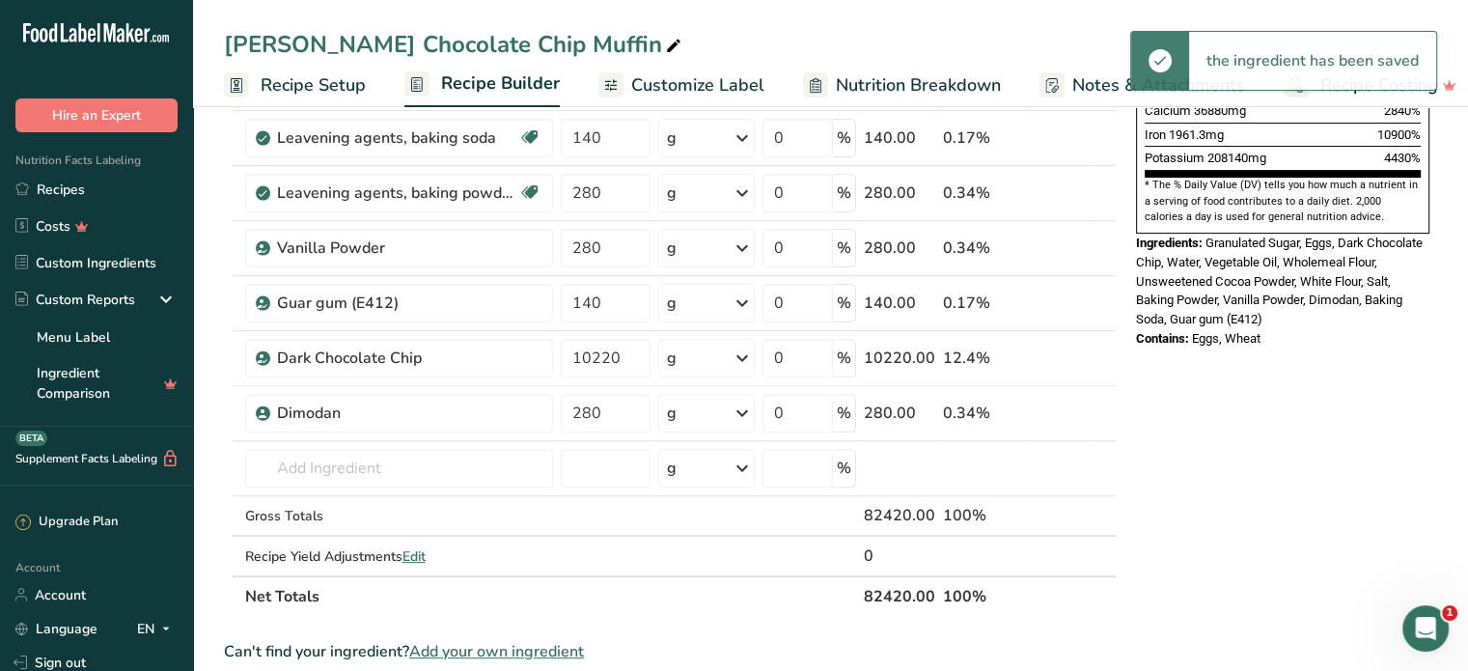
click at [548, 651] on span "Add your own ingredient" at bounding box center [496, 651] width 175 height 23
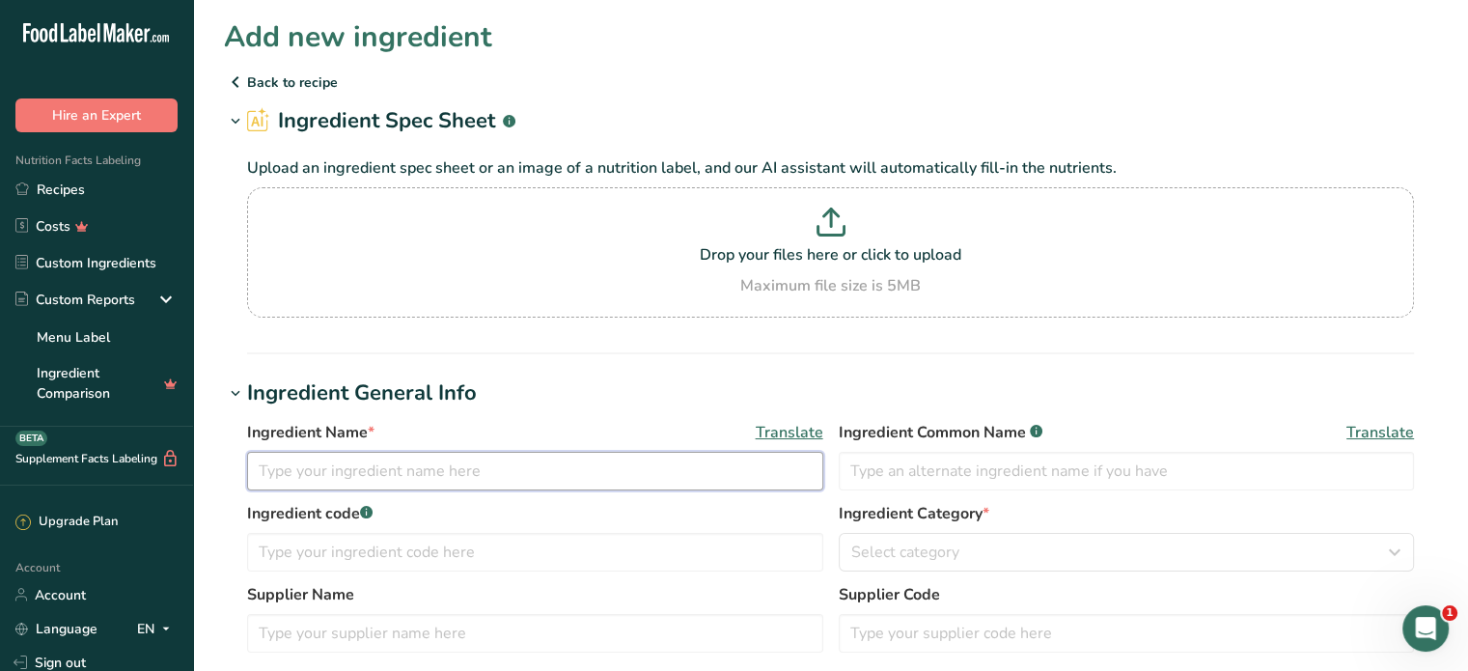
click at [398, 475] on input "text" at bounding box center [535, 471] width 576 height 39
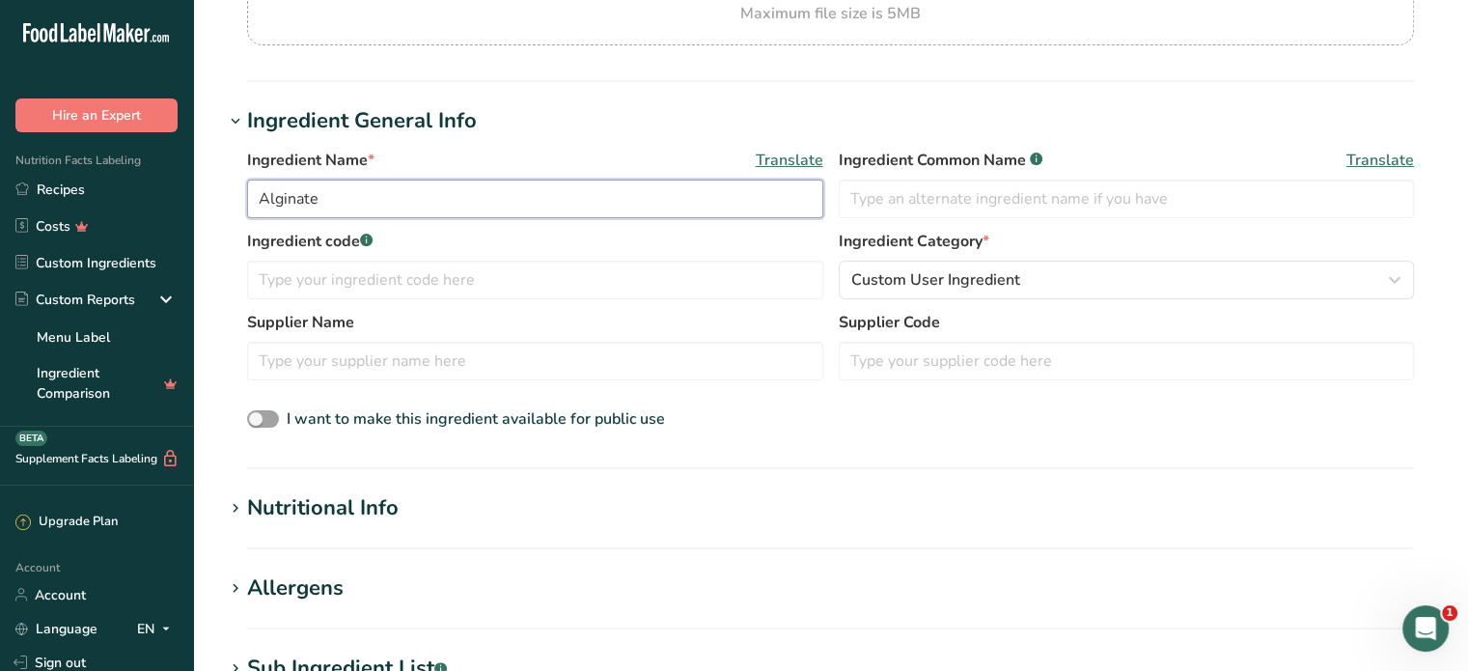
scroll to position [289, 0]
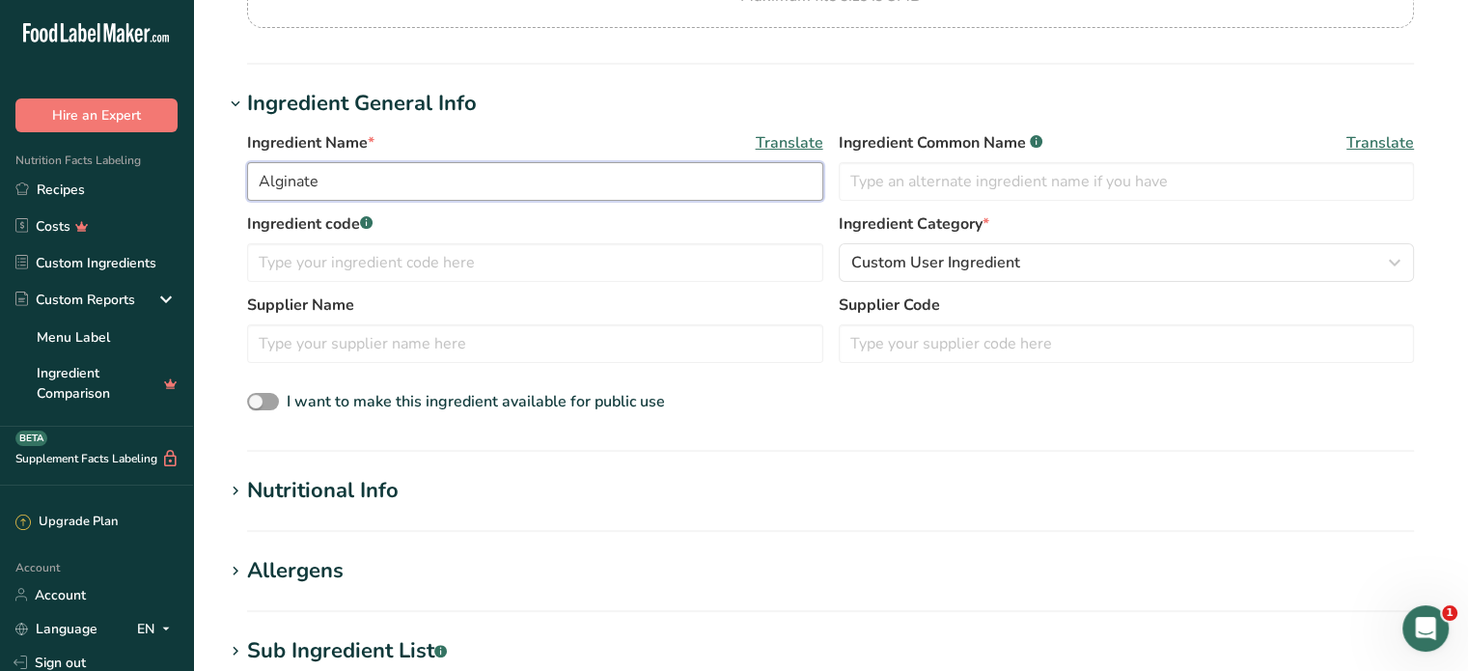
type input "Alginate"
click at [460, 490] on h1 "Nutritional Info" at bounding box center [830, 491] width 1213 height 32
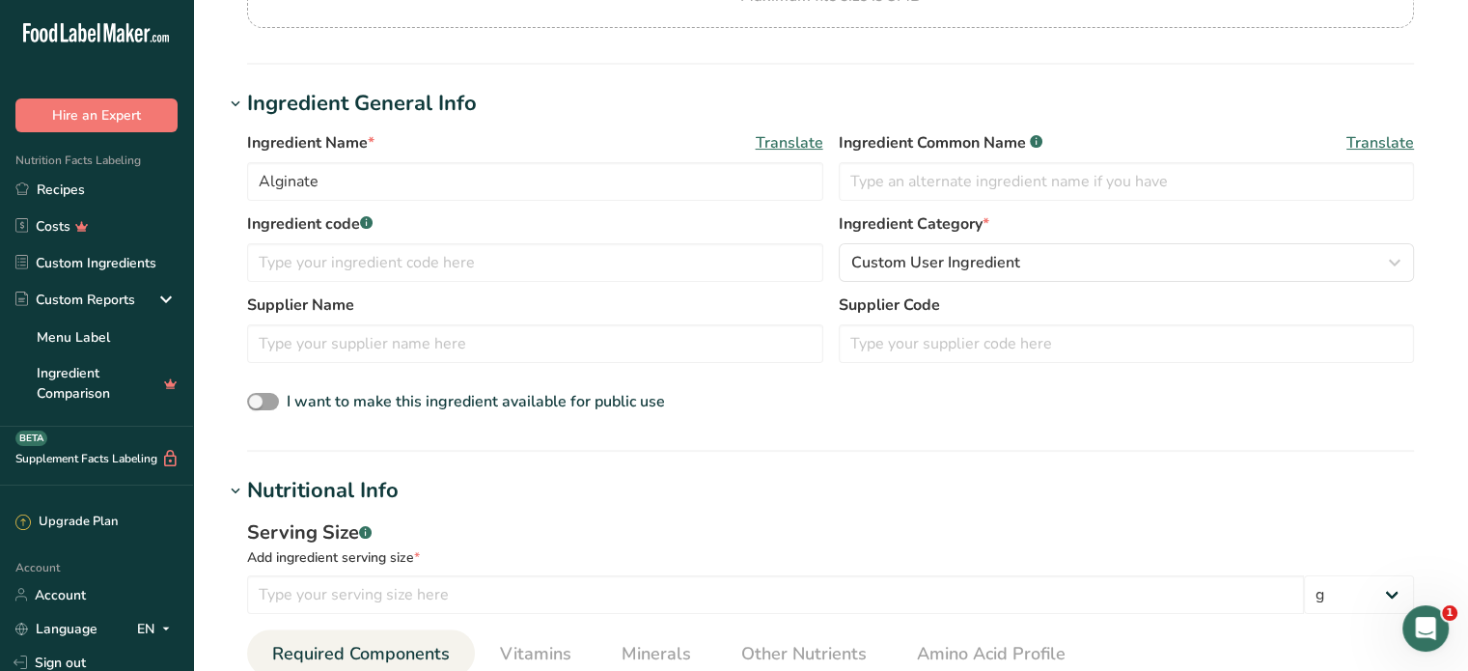
scroll to position [482, 0]
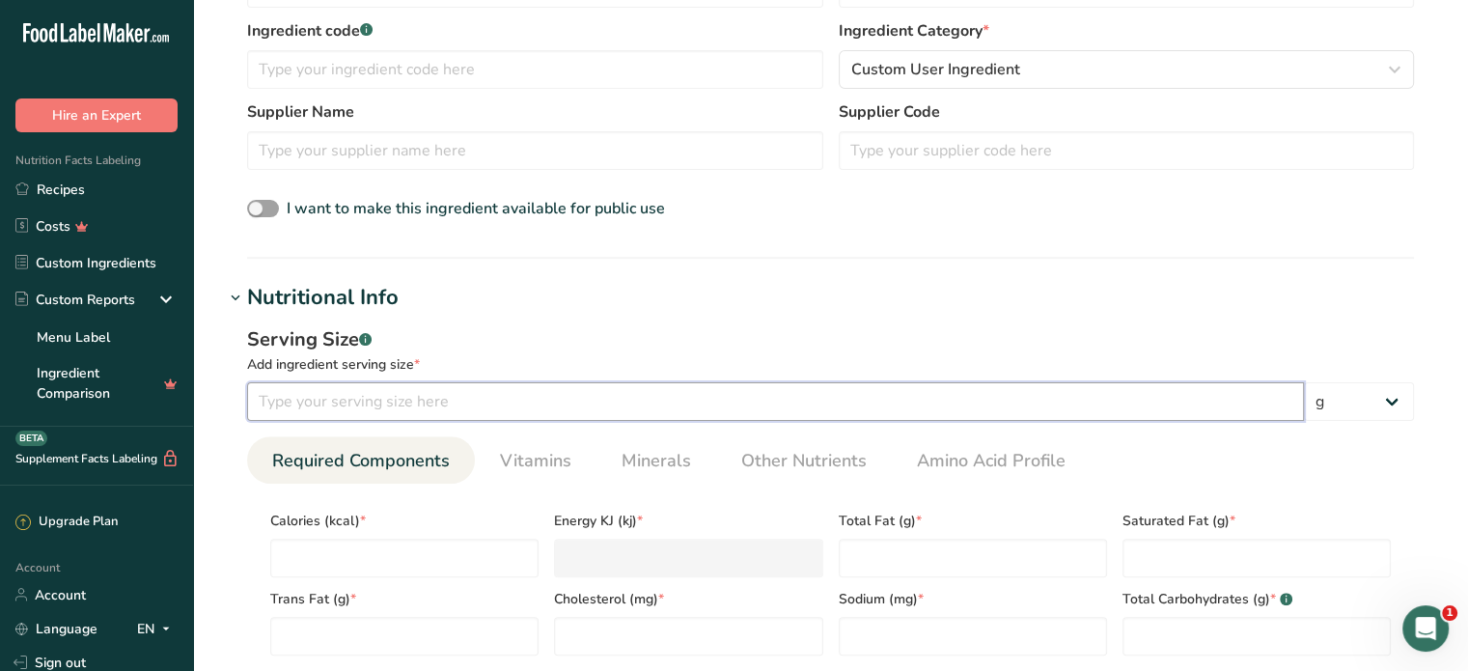
click at [506, 397] on input "number" at bounding box center [775, 401] width 1057 height 39
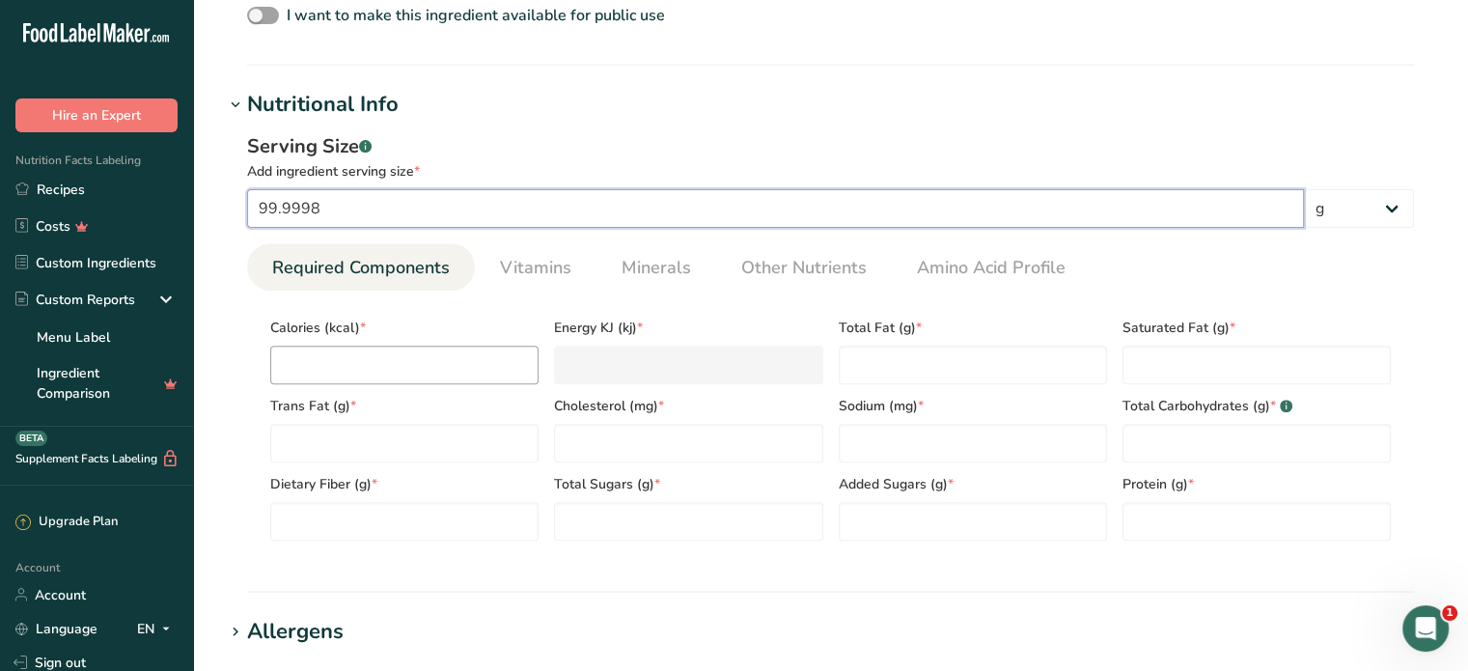
type input "99.9998"
click at [343, 364] on input "number" at bounding box center [404, 364] width 268 height 39
type input "0"
type KJ "0"
type input "0"
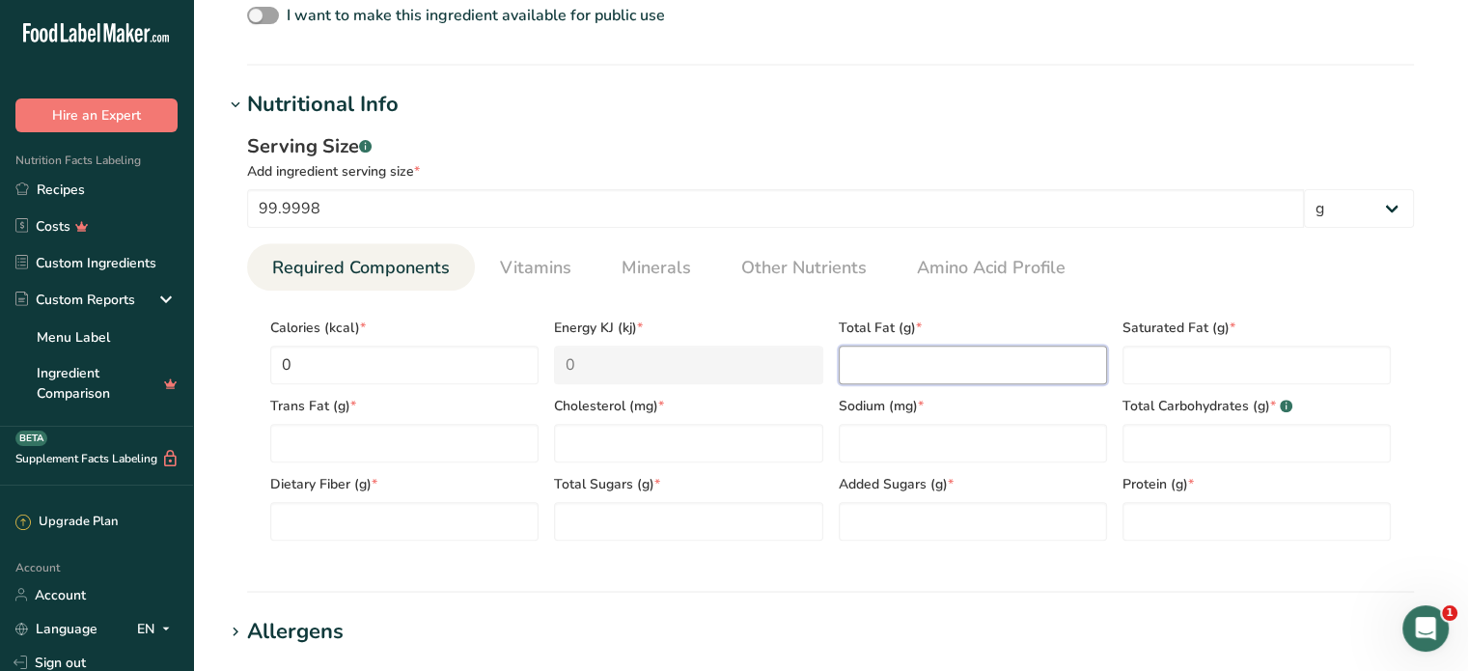
click at [904, 371] on Fat "number" at bounding box center [973, 364] width 268 height 39
type Fat "0"
click at [1197, 360] on Fat "number" at bounding box center [1256, 364] width 268 height 39
type Fat "0"
click at [1166, 434] on Carbohydrates "number" at bounding box center [1256, 443] width 268 height 39
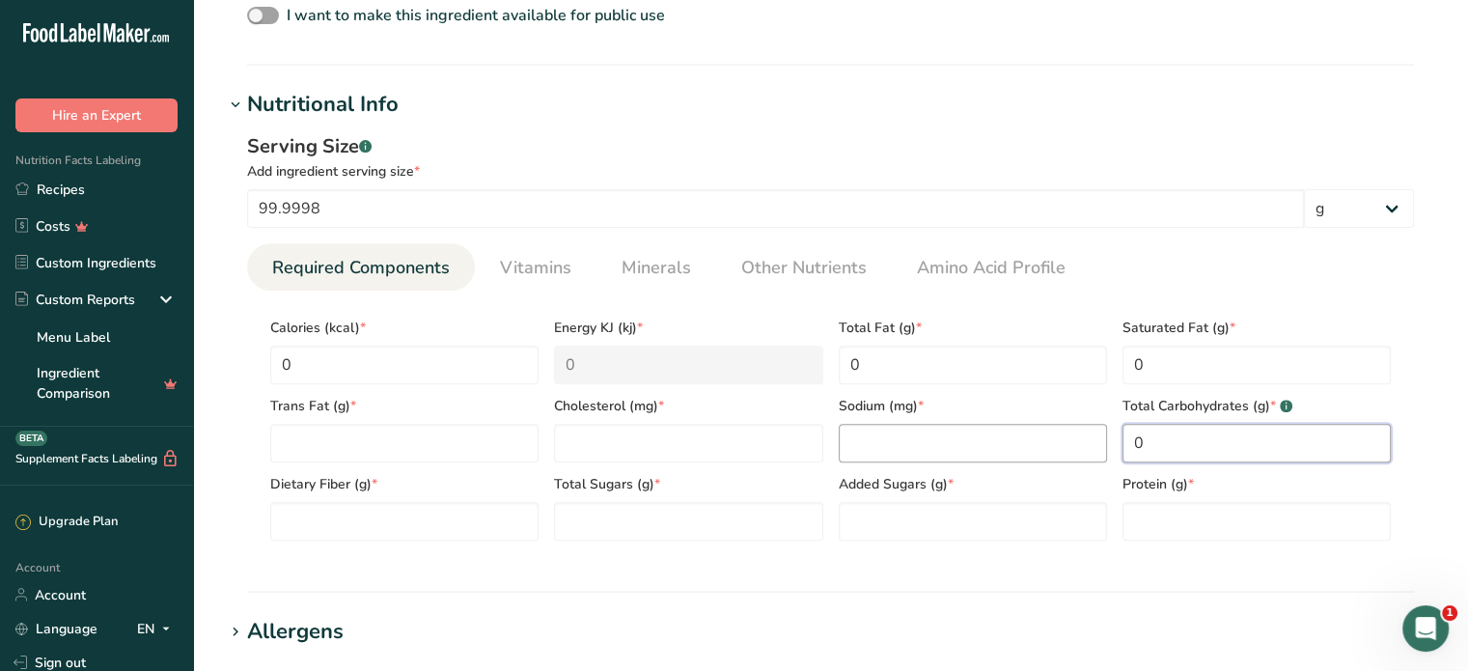
type Carbohydrates "0"
drag, startPoint x: 1004, startPoint y: 451, endPoint x: 980, endPoint y: 453, distance: 23.2
click at [1003, 451] on input "number" at bounding box center [973, 443] width 268 height 39
type input "0"
click at [687, 447] on input "number" at bounding box center [688, 443] width 268 height 39
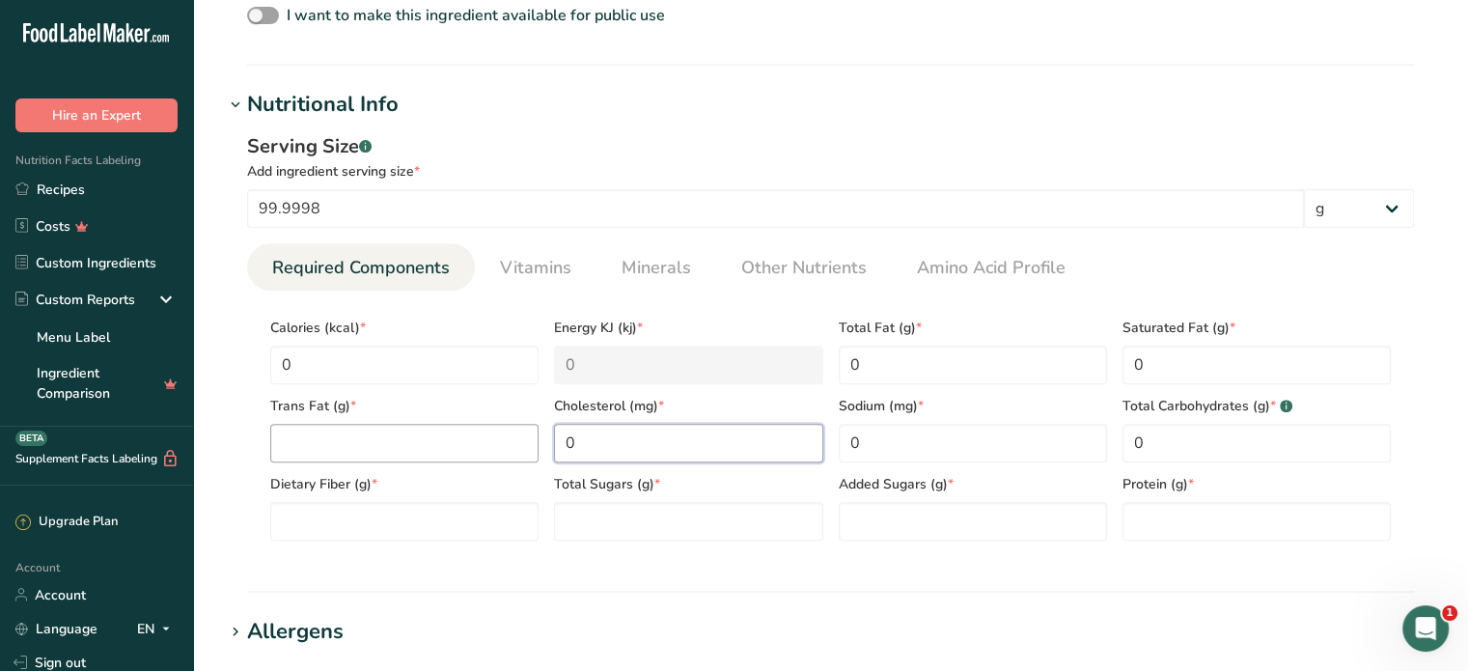
type input "0"
click at [320, 440] on Fat "number" at bounding box center [404, 443] width 268 height 39
type Fat "0"
click at [347, 533] on Fiber "number" at bounding box center [404, 521] width 268 height 39
type Fiber "0"
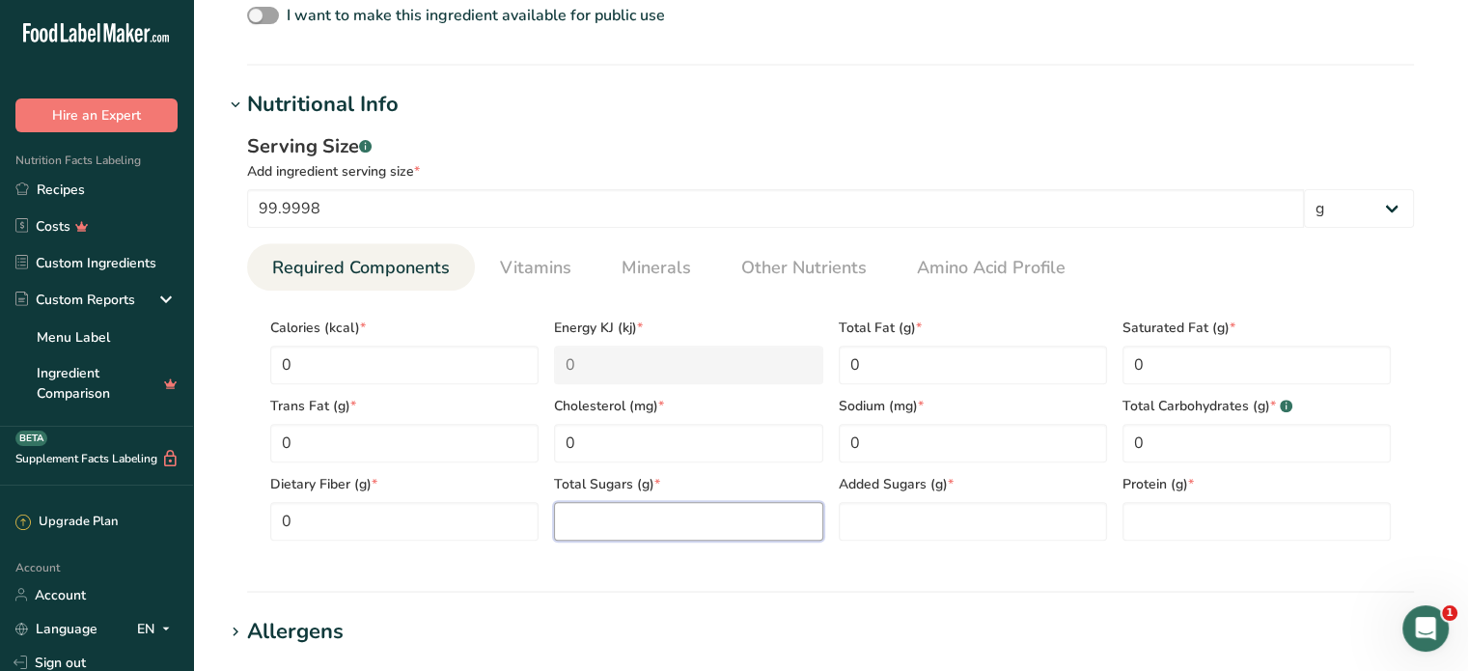
click at [672, 529] on Sugars "number" at bounding box center [688, 521] width 268 height 39
type Sugars "0"
click at [927, 514] on Sugars "number" at bounding box center [973, 521] width 268 height 39
type Sugars "0"
click at [1268, 520] on input "number" at bounding box center [1256, 521] width 268 height 39
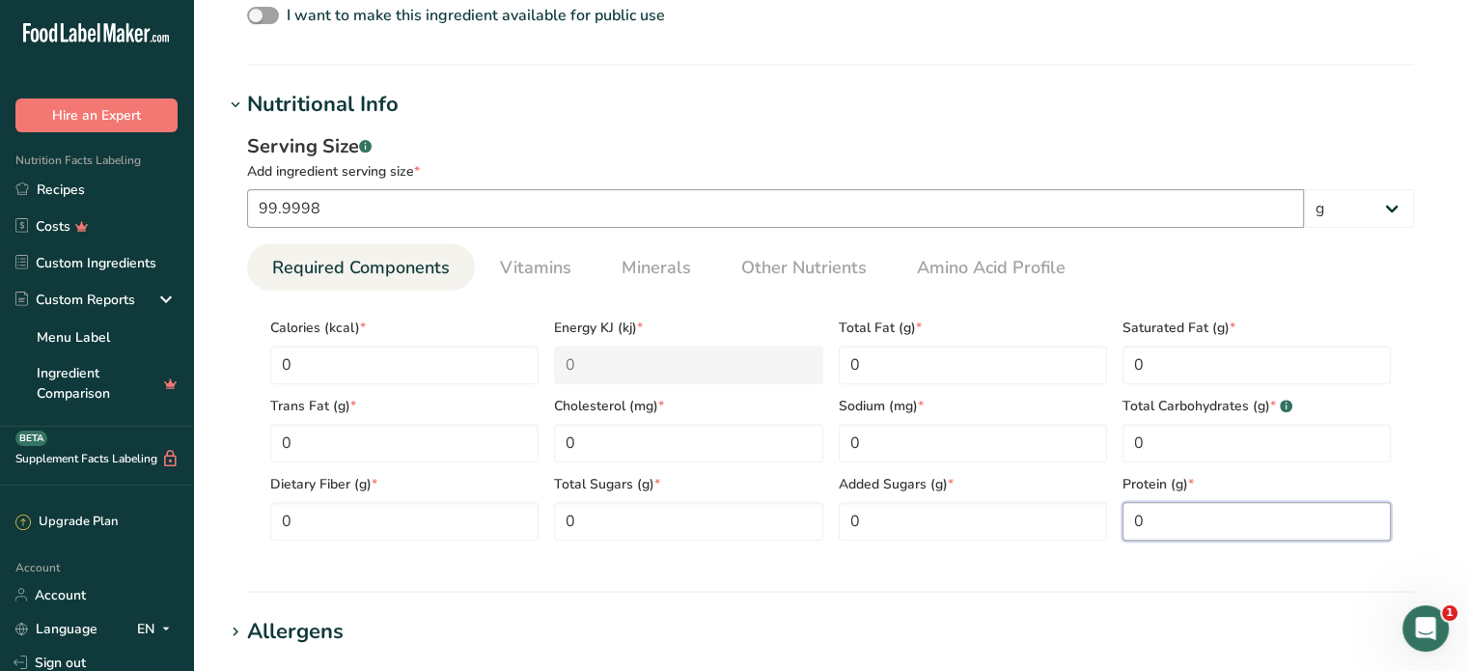
type input "0"
drag, startPoint x: 325, startPoint y: 204, endPoint x: 233, endPoint y: 211, distance: 93.0
click at [233, 211] on div "Serving Size .a-a{fill:#347362;}.b-a{fill:#fff;} Add ingredient serving size * …" at bounding box center [830, 344] width 1213 height 447
type input "100"
click at [232, 262] on div "Serving Size .a-a{fill:#347362;}.b-a{fill:#fff;} Add ingredient serving size * …" at bounding box center [830, 344] width 1213 height 447
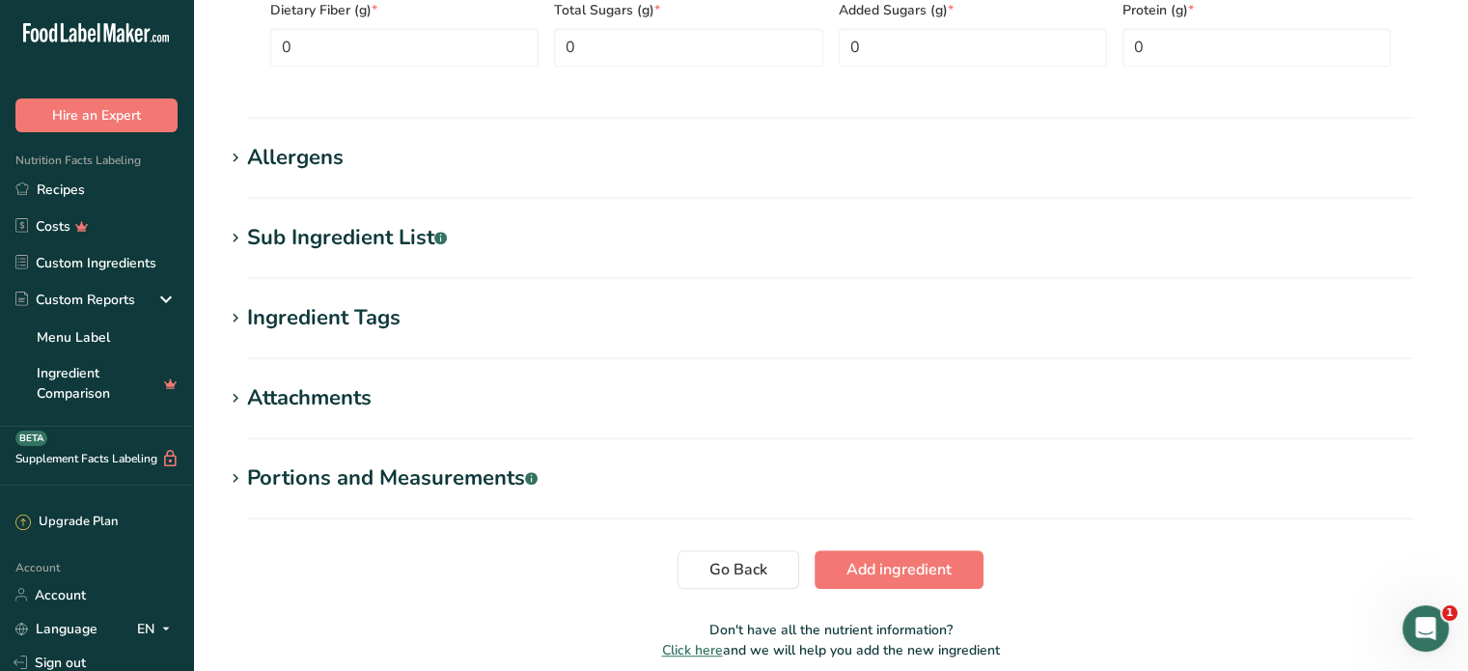
scroll to position [1158, 0]
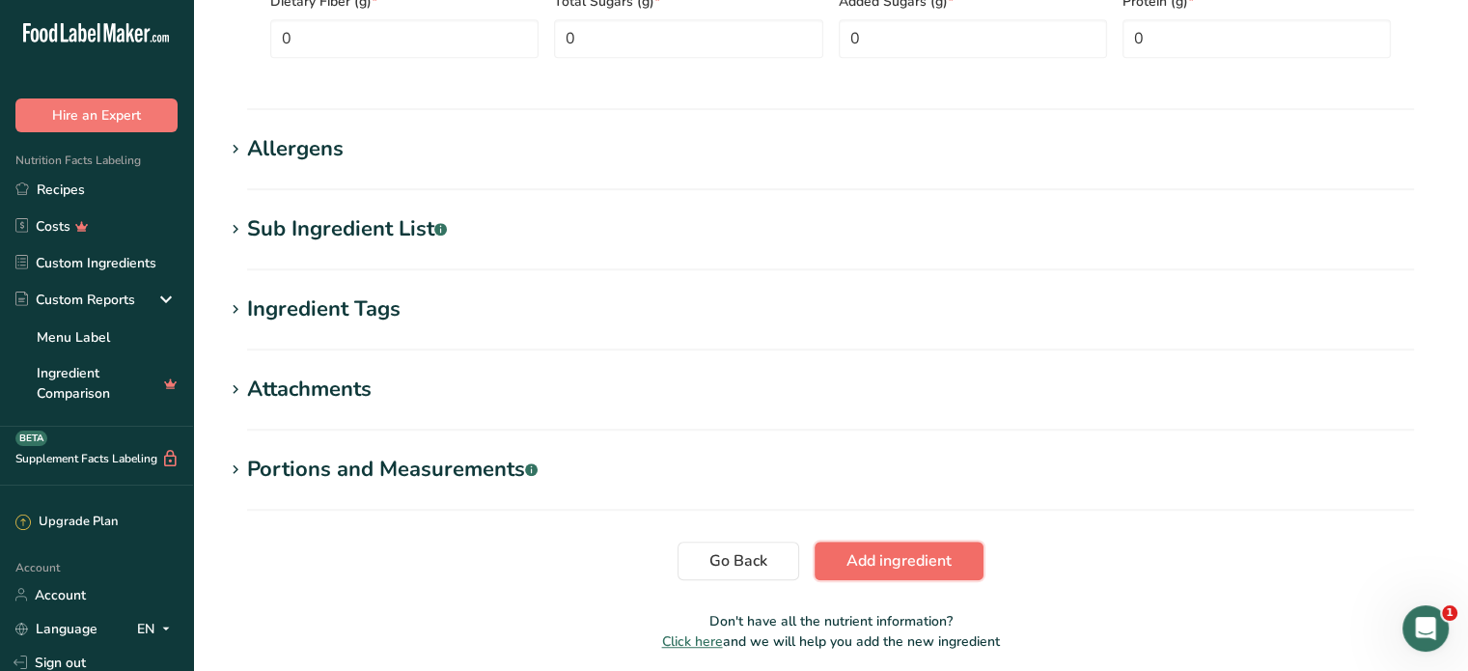
click at [966, 570] on button "Add ingredient" at bounding box center [898, 560] width 169 height 39
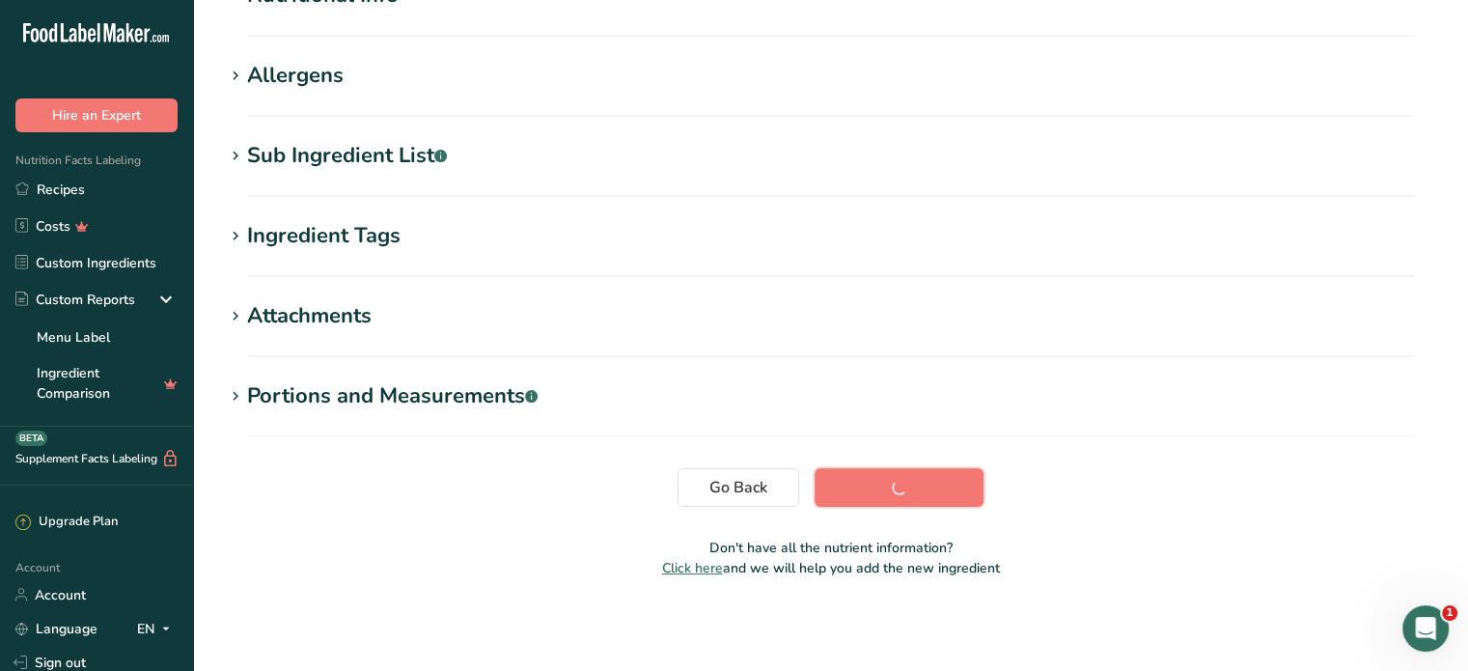
scroll to position [286, 0]
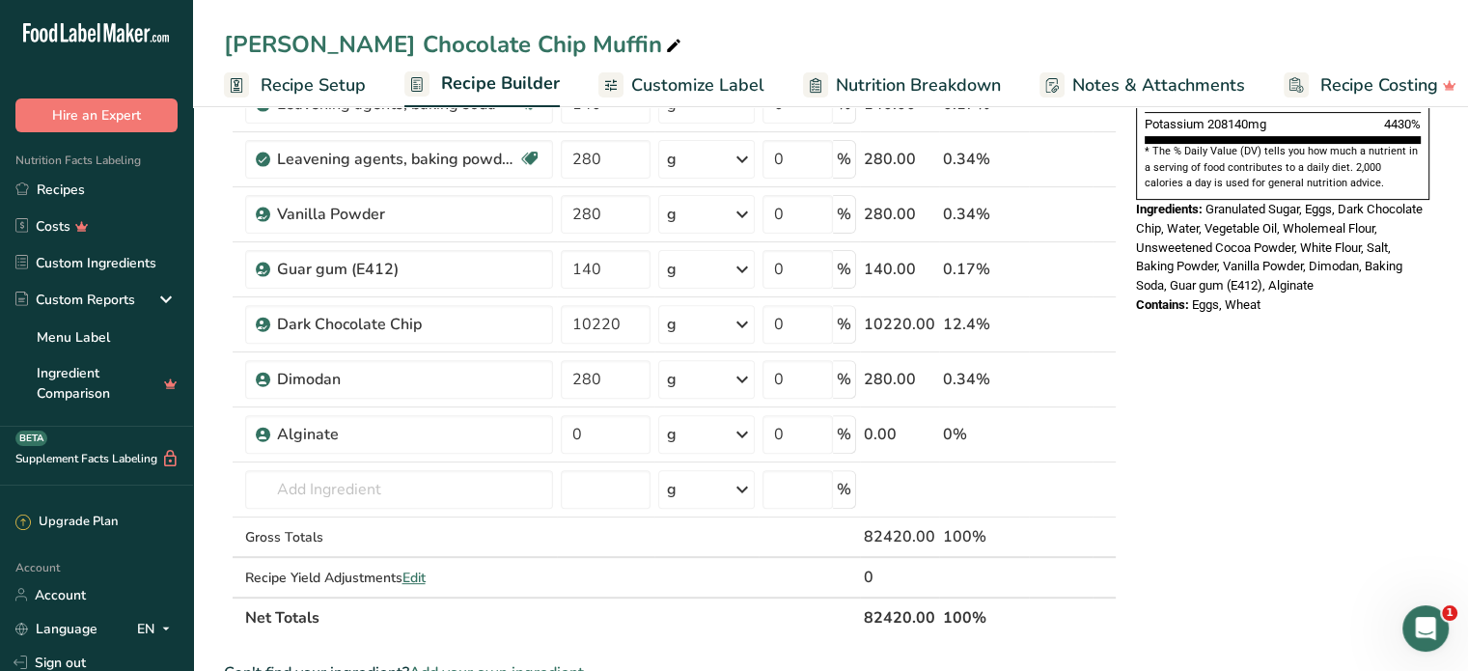
scroll to position [675, 0]
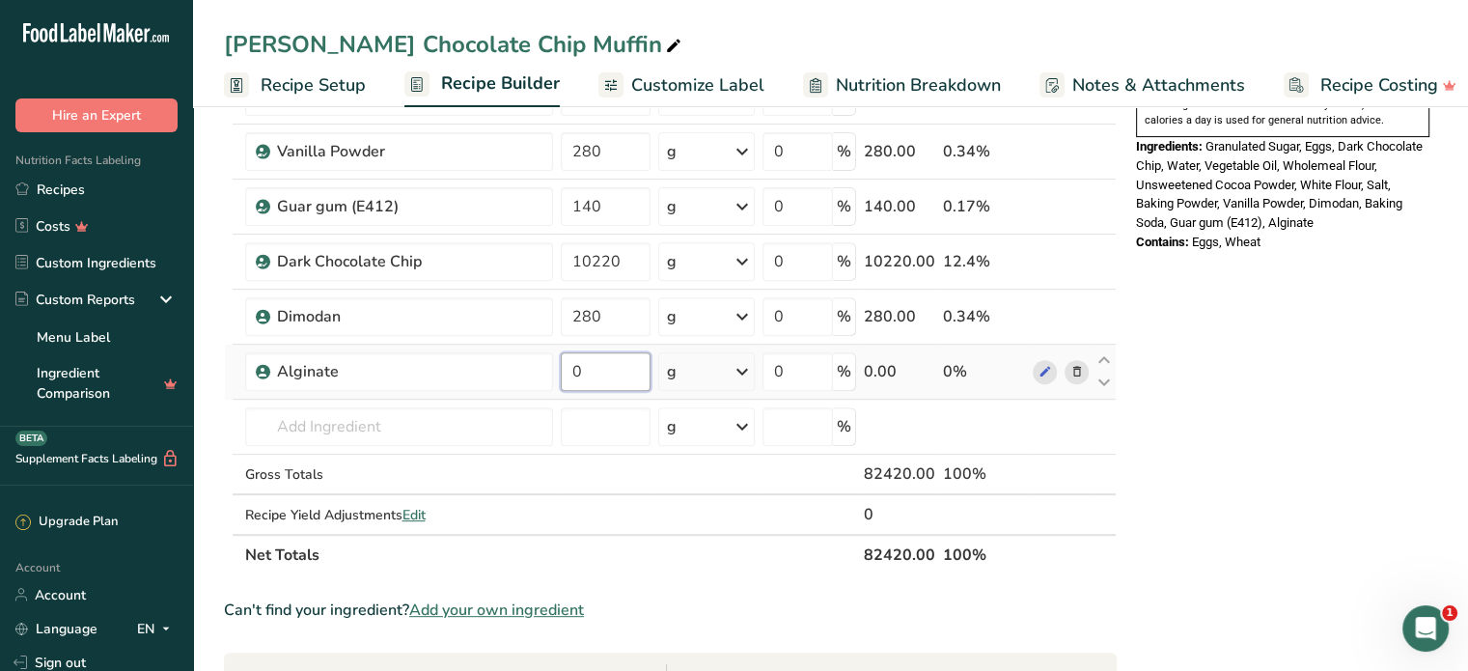
drag, startPoint x: 573, startPoint y: 372, endPoint x: 582, endPoint y: 365, distance: 11.6
click at [582, 365] on input "0" at bounding box center [606, 371] width 90 height 39
type input "140"
click at [1233, 492] on div "Nutrition Facts 1 Serving Per Container Serving Size 82420g Amount Per Serving …" at bounding box center [1282, 409] width 309 height 1907
click at [413, 510] on span "Edit" at bounding box center [413, 515] width 23 height 18
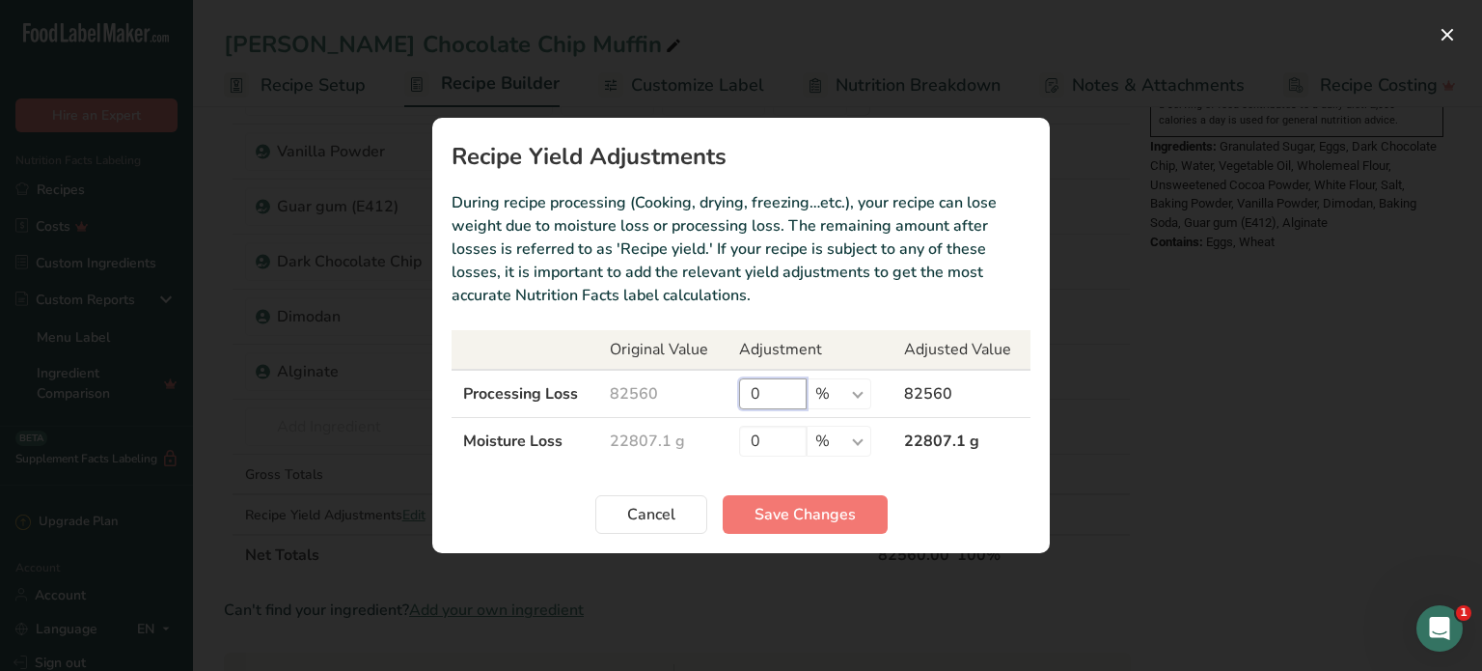
drag, startPoint x: 761, startPoint y: 397, endPoint x: 744, endPoint y: 399, distance: 17.5
click at [744, 399] on input "0" at bounding box center [773, 393] width 68 height 31
type input "10"
click at [761, 449] on input "0" at bounding box center [773, 441] width 68 height 31
drag, startPoint x: 767, startPoint y: 440, endPoint x: 699, endPoint y: 439, distance: 68.5
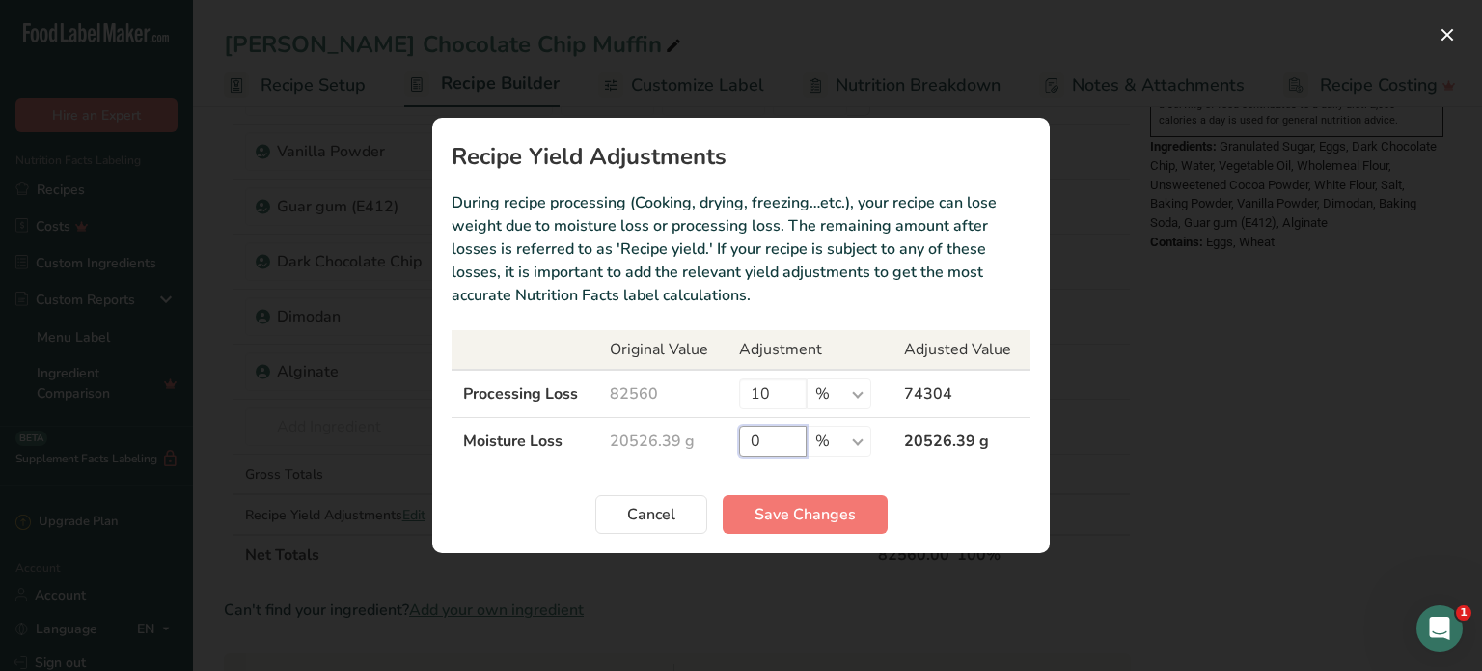
click at [699, 439] on tr "Moisture Loss 20526.39 g 0 % g kg mg mcg lb oz 20526.39 g" at bounding box center [741, 441] width 579 height 47
type input "5"
click at [868, 516] on button "Save Changes" at bounding box center [805, 514] width 165 height 39
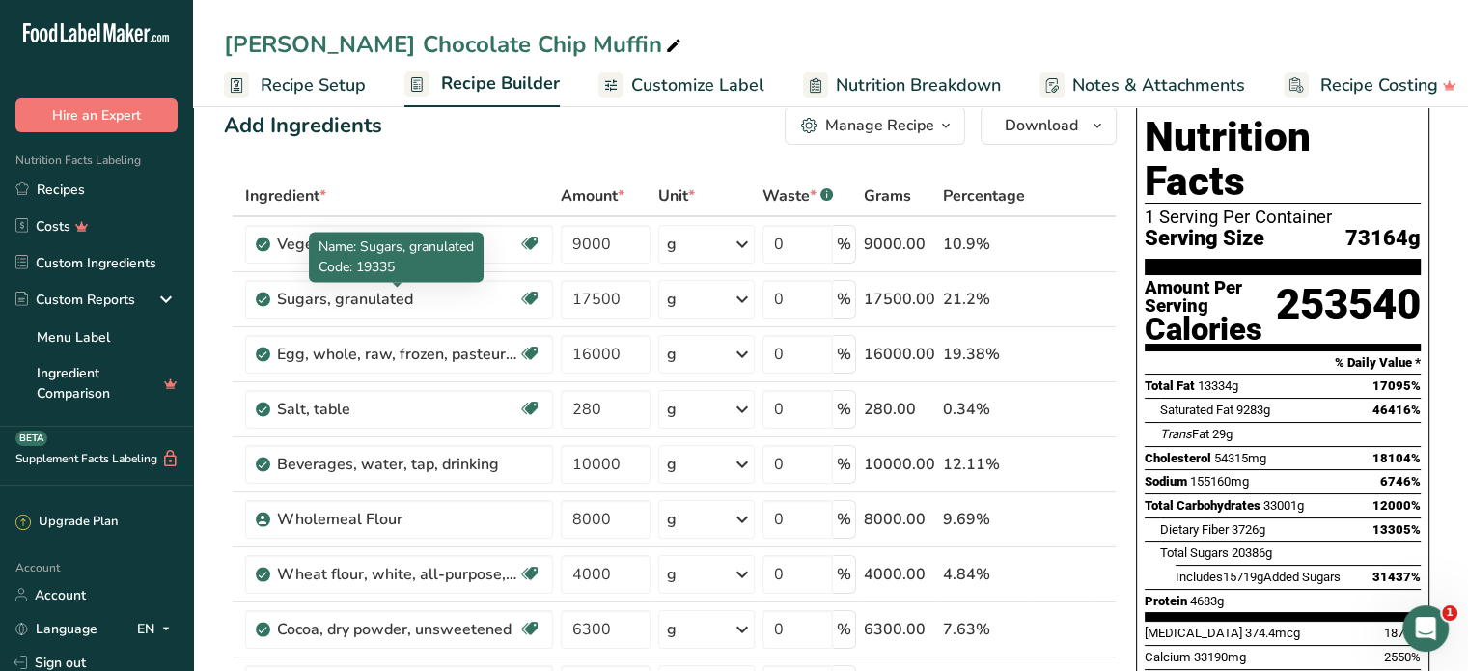
scroll to position [0, 0]
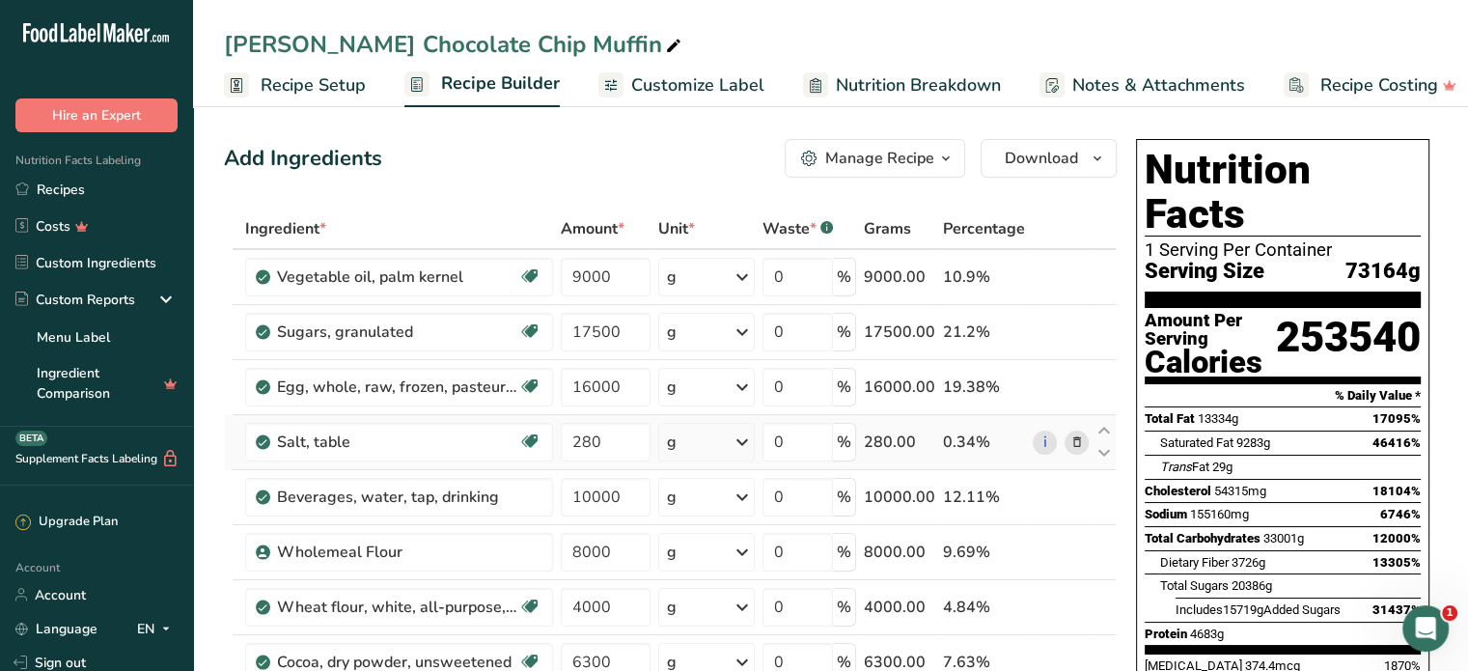
drag, startPoint x: 321, startPoint y: 90, endPoint x: 906, endPoint y: 431, distance: 677.2
click at [321, 90] on span "Recipe Setup" at bounding box center [313, 85] width 105 height 26
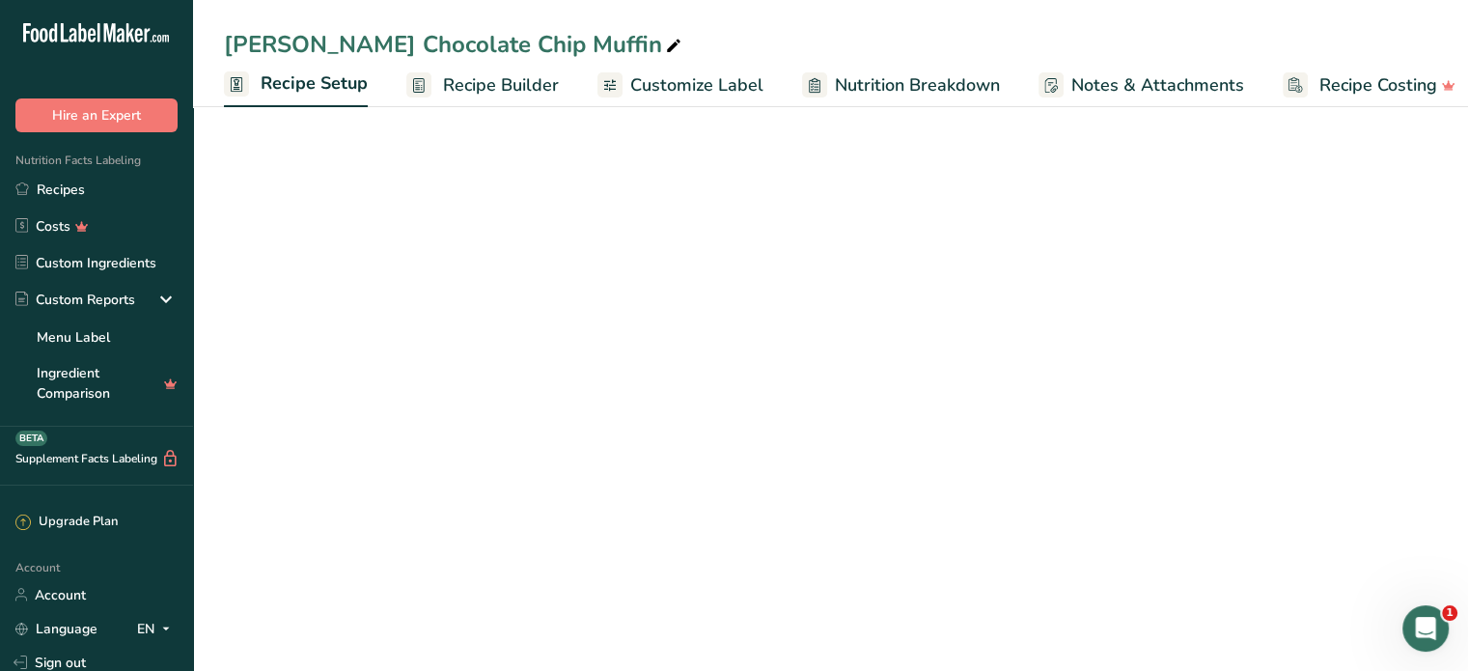
scroll to position [0, 7]
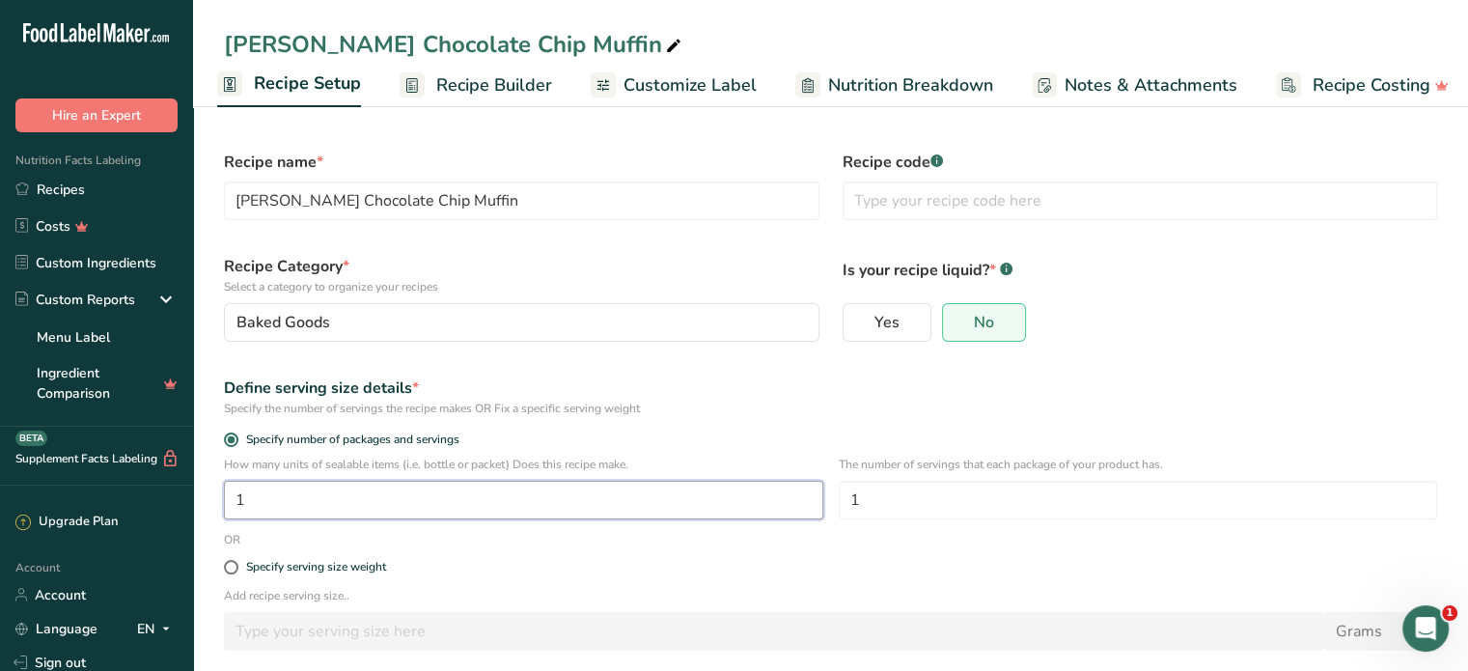
drag, startPoint x: 285, startPoint y: 492, endPoint x: 229, endPoint y: 497, distance: 56.2
click at [229, 497] on input "1" at bounding box center [523, 500] width 599 height 39
click at [799, 512] on input "540" at bounding box center [523, 500] width 599 height 39
type input "540"
click at [905, 543] on form "Recipe name * [PERSON_NAME] Chocolate Chip Muffin Recipe code .a-a{fill:#347362…" at bounding box center [830, 470] width 1236 height 663
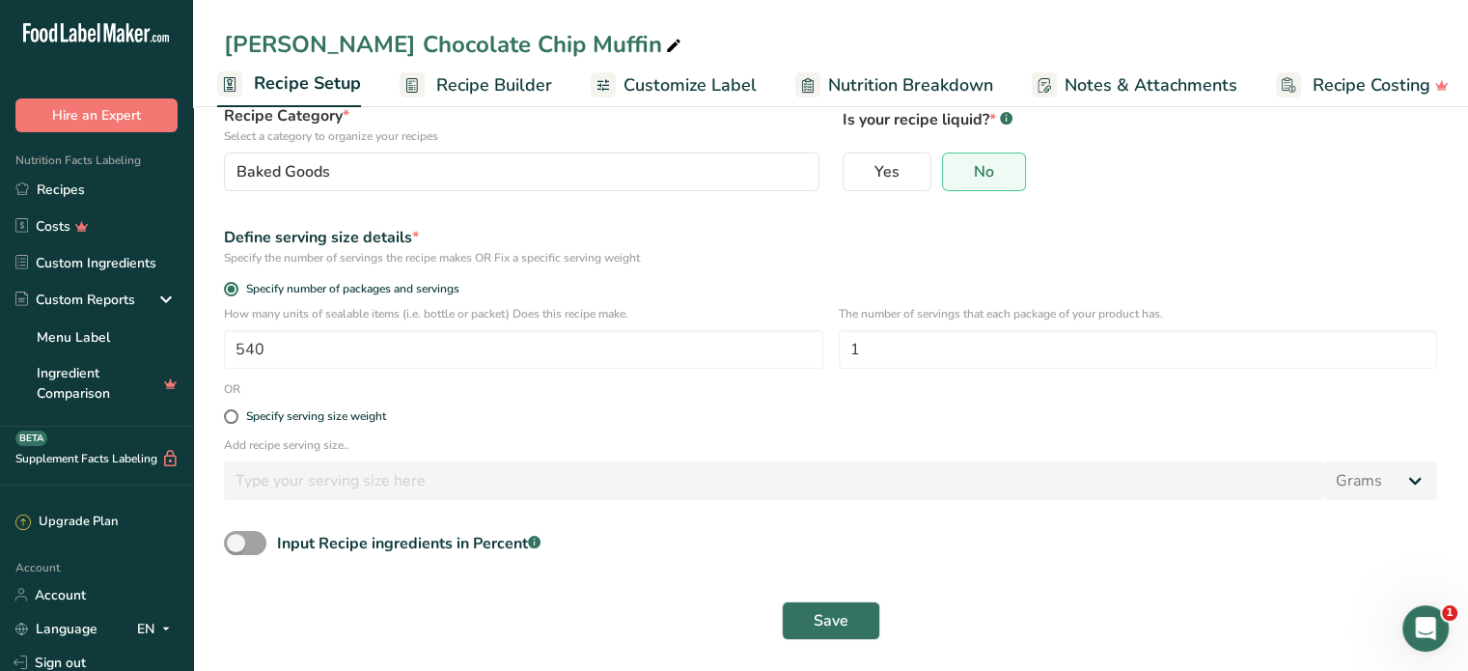
scroll to position [151, 0]
click at [866, 609] on button "Save" at bounding box center [831, 620] width 98 height 39
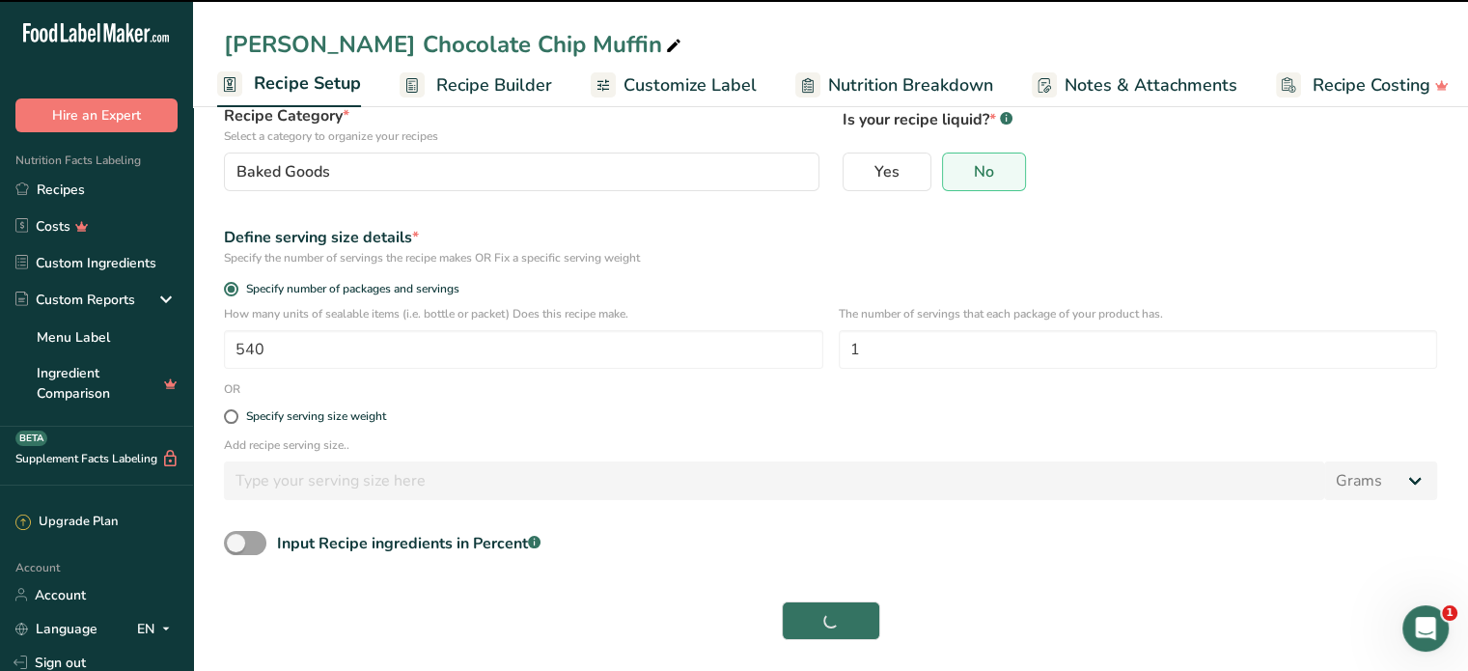
click at [514, 86] on span "Recipe Builder" at bounding box center [494, 85] width 116 height 26
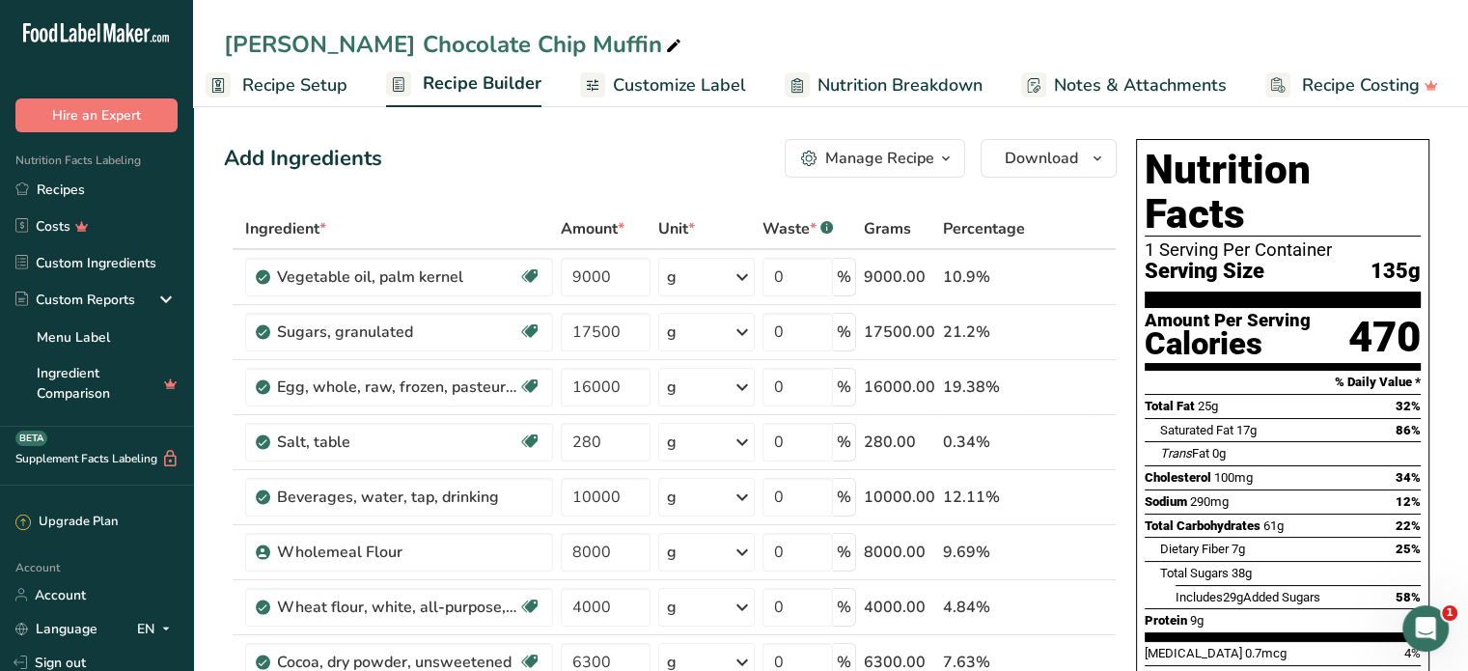
click at [679, 87] on span "Customize Label" at bounding box center [679, 85] width 133 height 26
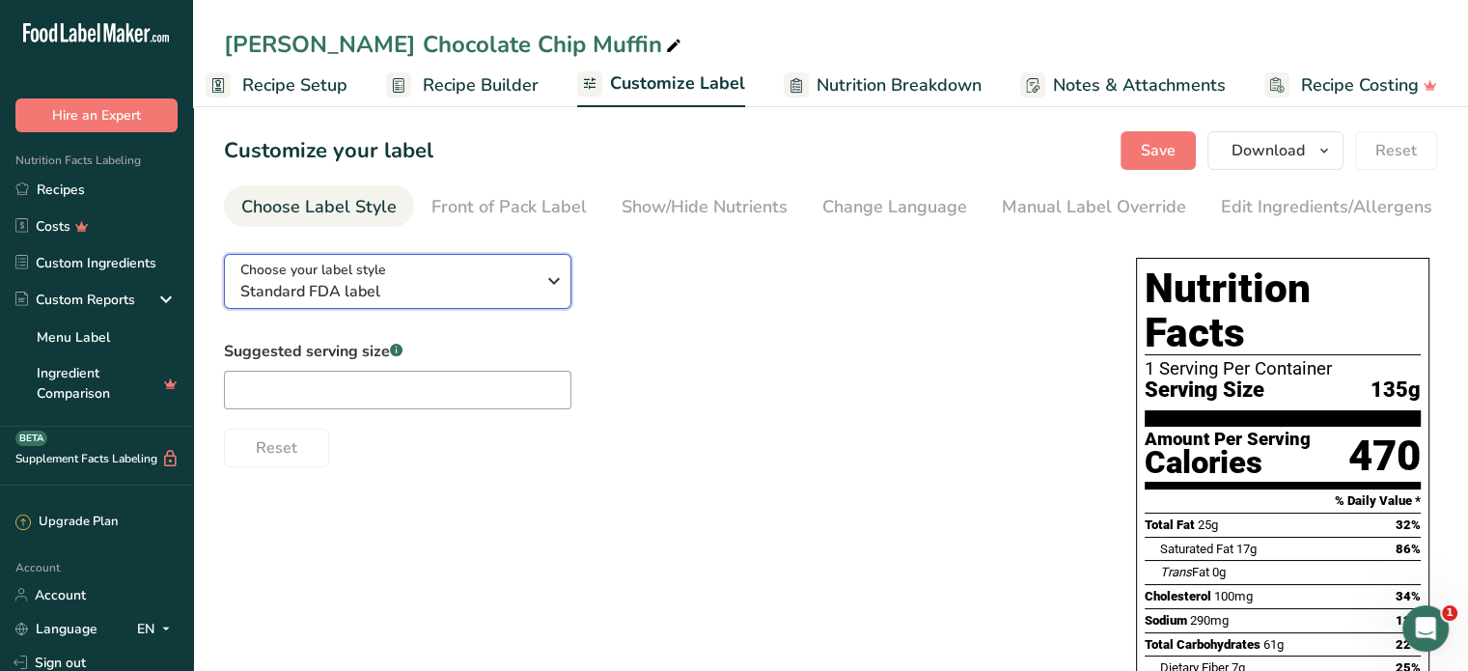
click at [466, 285] on span "Standard FDA label" at bounding box center [387, 291] width 294 height 23
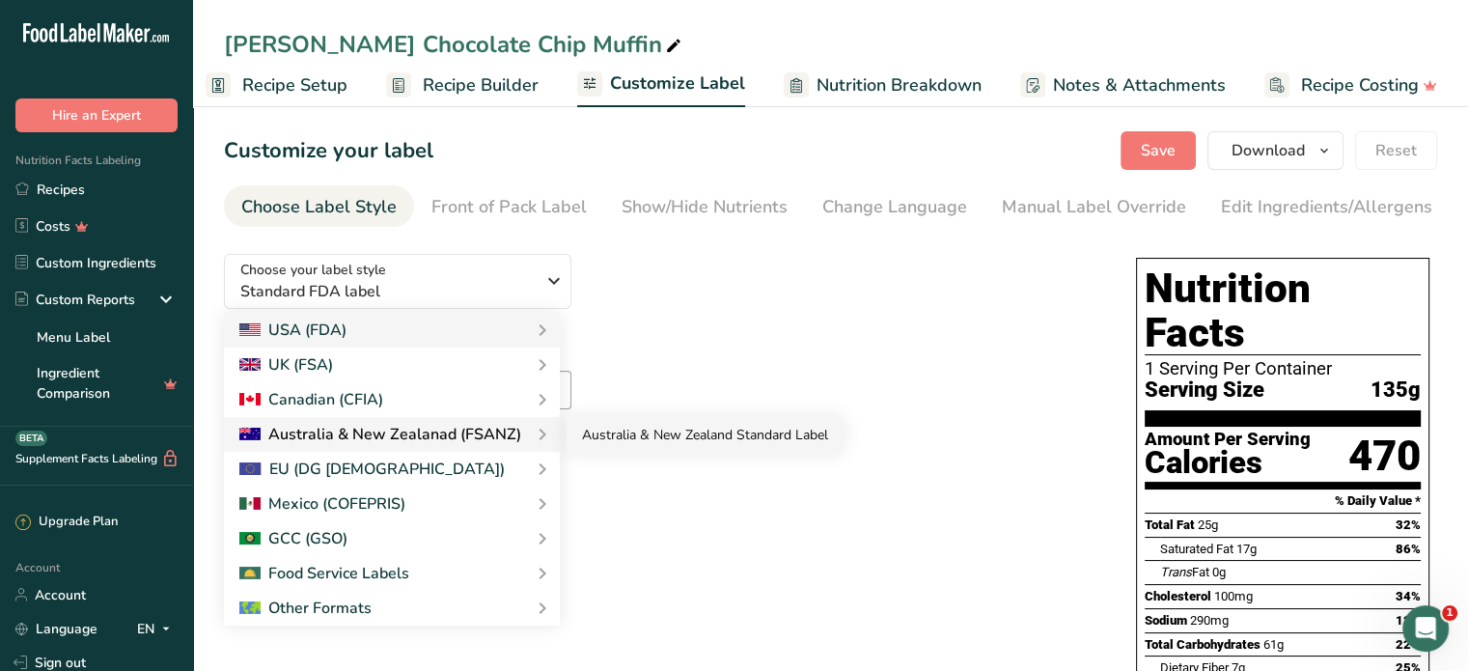
click at [599, 437] on link "Australia & New Zealand Standard Label" at bounding box center [704, 435] width 277 height 36
checkbox input "false"
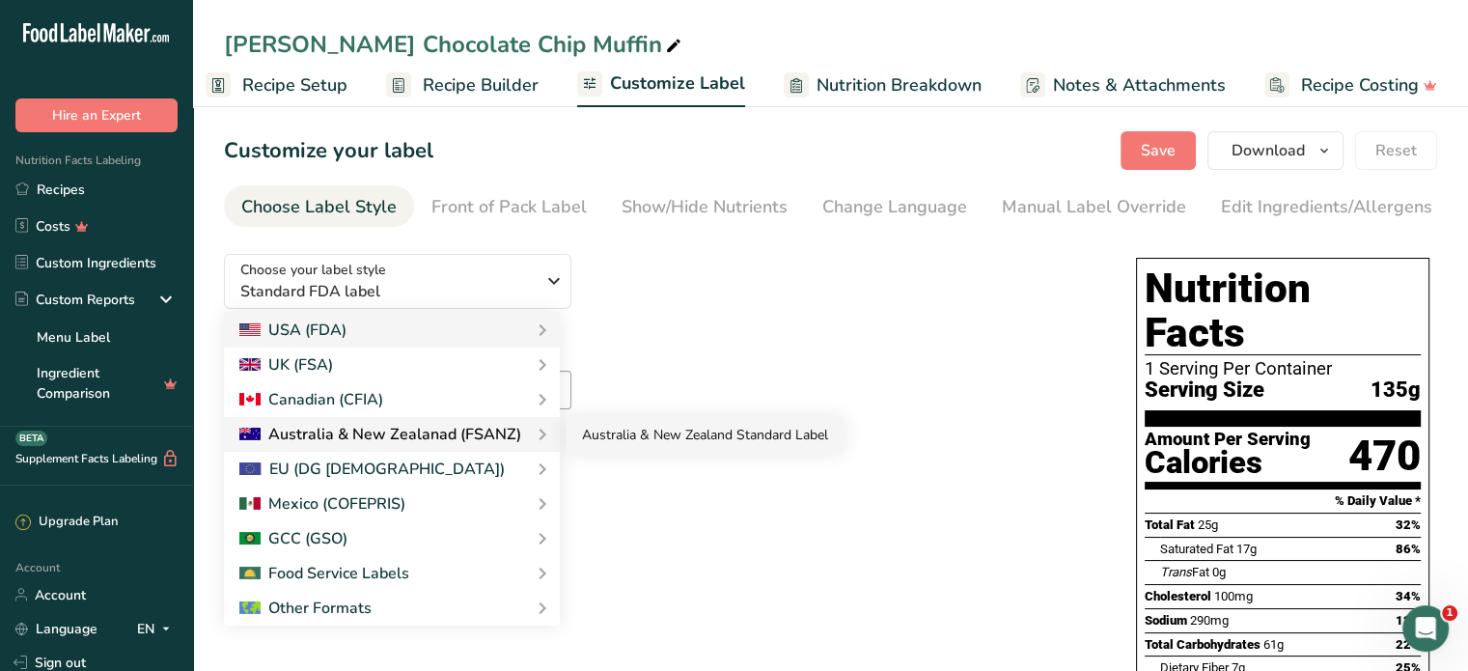
checkbox input "false"
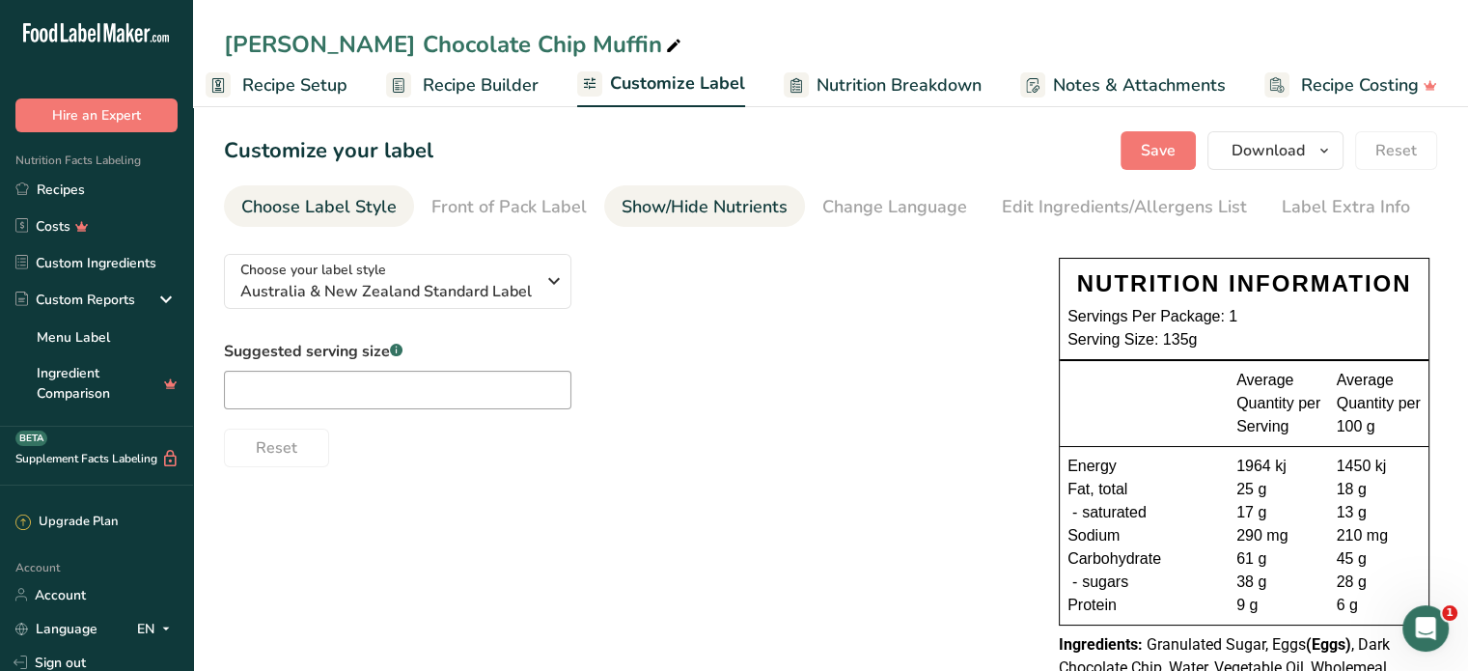
click at [741, 206] on div "Show/Hide Nutrients" at bounding box center [704, 207] width 166 height 26
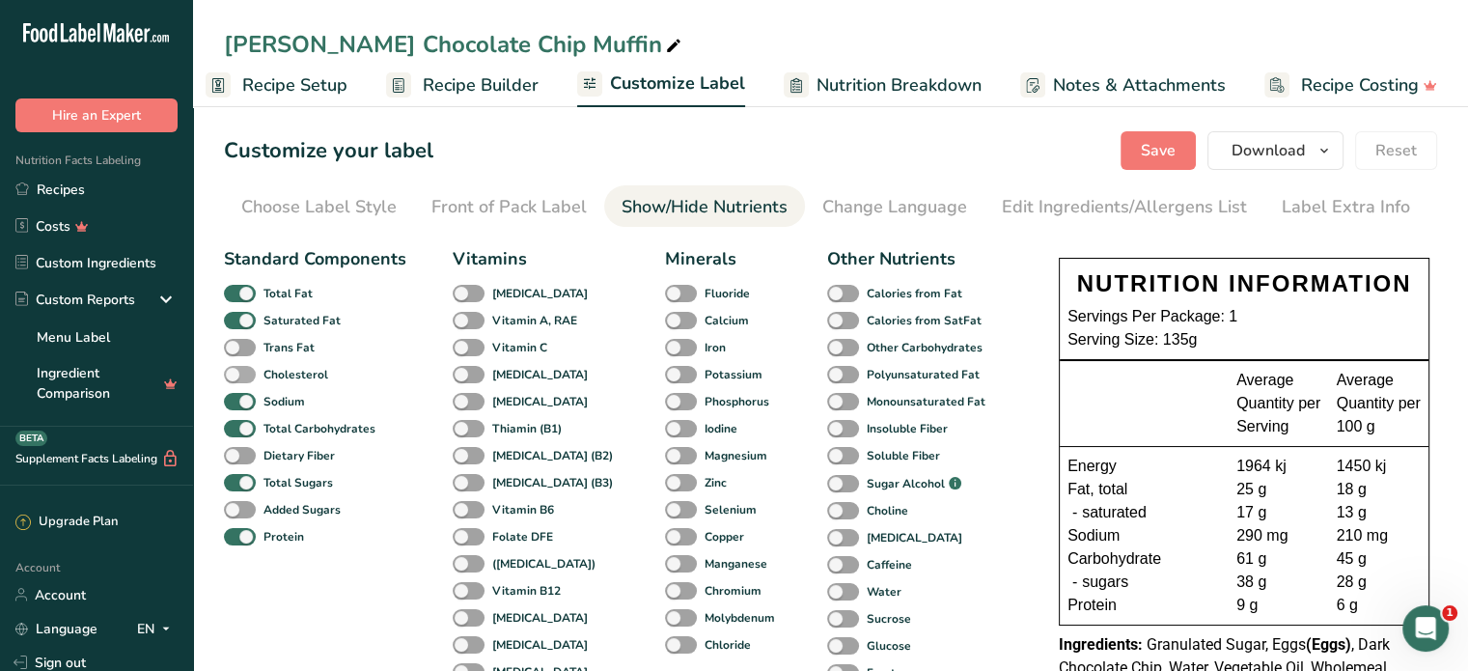
click at [245, 345] on span at bounding box center [240, 348] width 32 height 18
click at [236, 345] on input "Trans Fat" at bounding box center [230, 347] width 13 height 13
checkbox input "true"
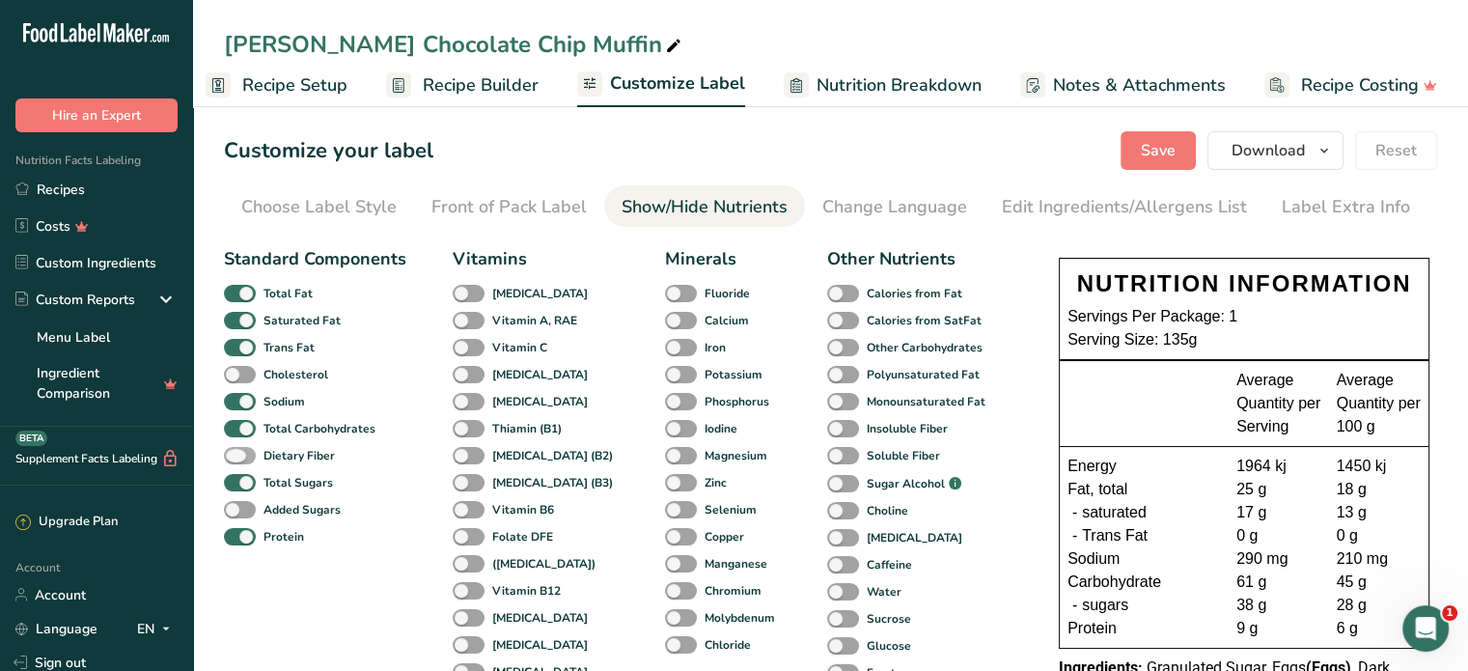
click at [250, 451] on span at bounding box center [240, 456] width 32 height 18
click at [236, 451] on input "Dietary Fiber" at bounding box center [230, 455] width 13 height 13
checkbox input "true"
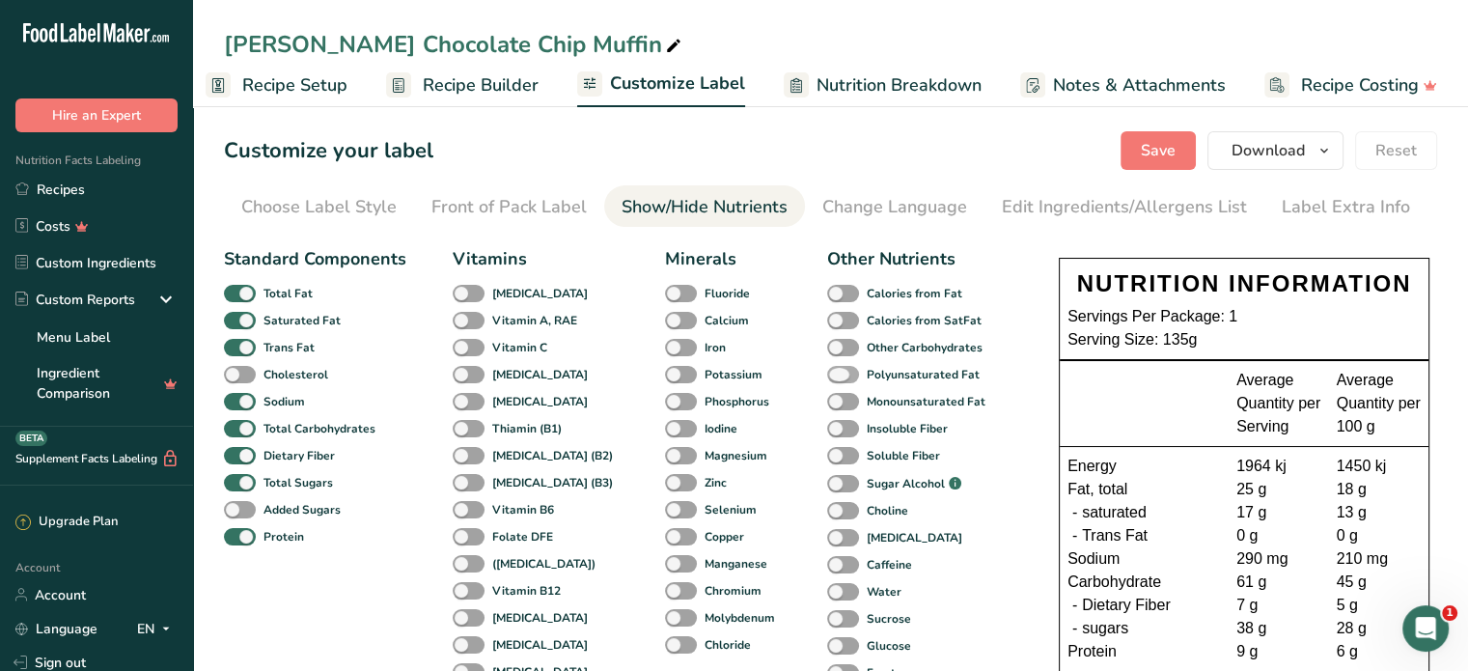
click at [827, 378] on span at bounding box center [843, 375] width 32 height 18
click at [827, 378] on input "Polyunsaturated Fat" at bounding box center [833, 374] width 13 height 13
checkbox input "true"
click at [827, 403] on span at bounding box center [843, 402] width 32 height 18
click at [827, 403] on input "Monounsaturated Fat" at bounding box center [833, 401] width 13 height 13
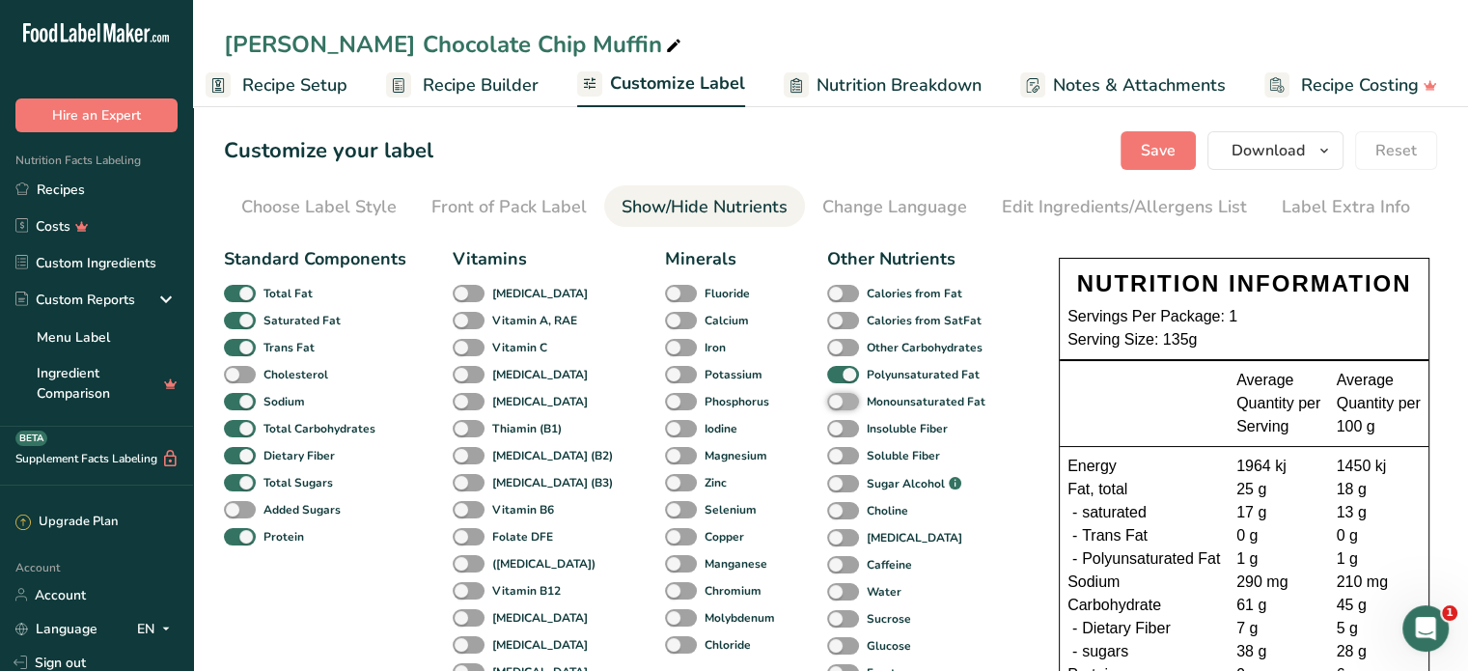
checkbox input "true"
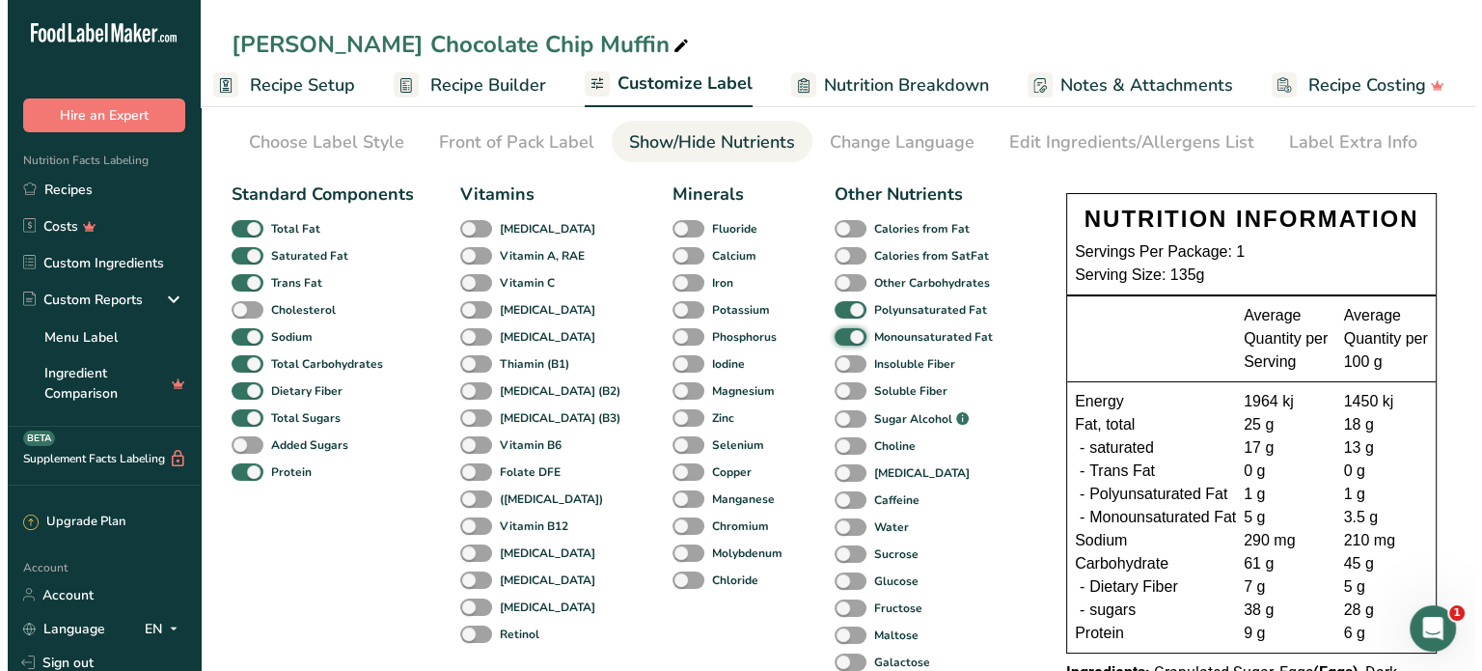
scroll to position [96, 0]
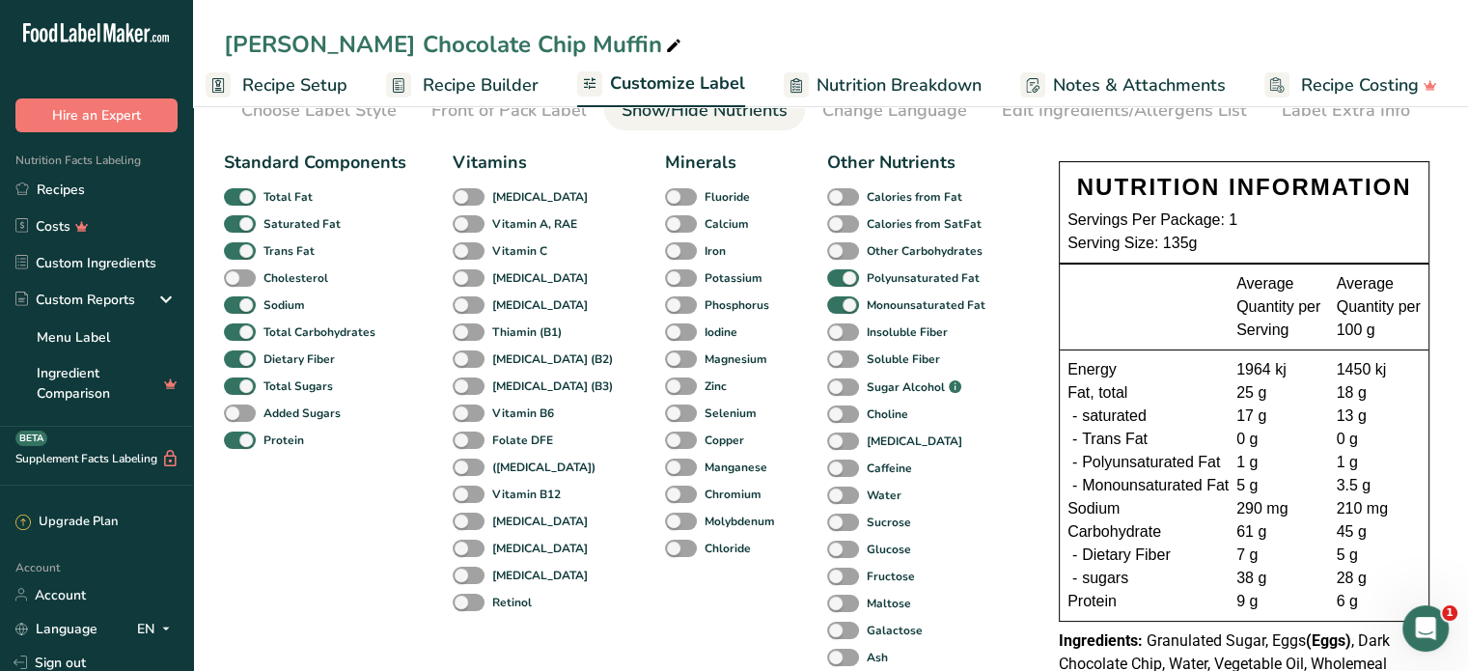
click at [502, 88] on span "Recipe Builder" at bounding box center [481, 85] width 116 height 26
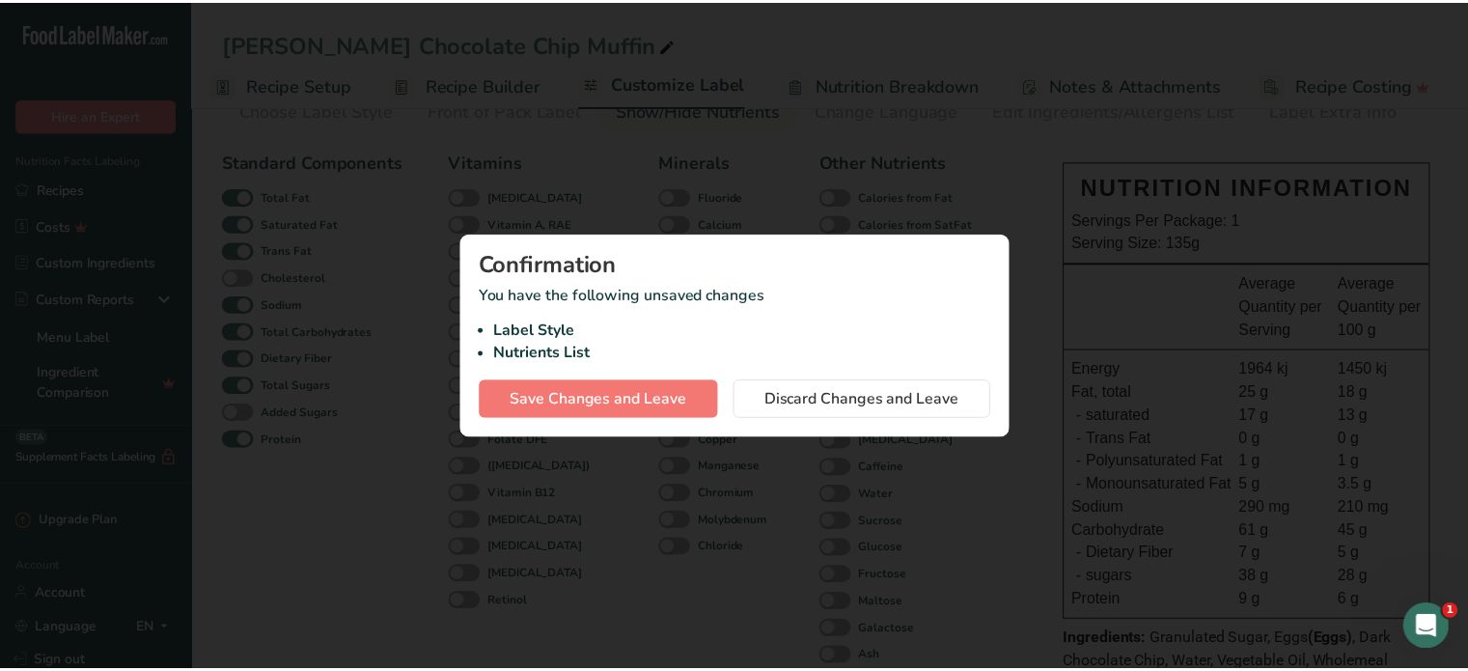
scroll to position [0, 4]
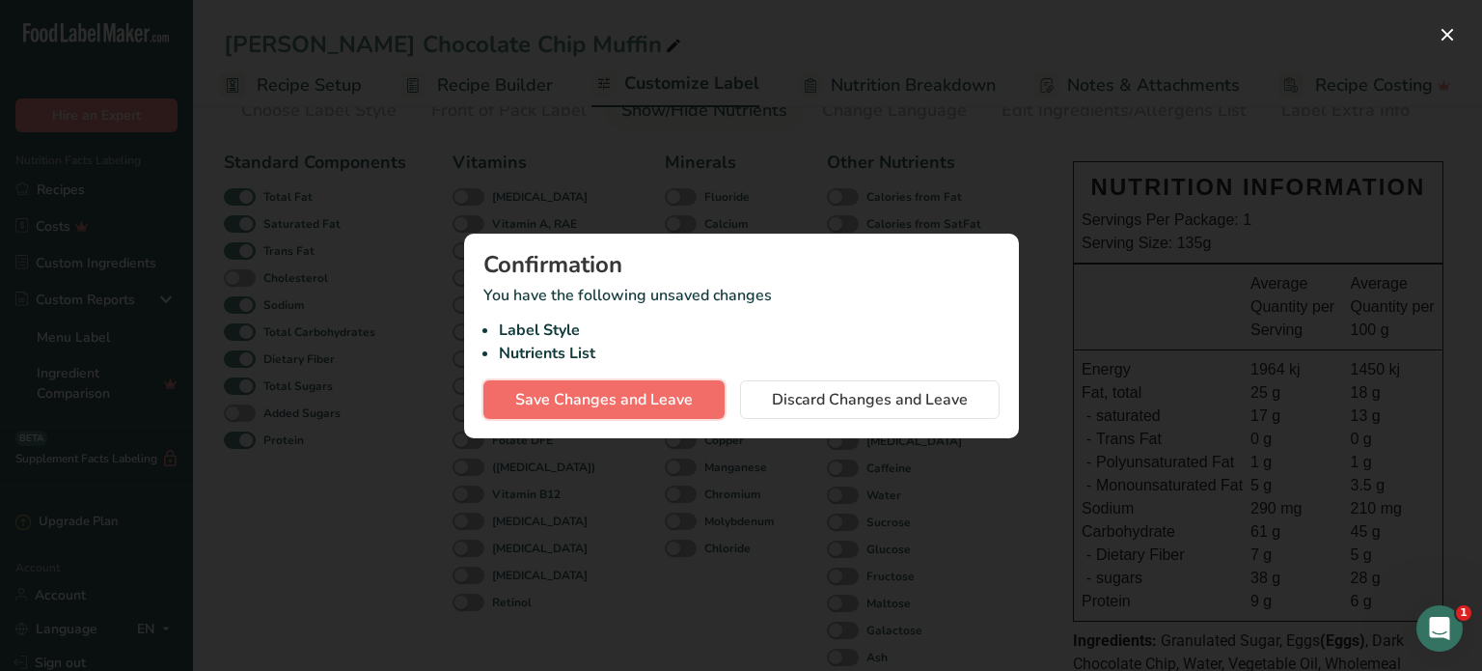
click at [579, 400] on span "Save Changes and Leave" at bounding box center [604, 399] width 178 height 23
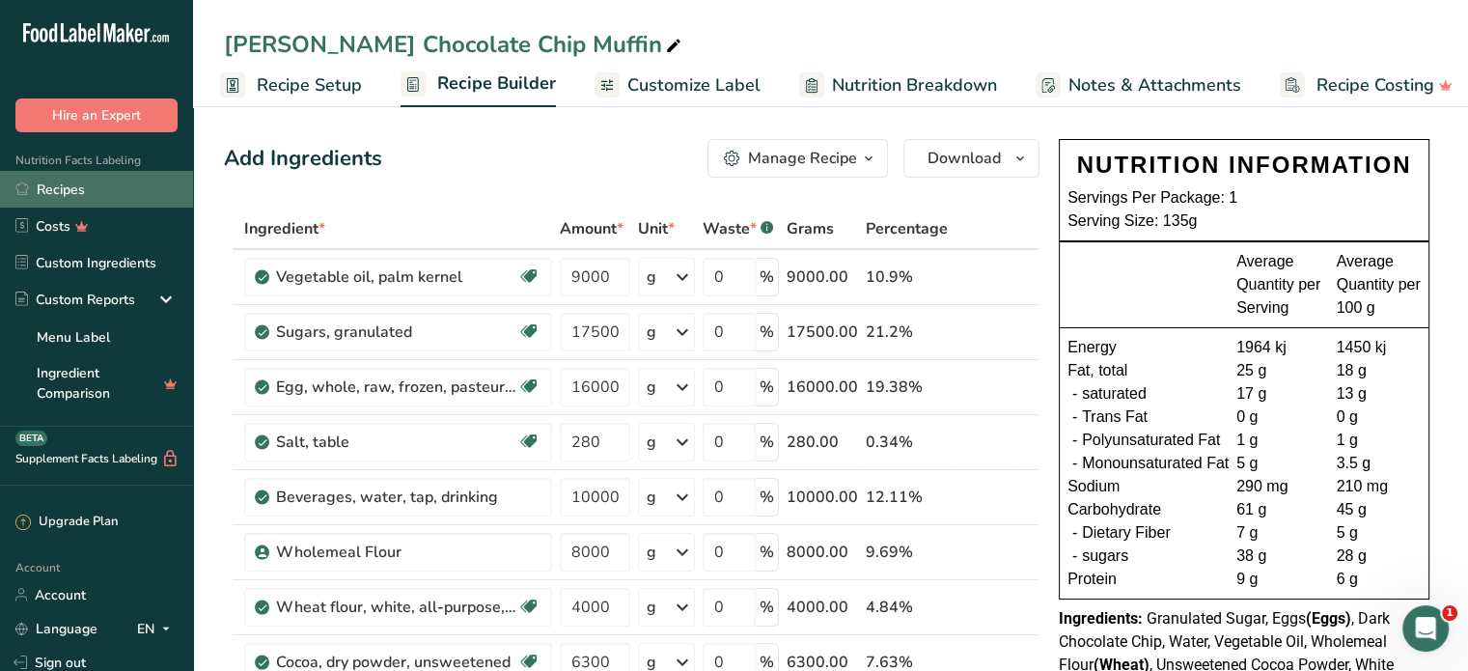
click at [99, 190] on link "Recipes" at bounding box center [96, 189] width 193 height 37
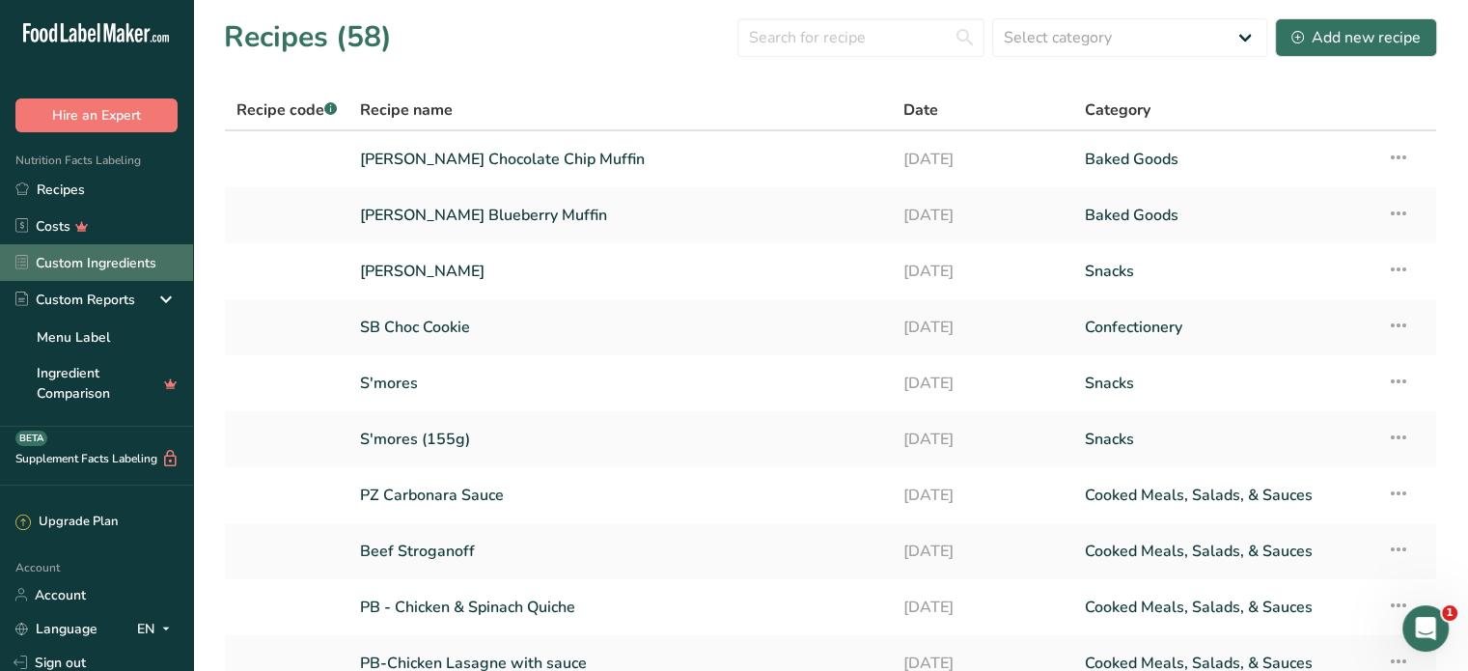
click at [136, 272] on link "Custom Ingredients" at bounding box center [96, 262] width 193 height 37
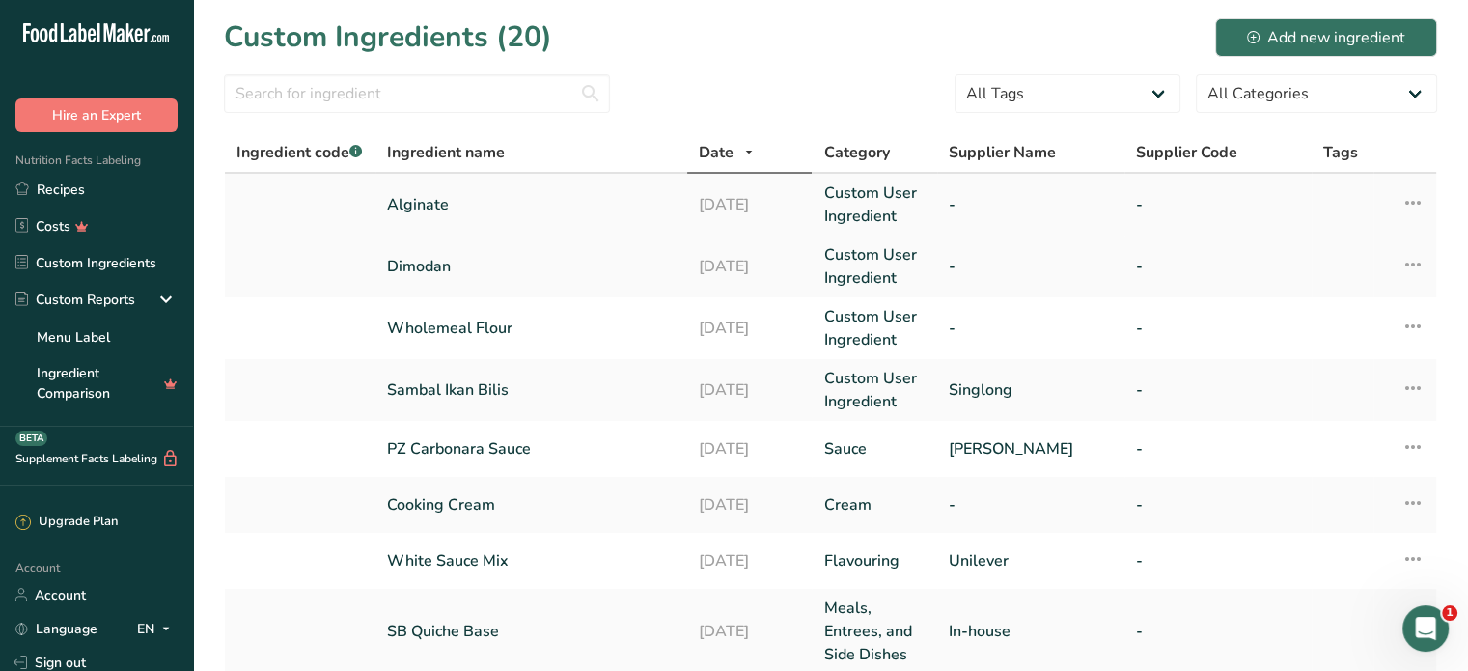
click at [474, 191] on td "Alginate" at bounding box center [531, 205] width 312 height 62
click at [454, 200] on link "Alginate" at bounding box center [531, 204] width 289 height 23
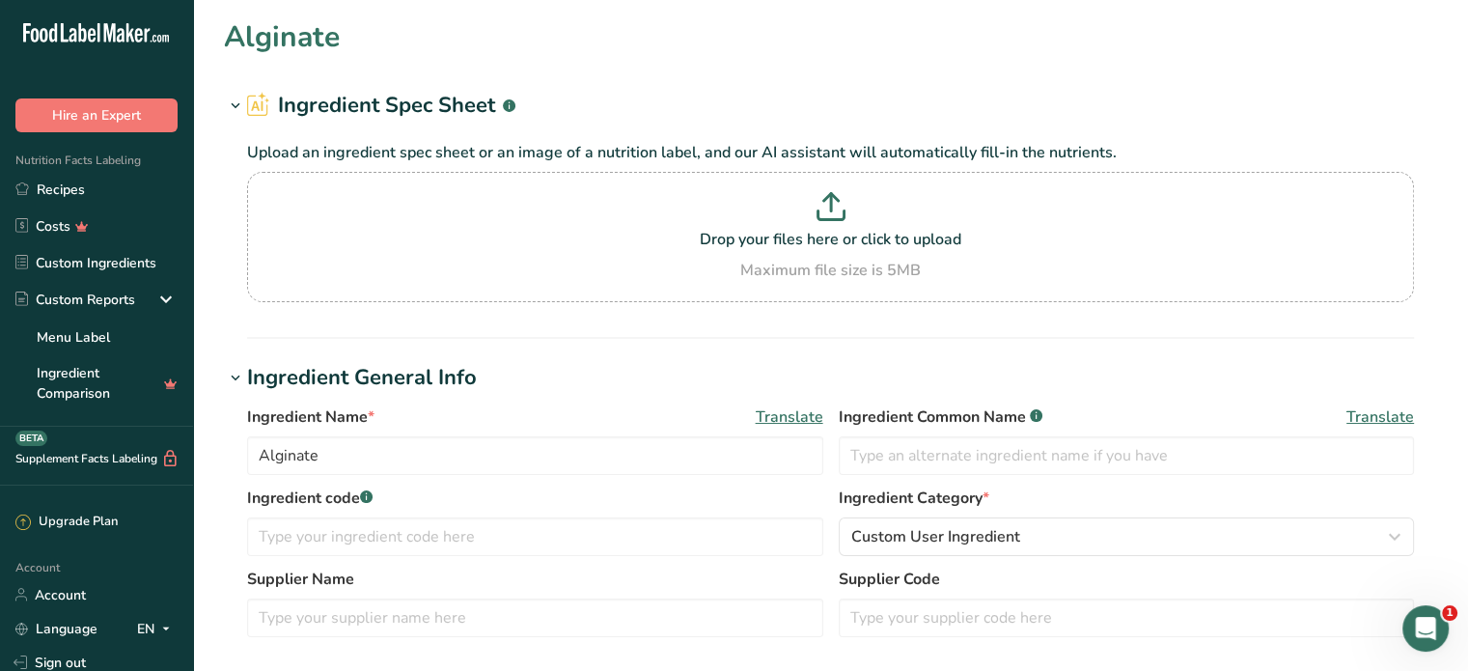
type input "Alginate"
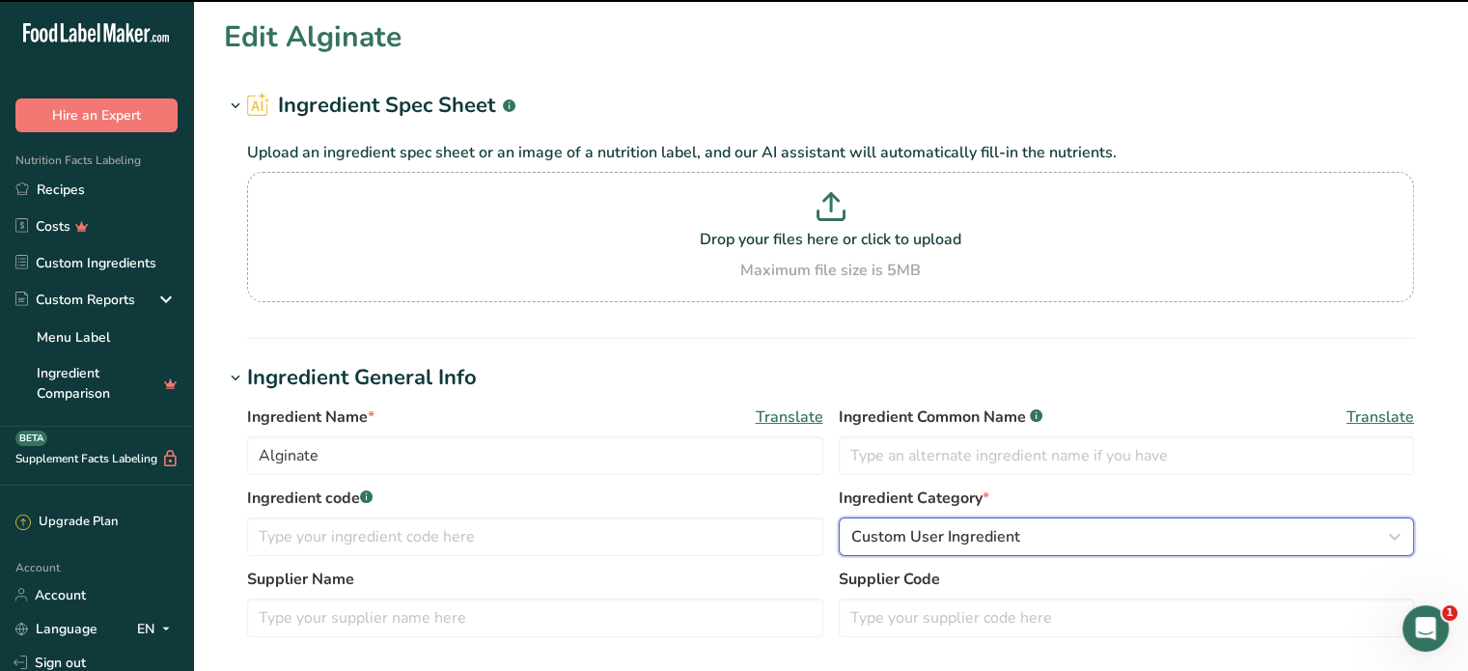
click at [1025, 533] on div "Custom User Ingredient" at bounding box center [1120, 536] width 539 height 23
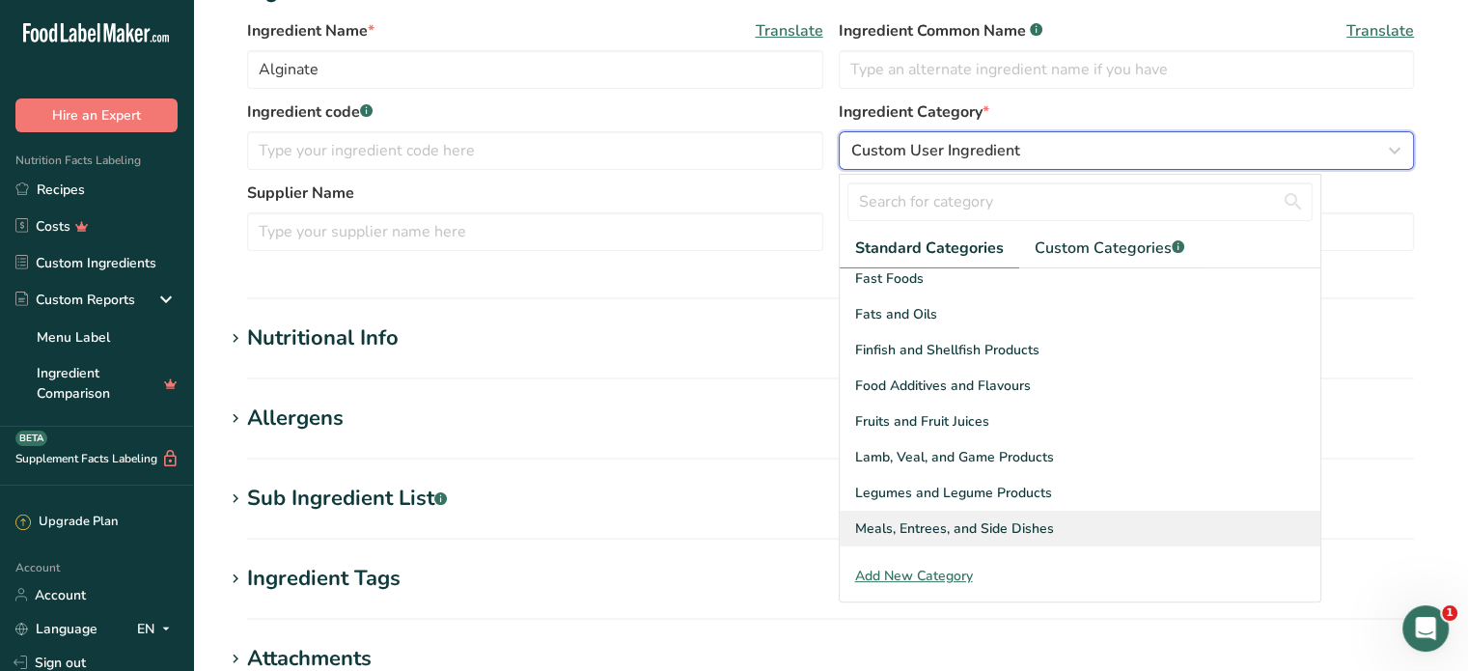
scroll to position [289, 0]
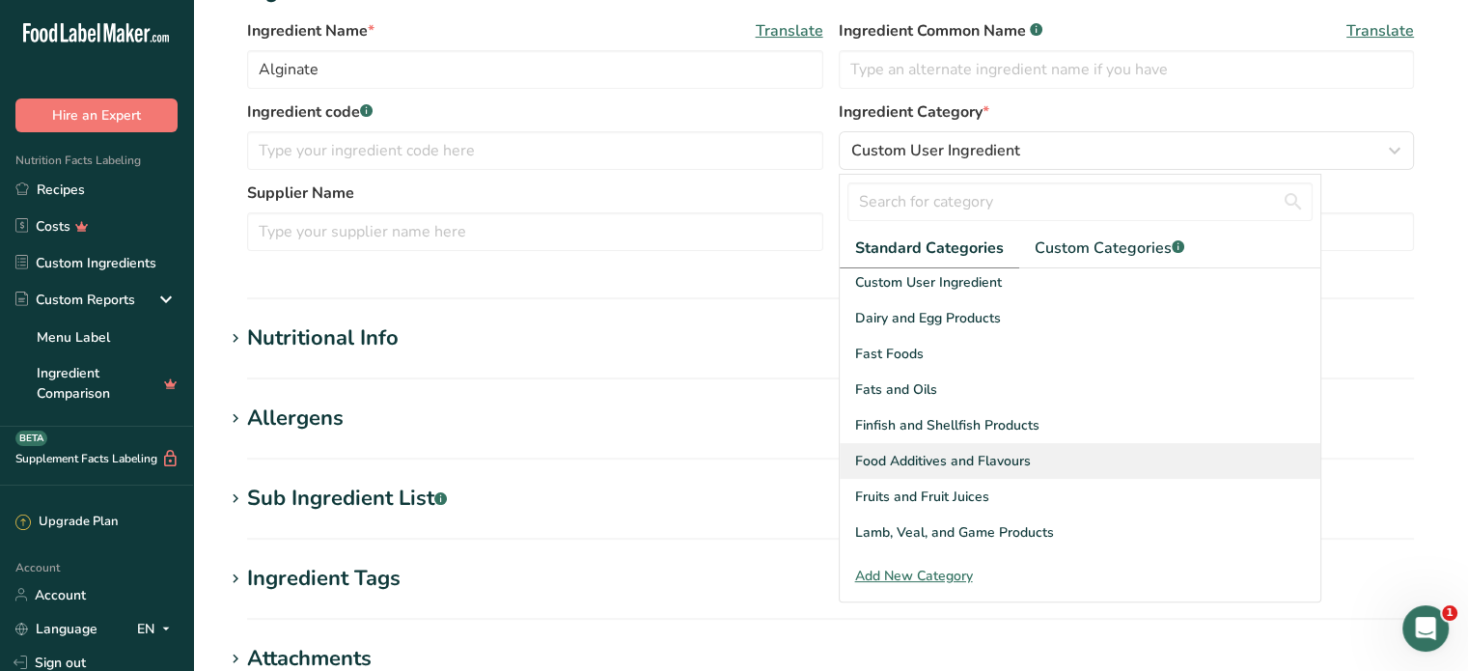
click at [930, 466] on span "Food Additives and Flavours" at bounding box center [943, 461] width 176 height 20
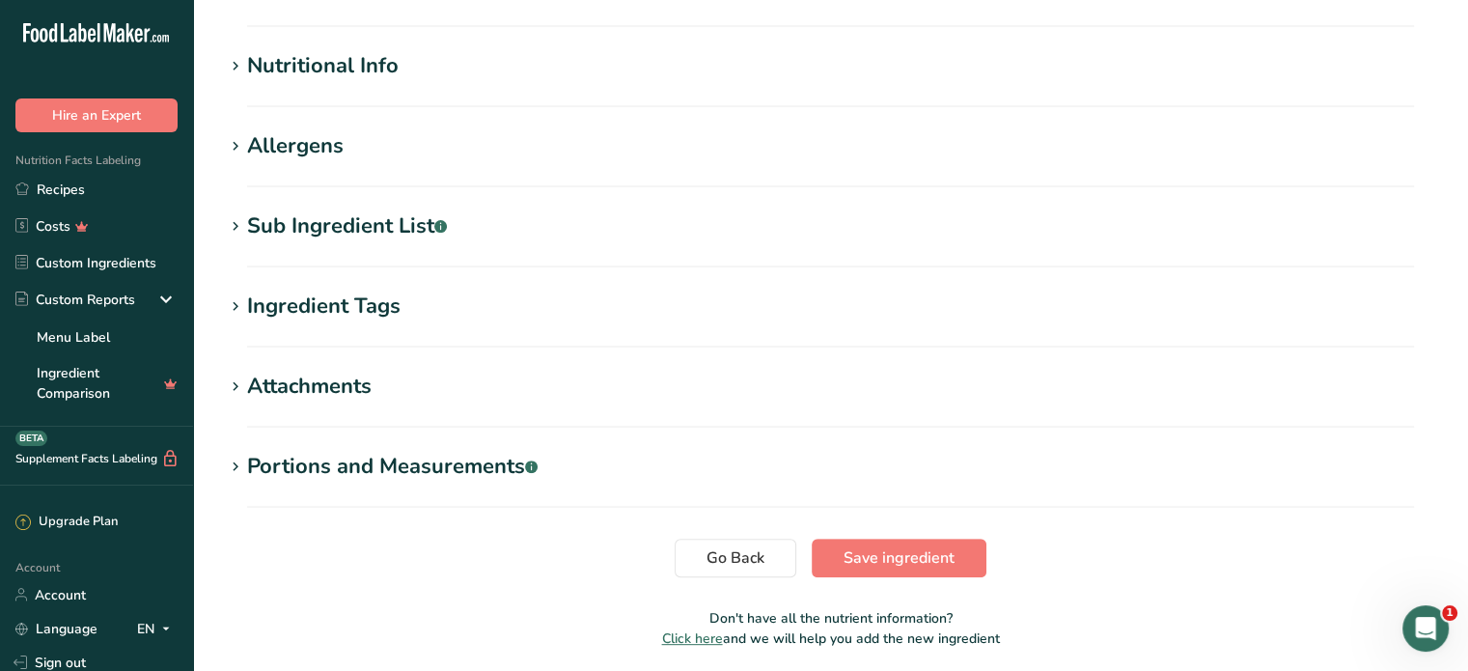
scroll to position [728, 0]
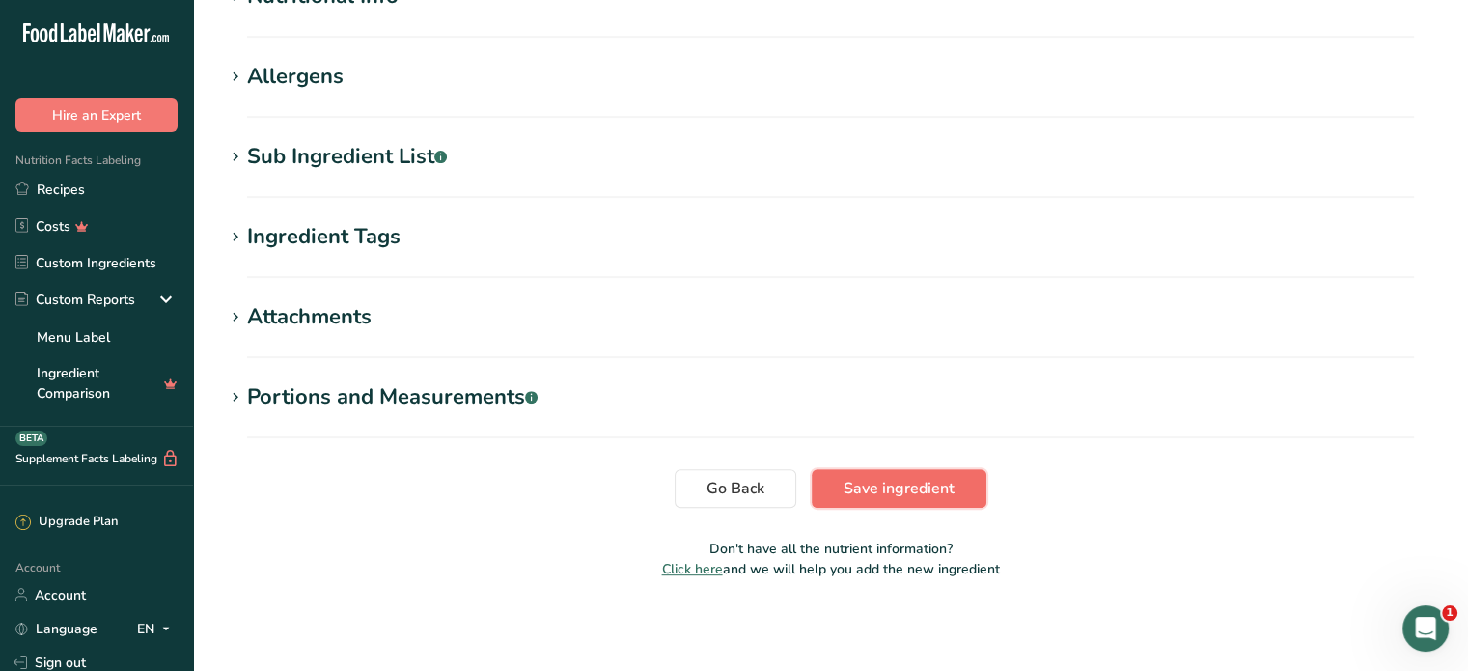
click at [905, 488] on span "Save ingredient" at bounding box center [898, 488] width 111 height 23
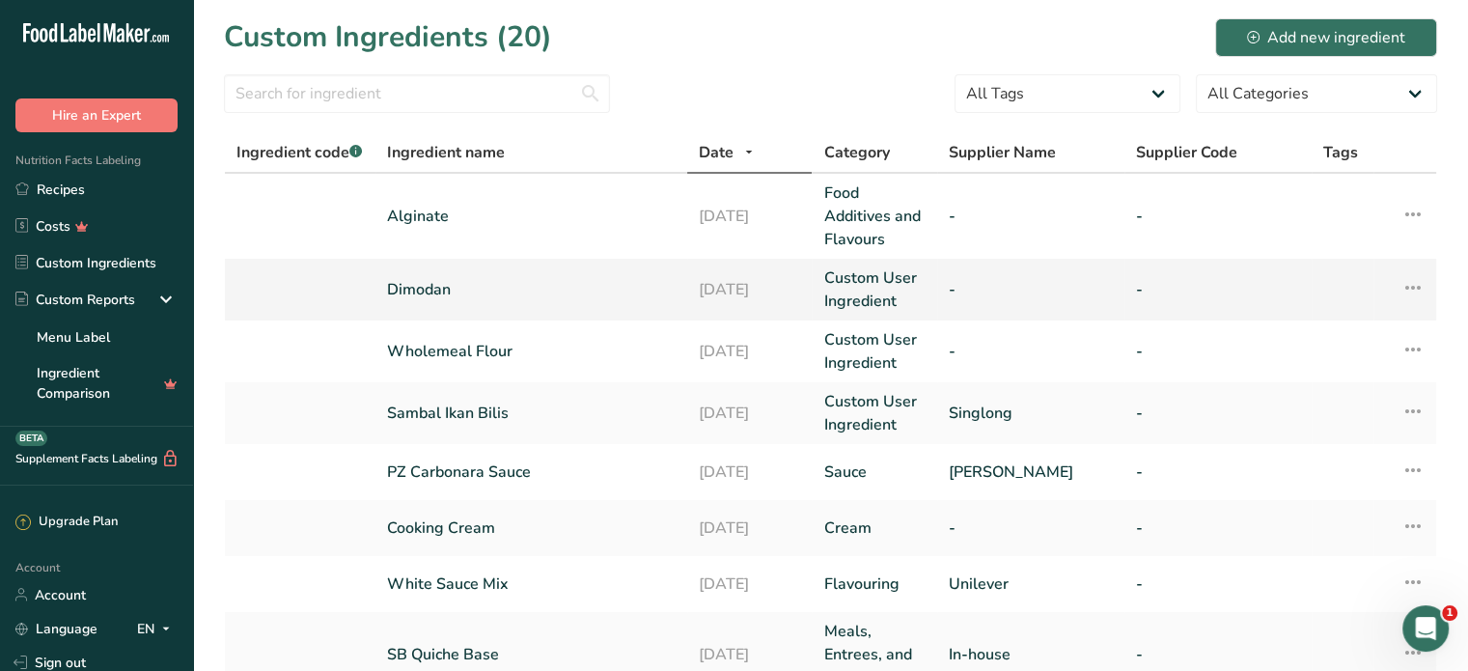
click at [457, 292] on link "Dimodan" at bounding box center [531, 289] width 289 height 23
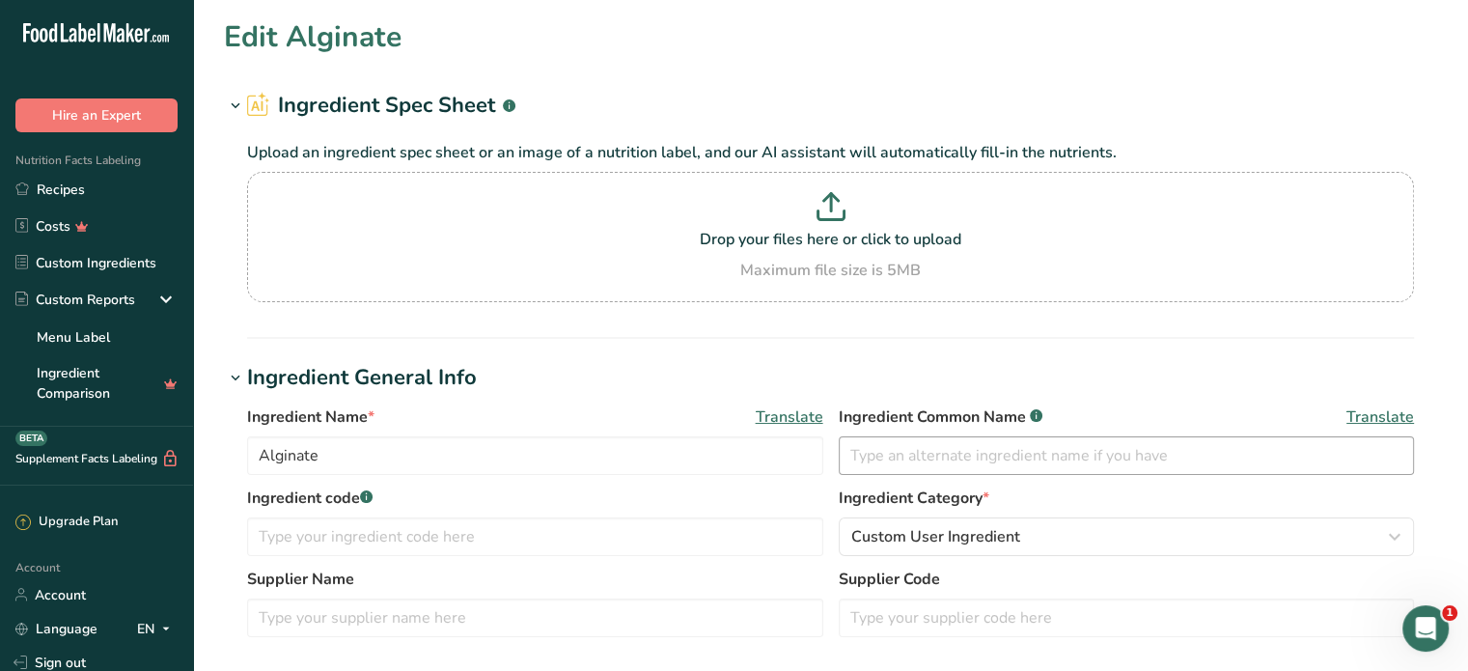
type input "Dimodan"
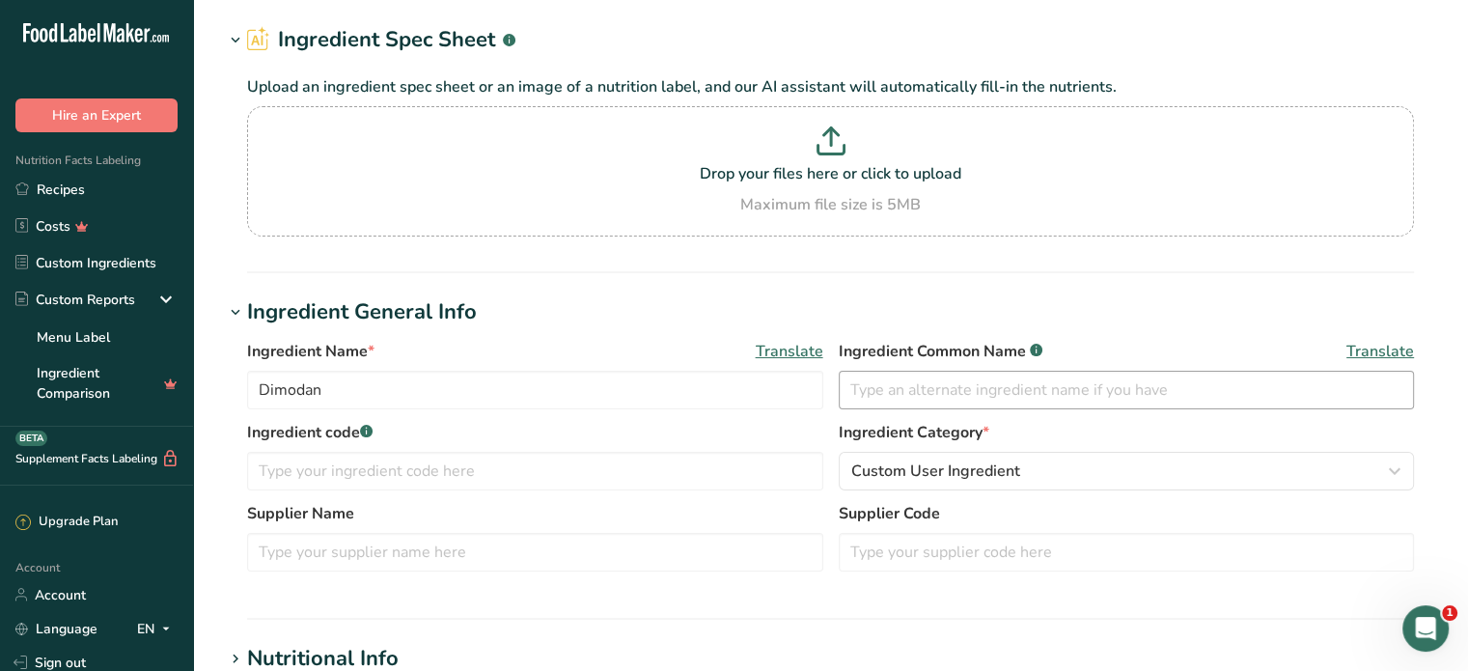
scroll to position [193, 0]
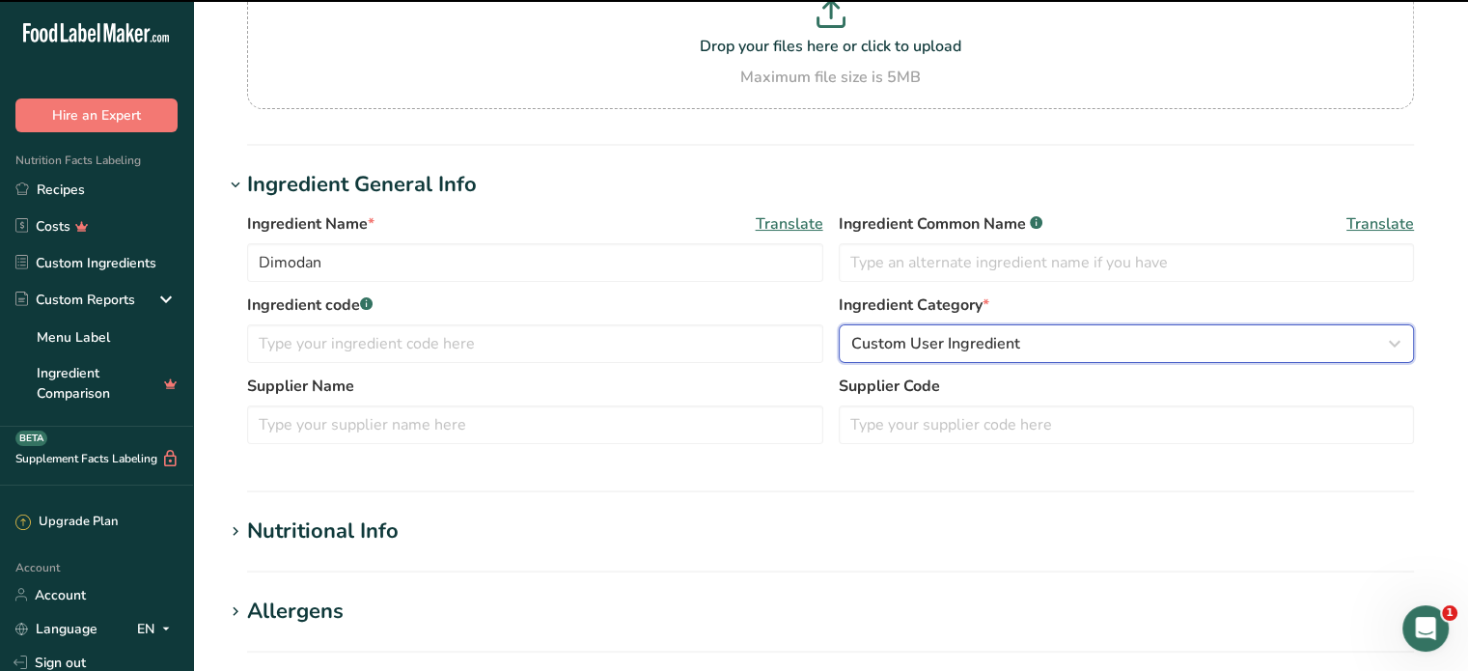
click at [1097, 362] on button "Custom User Ingredient" at bounding box center [1127, 343] width 576 height 39
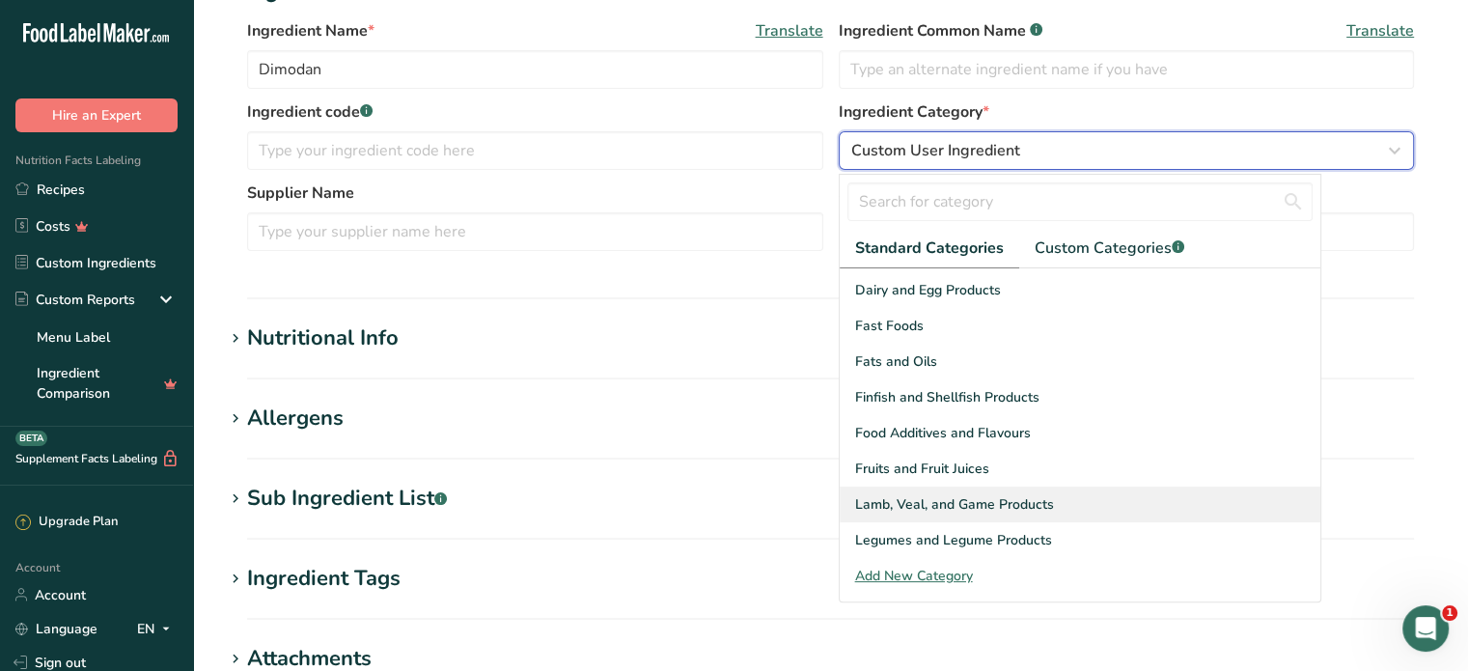
scroll to position [289, 0]
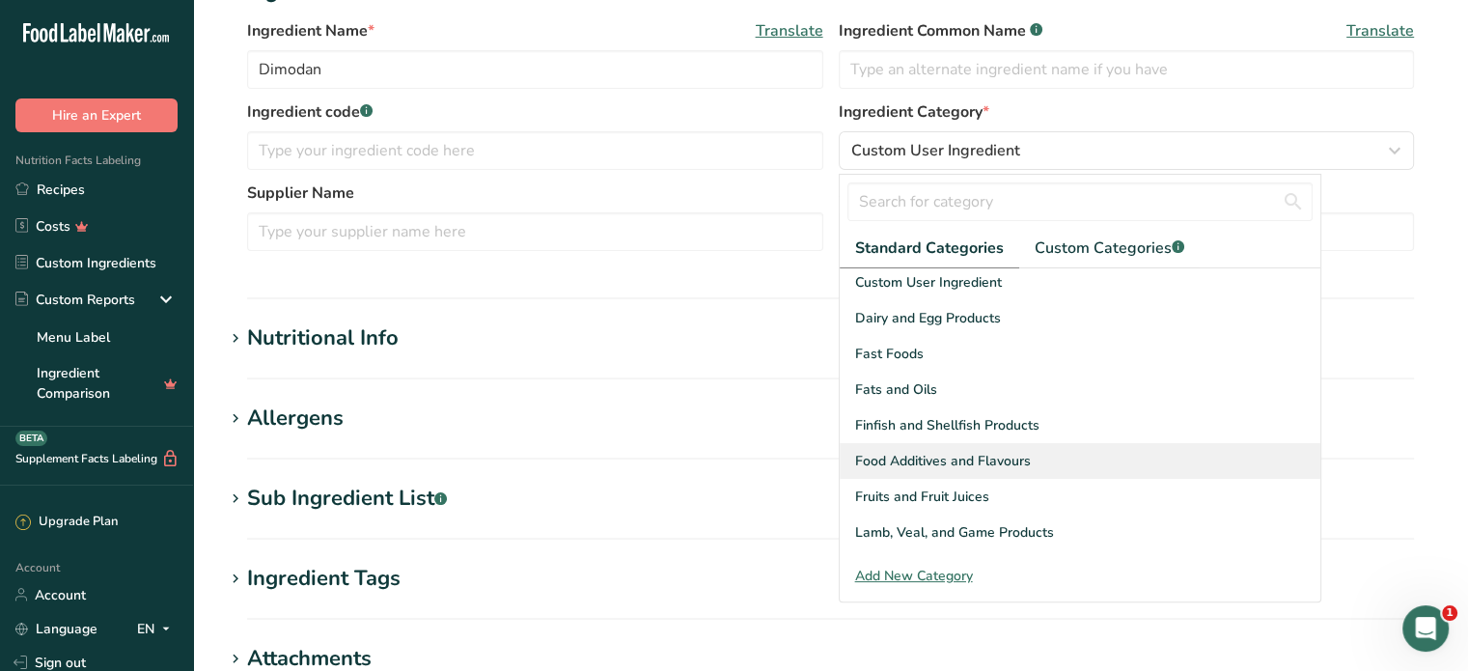
click at [976, 466] on span "Food Additives and Flavours" at bounding box center [943, 461] width 176 height 20
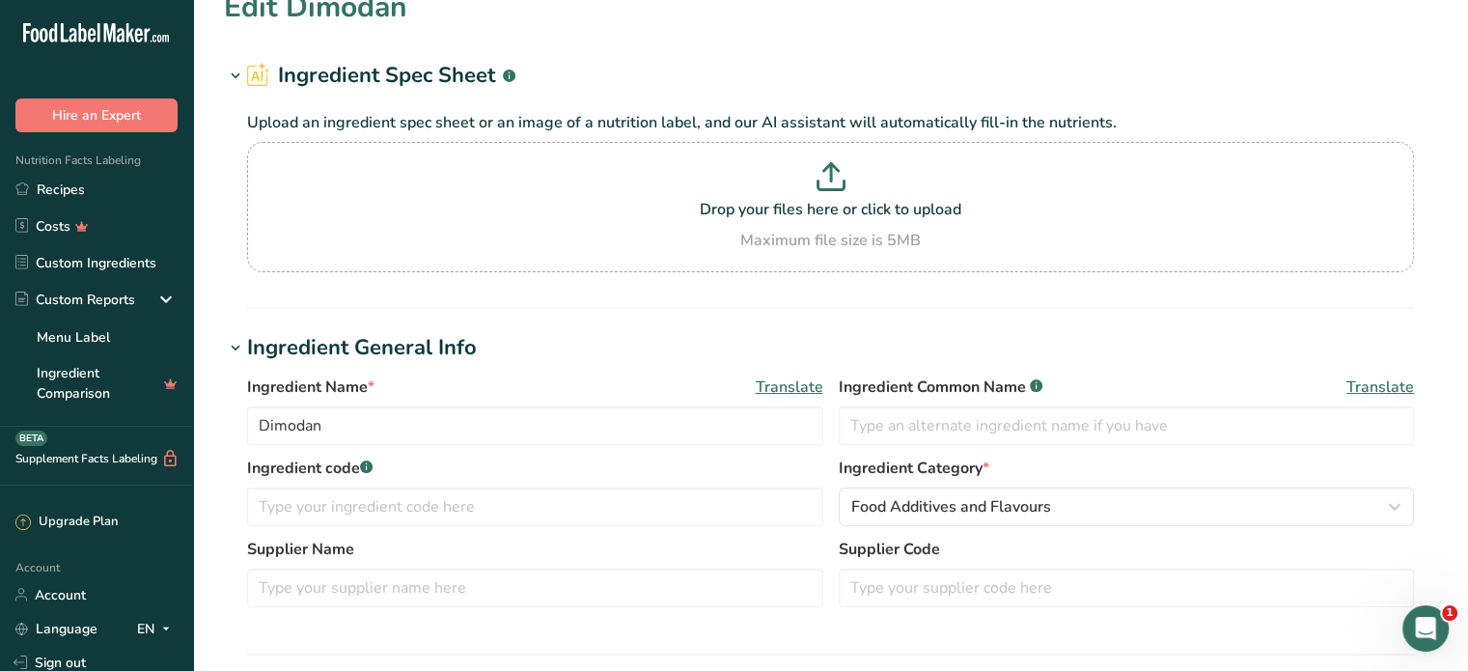
scroll to position [0, 0]
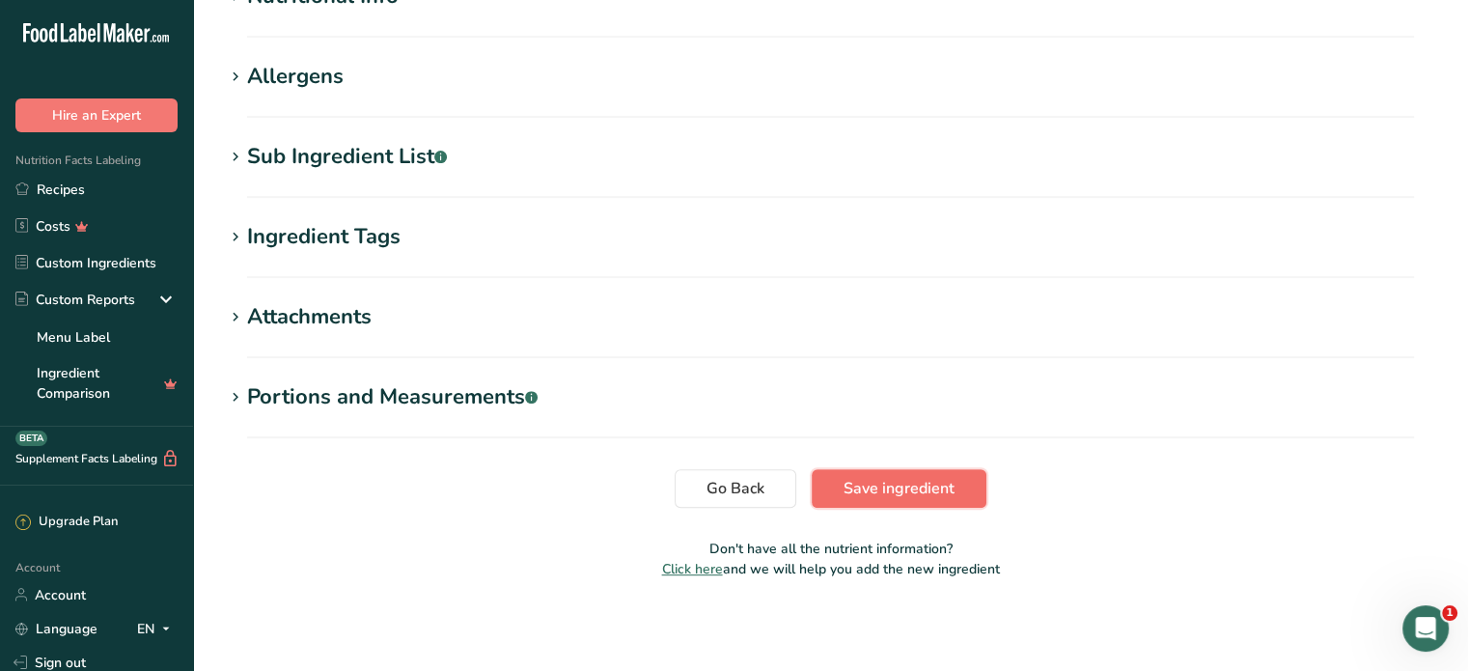
click at [903, 489] on span "Save ingredient" at bounding box center [898, 488] width 111 height 23
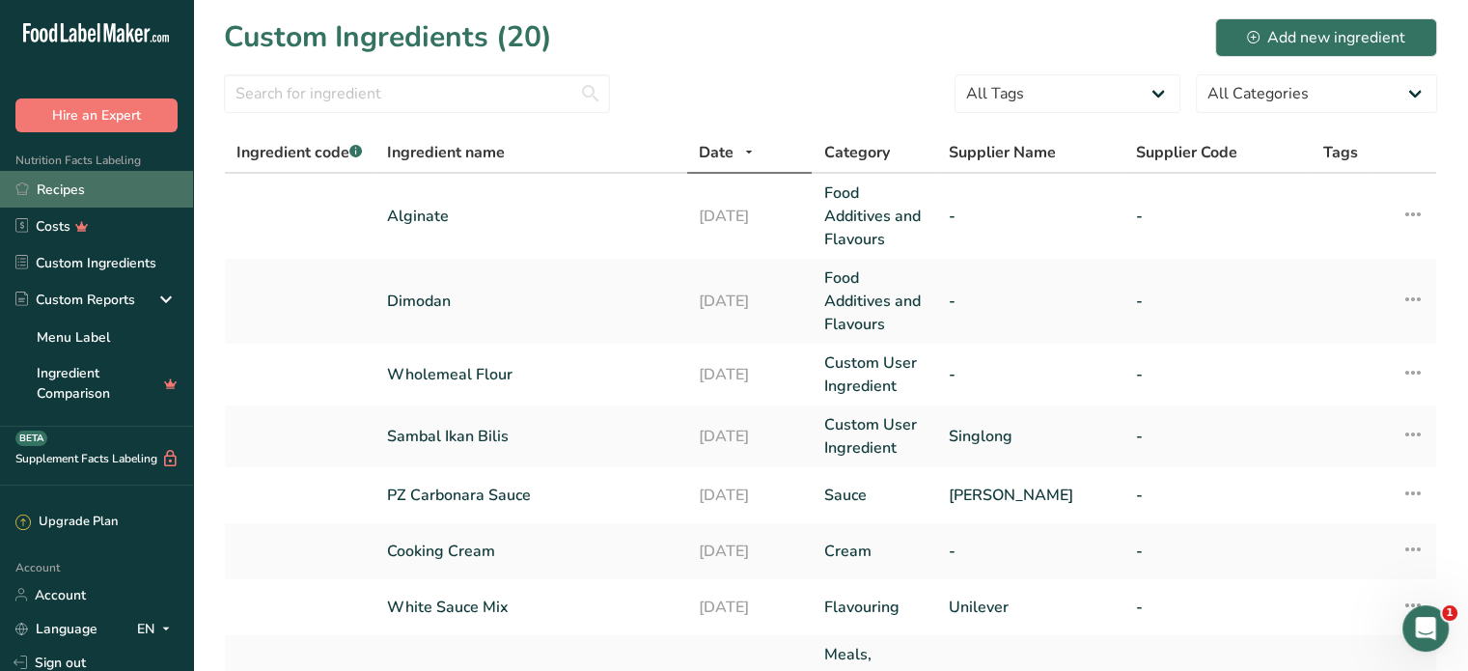
drag, startPoint x: 52, startPoint y: 192, endPoint x: 116, endPoint y: 200, distance: 64.2
click at [52, 192] on link "Recipes" at bounding box center [96, 189] width 193 height 37
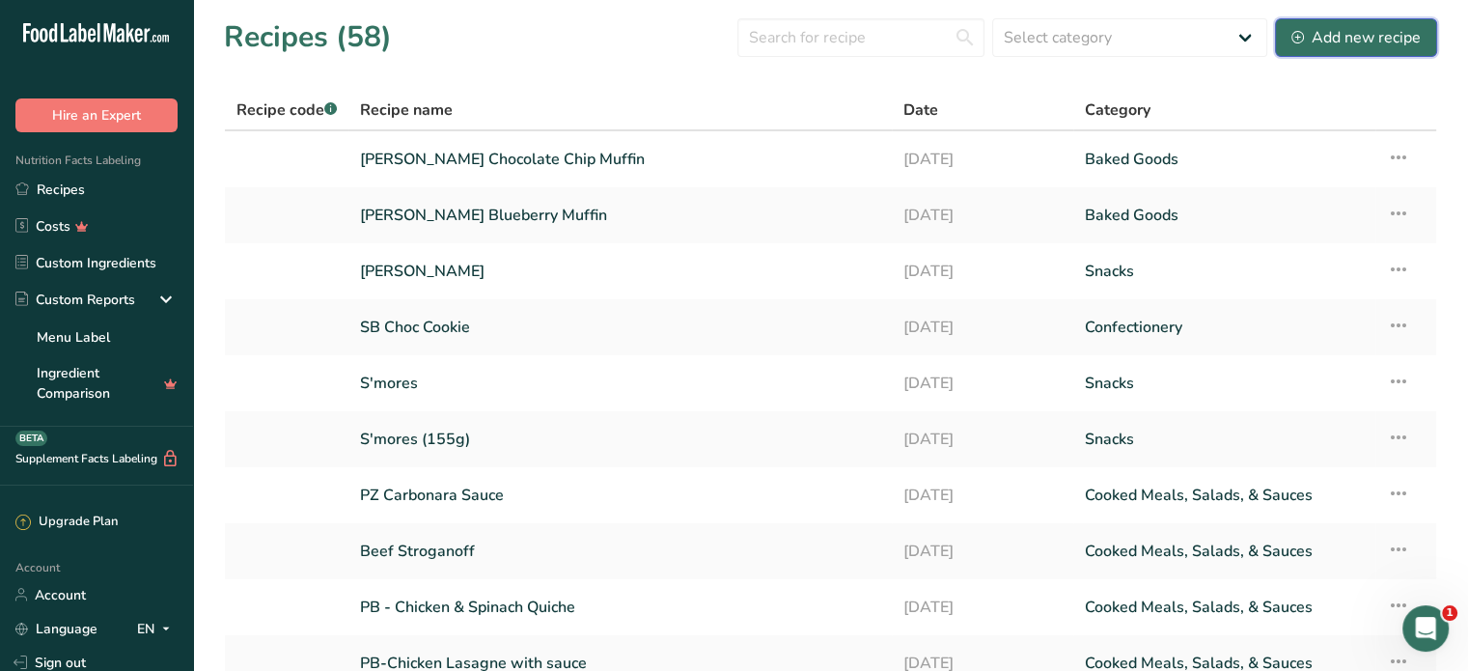
click at [1308, 38] on div "Add new recipe" at bounding box center [1355, 37] width 129 height 23
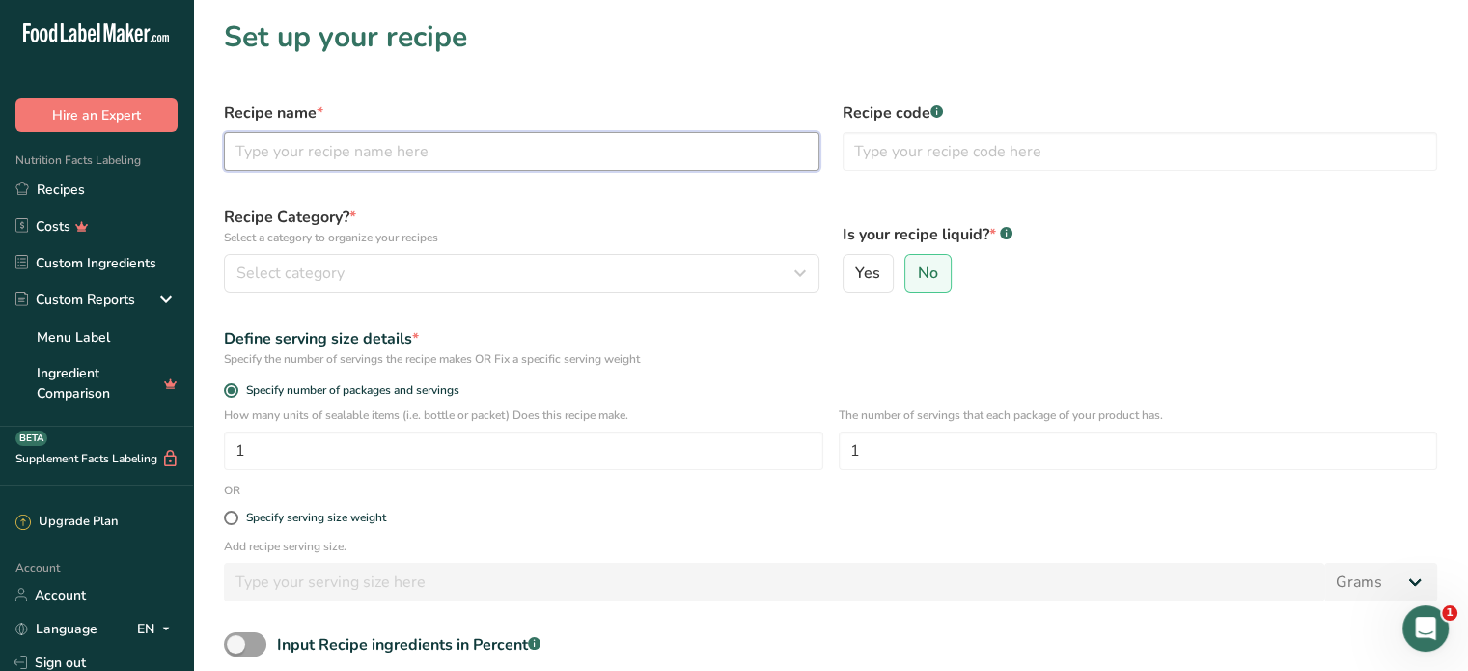
click at [534, 148] on input "text" at bounding box center [521, 151] width 595 height 39
type input "[PERSON_NAME] Walnut Muffin"
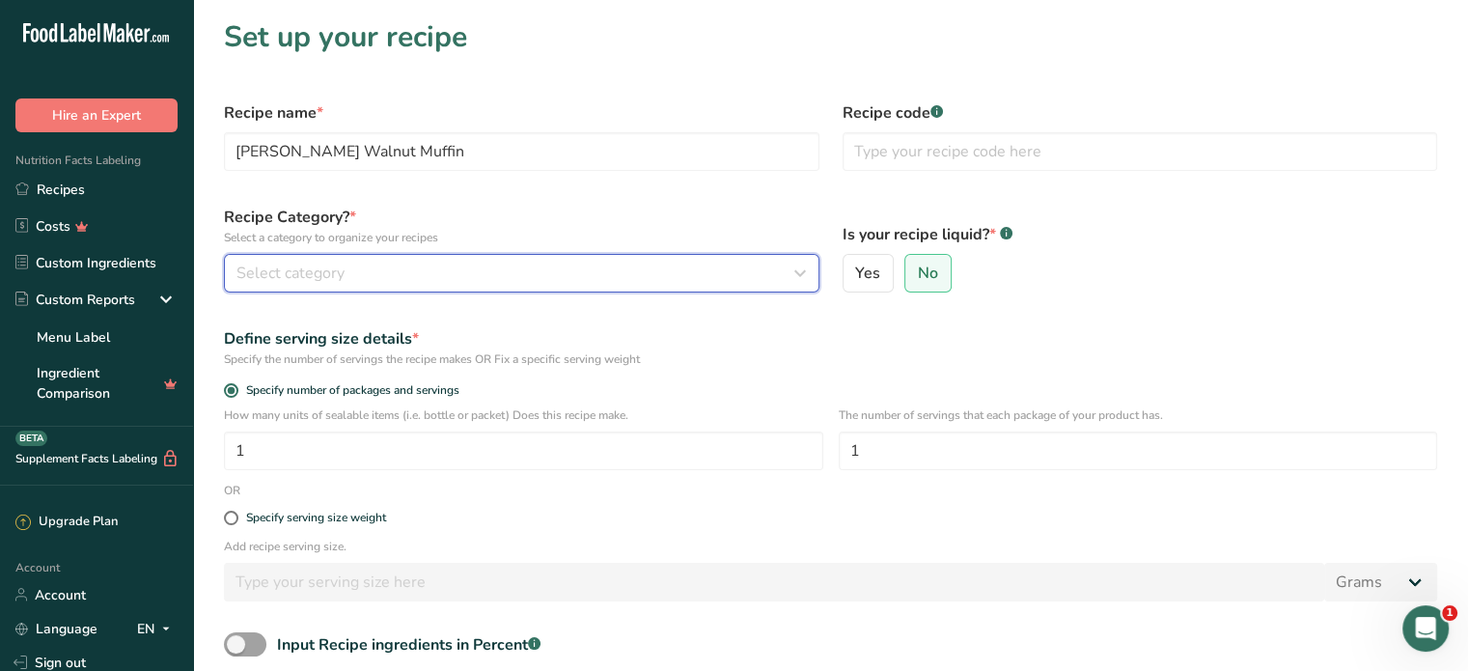
click at [537, 276] on div "Select category" at bounding box center [515, 272] width 559 height 23
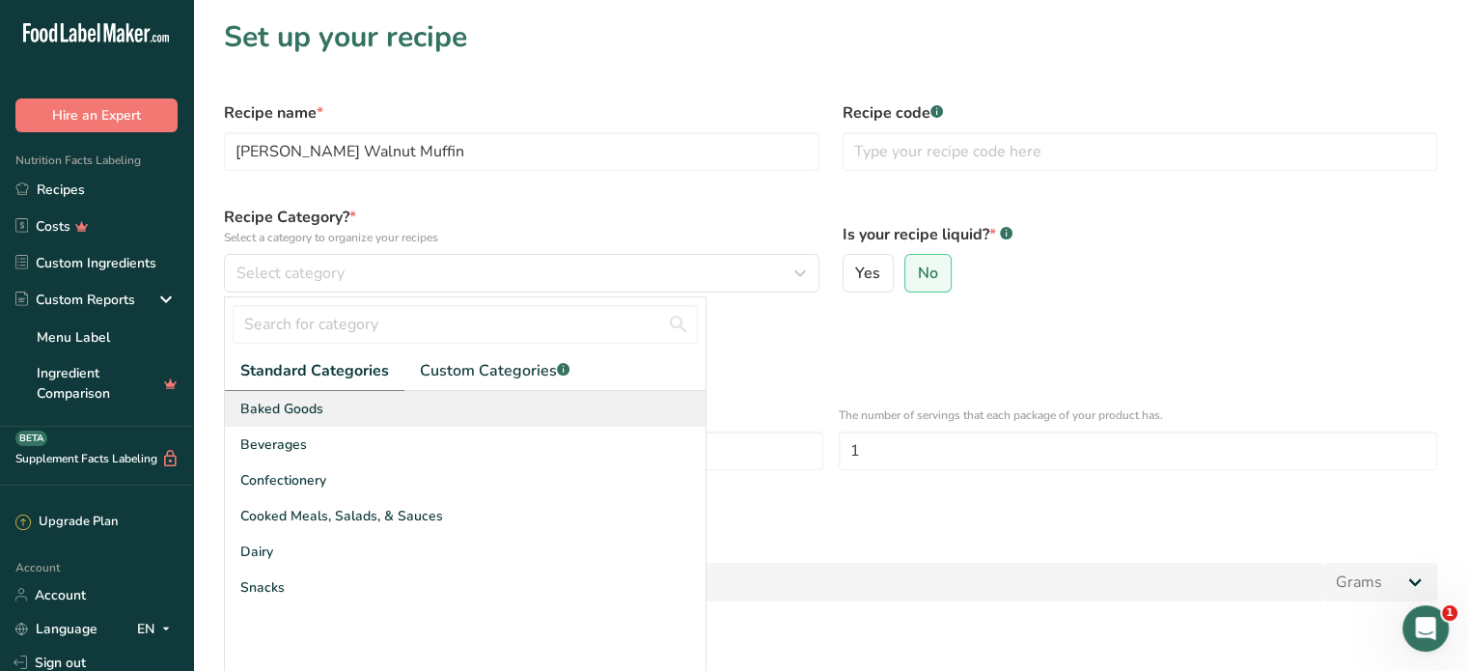
click at [442, 418] on div "Baked Goods" at bounding box center [465, 409] width 481 height 36
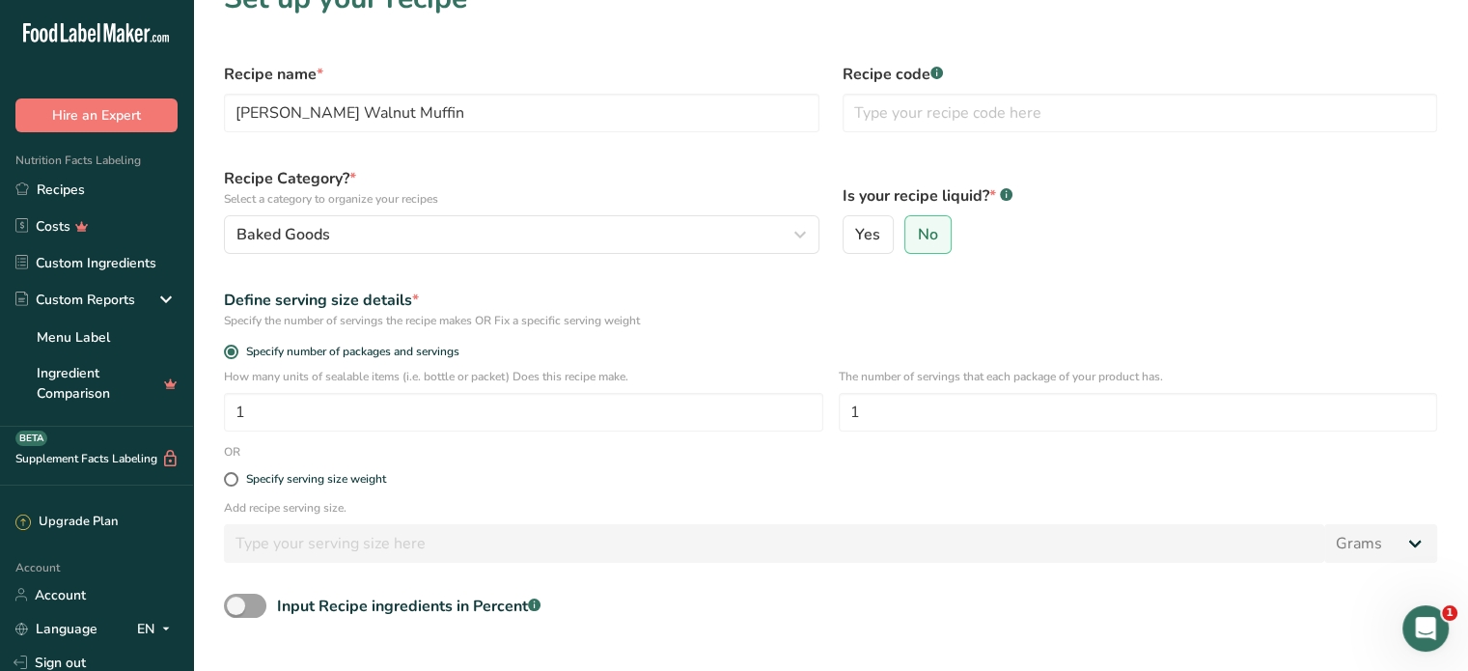
scroll to position [96, 0]
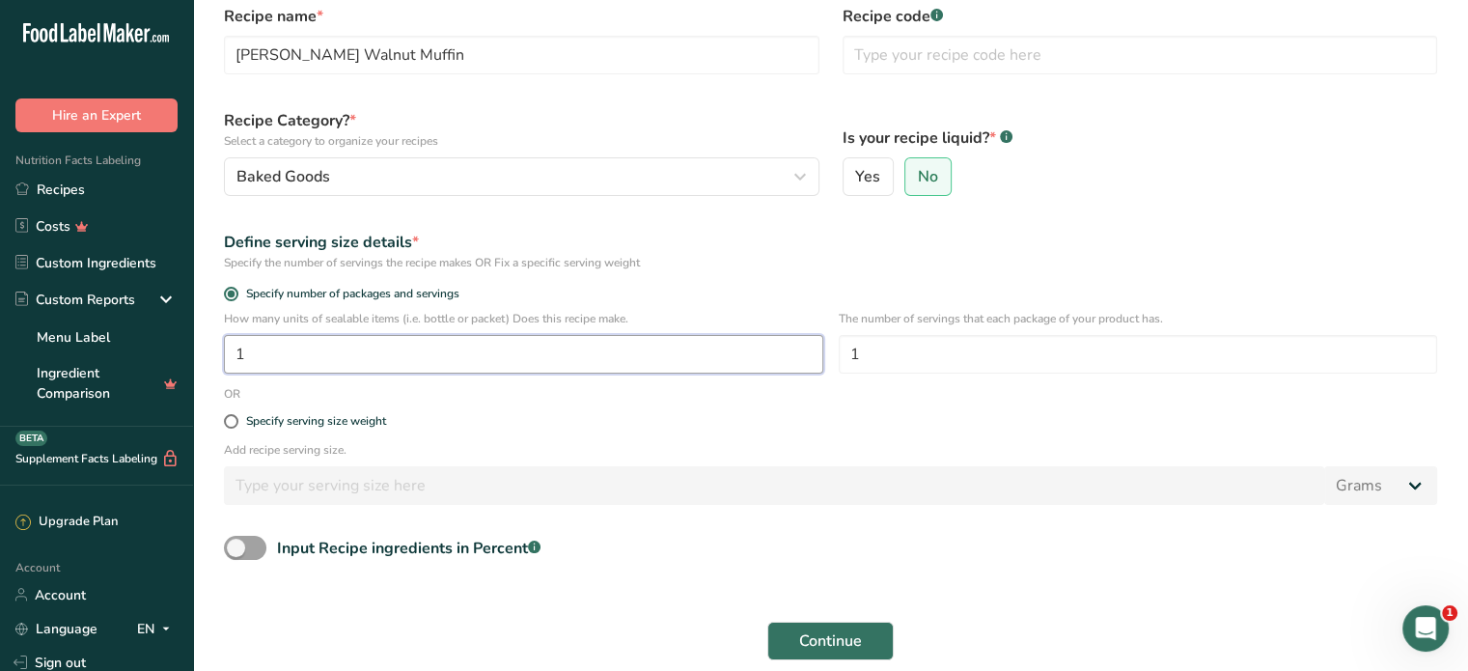
drag, startPoint x: 255, startPoint y: 354, endPoint x: 226, endPoint y: 350, distance: 29.2
click at [226, 350] on input "1" at bounding box center [523, 354] width 599 height 39
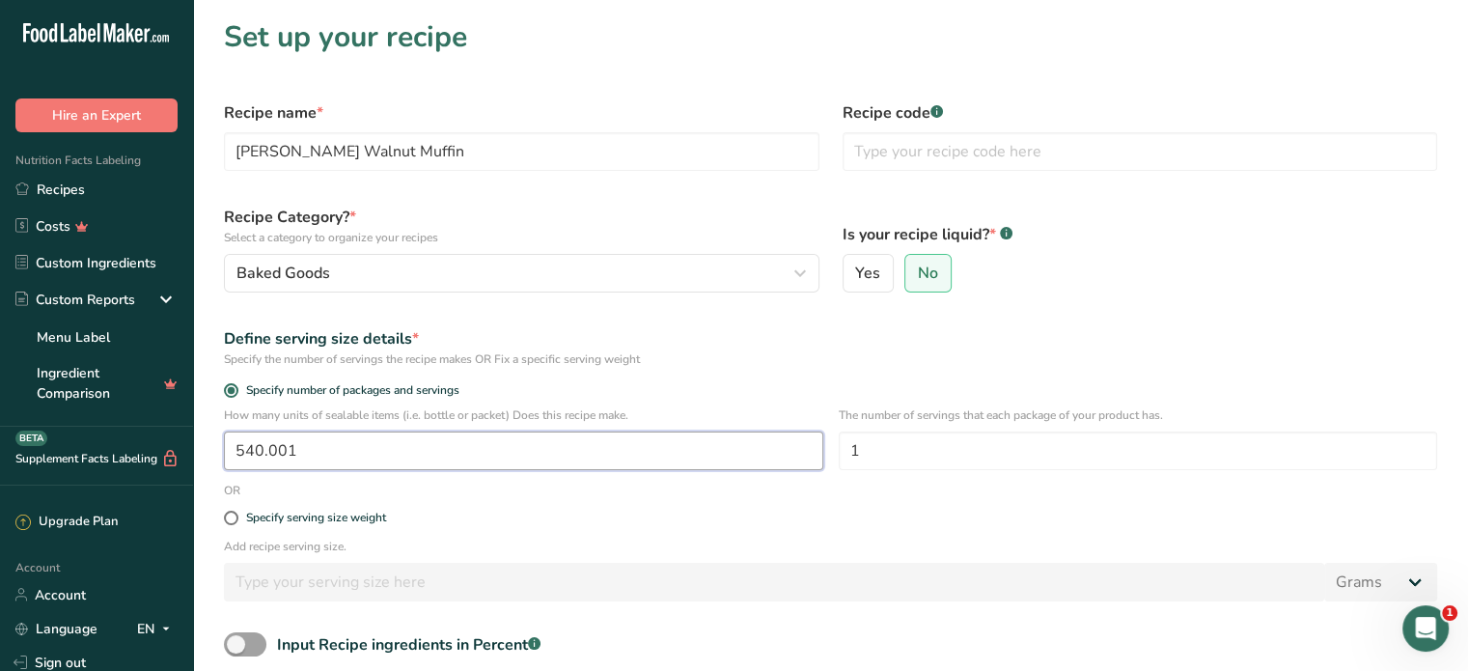
scroll to position [0, 0]
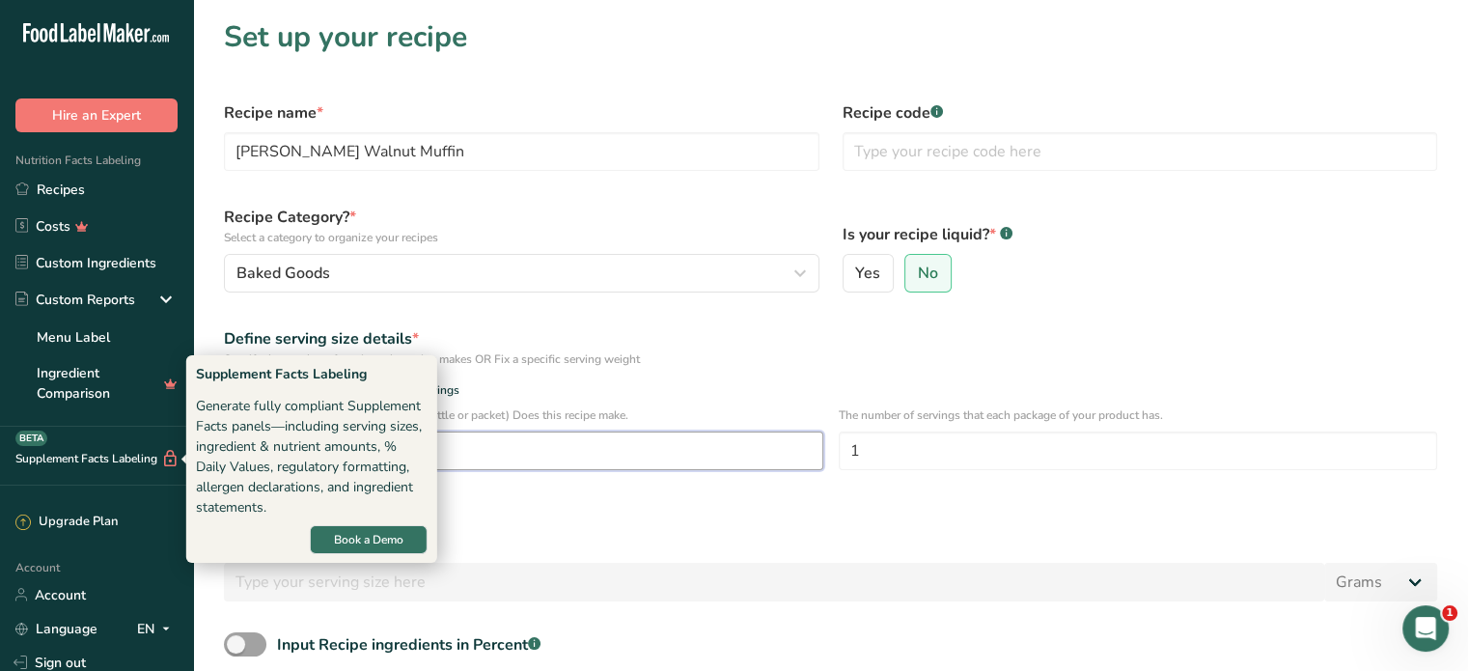
drag, startPoint x: 316, startPoint y: 455, endPoint x: 146, endPoint y: 449, distance: 170.0
click at [146, 449] on div ".a-20{fill:#fff;} Hire an Expert Nutrition Facts Labeling Recipes Costs Custom …" at bounding box center [734, 444] width 1468 height 888
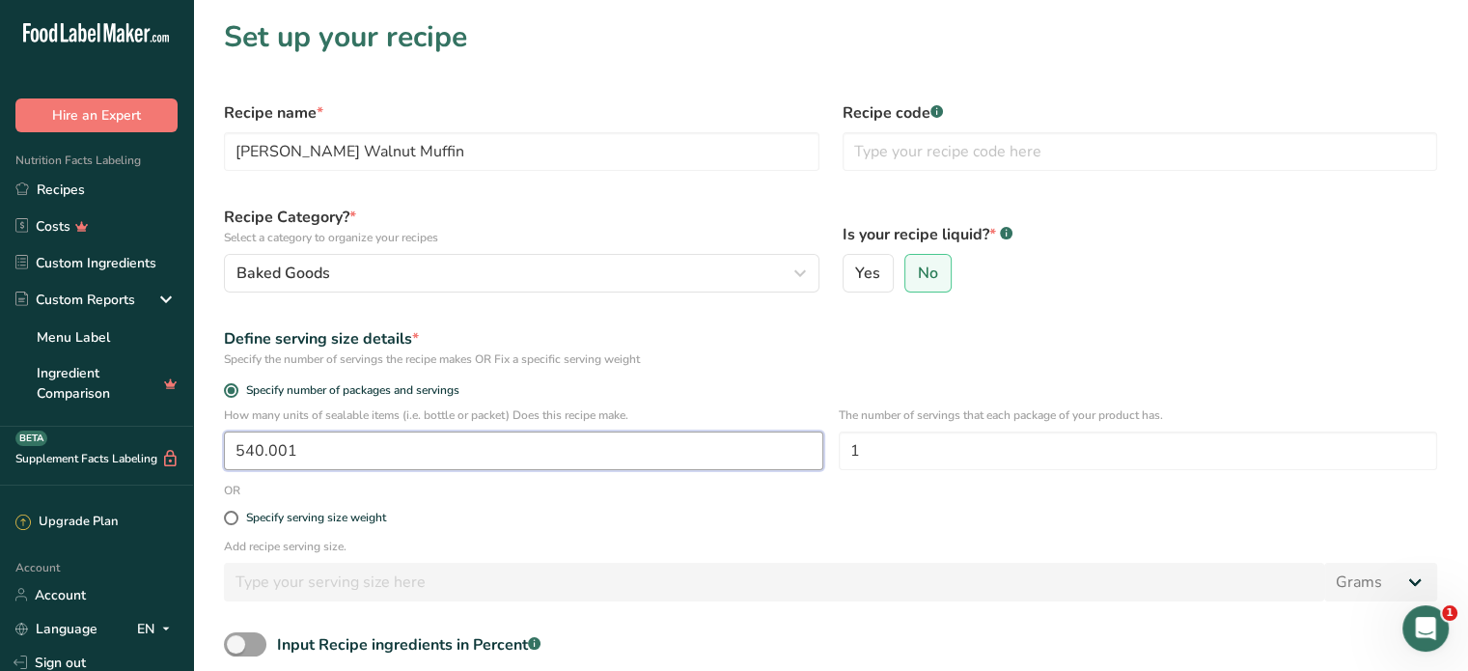
type input "1"
drag, startPoint x: 455, startPoint y: 140, endPoint x: 166, endPoint y: 150, distance: 289.6
click at [174, 143] on div ".a-20{fill:#fff;} Hire an Expert Nutrition Facts Labeling Recipes Costs Custom …" at bounding box center [734, 444] width 1468 height 888
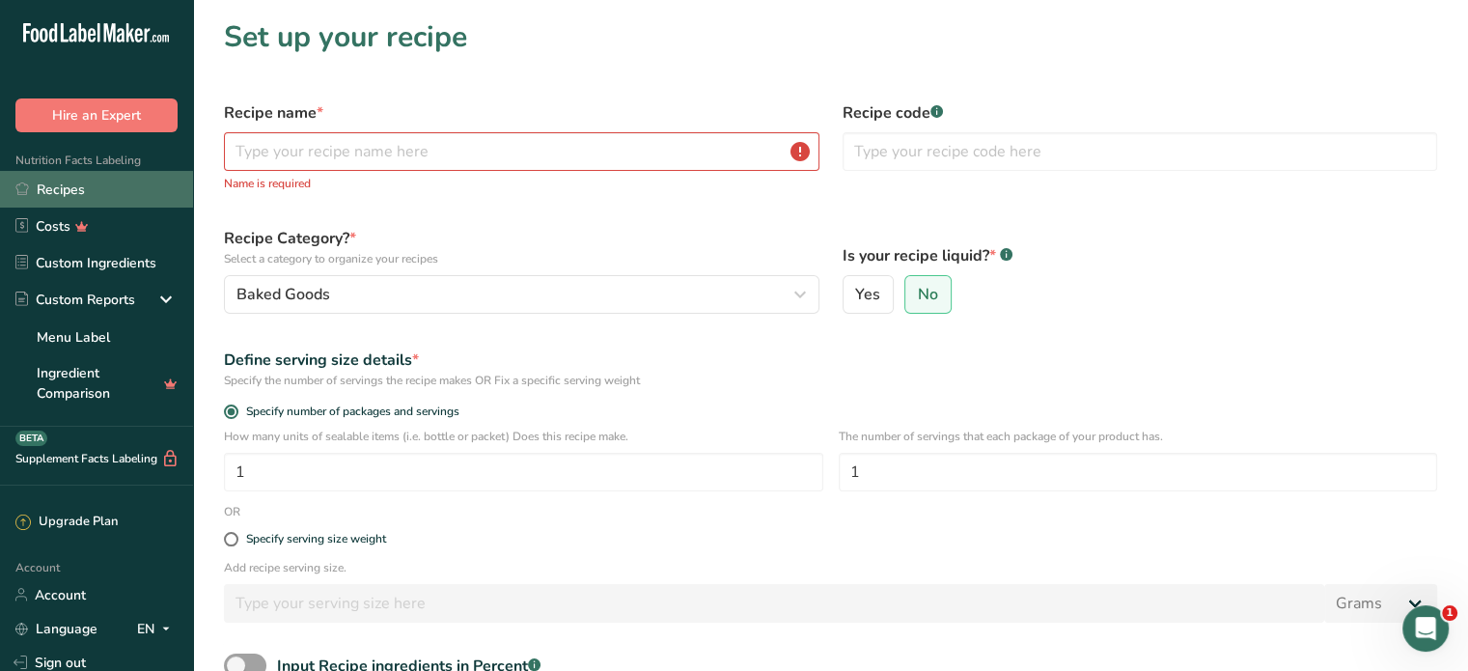
click at [101, 178] on link "Recipes" at bounding box center [96, 189] width 193 height 37
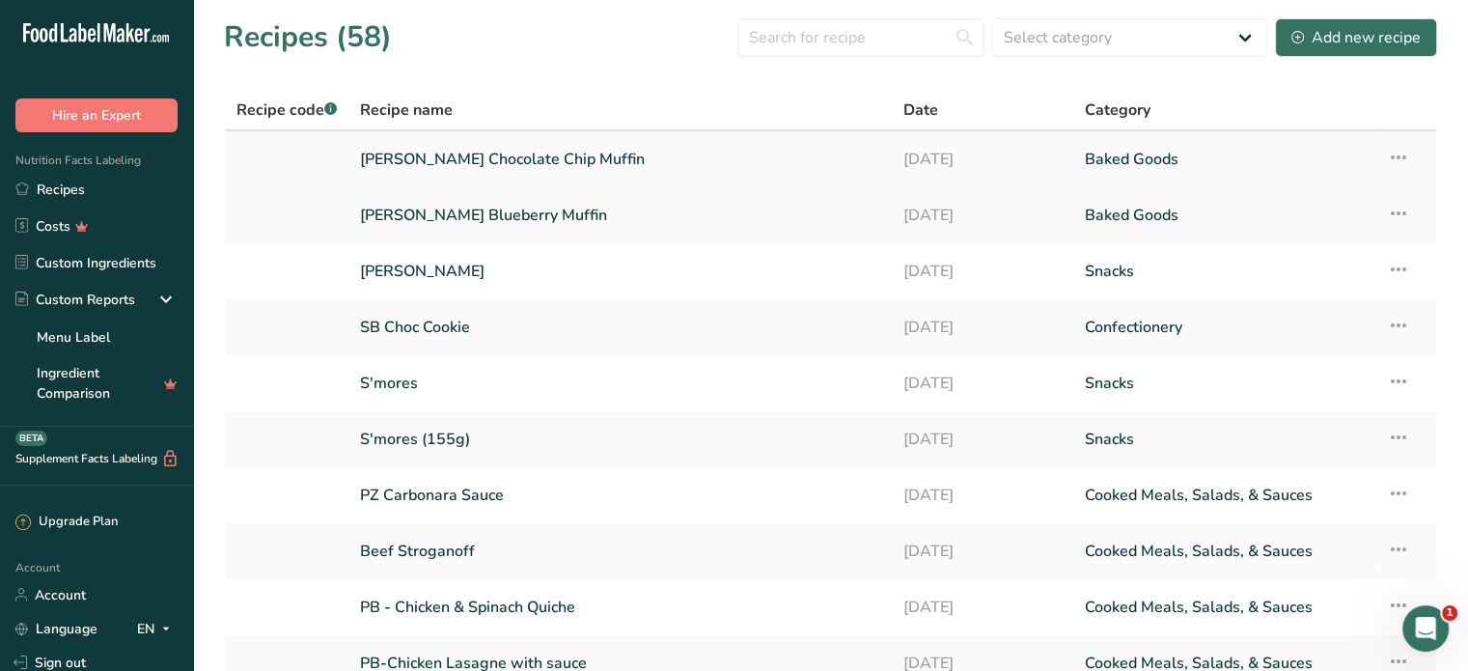
click at [1407, 155] on icon at bounding box center [1398, 157] width 23 height 35
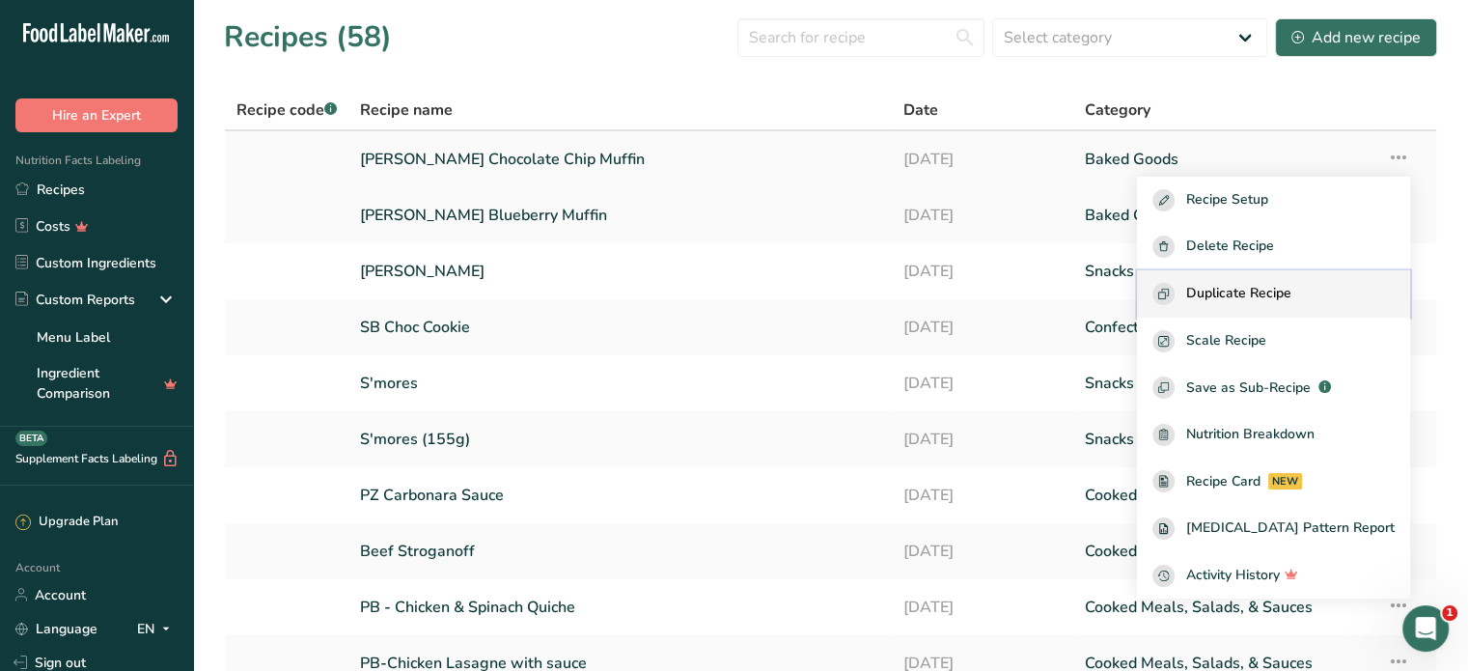
click at [1286, 298] on span "Duplicate Recipe" at bounding box center [1238, 294] width 105 height 22
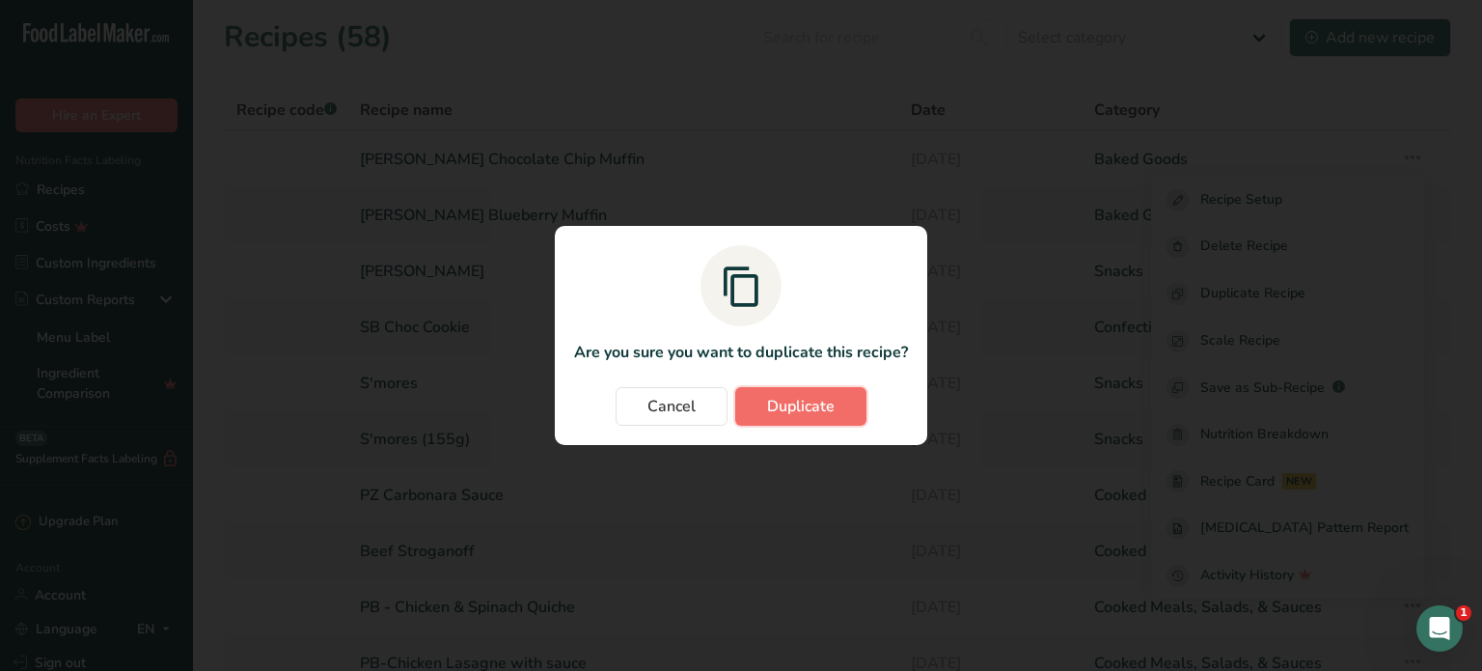
click at [857, 420] on button "Duplicate" at bounding box center [800, 406] width 131 height 39
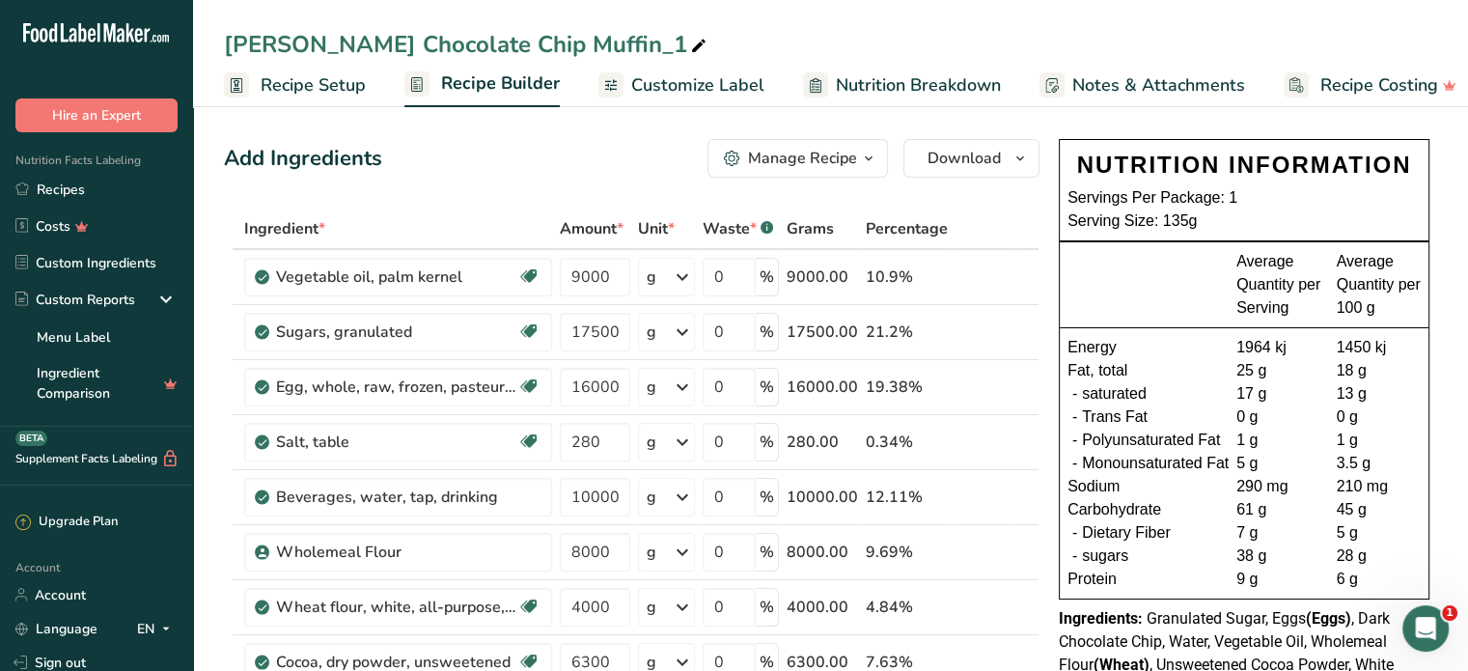
click at [690, 51] on icon at bounding box center [698, 46] width 17 height 27
drag, startPoint x: 544, startPoint y: 45, endPoint x: 513, endPoint y: 37, distance: 32.1
click at [513, 37] on input "[PERSON_NAME] Chocolate Chip Muffin_1" at bounding box center [830, 44] width 1213 height 35
drag, startPoint x: 429, startPoint y: 36, endPoint x: 278, endPoint y: 41, distance: 151.6
click at [278, 41] on input "[PERSON_NAME] Chocolate Chip Muffin" at bounding box center [830, 44] width 1213 height 35
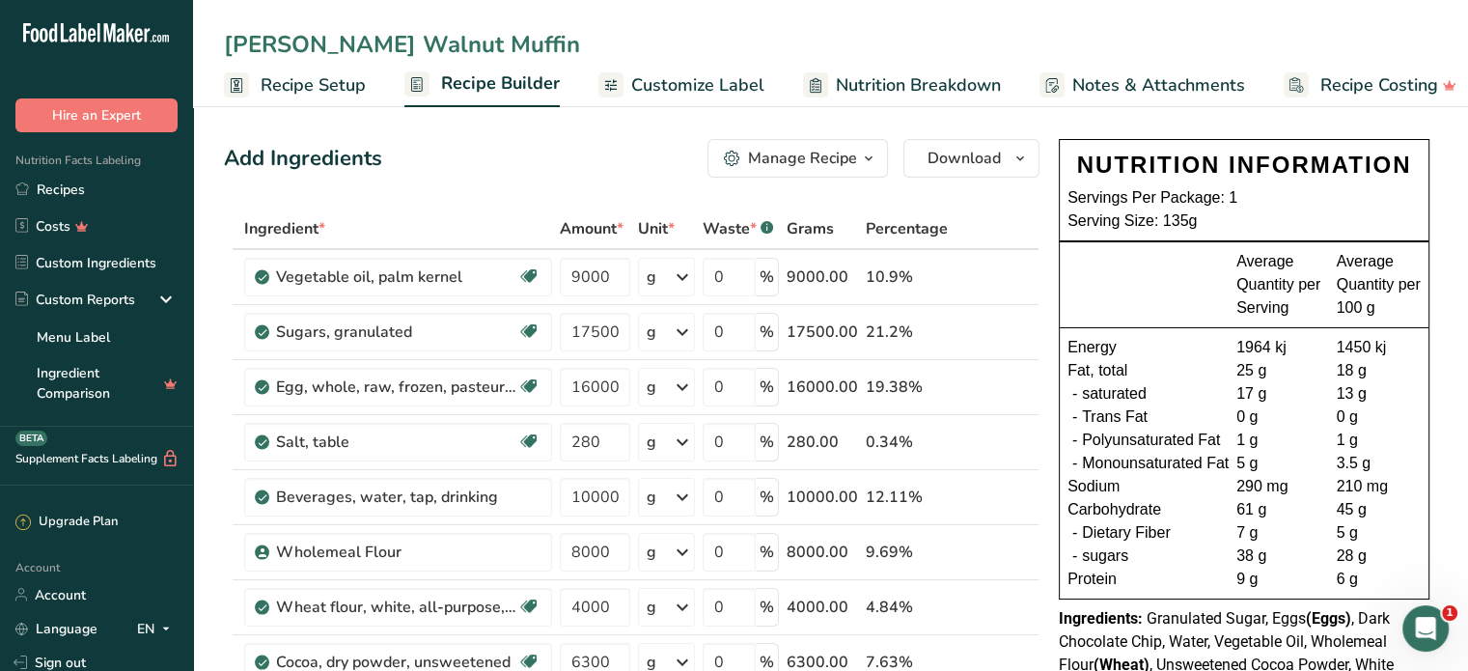
type input "[PERSON_NAME] Walnut Muffin"
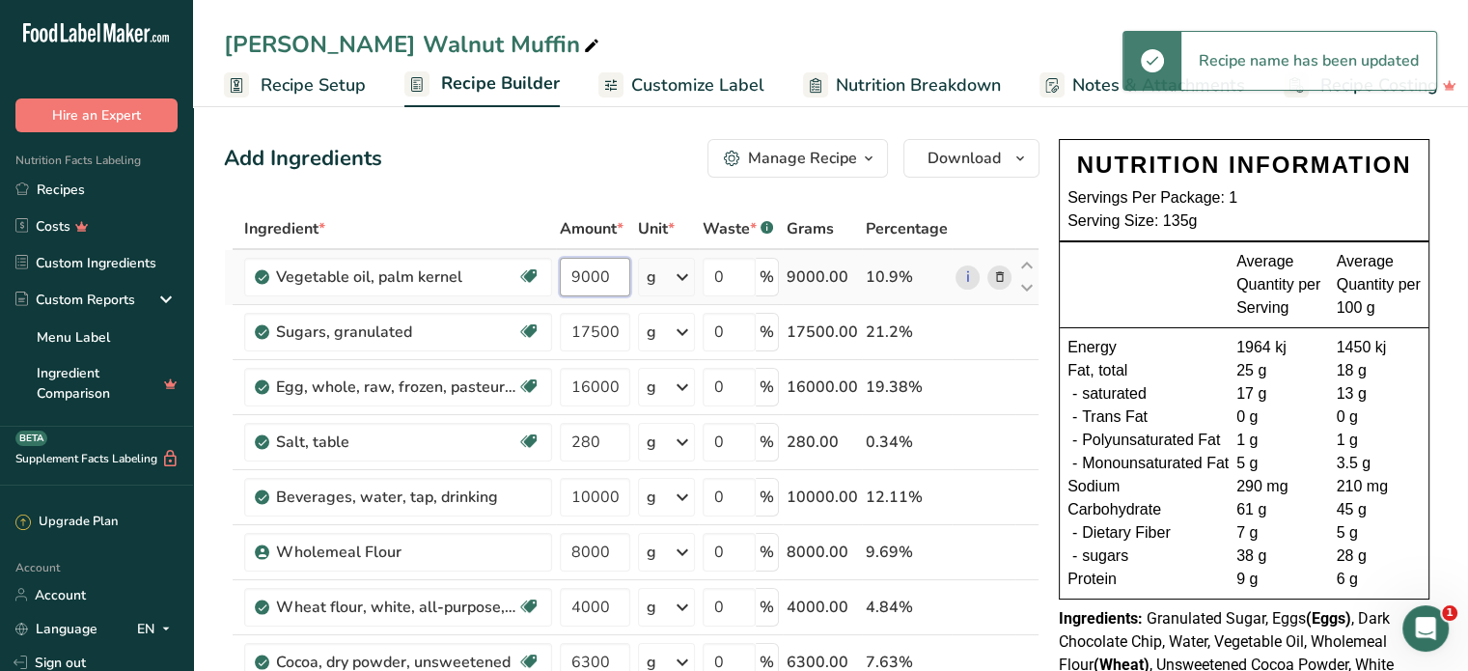
click at [562, 275] on input "9000" at bounding box center [595, 277] width 70 height 39
drag, startPoint x: 580, startPoint y: 276, endPoint x: 563, endPoint y: 279, distance: 17.6
click at [563, 279] on input "9000" at bounding box center [595, 277] width 70 height 39
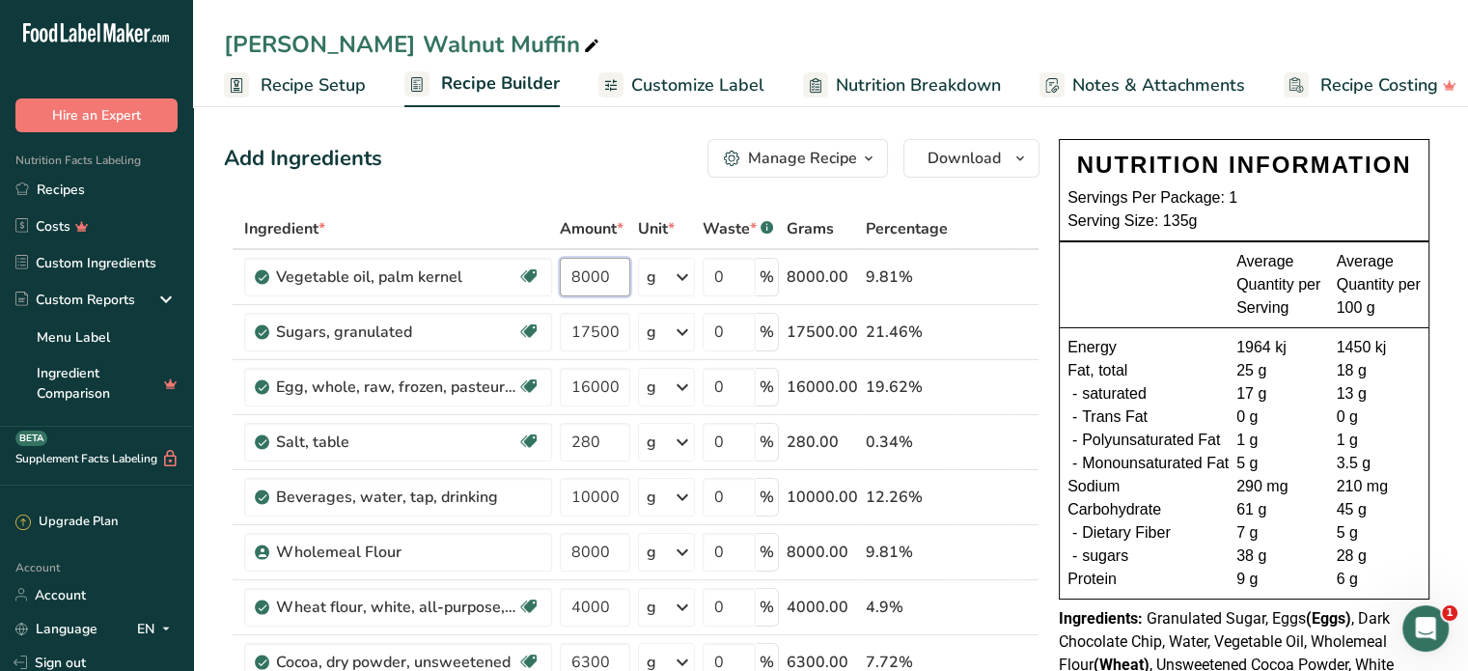
type input "8000"
drag, startPoint x: 597, startPoint y: 333, endPoint x: 577, endPoint y: 331, distance: 20.4
click at [577, 331] on input "17500" at bounding box center [595, 332] width 70 height 39
type input "16000"
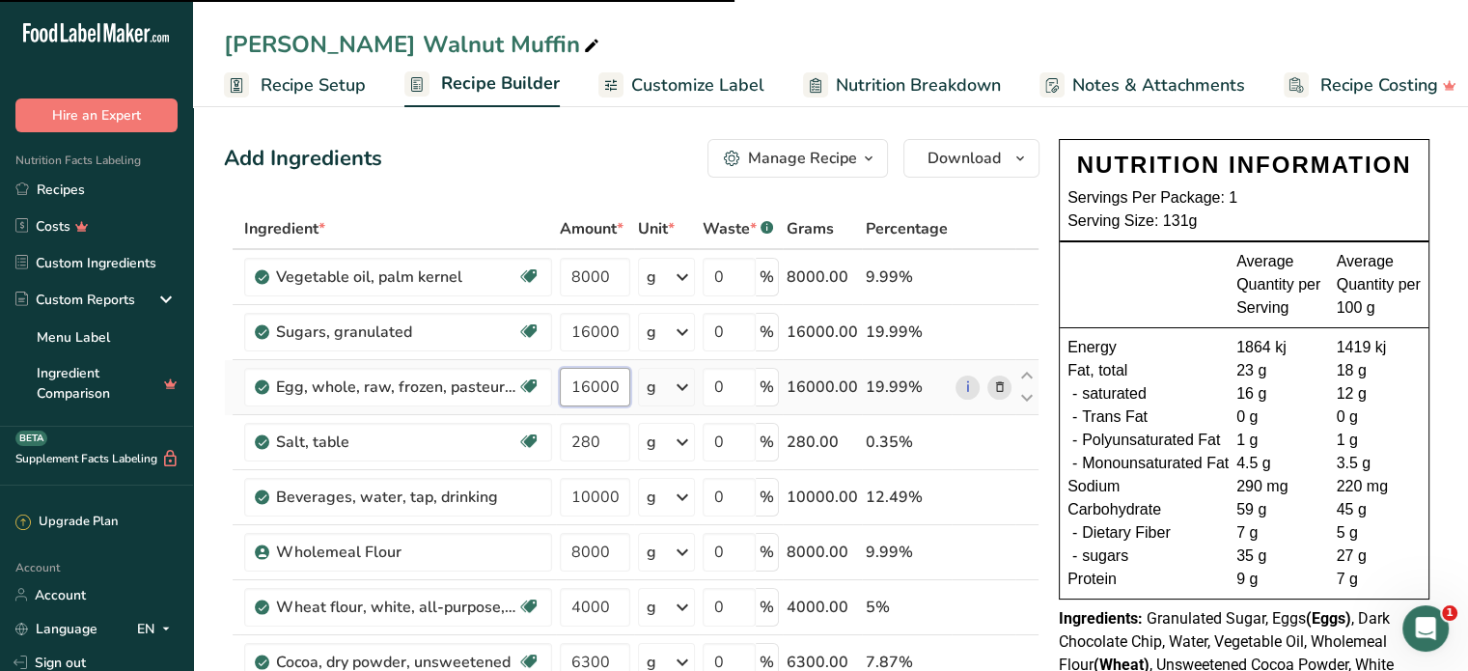
click at [579, 385] on input "16000" at bounding box center [595, 387] width 70 height 39
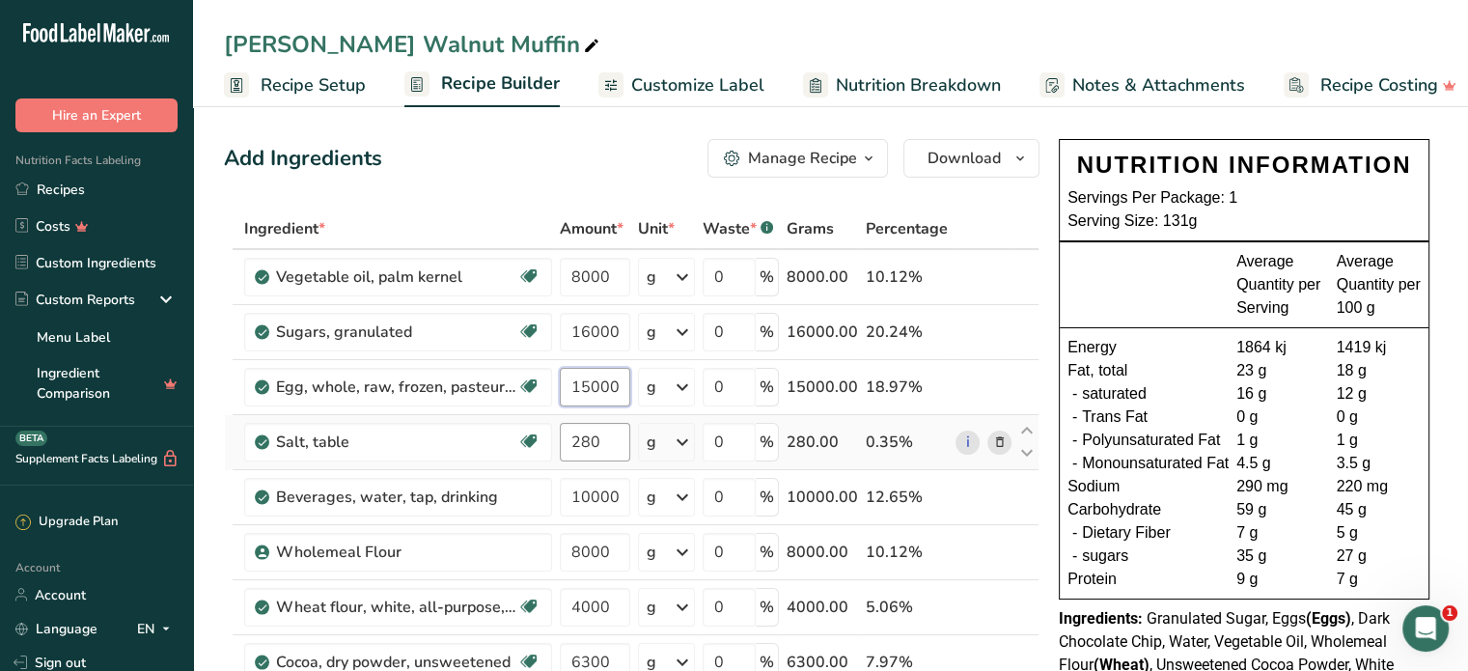
type input "15000"
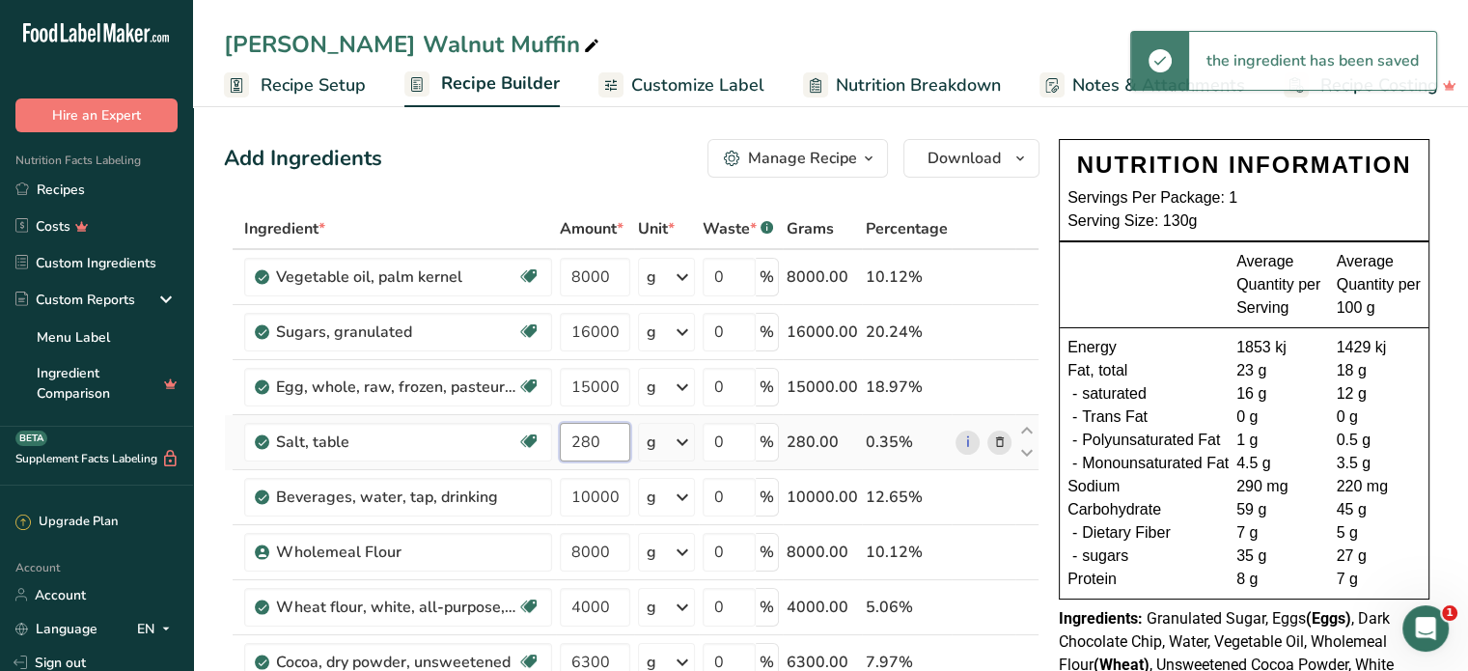
click at [571, 442] on input "280" at bounding box center [595, 442] width 70 height 39
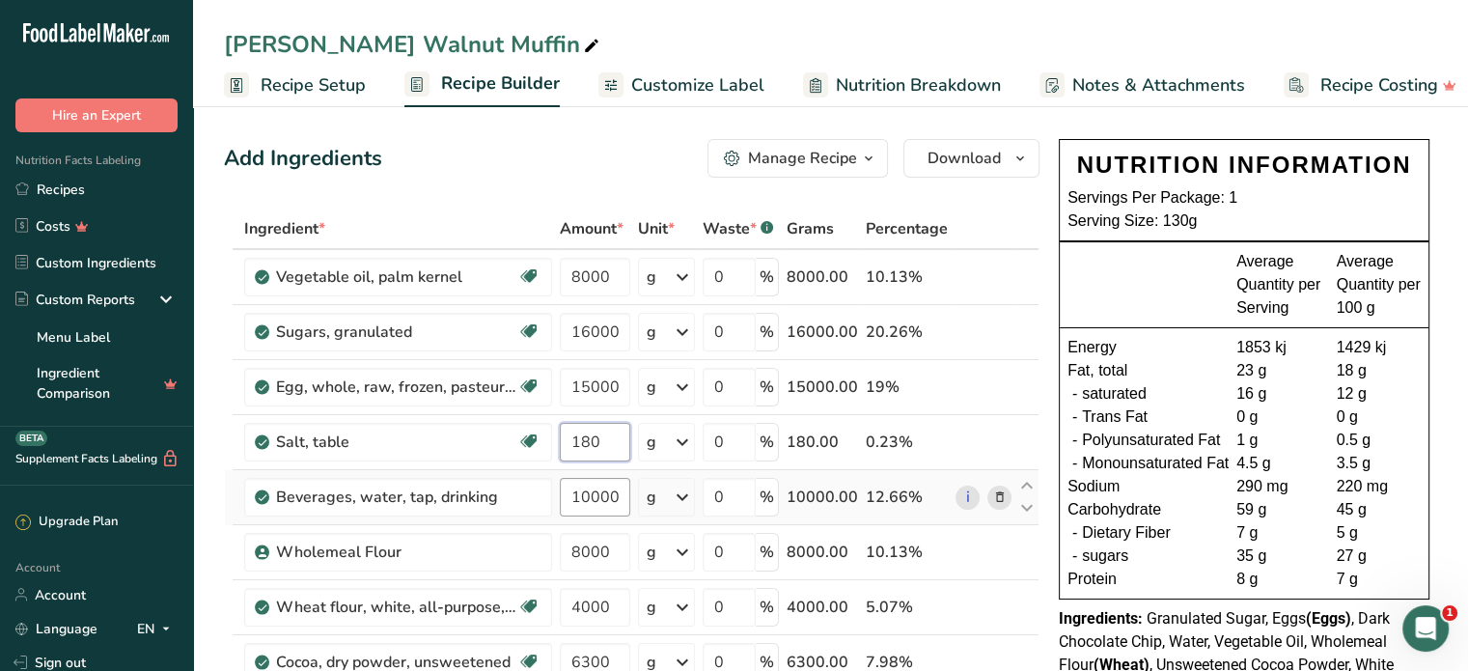
type input "180"
drag, startPoint x: 617, startPoint y: 498, endPoint x: 562, endPoint y: 507, distance: 55.7
click at [562, 507] on input "10000" at bounding box center [595, 497] width 70 height 39
type input "5600"
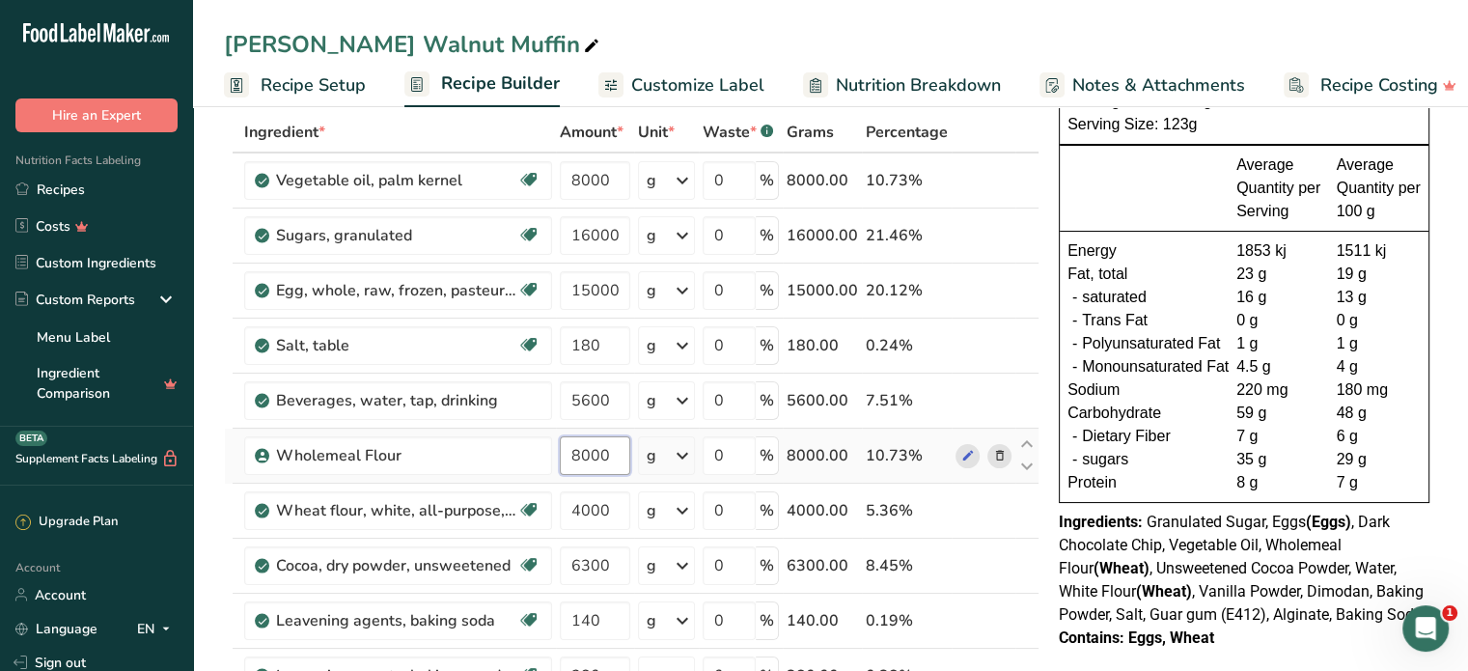
click at [583, 449] on input "8000" at bounding box center [595, 455] width 70 height 39
type input "9000"
click at [591, 502] on div "Ingredient * Amount * Unit * Waste * .a-a{fill:#347362;}.b-a{fill:#fff;} Grams …" at bounding box center [631, 633] width 815 height 1042
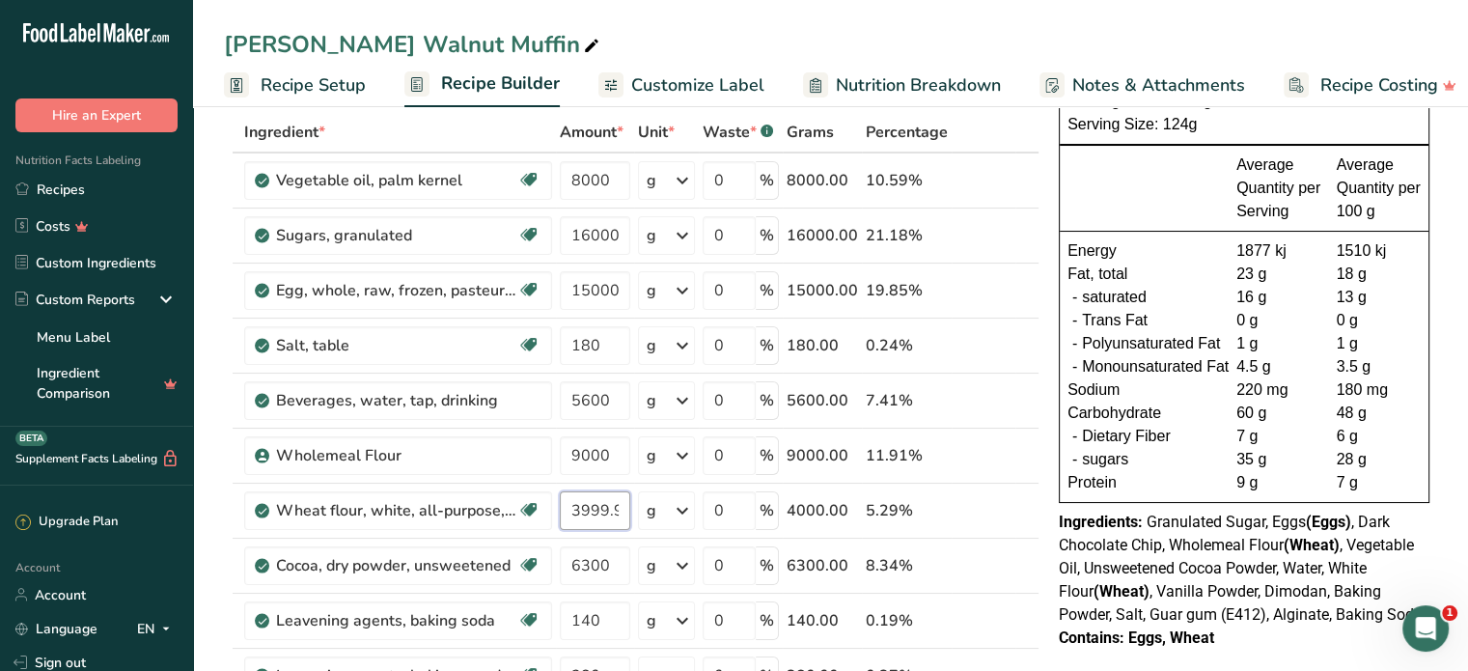
scroll to position [193, 0]
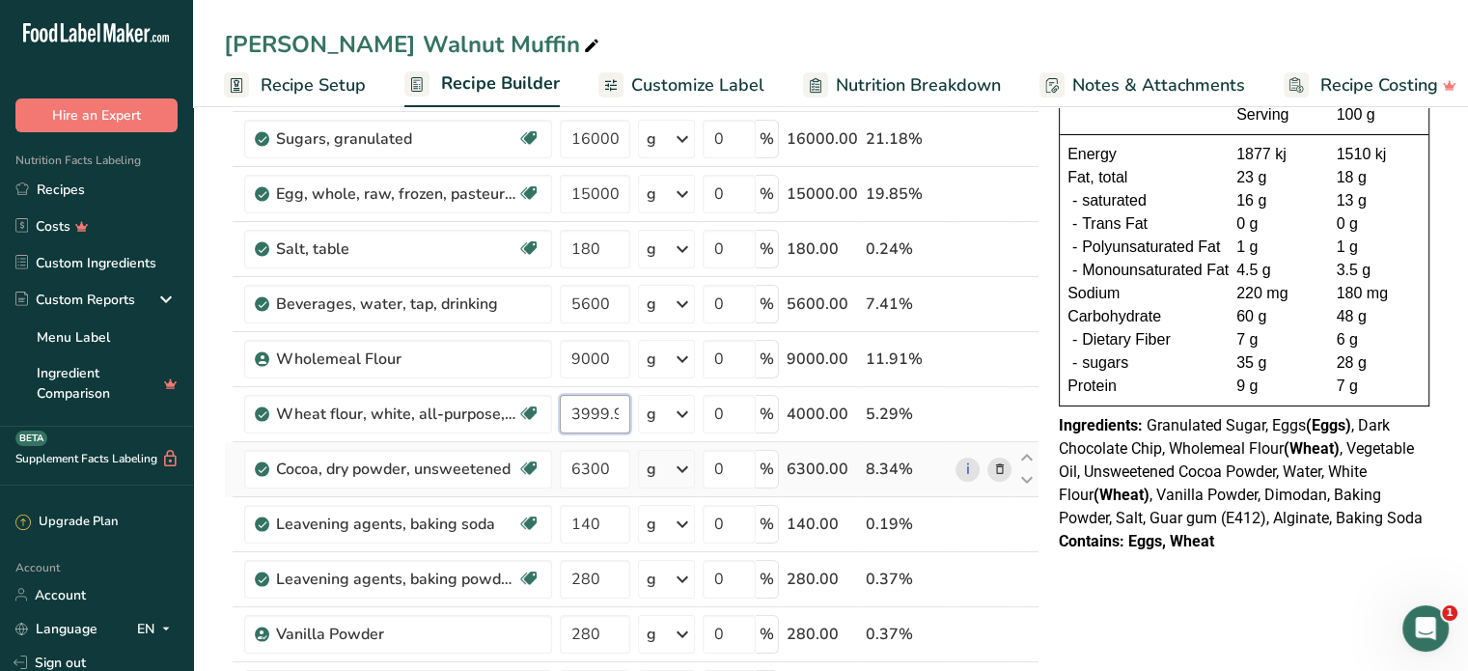
type input "3999.999999"
click at [1002, 467] on div "Ingredient * Amount * Unit * Waste * .a-a{fill:#347362;}.b-a{fill:#fff;} Grams …" at bounding box center [631, 536] width 815 height 1042
click at [996, 466] on icon at bounding box center [999, 469] width 14 height 20
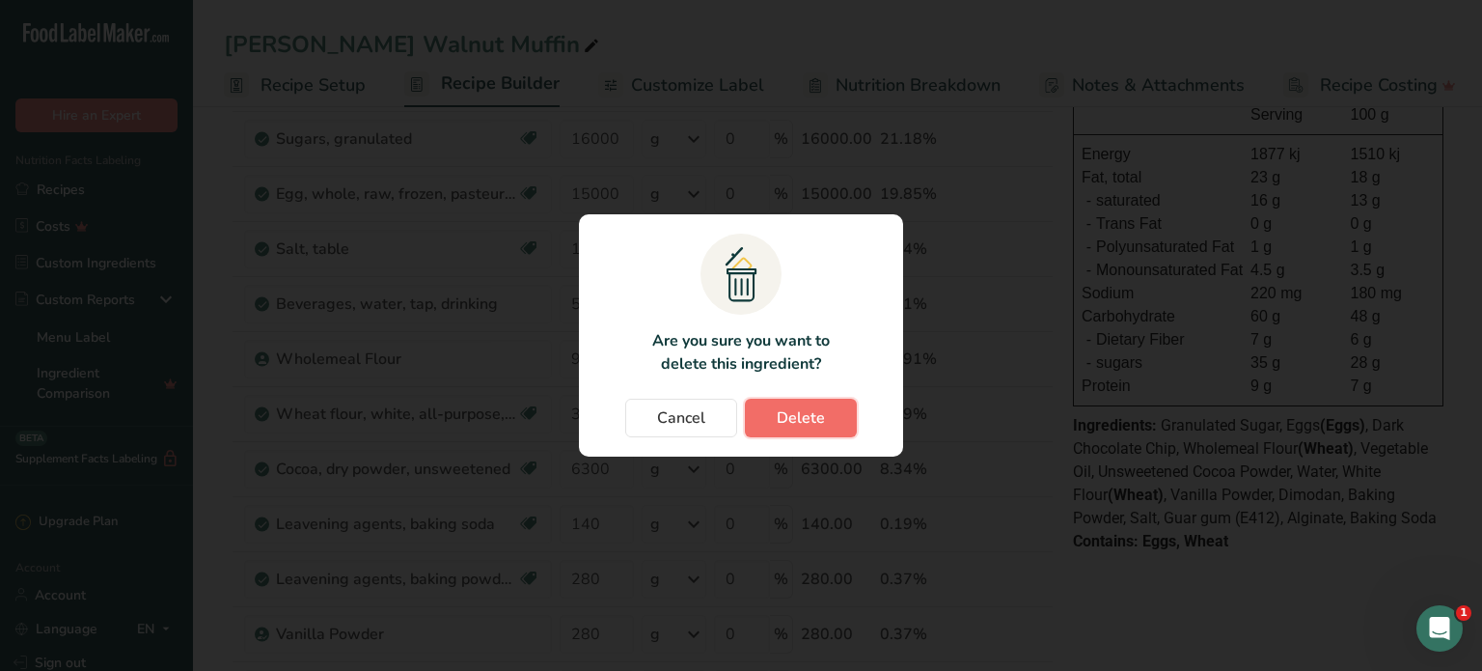
click at [815, 414] on span "Delete" at bounding box center [801, 417] width 48 height 23
type input "140"
type input "280"
type input "140"
type input "10220"
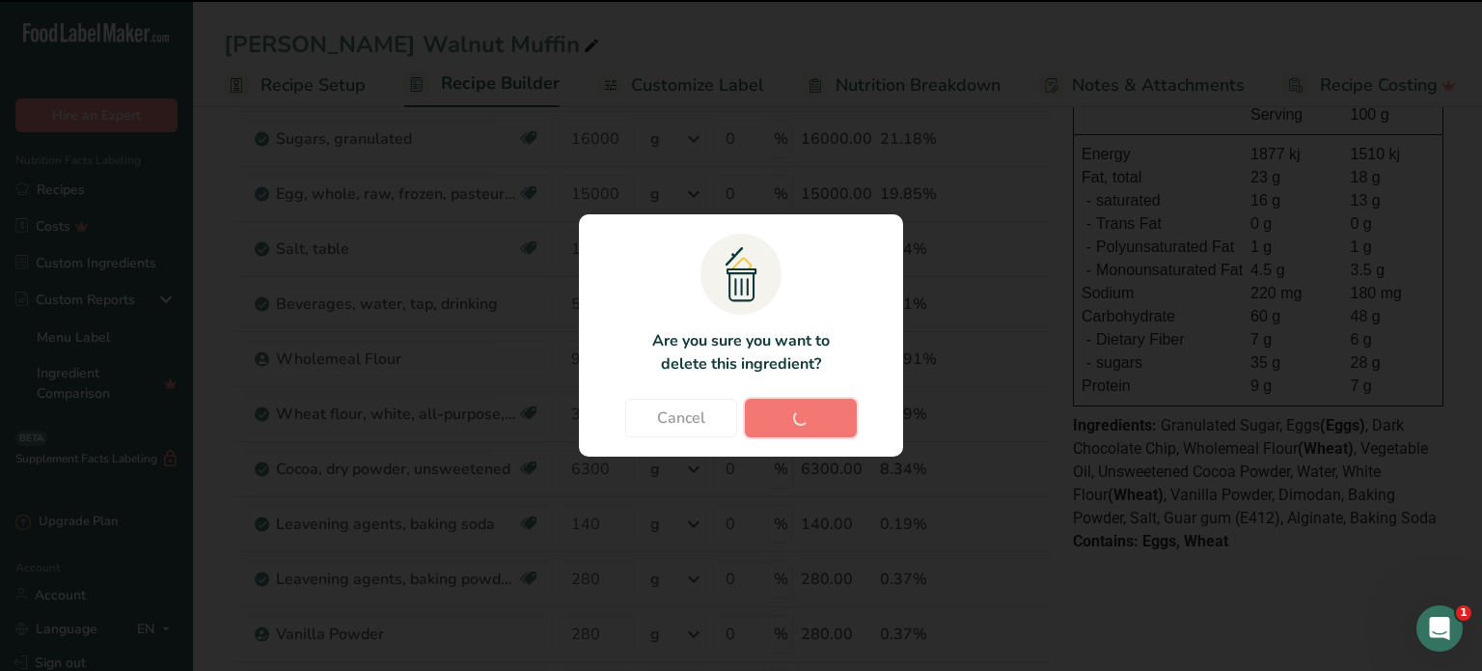
type input "280"
type input "140"
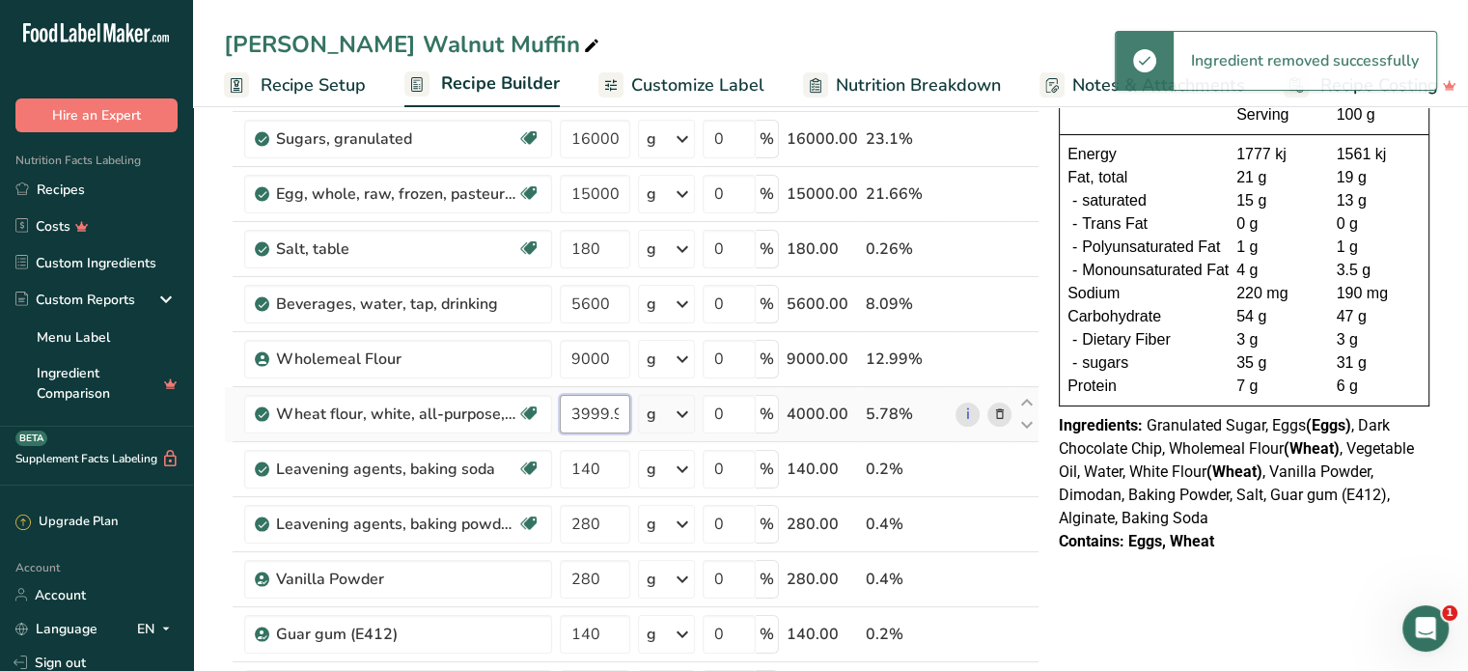
click at [603, 404] on input "3999.999999" at bounding box center [595, 414] width 70 height 39
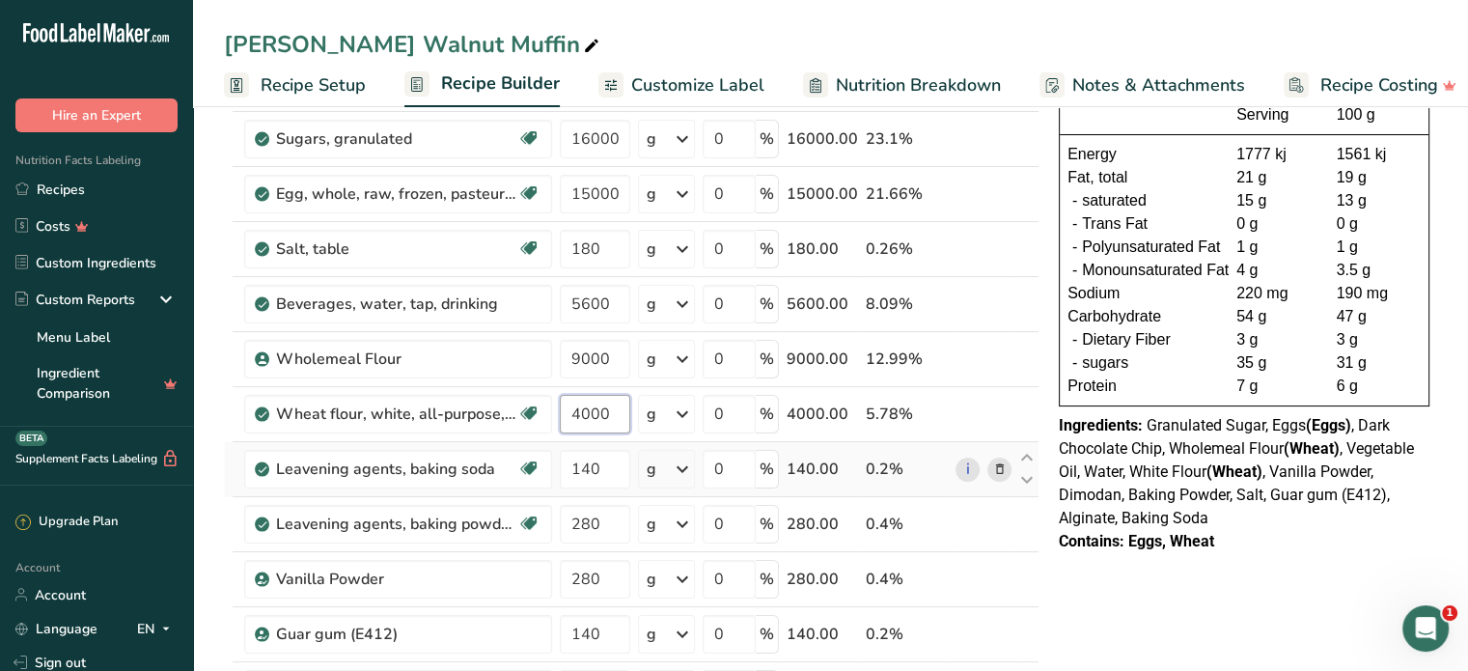
type input "4000"
click at [988, 475] on div "Ingredient * Amount * Unit * Waste * .a-a{fill:#347362;}.b-a{fill:#fff;} Grams …" at bounding box center [631, 508] width 815 height 987
click at [590, 462] on input "140" at bounding box center [595, 469] width 70 height 39
click at [582, 464] on input "140" at bounding box center [595, 469] width 70 height 39
type input "120"
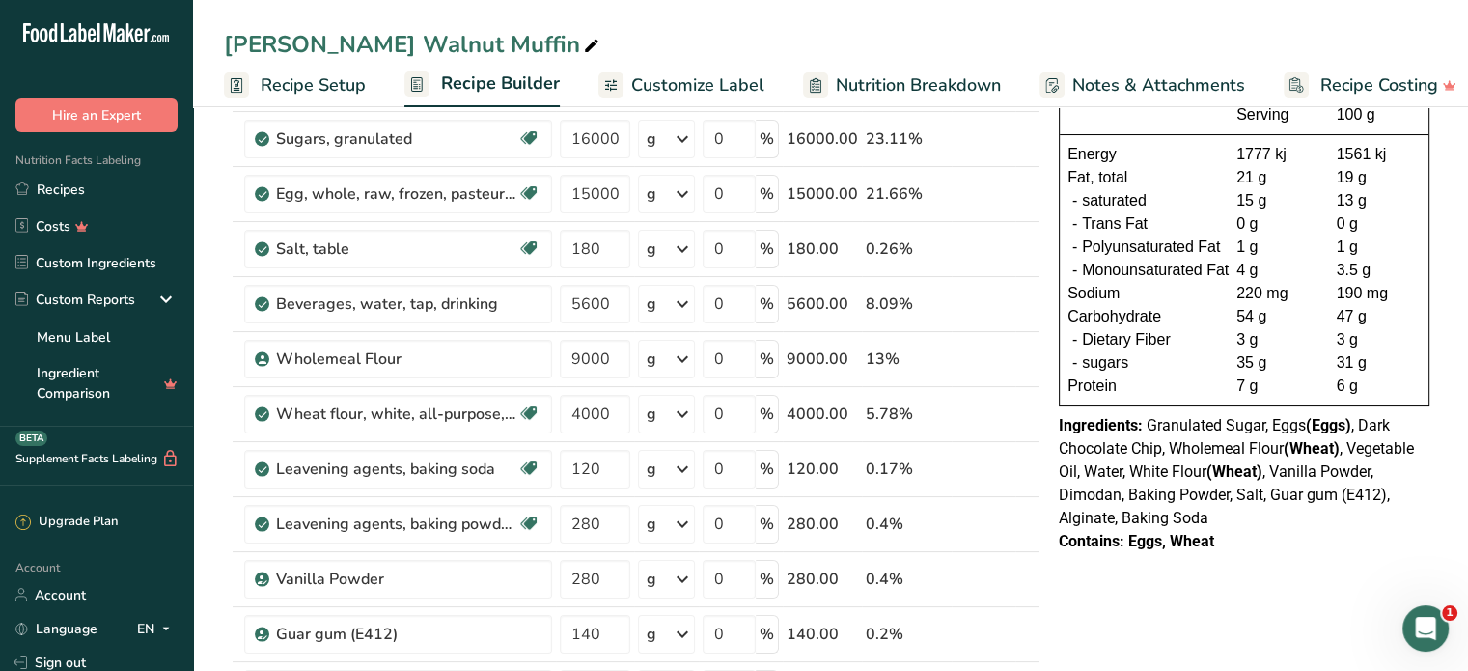
click at [579, 521] on input "280" at bounding box center [595, 524] width 70 height 39
drag, startPoint x: 591, startPoint y: 521, endPoint x: 566, endPoint y: 523, distance: 24.2
click at [566, 523] on input "280" at bounding box center [595, 524] width 70 height 39
type input "240"
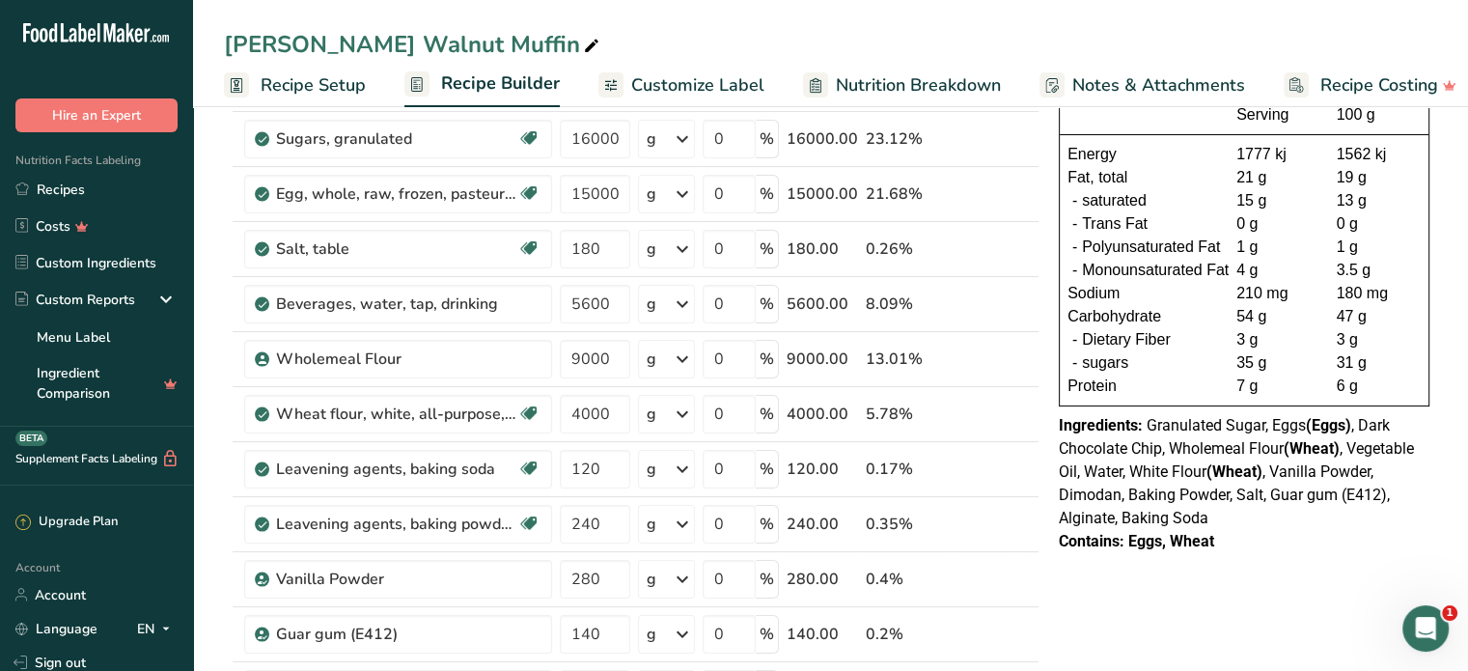
click at [592, 582] on input "280" at bounding box center [595, 579] width 70 height 39
click at [587, 575] on input "280" at bounding box center [595, 579] width 70 height 39
type input "240"
